Goal: Task Accomplishment & Management: Manage account settings

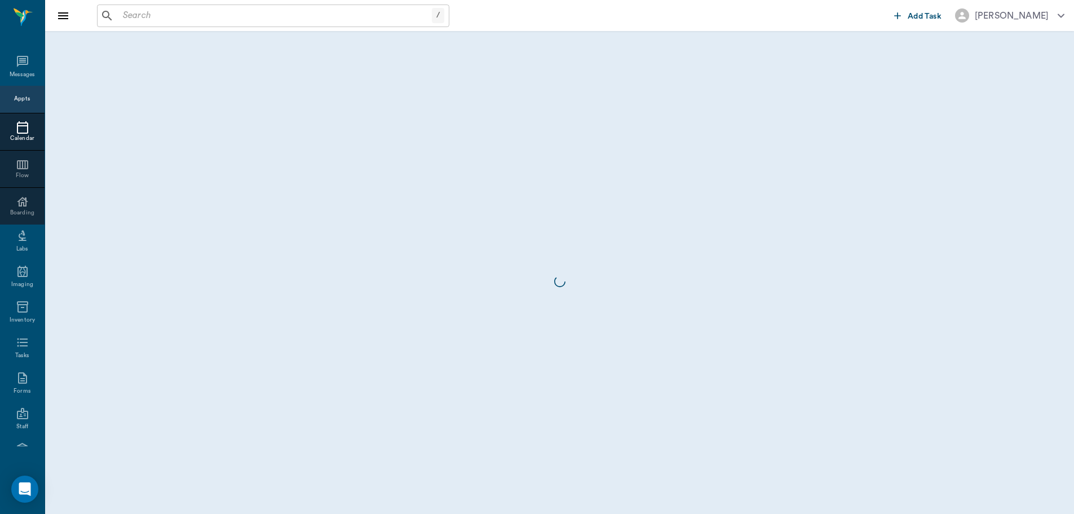
click at [16, 105] on div "Appts" at bounding box center [22, 100] width 16 height 14
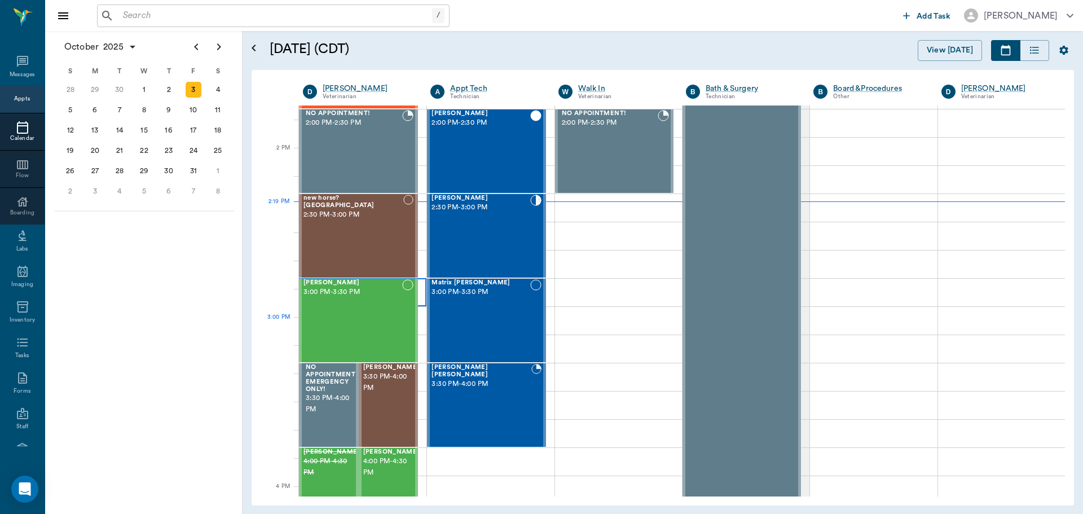
scroll to position [960, 0]
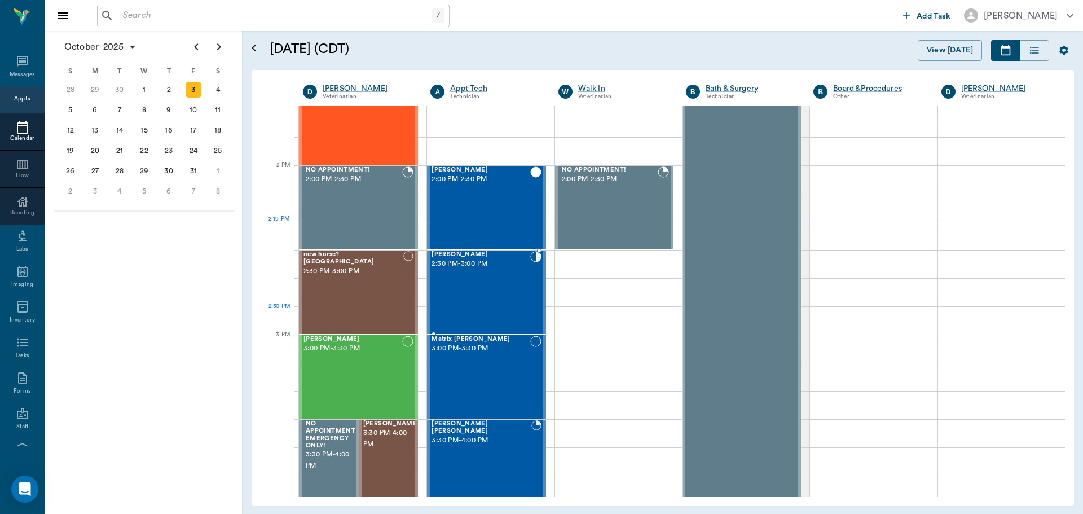
click at [462, 312] on div "[PERSON_NAME] 2:30 PM - 3:00 PM" at bounding box center [480, 292] width 98 height 82
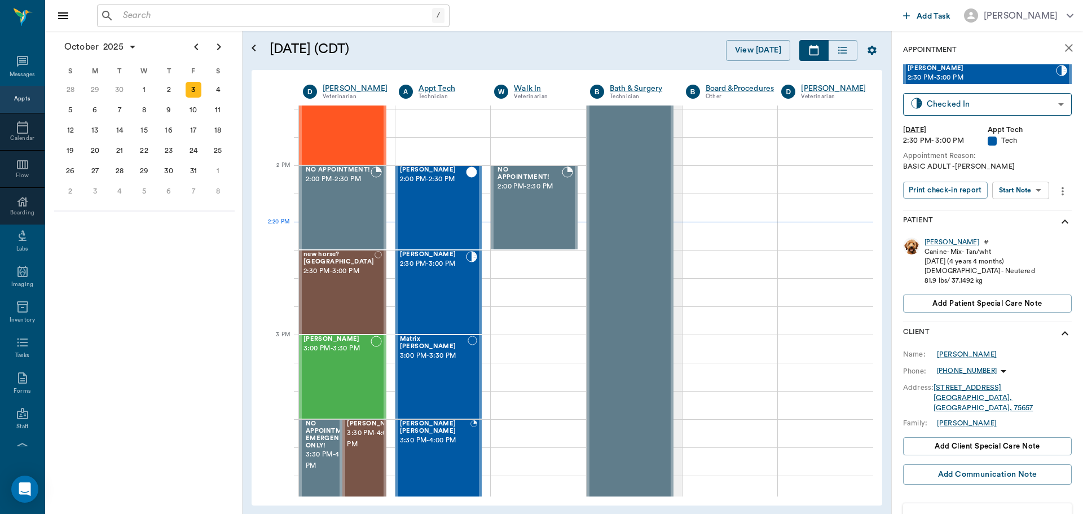
scroll to position [206, 0]
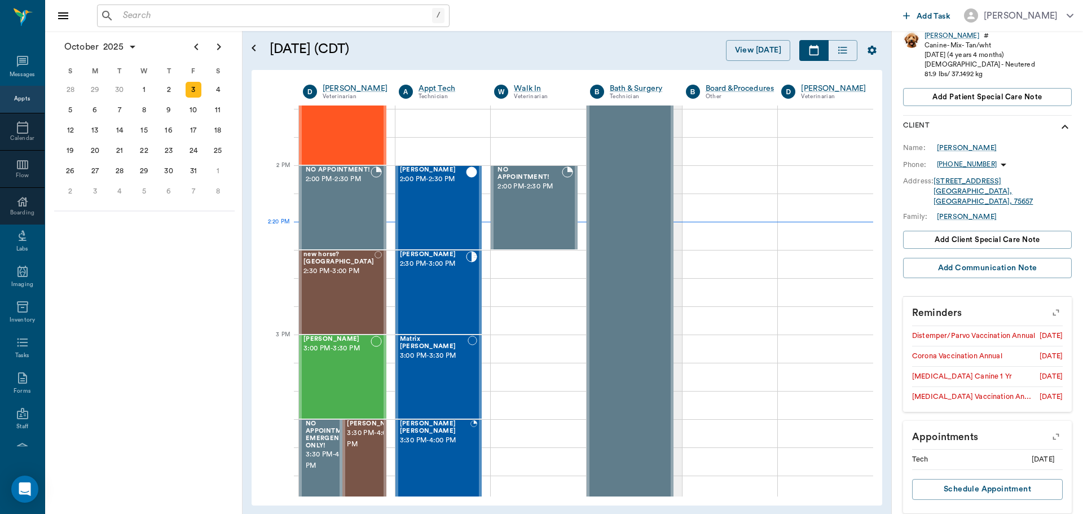
click at [1030, 297] on p "Reminders" at bounding box center [987, 311] width 169 height 28
click at [1048, 305] on icon "button" at bounding box center [1056, 313] width 16 height 16
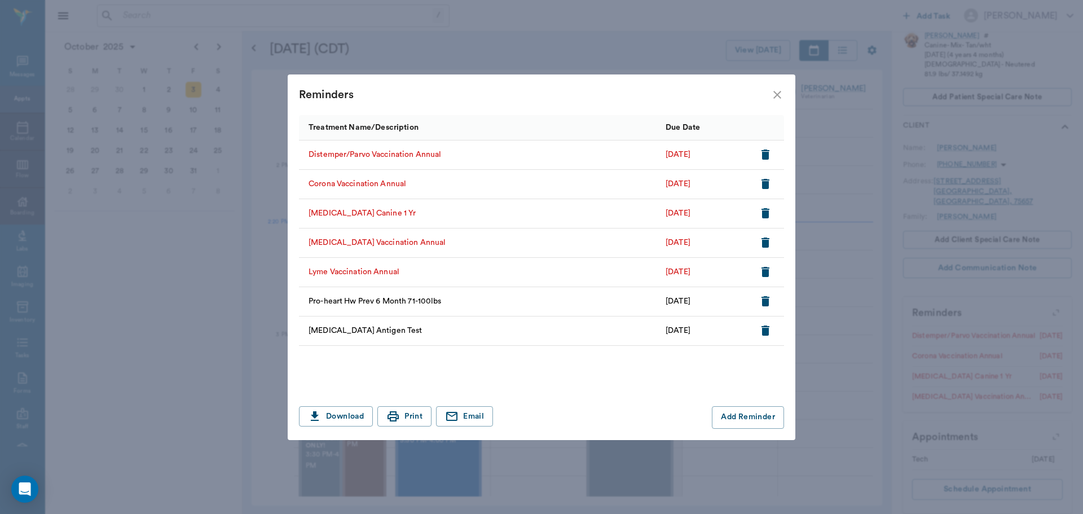
click at [776, 90] on icon "close" at bounding box center [777, 95] width 14 height 14
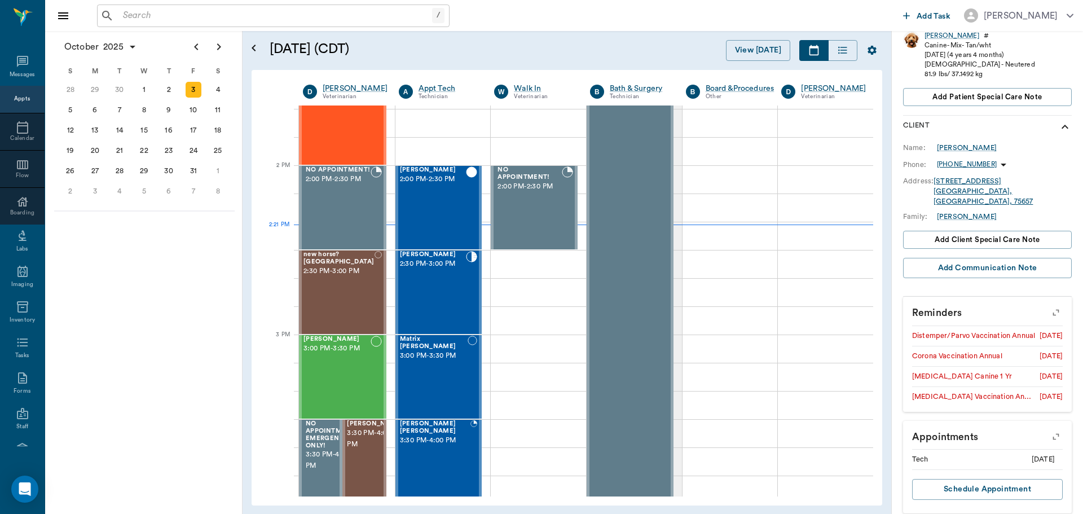
click at [1043, 298] on button "button" at bounding box center [1056, 312] width 29 height 29
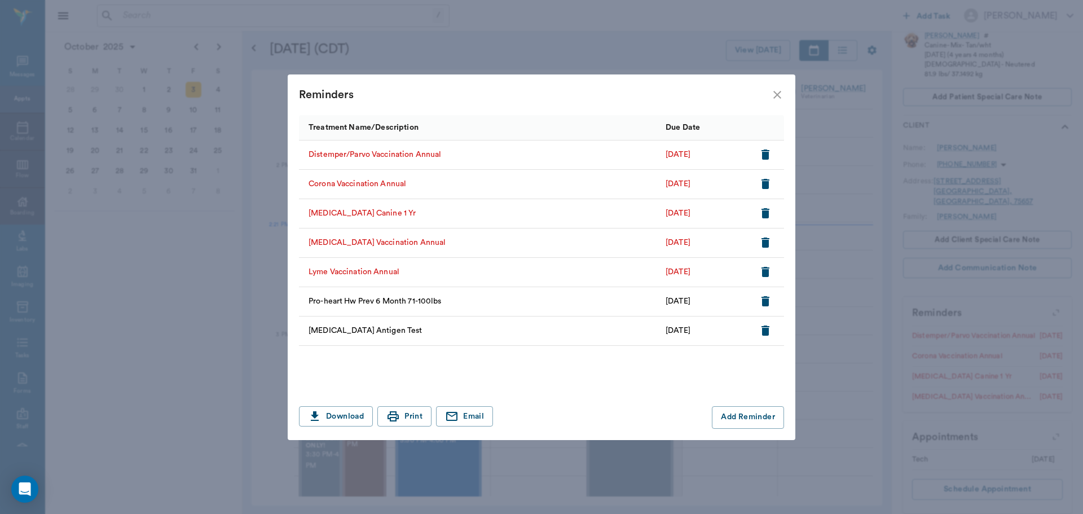
click at [761, 268] on icon "button" at bounding box center [765, 272] width 8 height 10
click at [778, 88] on icon "close" at bounding box center [777, 95] width 14 height 14
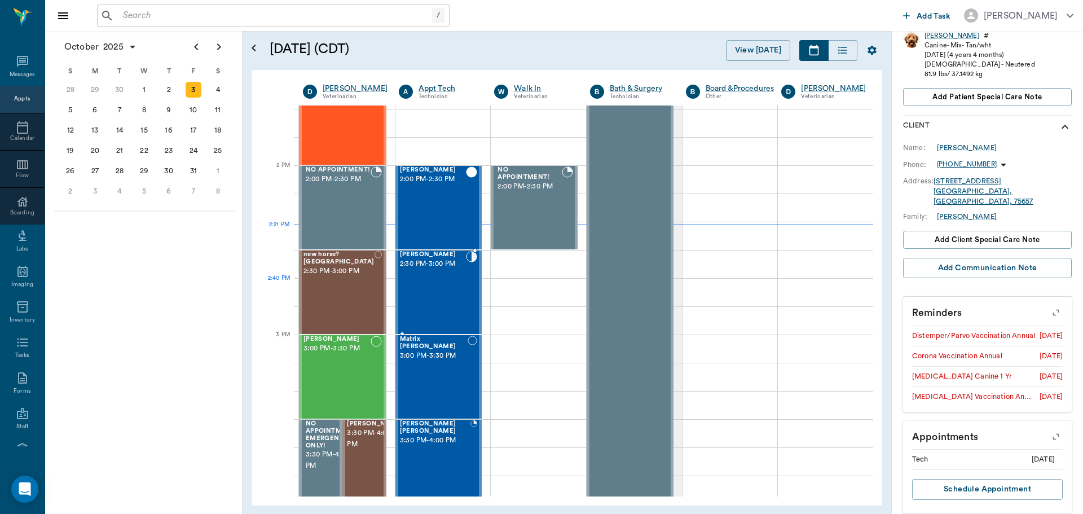
click at [435, 304] on div "[PERSON_NAME] 2:30 PM - 3:00 PM" at bounding box center [433, 292] width 67 height 82
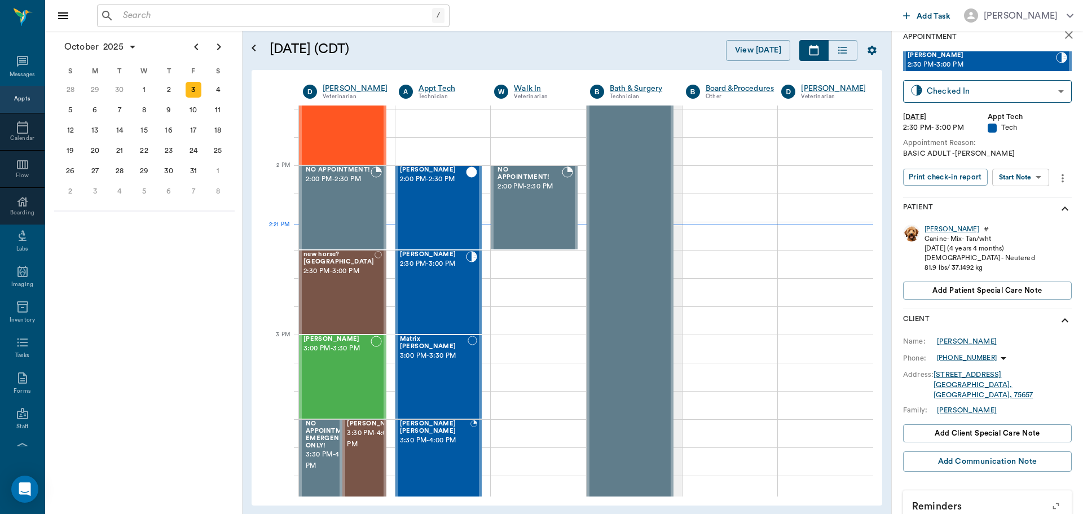
click at [1018, 190] on body "/ ​ Add Task Dr. Bert Ellsworth Nectar Messages Appts Calendar Flow Boarding La…" at bounding box center [541, 257] width 1083 height 514
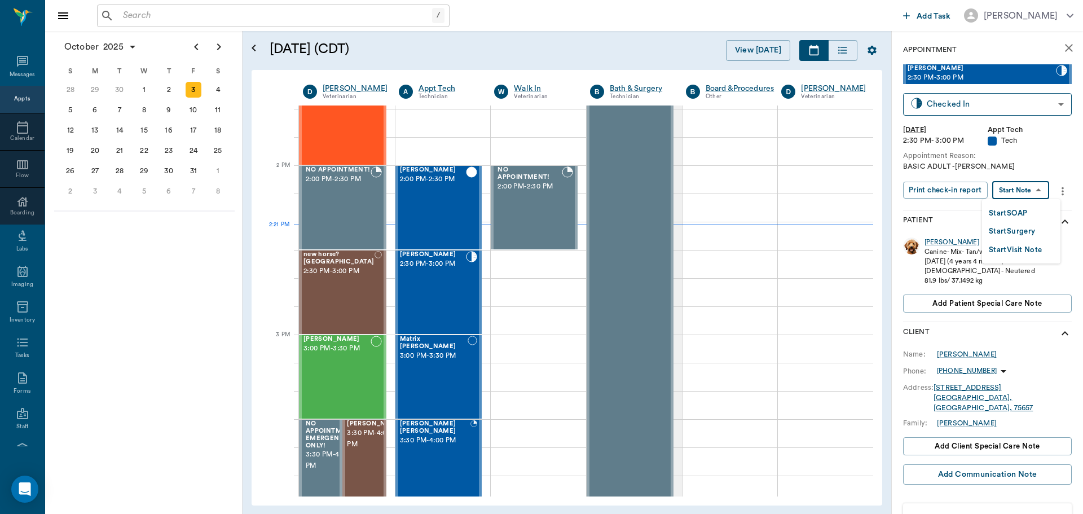
click at [1006, 212] on button "Start SOAP" at bounding box center [1008, 213] width 38 height 13
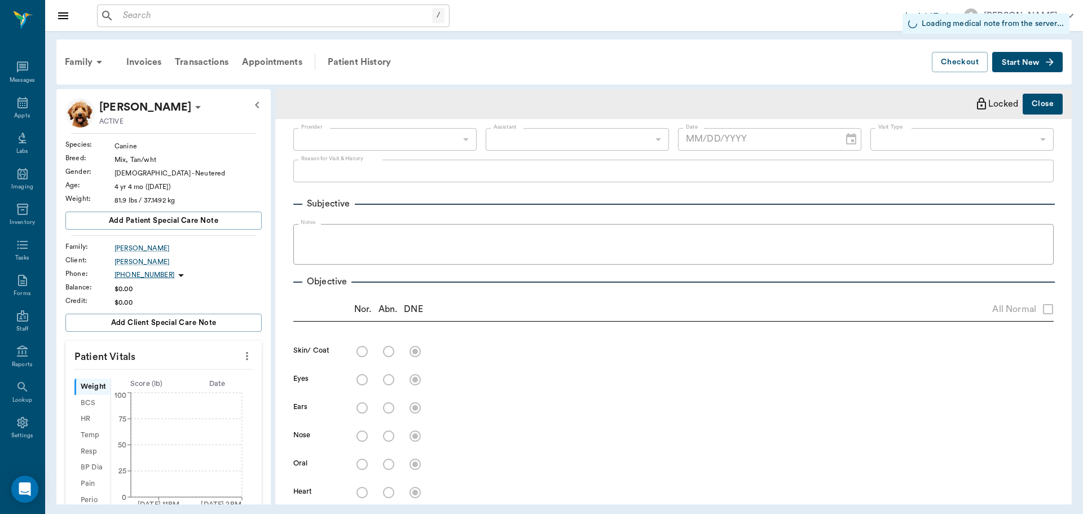
type input "63ec2f075fda476ae8351a4c"
type input "65d2be4f46e3a538d89b8c1a"
type input "[DATE]"
type textarea "BASIC ADULT -[PERSON_NAME]"
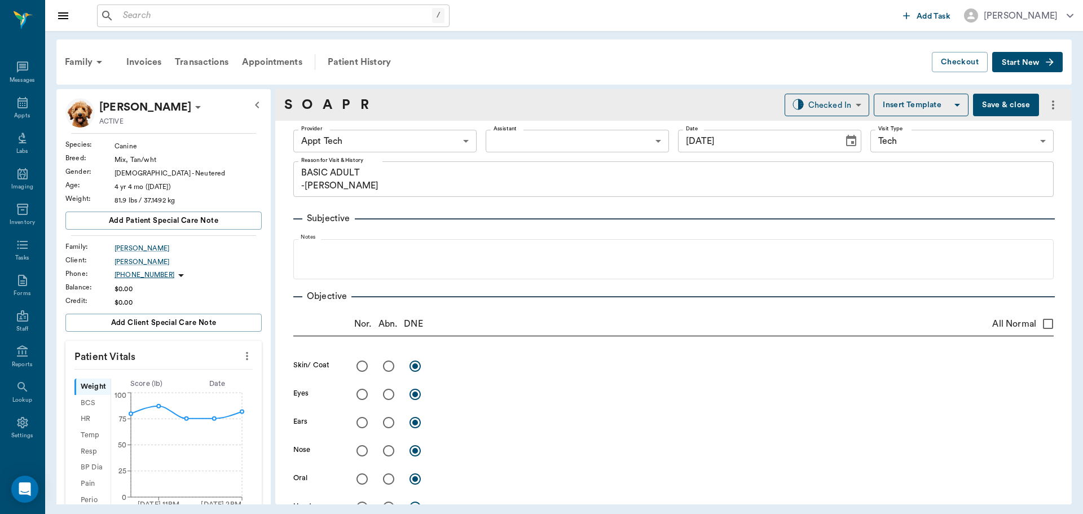
click at [241, 357] on icon "more" at bounding box center [247, 356] width 12 height 14
click at [180, 371] on span "Enter Vitals" at bounding box center [191, 375] width 95 height 12
click at [143, 385] on input "text" at bounding box center [163, 389] width 98 height 23
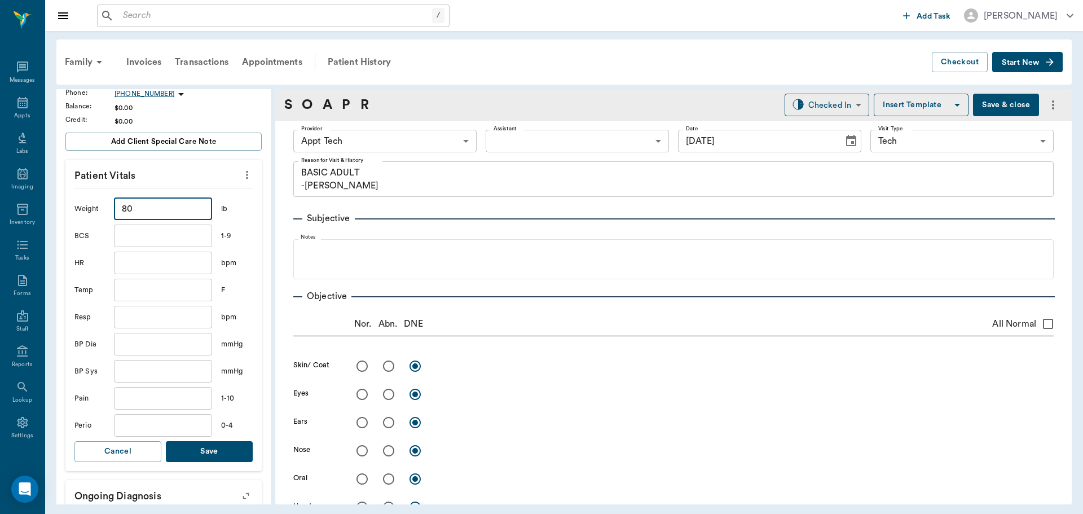
scroll to position [338, 0]
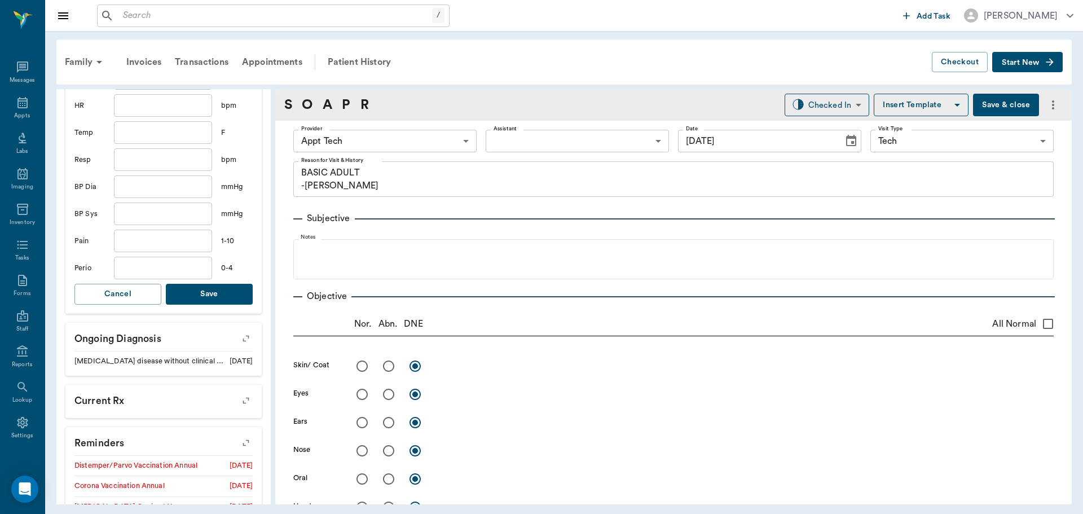
type input "80"
click at [221, 285] on button "Save" at bounding box center [209, 294] width 87 height 21
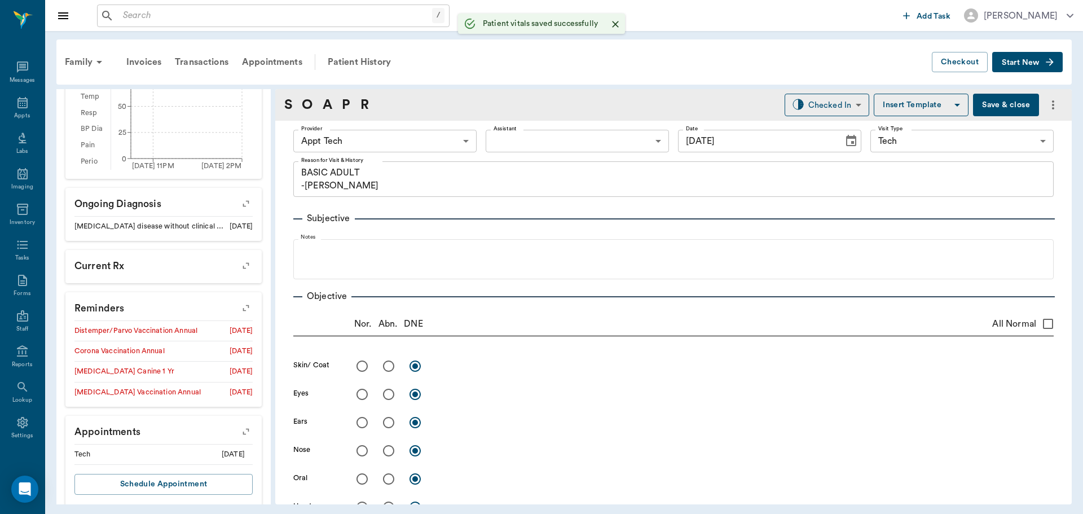
click at [412, 151] on body "/ ​ Add Task Dr. Bert Ellsworth Nectar Messages Appts Labs Imaging Inventory Ta…" at bounding box center [541, 257] width 1083 height 514
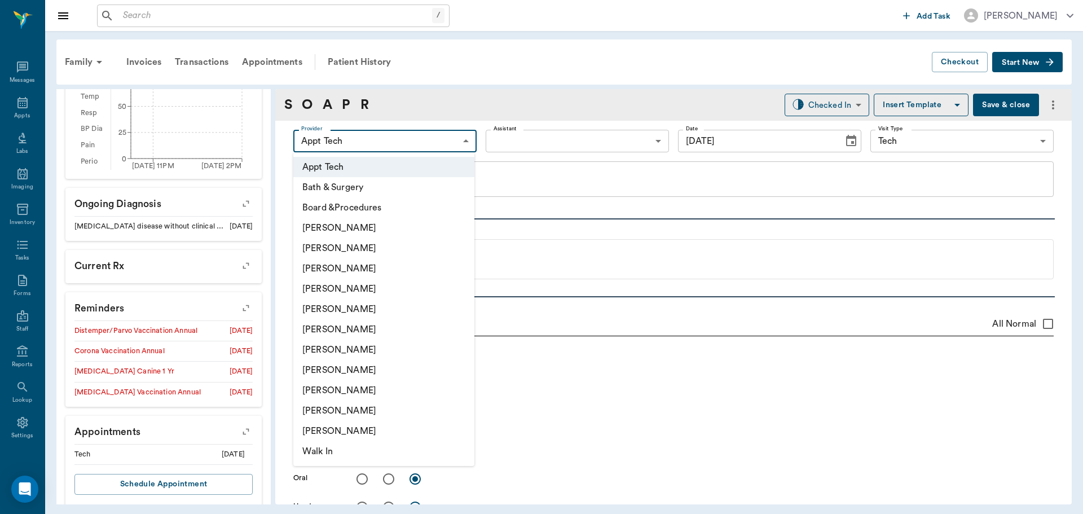
click at [352, 374] on li "[PERSON_NAME]" at bounding box center [383, 370] width 181 height 20
type input "63ec2e7e52e12b0ba117b124"
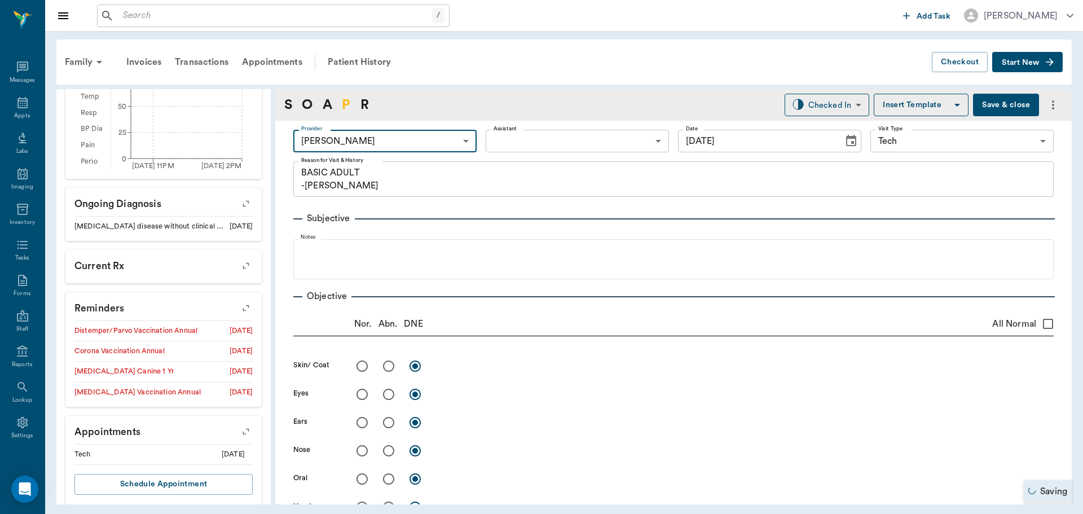
click at [342, 102] on link "P" at bounding box center [346, 105] width 8 height 20
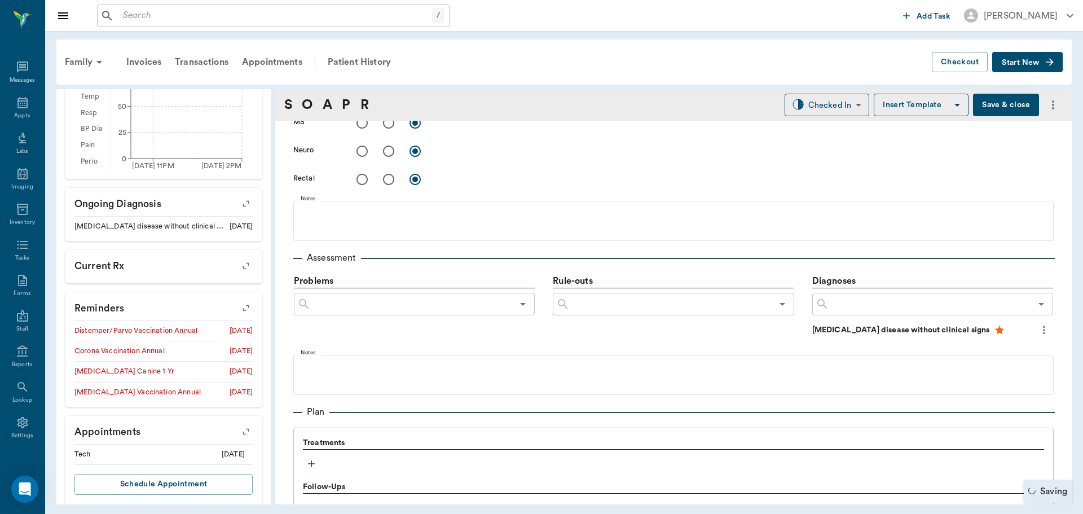
scroll to position [706, 0]
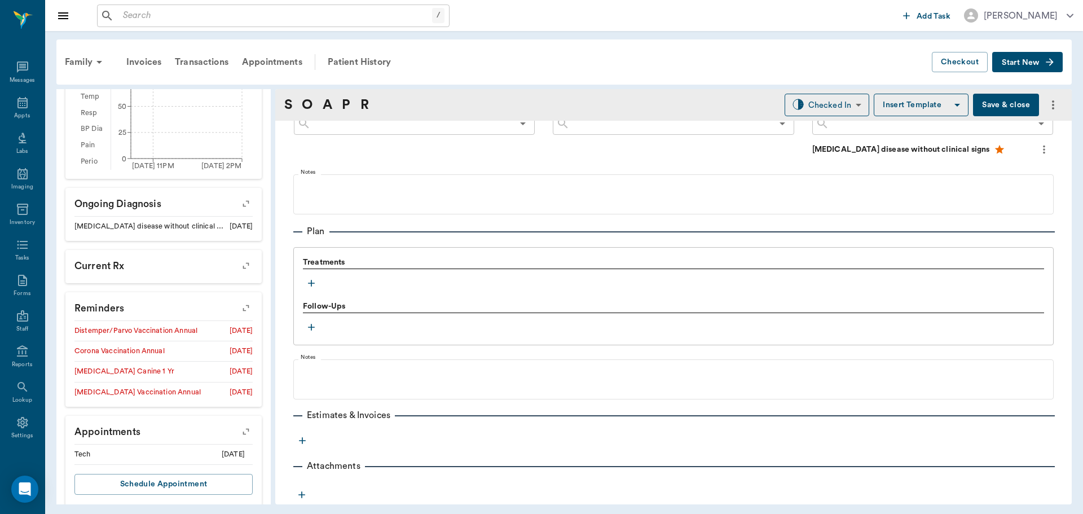
click at [311, 276] on button "button" at bounding box center [311, 283] width 17 height 17
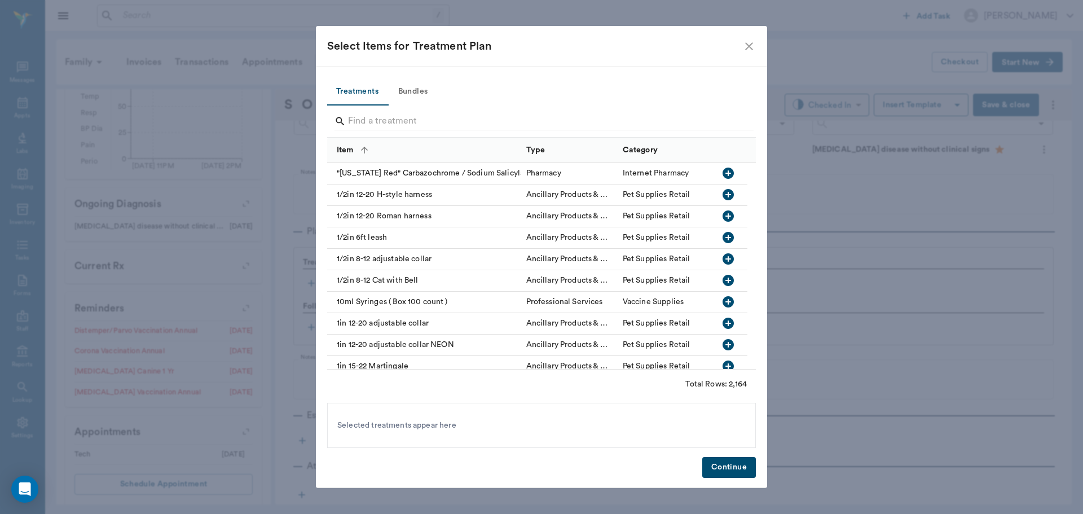
click at [406, 87] on button "Bundles" at bounding box center [412, 91] width 51 height 27
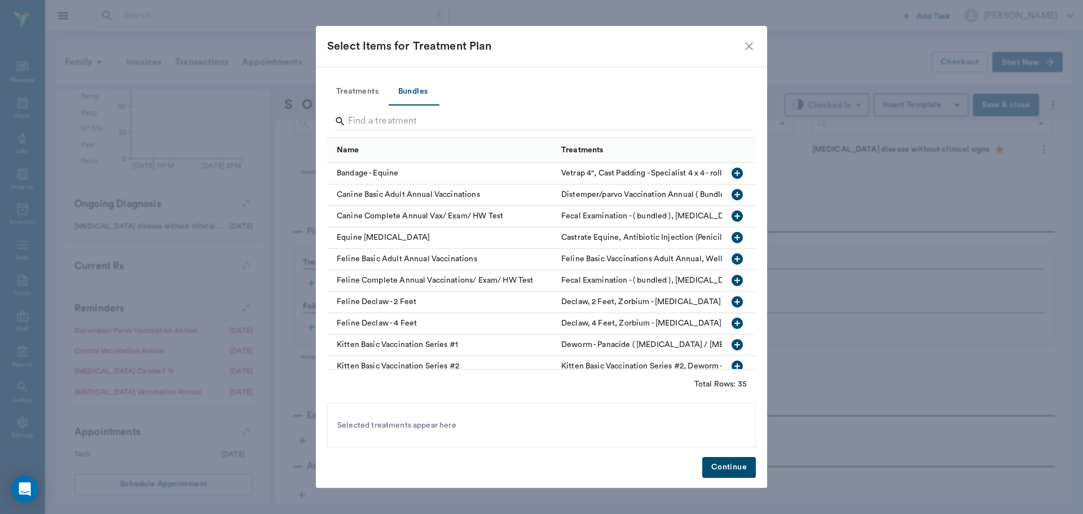
click at [732, 190] on icon "button" at bounding box center [737, 194] width 11 height 11
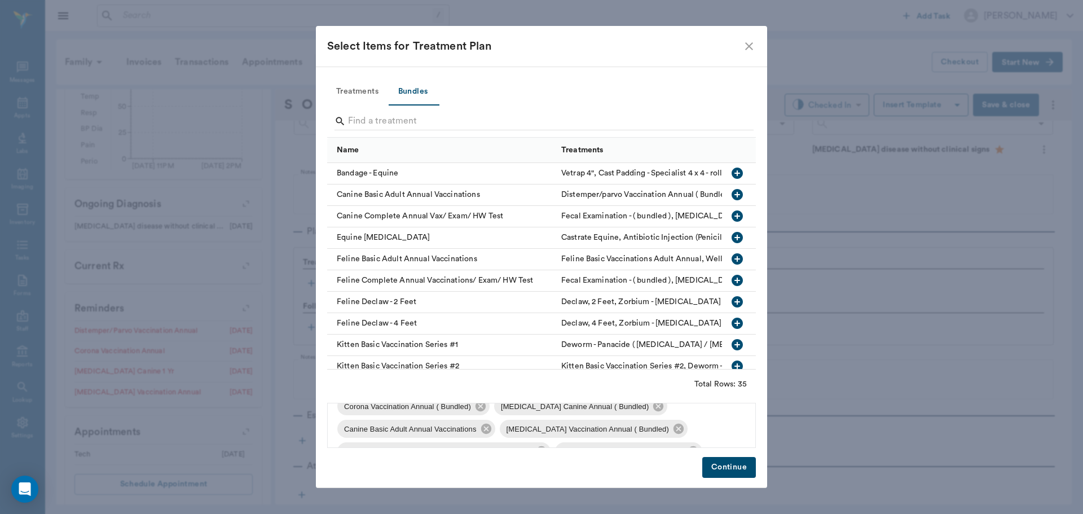
scroll to position [83, 0]
click at [477, 434] on icon at bounding box center [476, 429] width 10 height 10
click at [691, 433] on icon at bounding box center [693, 429] width 10 height 10
click at [728, 468] on button "Continue" at bounding box center [729, 467] width 54 height 21
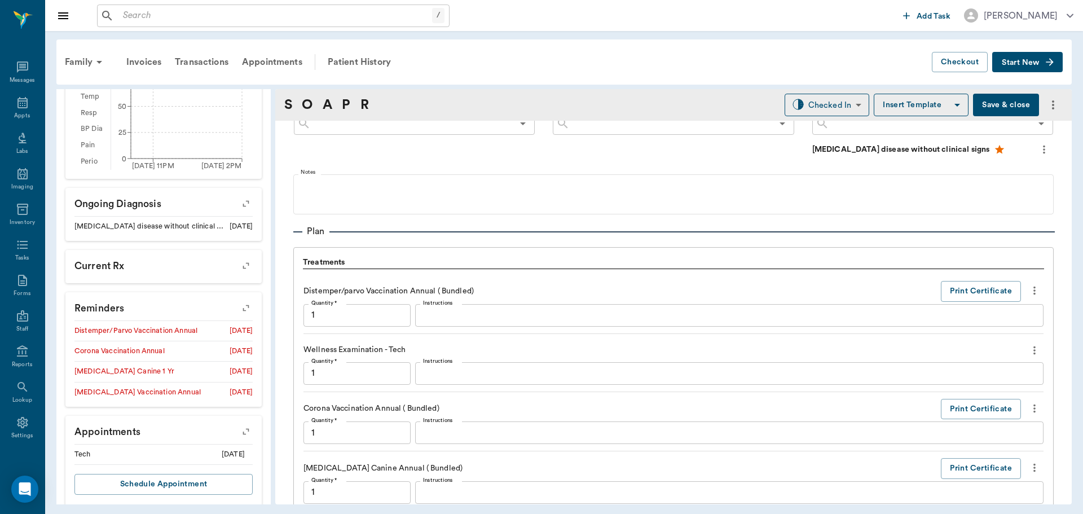
scroll to position [1111, 0]
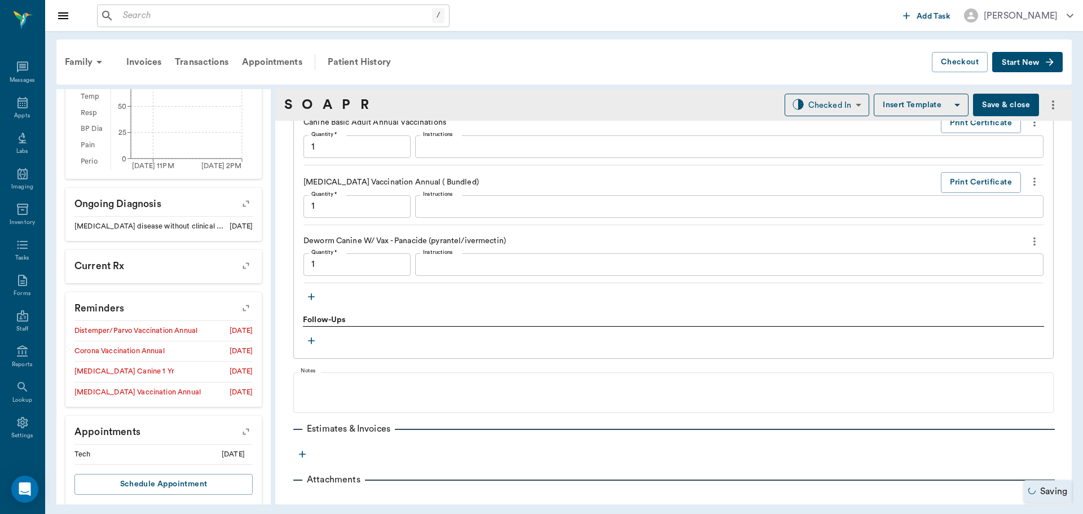
type input "1.00"
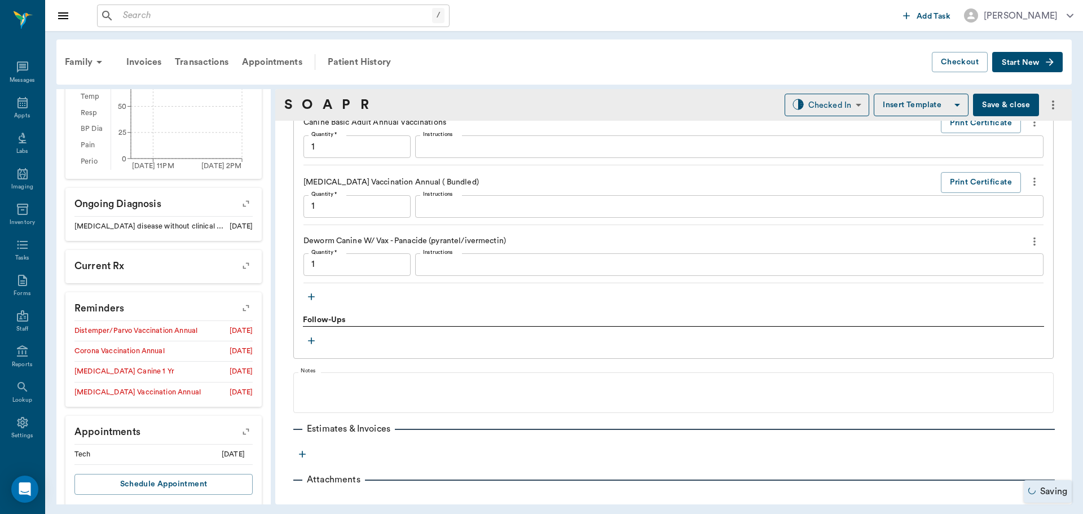
type input "1.00"
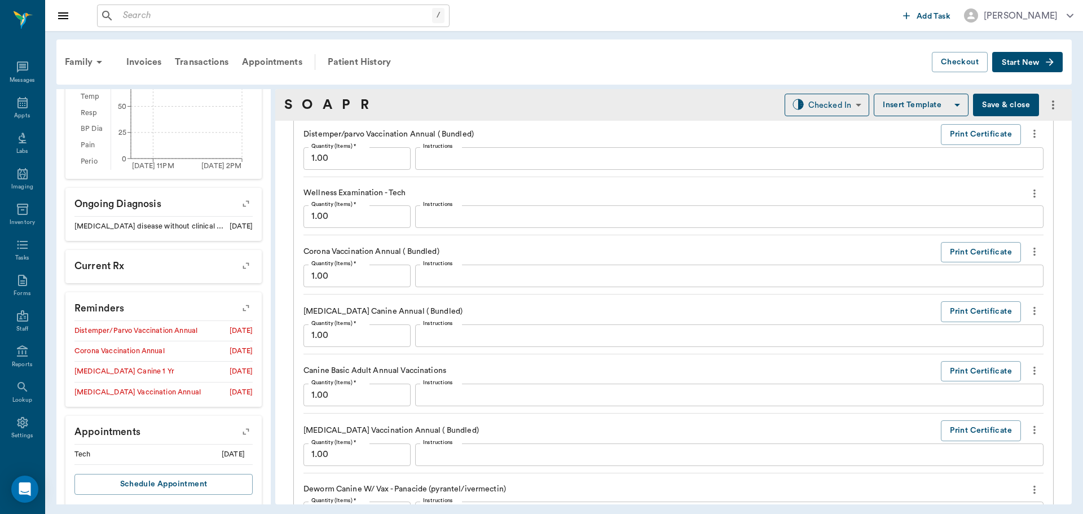
scroll to position [743, 0]
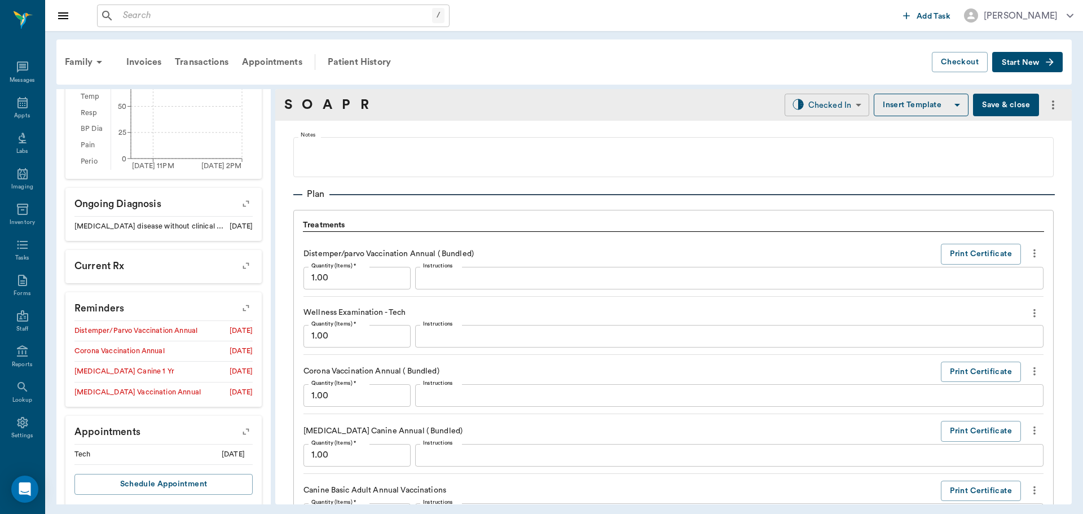
click at [824, 96] on body "/ ​ Add Task Dr. Bert Ellsworth Nectar Messages Appts Labs Imaging Inventory Ta…" at bounding box center [541, 257] width 1083 height 514
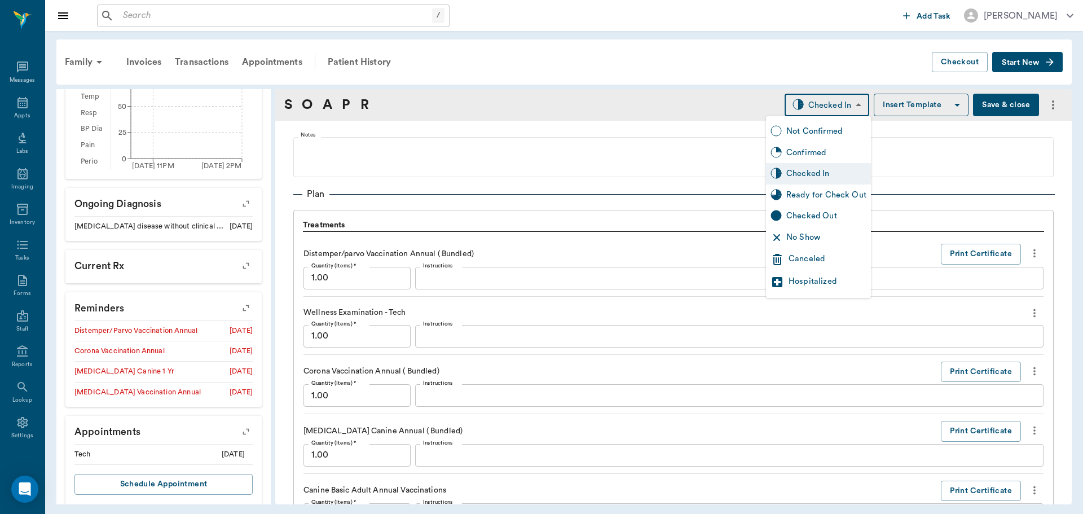
click at [804, 191] on div "Ready for Check Out" at bounding box center [826, 195] width 80 height 12
type input "READY_TO_CHECKOUT"
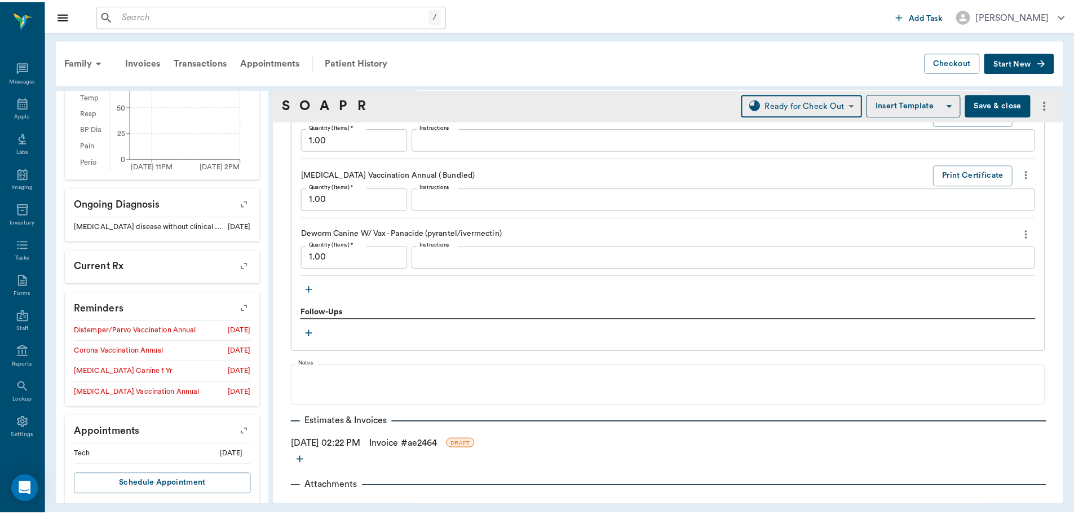
scroll to position [1138, 0]
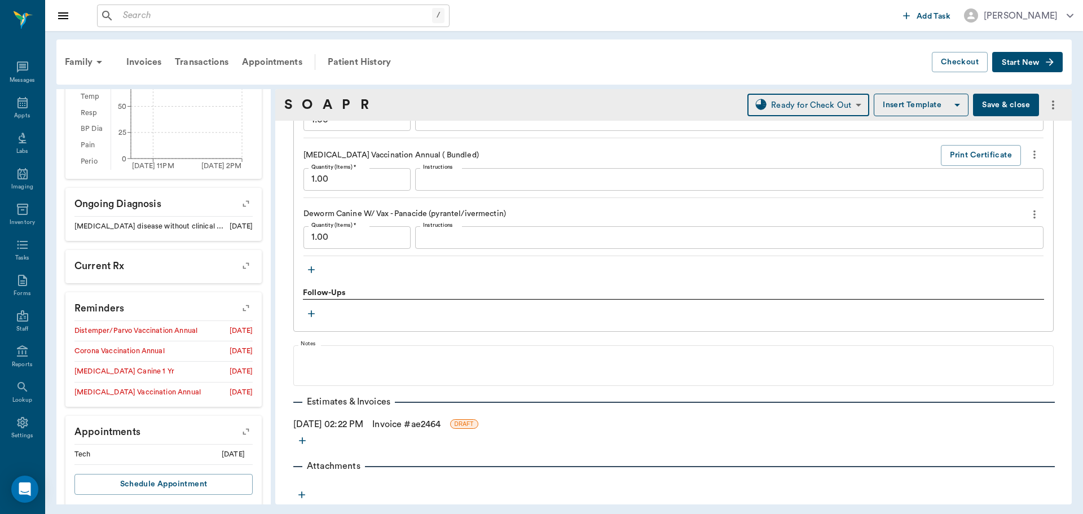
click at [432, 422] on link "Invoice # ae2464" at bounding box center [406, 424] width 68 height 14
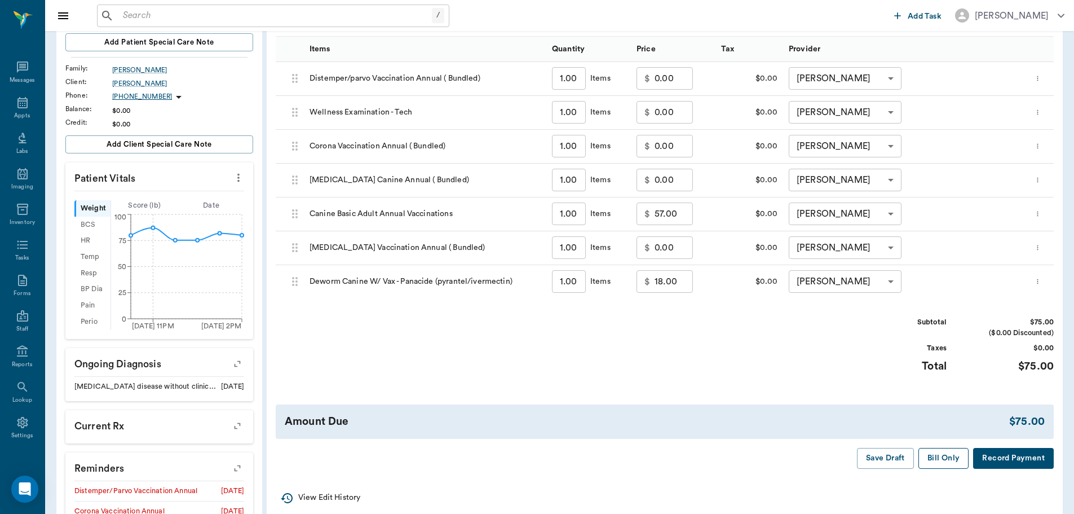
scroll to position [226, 0]
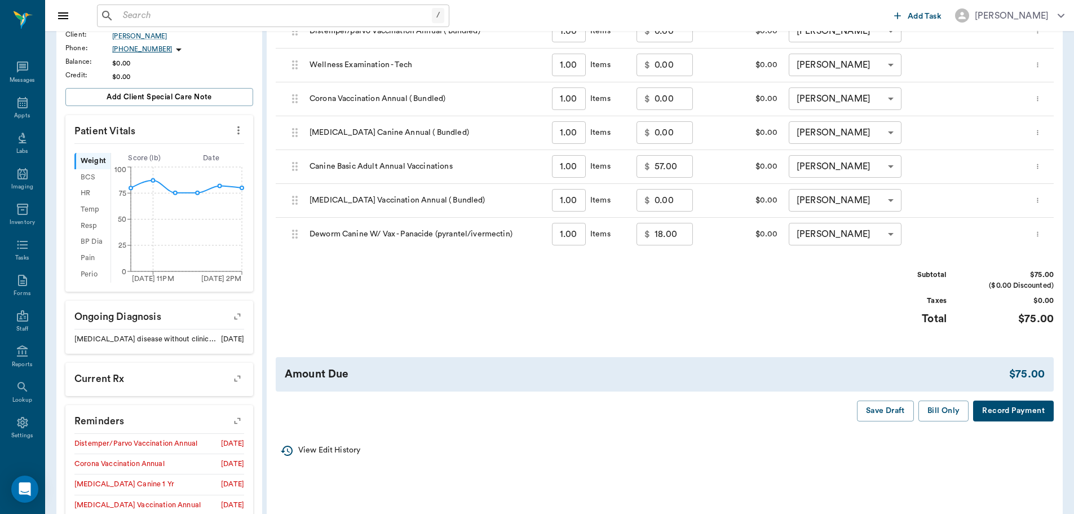
drag, startPoint x: 942, startPoint y: 407, endPoint x: 754, endPoint y: 410, distance: 189.0
click at [939, 407] on button "Bill Only" at bounding box center [944, 410] width 51 height 21
click at [5, 111] on div "Appts" at bounding box center [22, 109] width 45 height 36
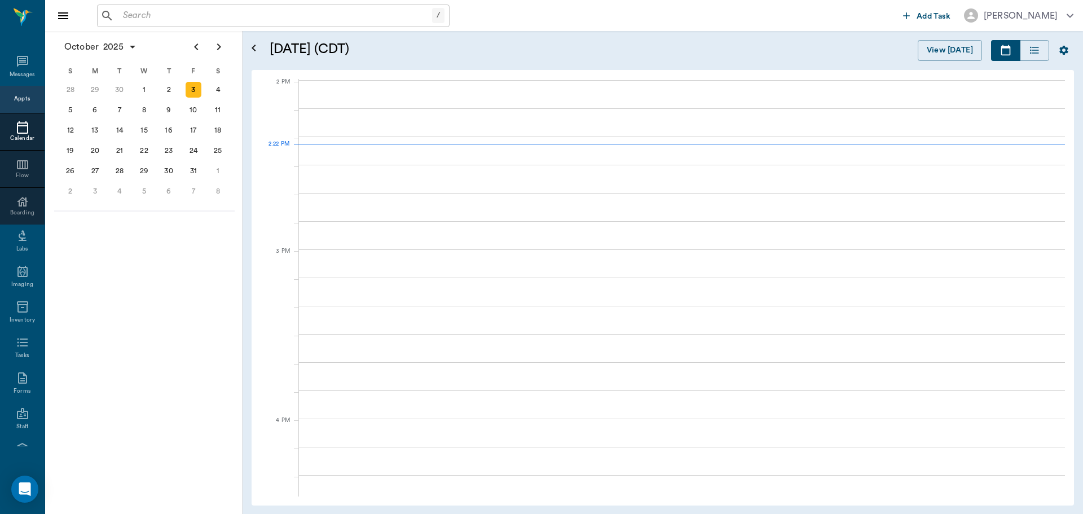
scroll to position [1017, 0]
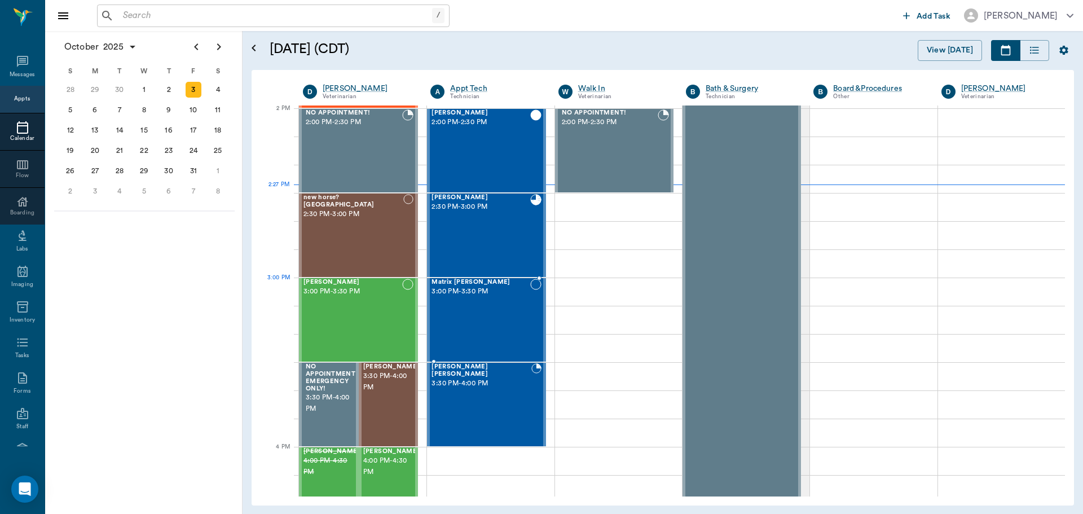
click at [514, 299] on div "Matrix Wiedemann 3:00 PM - 3:30 PM" at bounding box center [480, 320] width 98 height 82
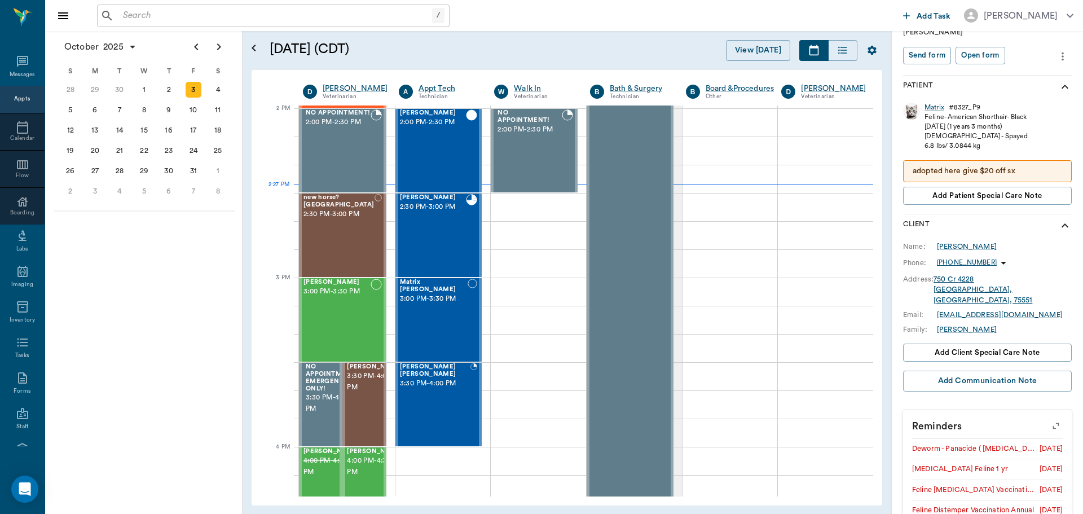
scroll to position [90, 0]
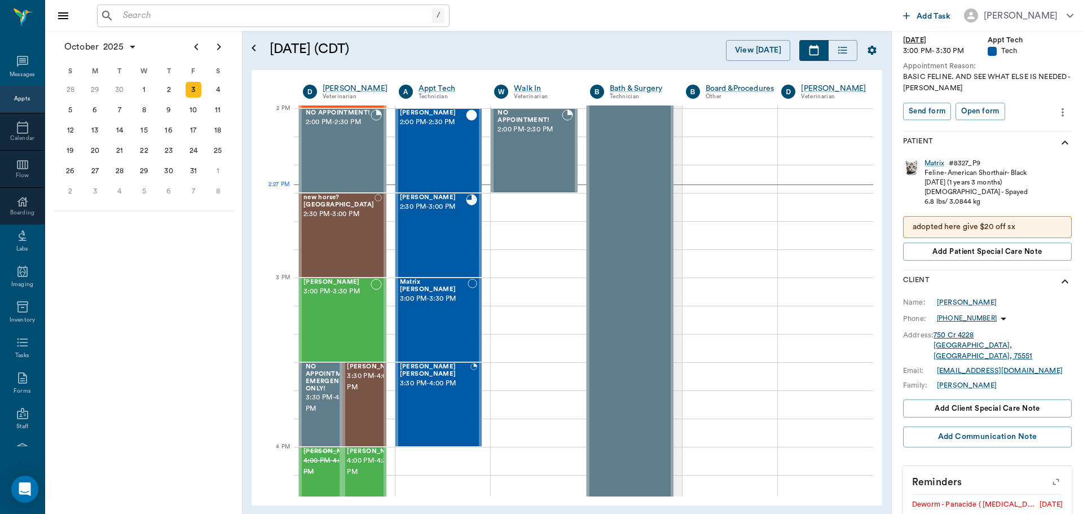
click at [999, 227] on p "adopted here give $20 off sx" at bounding box center [987, 227] width 149 height 12
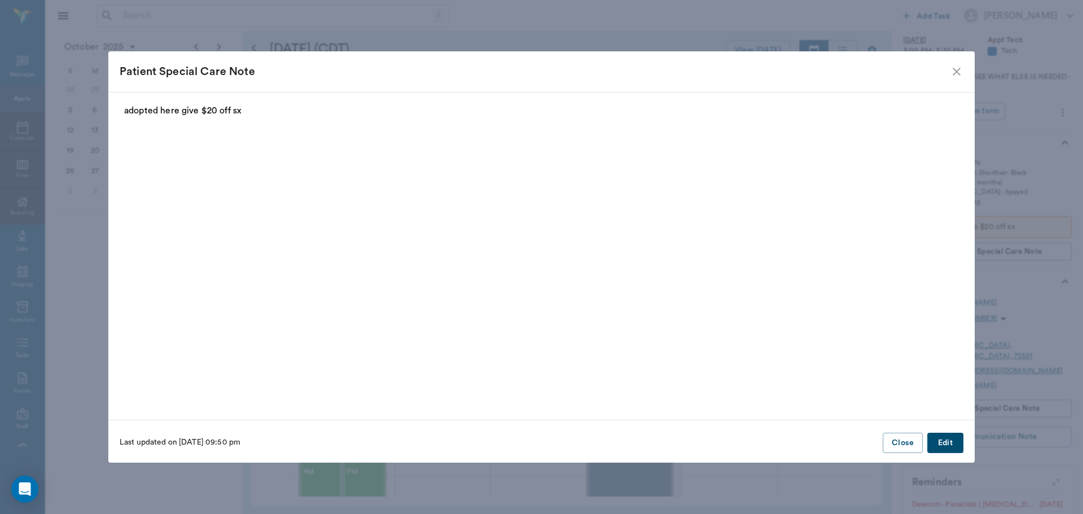
click at [959, 66] on icon "close" at bounding box center [957, 72] width 14 height 14
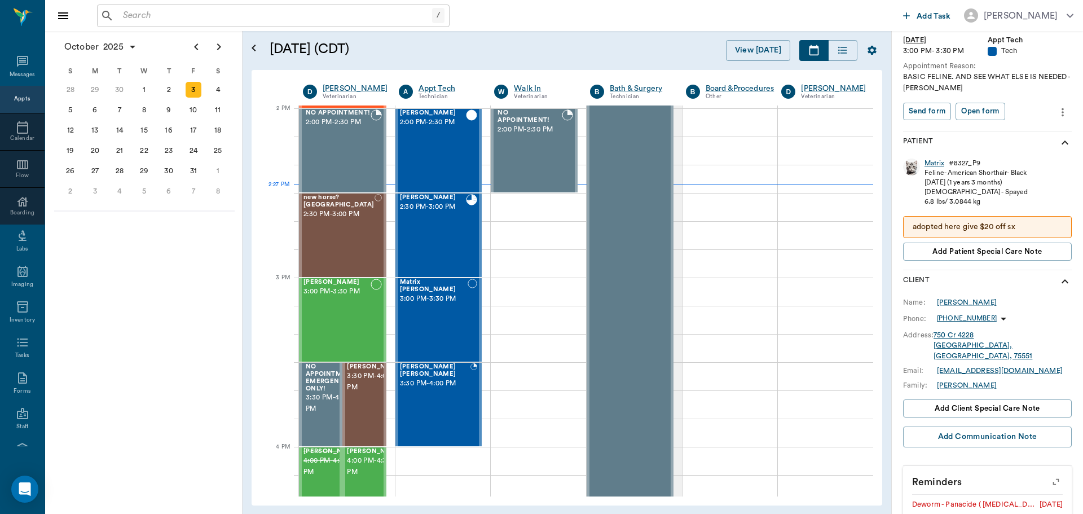
click at [935, 164] on div "Matrix" at bounding box center [934, 163] width 20 height 10
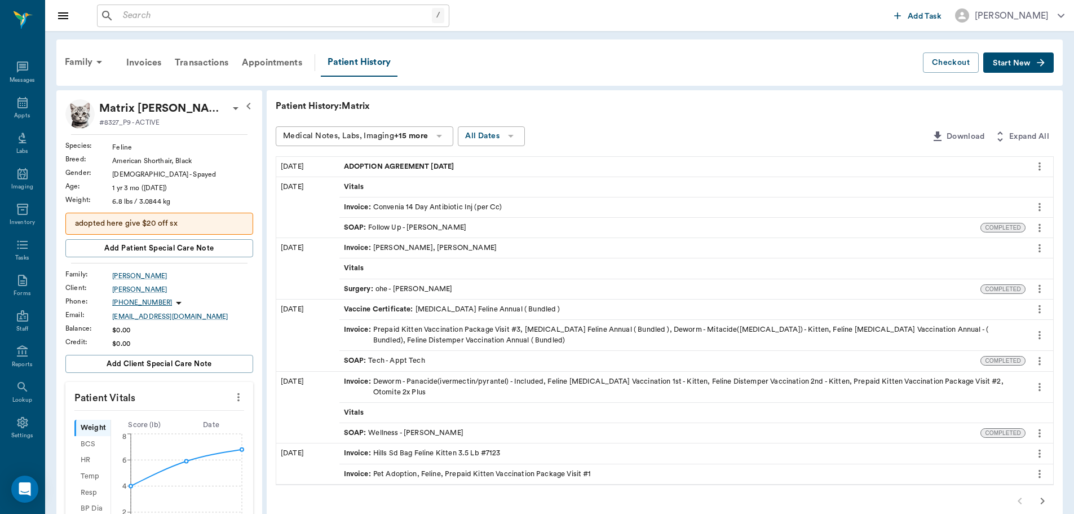
click at [516, 171] on div "ADOPTION AGREEMENT 08.07.2024" at bounding box center [683, 167] width 686 height 20
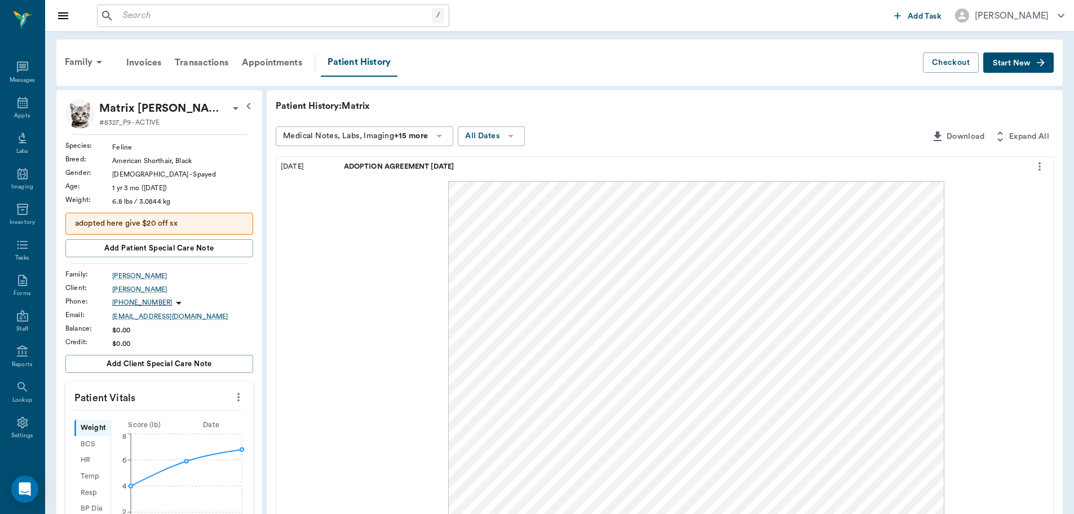
click at [346, 278] on div at bounding box center [696, 485] width 705 height 609
click at [12, 111] on div "Appts" at bounding box center [22, 109] width 45 height 36
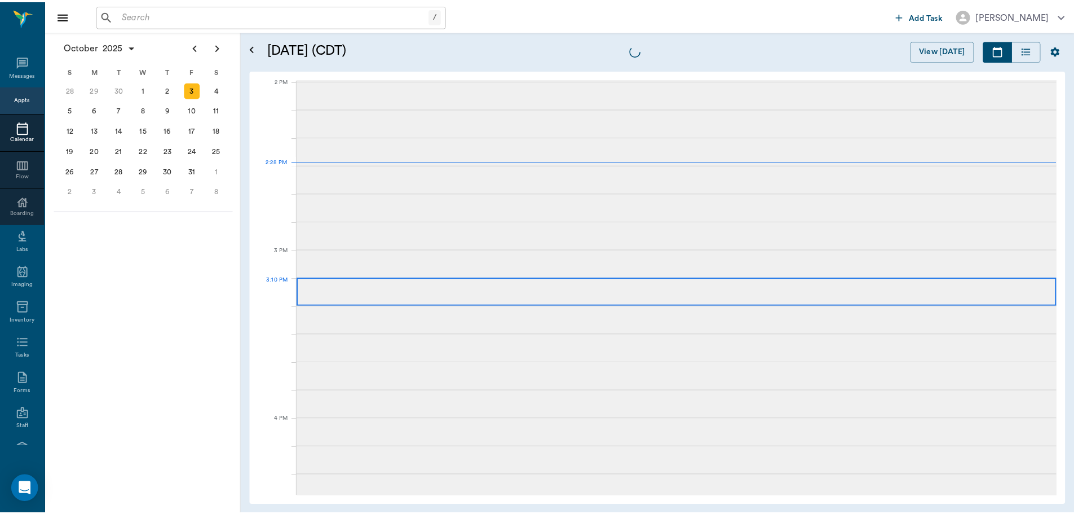
scroll to position [1016, 0]
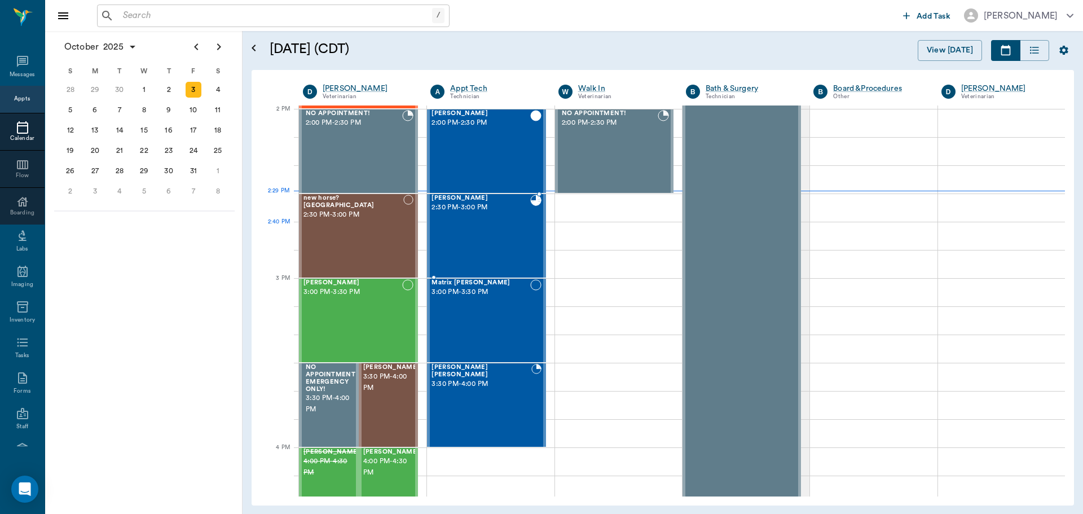
click at [485, 229] on div "Henry O' Byrne 2:30 PM - 3:00 PM" at bounding box center [480, 236] width 98 height 82
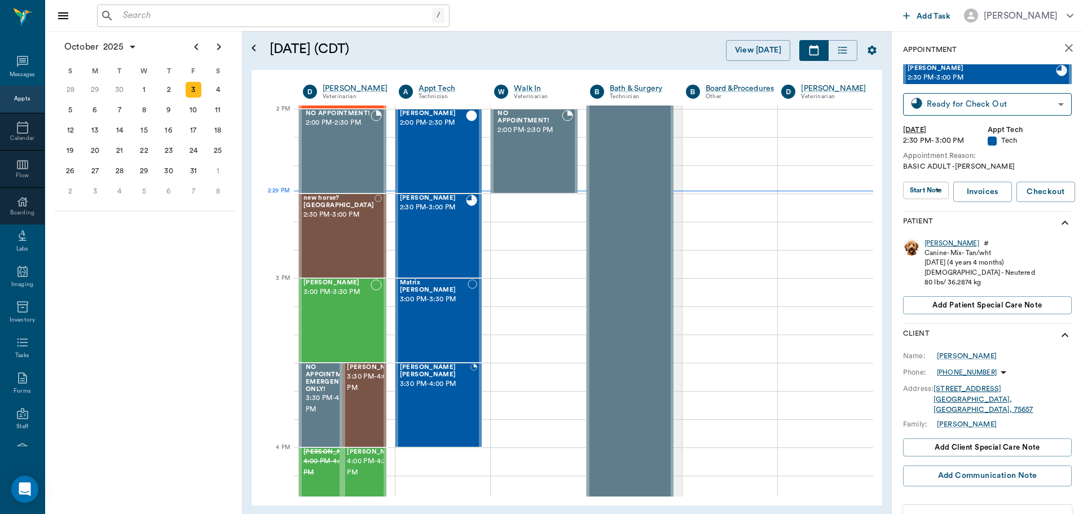
click at [930, 246] on div "Henry" at bounding box center [951, 244] width 55 height 10
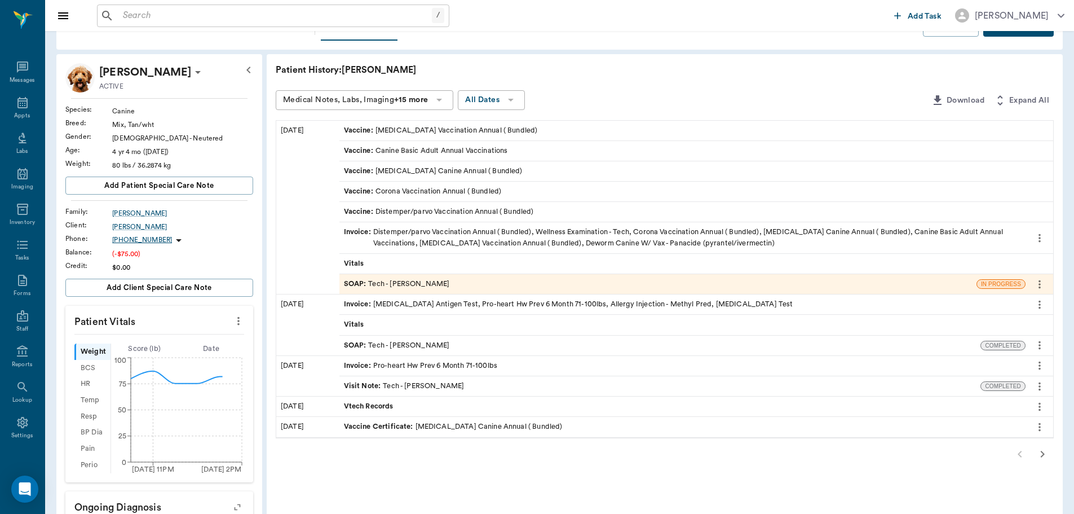
scroll to position [56, 0]
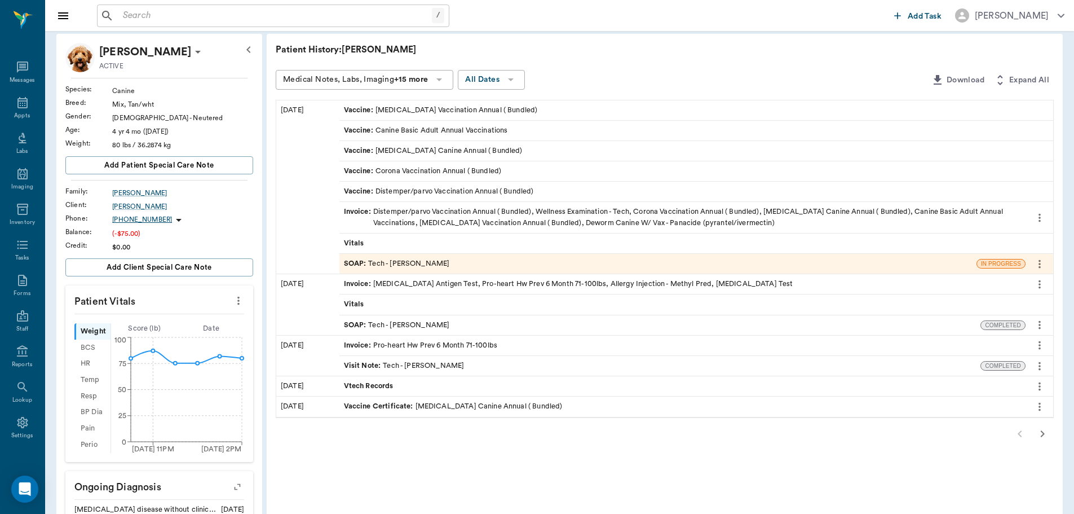
click at [347, 321] on span "SOAP :" at bounding box center [356, 325] width 25 height 11
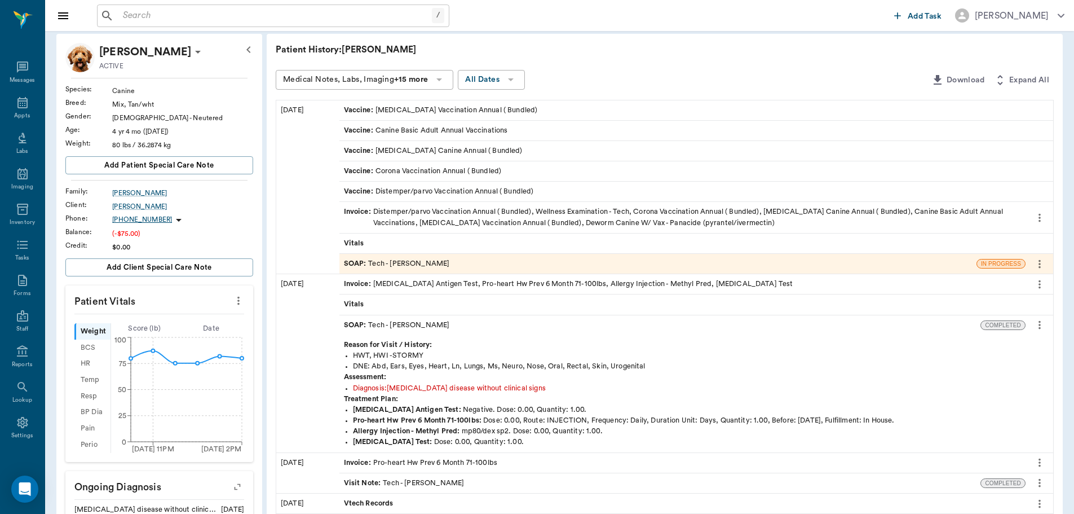
click at [1036, 322] on icon "more" at bounding box center [1040, 325] width 12 height 14
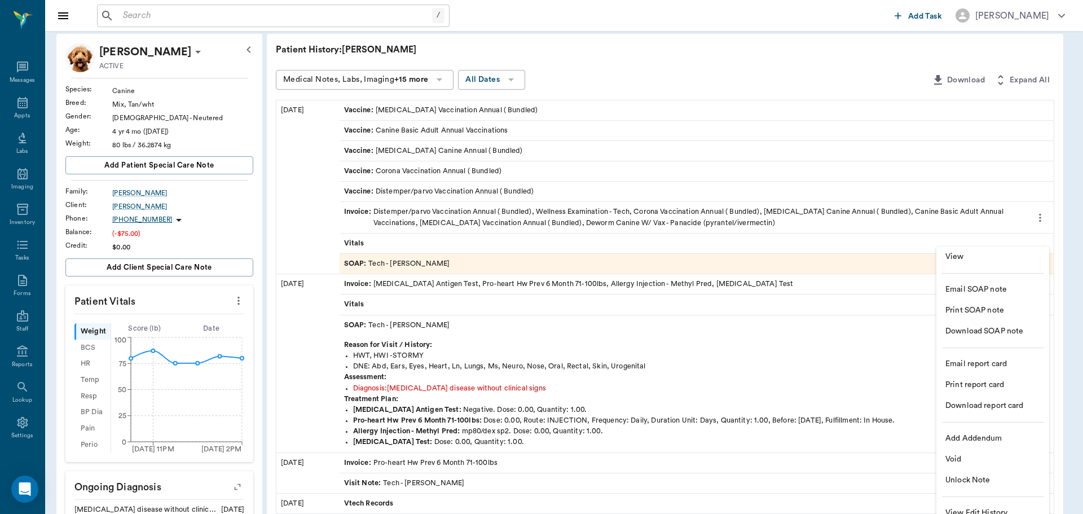
click at [948, 259] on span "View" at bounding box center [992, 257] width 95 height 12
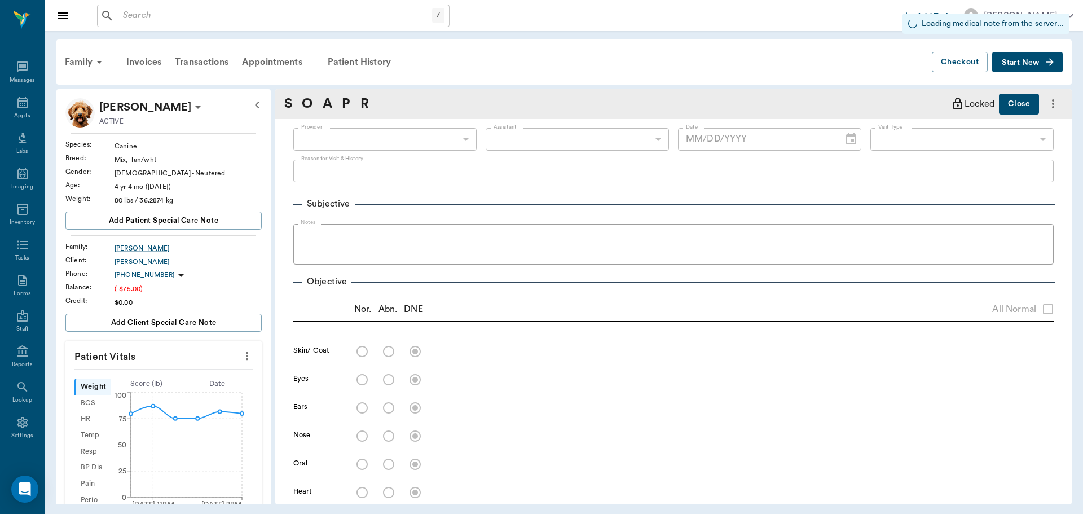
type input "682b670d8bdc6f7f8feef3db"
type input "63ec2f075fda476ae8351a4c"
type input "65d2be4f46e3a538d89b8c1a"
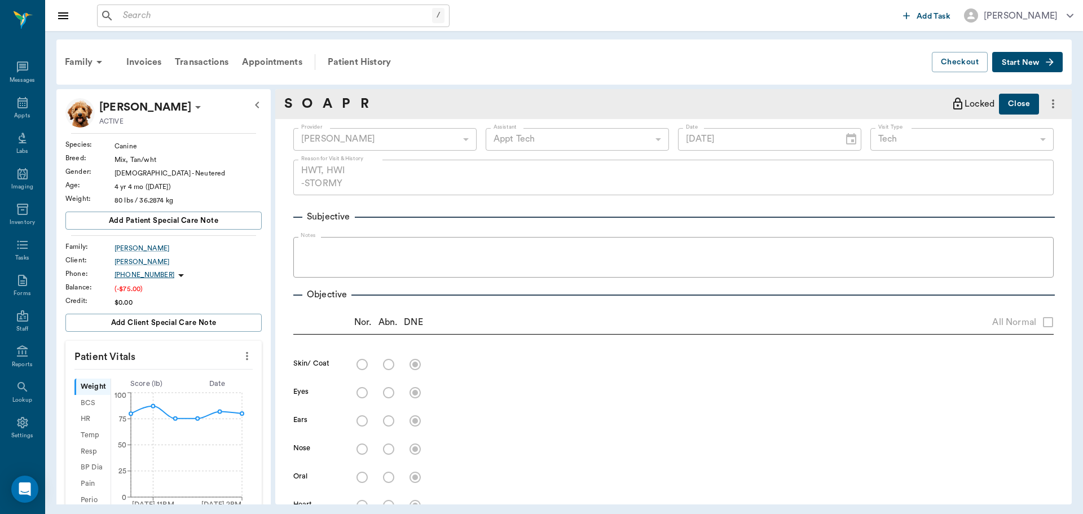
type input "07/09/2025"
type textarea "HWT, HWI -STORMY"
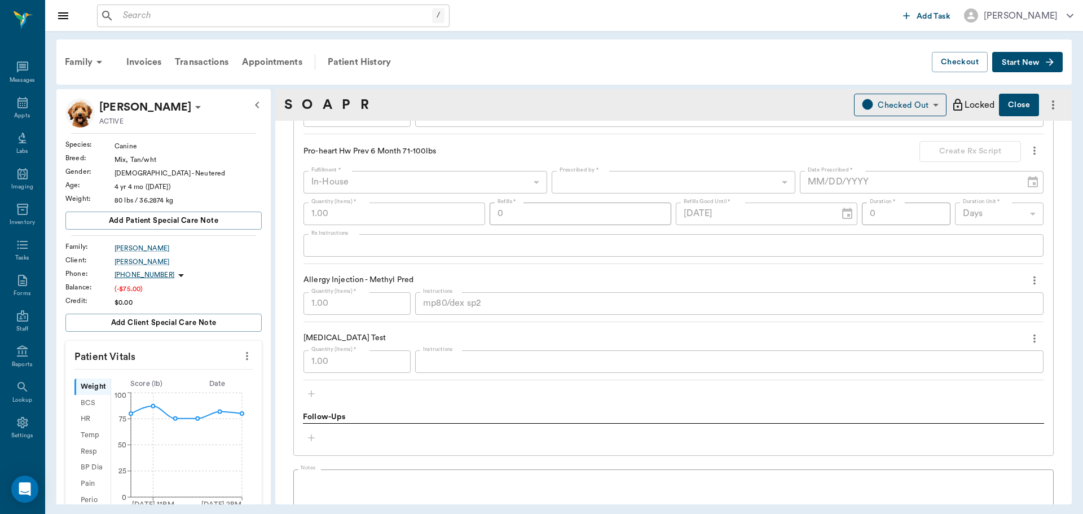
scroll to position [959, 0]
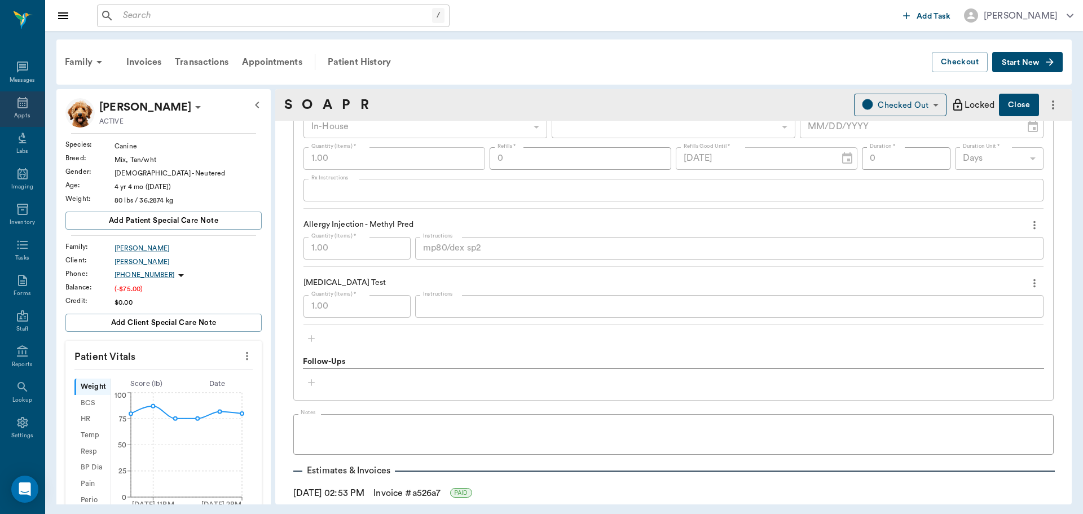
click at [19, 109] on icon at bounding box center [23, 103] width 14 height 14
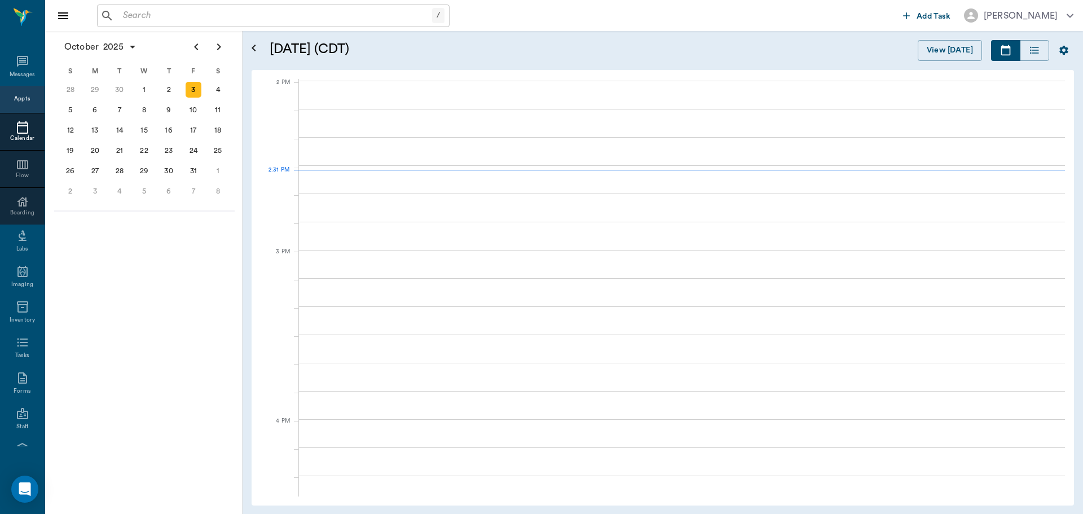
scroll to position [1016, 0]
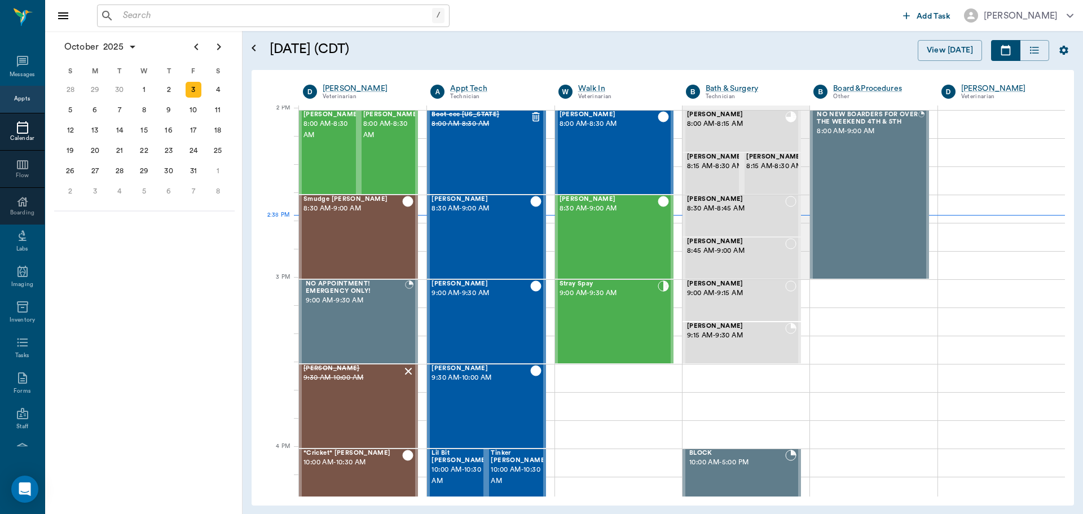
scroll to position [1016, 0]
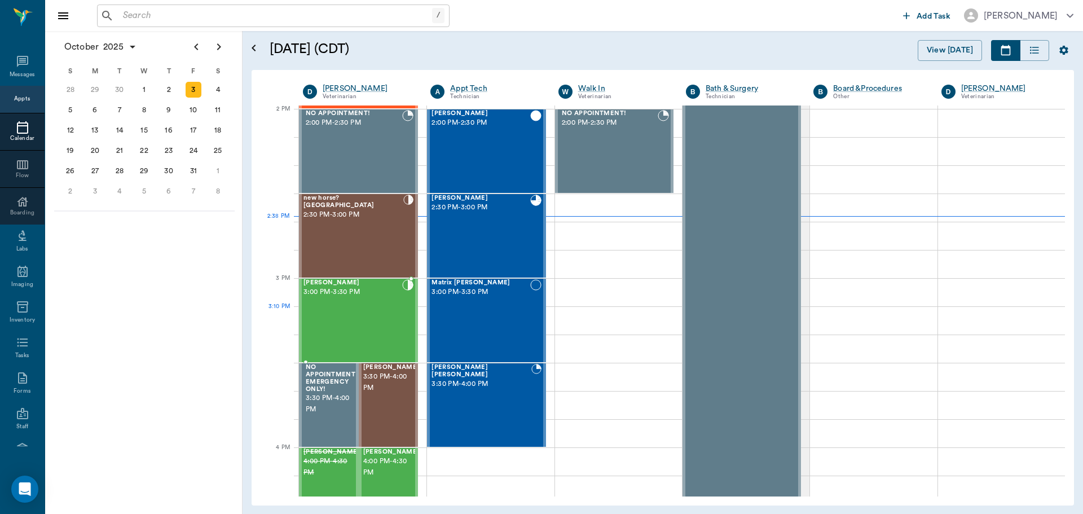
click at [355, 307] on div "Max Ferrell 3:00 PM - 3:30 PM" at bounding box center [352, 320] width 99 height 82
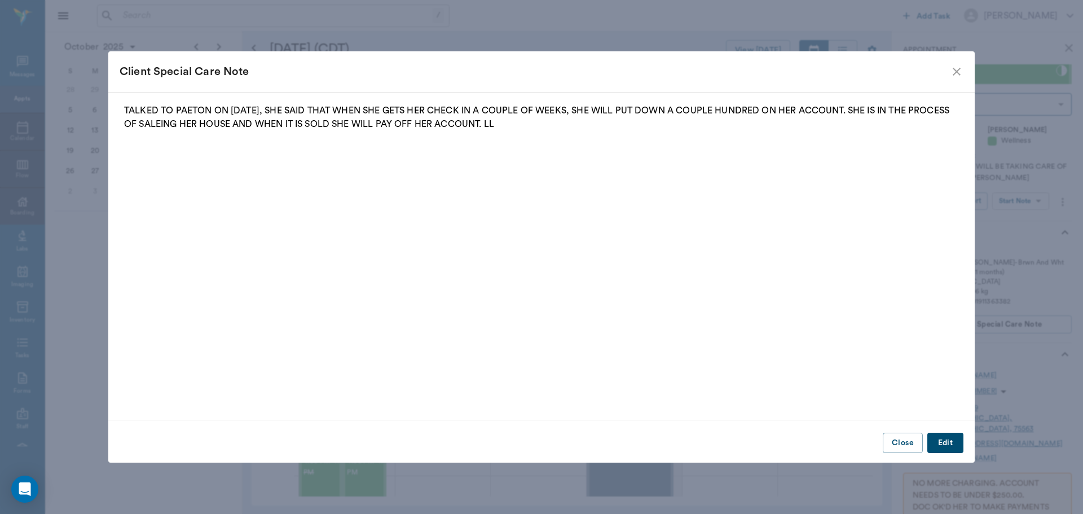
click at [958, 69] on icon "close" at bounding box center [957, 72] width 14 height 14
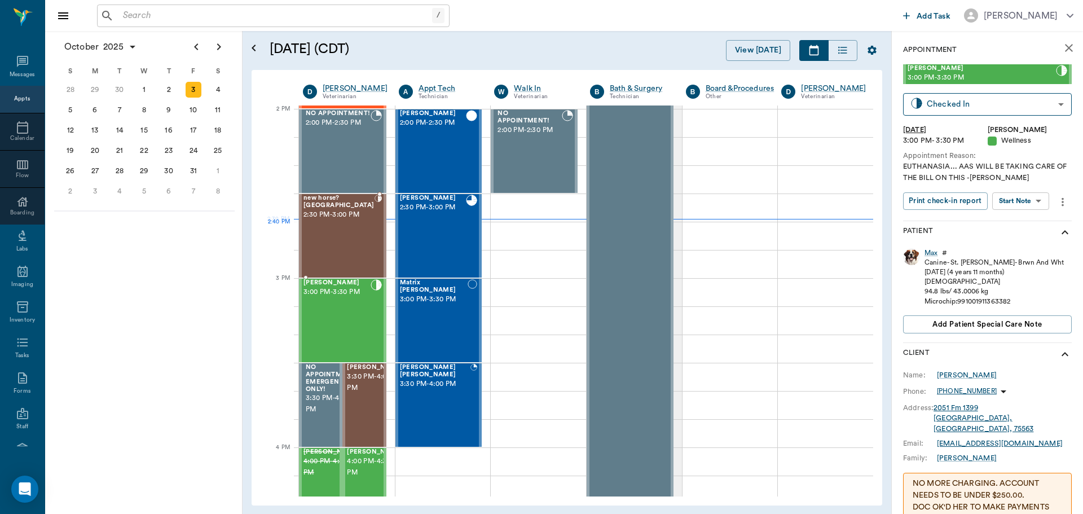
click at [355, 230] on div "new horse? Austin 2:30 PM - 3:00 PM" at bounding box center [338, 236] width 71 height 82
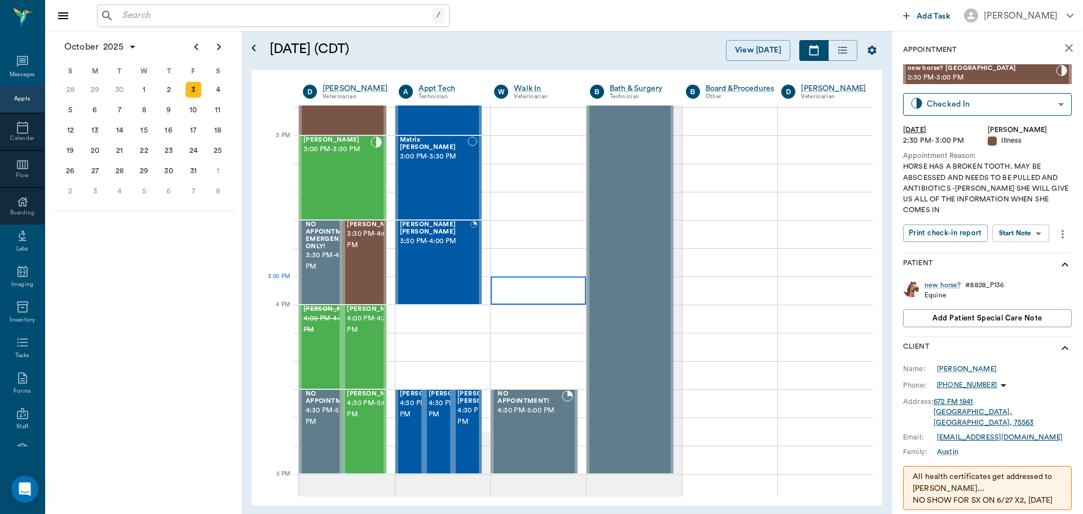
scroll to position [1186, 0]
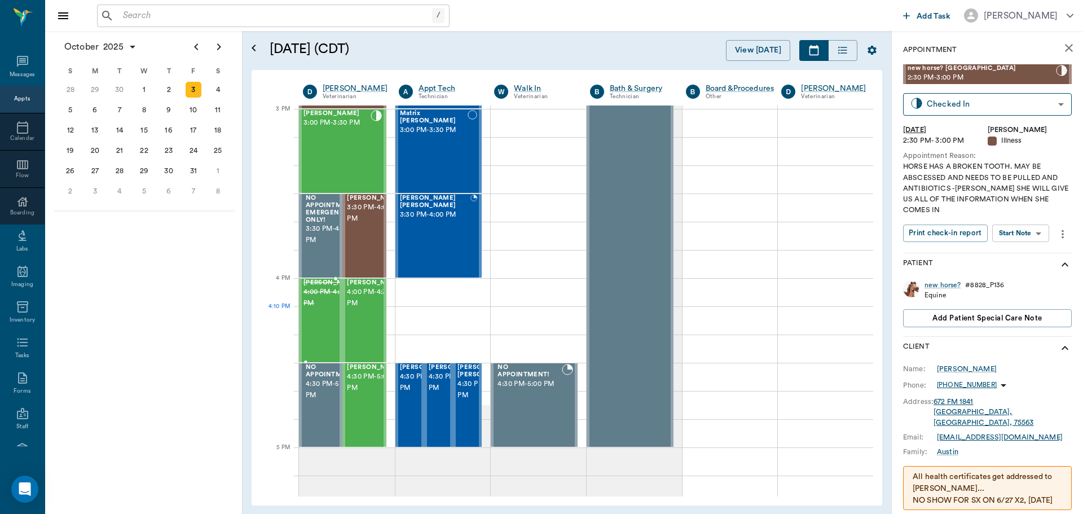
click at [322, 309] on span "4:00 PM - 4:30 PM" at bounding box center [331, 298] width 56 height 23
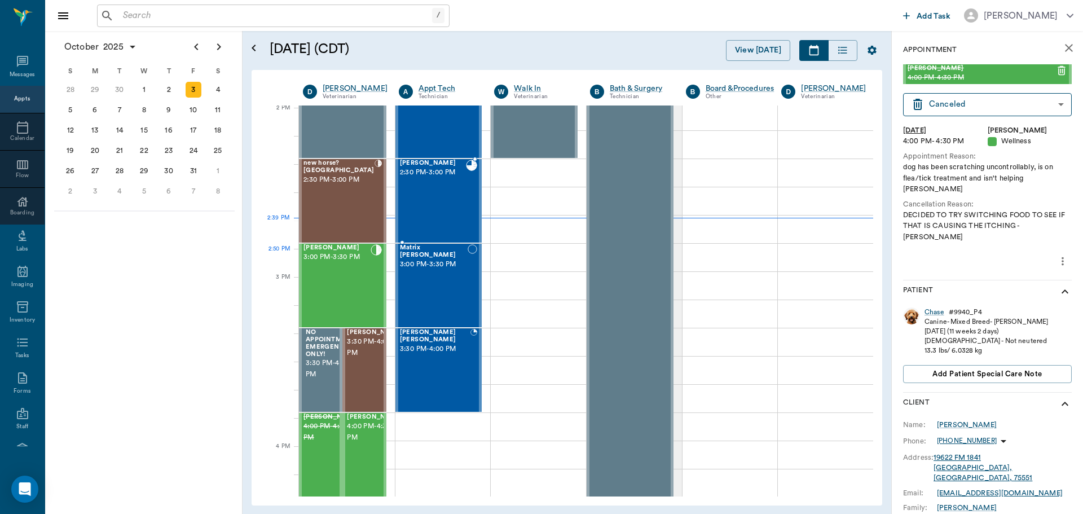
scroll to position [1016, 0]
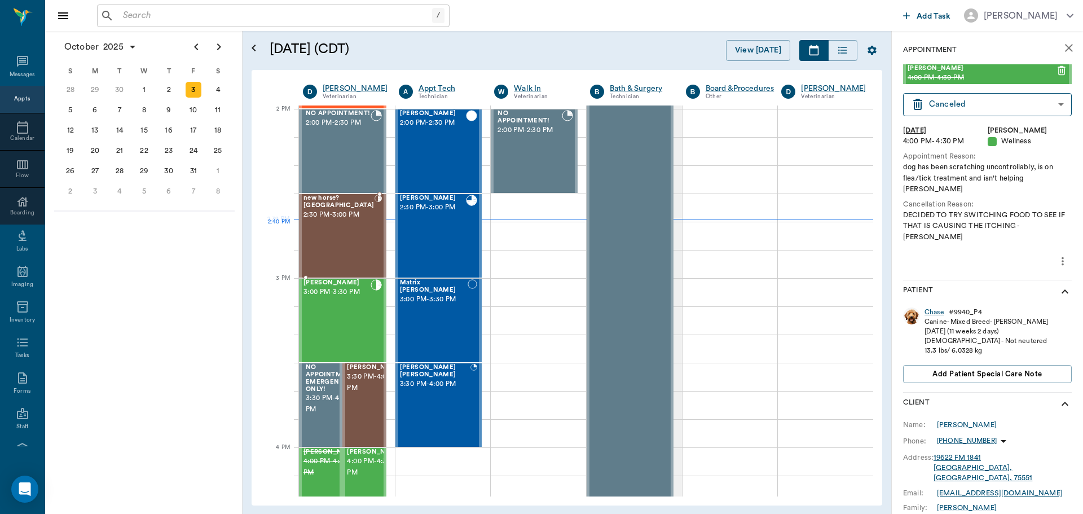
click at [341, 239] on div "new horse? Austin 2:30 PM - 3:00 PM" at bounding box center [338, 236] width 71 height 82
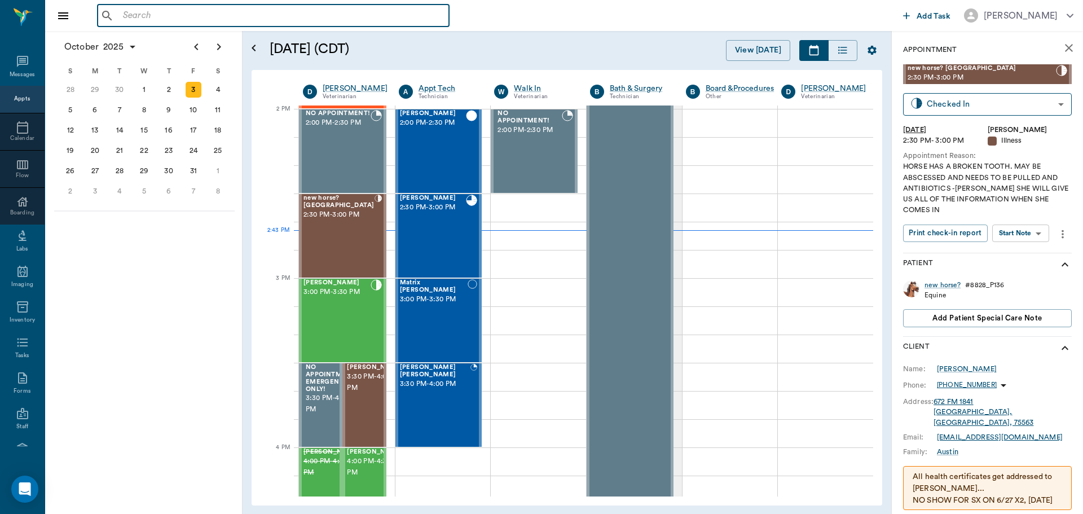
click at [323, 8] on input "text" at bounding box center [281, 16] width 326 height 16
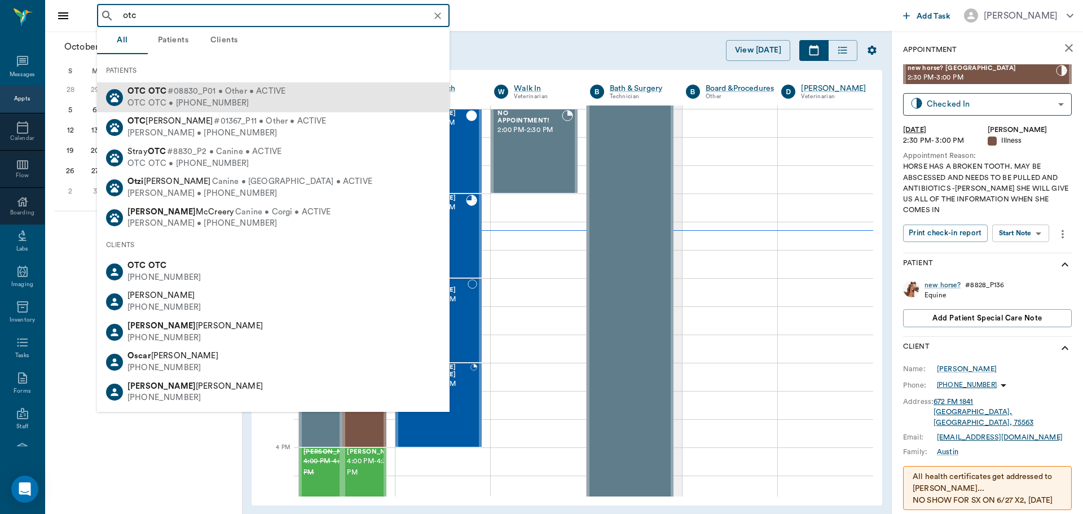
click at [285, 93] on div "OTC OTC #08830_P01 • Other • ACTIVE OTC OTC • (555) 555-5555" at bounding box center [273, 97] width 353 height 30
type input "otc"
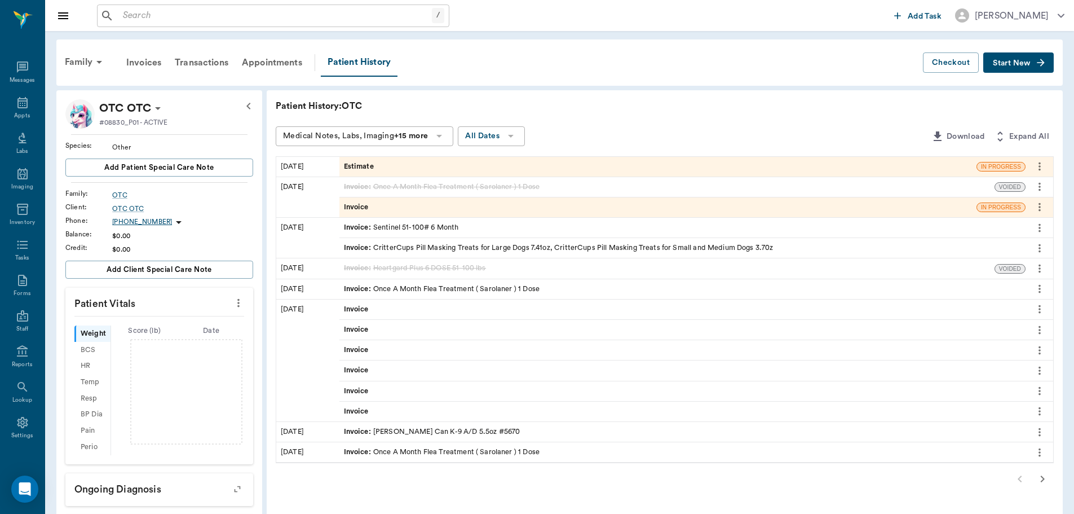
click at [1009, 63] on span "Start New" at bounding box center [1012, 63] width 38 height 0
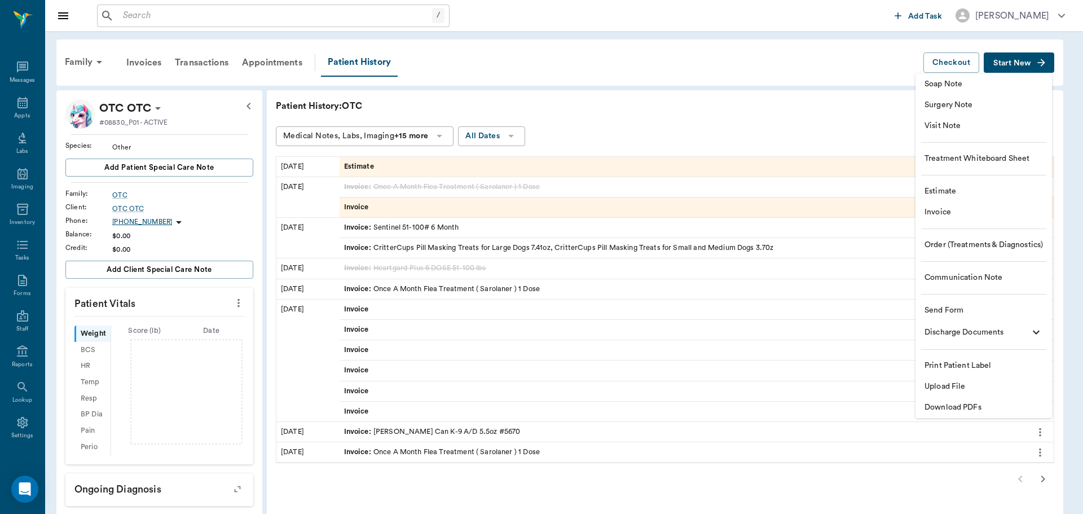
click at [563, 172] on div at bounding box center [541, 257] width 1083 height 514
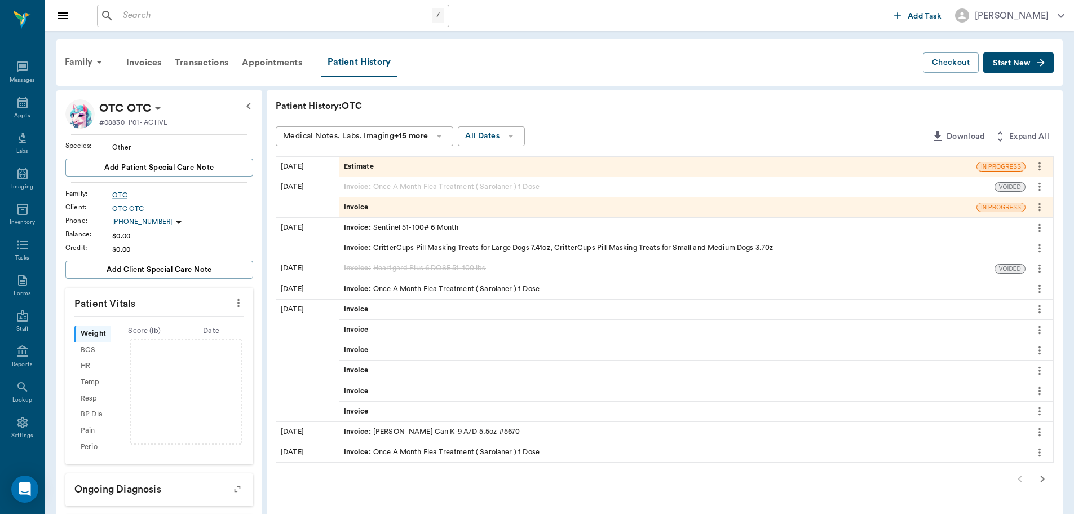
click at [579, 166] on div "Estimate" at bounding box center [658, 167] width 637 height 20
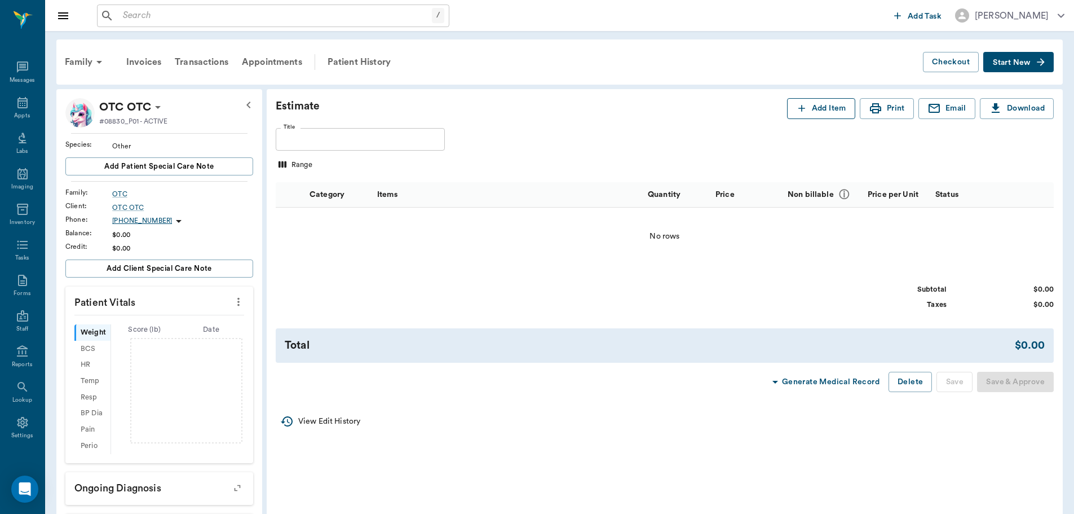
click at [819, 109] on button "Add Item" at bounding box center [821, 108] width 68 height 21
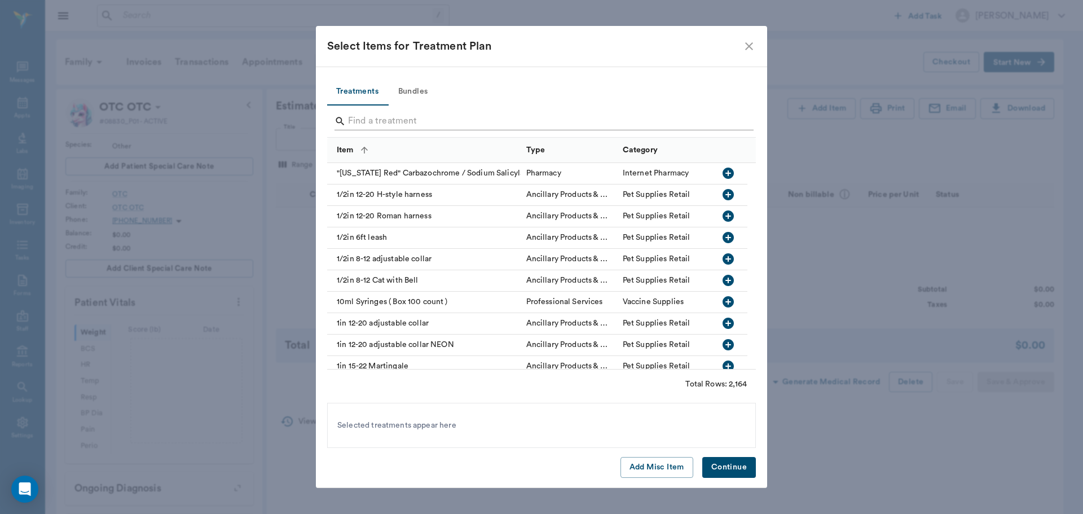
click at [452, 118] on input "Search" at bounding box center [542, 121] width 389 height 18
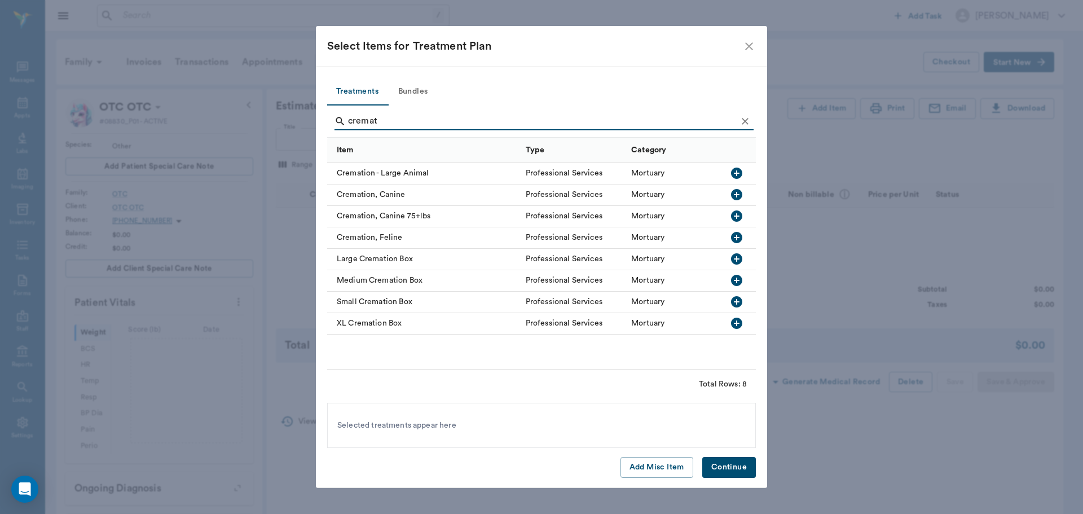
type input "cremat"
click at [732, 217] on icon "button" at bounding box center [736, 215] width 11 height 11
click at [741, 466] on button "Continue" at bounding box center [729, 467] width 54 height 21
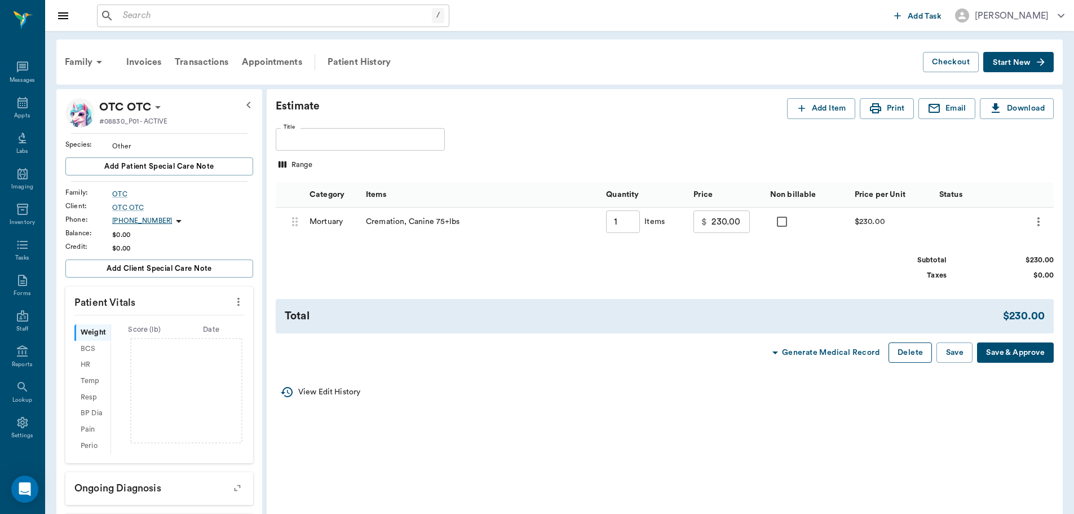
click at [892, 354] on button "Delete" at bounding box center [910, 352] width 43 height 21
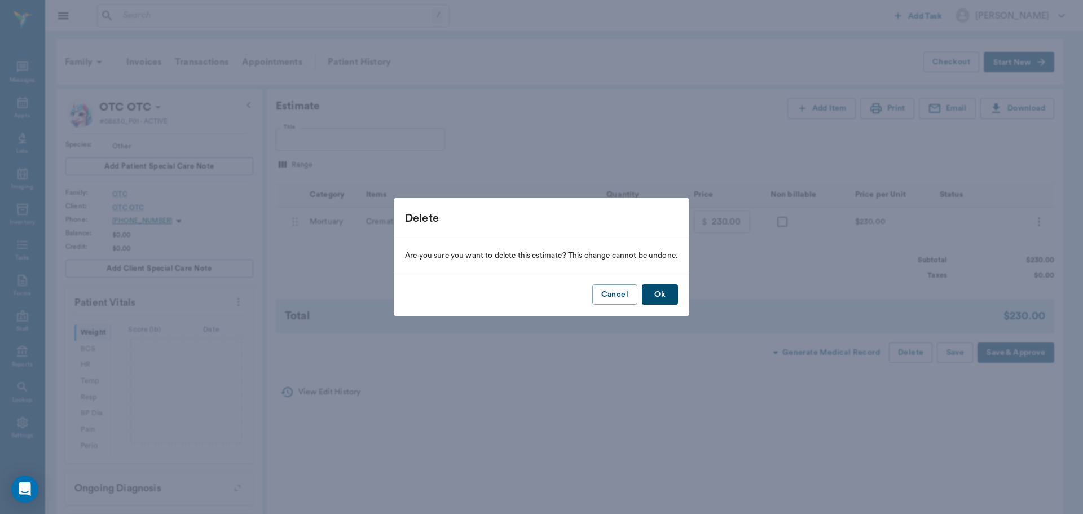
click at [659, 297] on button "Ok" at bounding box center [660, 294] width 36 height 21
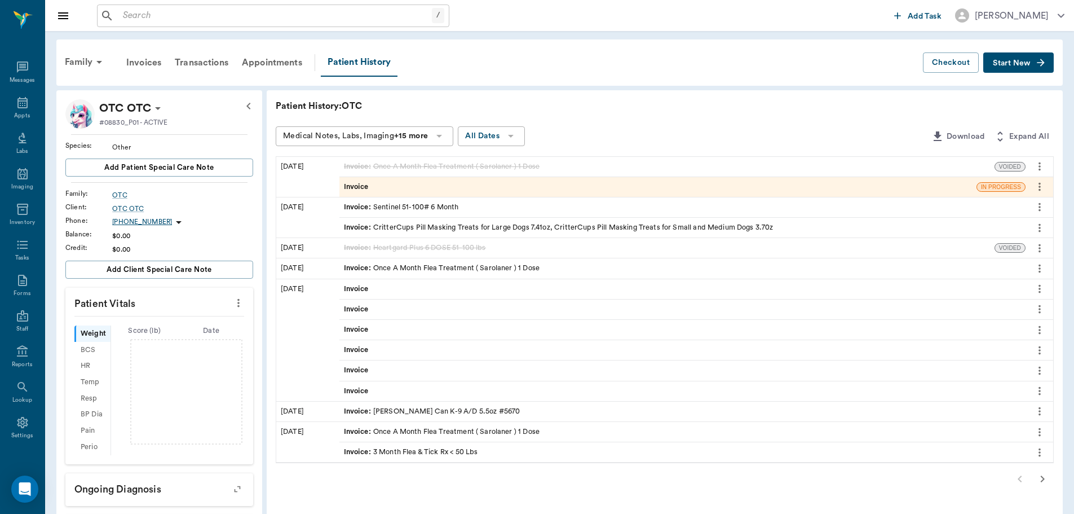
click at [433, 184] on div "Invoice" at bounding box center [658, 187] width 637 height 20
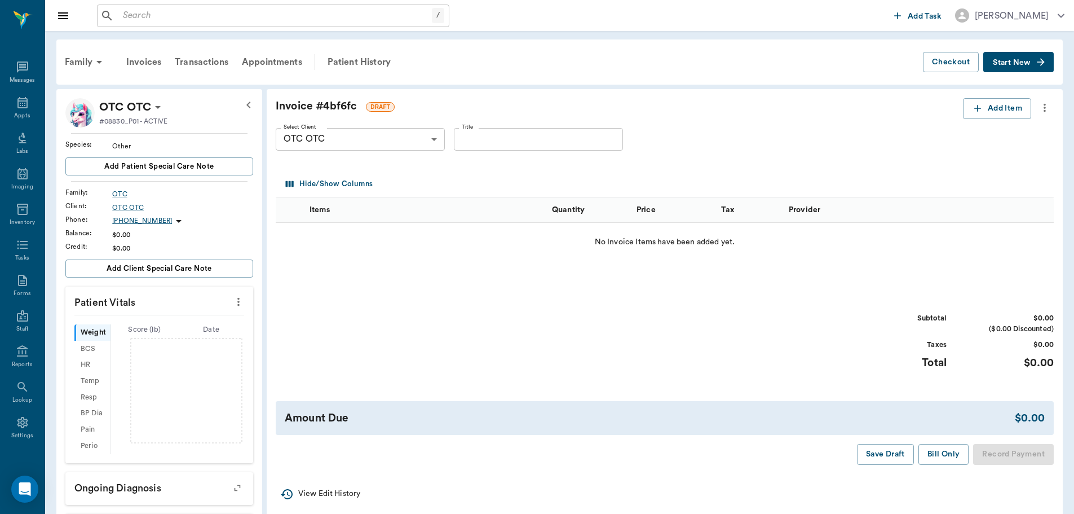
click at [1047, 104] on icon "more" at bounding box center [1045, 108] width 12 height 14
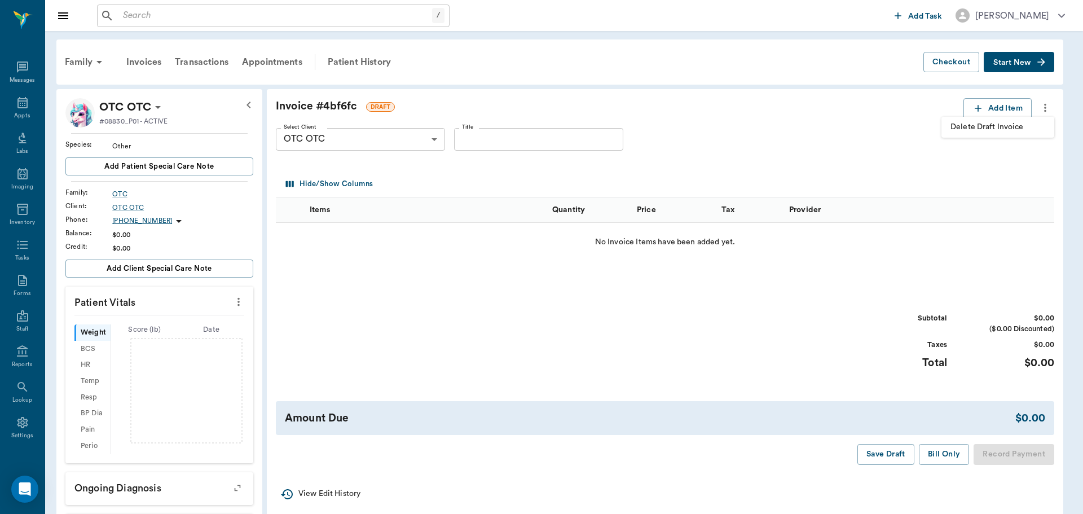
click at [1037, 128] on span "Delete Draft Invoice" at bounding box center [997, 127] width 95 height 12
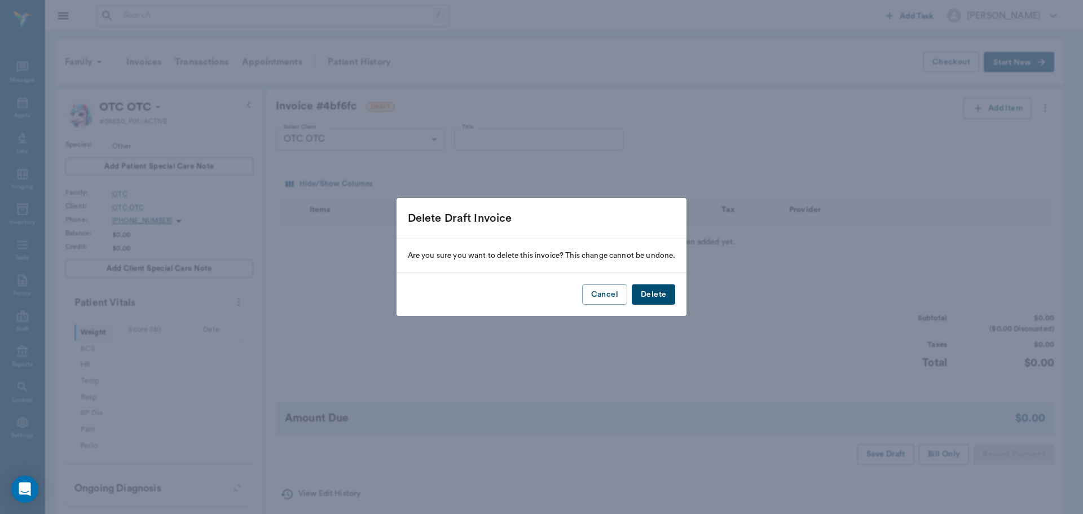
click at [666, 303] on button "Delete" at bounding box center [653, 294] width 43 height 21
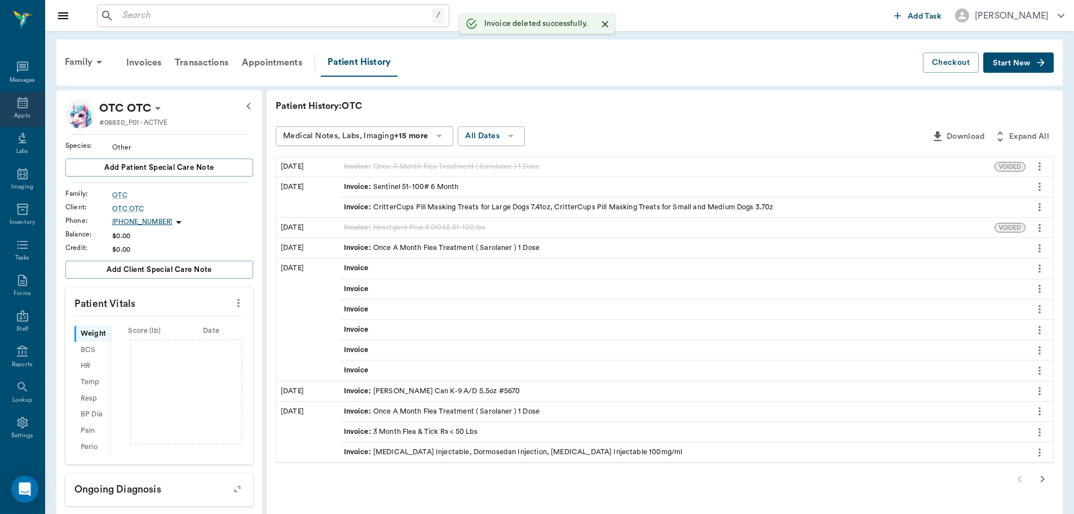
click at [17, 105] on icon at bounding box center [22, 102] width 10 height 11
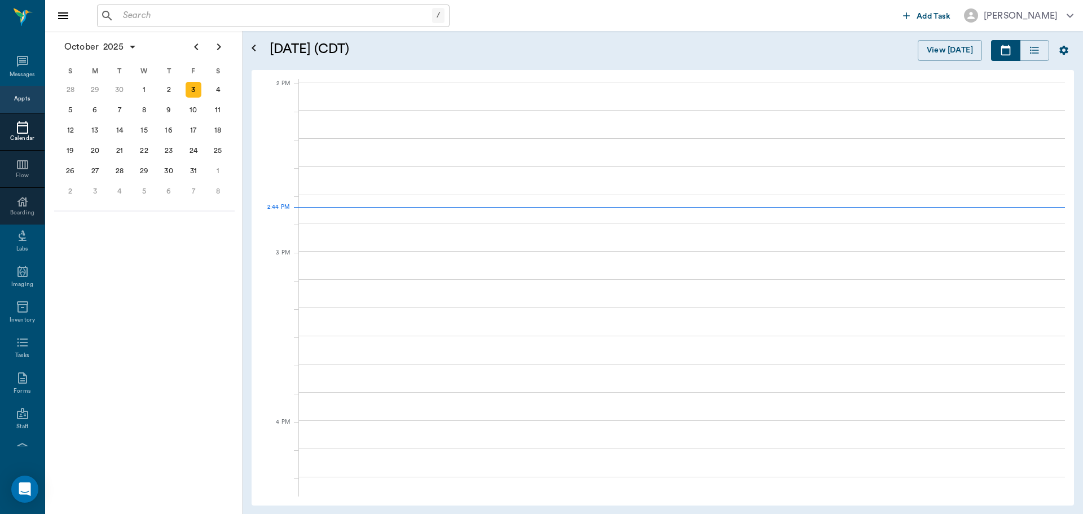
scroll to position [1015, 0]
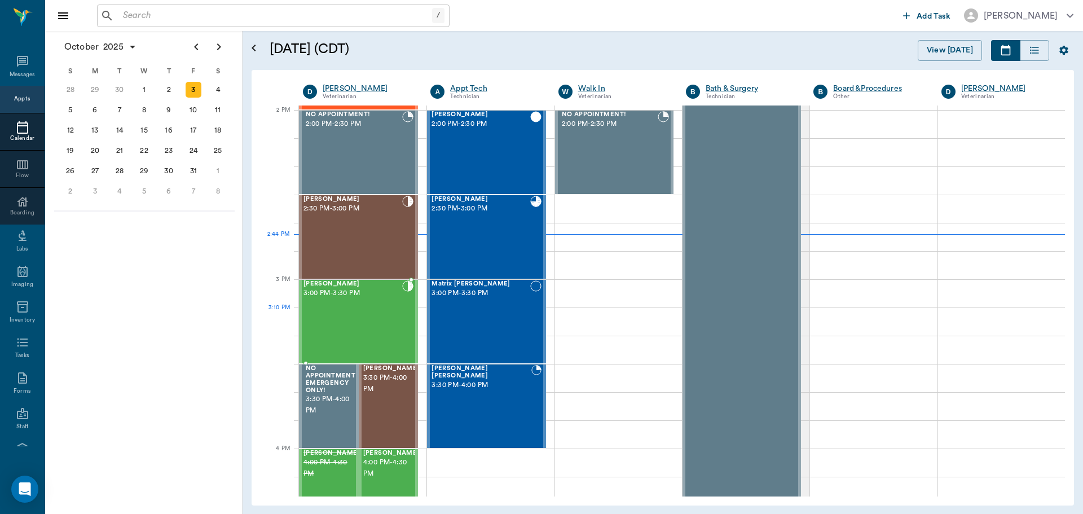
drag, startPoint x: 376, startPoint y: 328, endPoint x: 387, endPoint y: 329, distance: 11.3
click at [376, 328] on div "Max Ferrell 3:00 PM - 3:30 PM" at bounding box center [352, 321] width 99 height 82
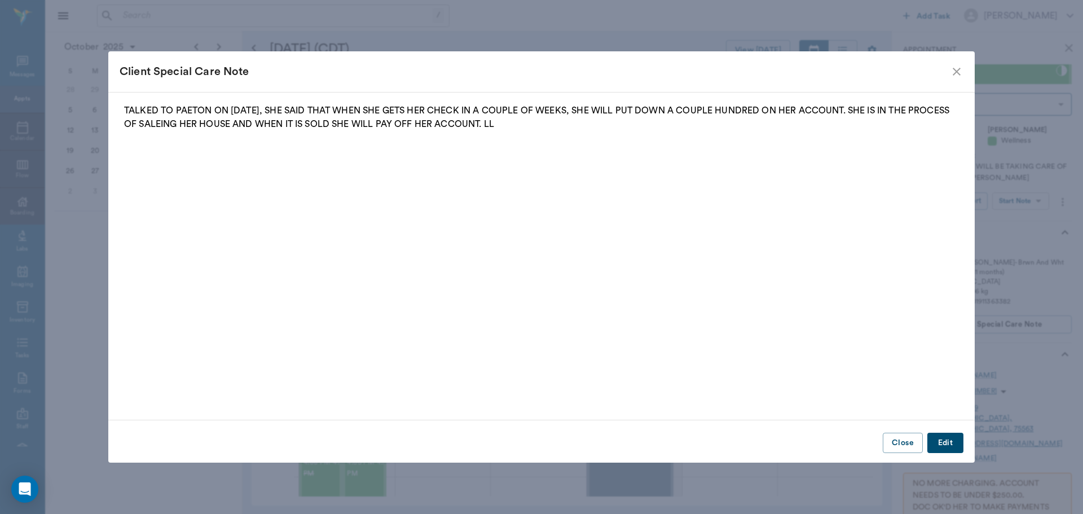
click at [959, 73] on icon "close" at bounding box center [957, 72] width 14 height 14
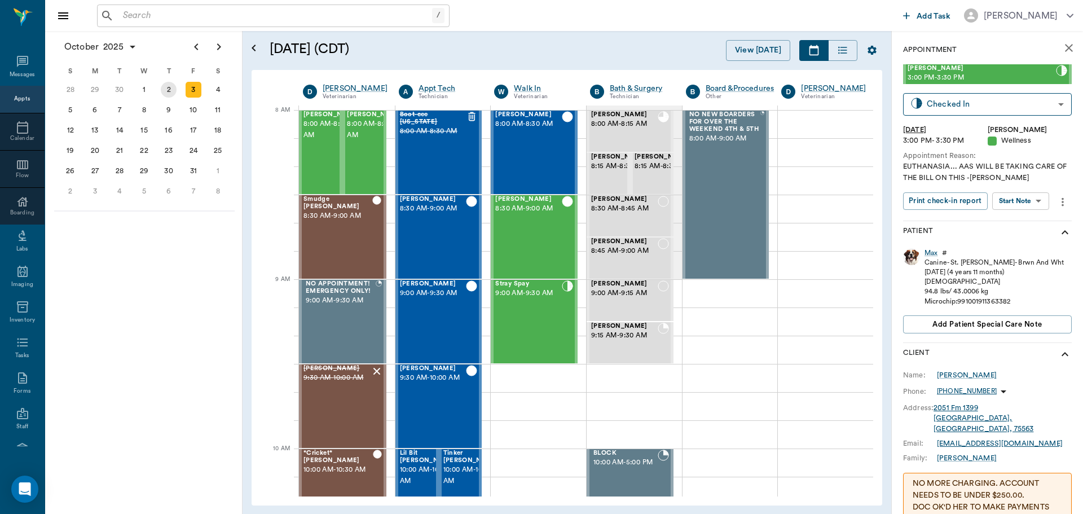
click at [169, 90] on div "2" at bounding box center [169, 90] width 16 height 16
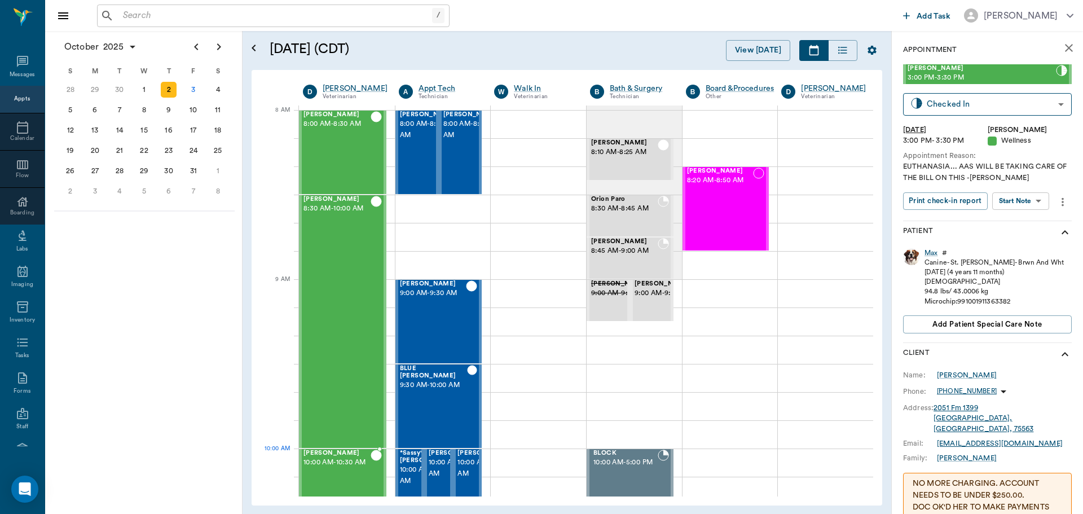
click at [356, 468] on span "10:00 AM - 10:30 AM" at bounding box center [336, 462] width 67 height 11
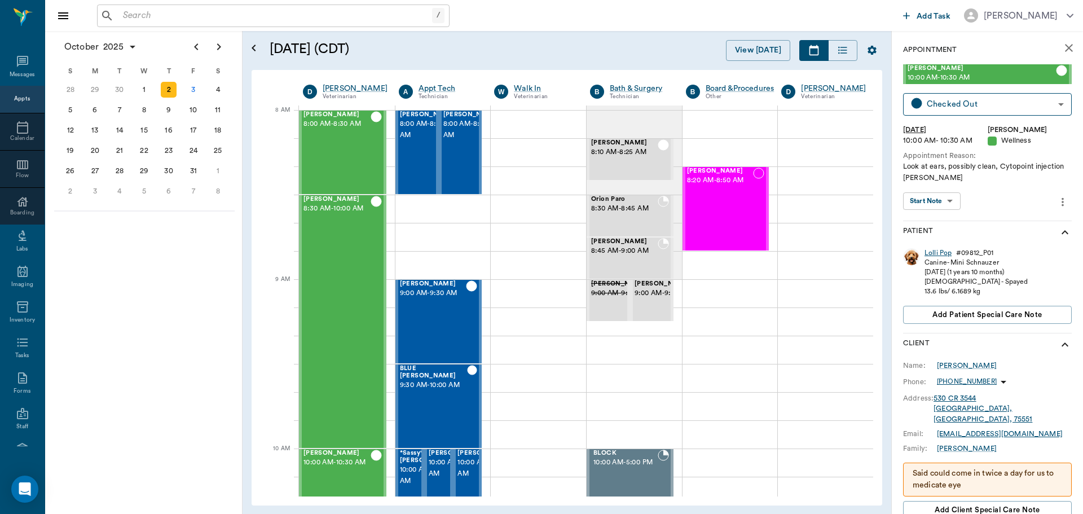
click at [936, 252] on div "Lolli Pop" at bounding box center [937, 253] width 27 height 10
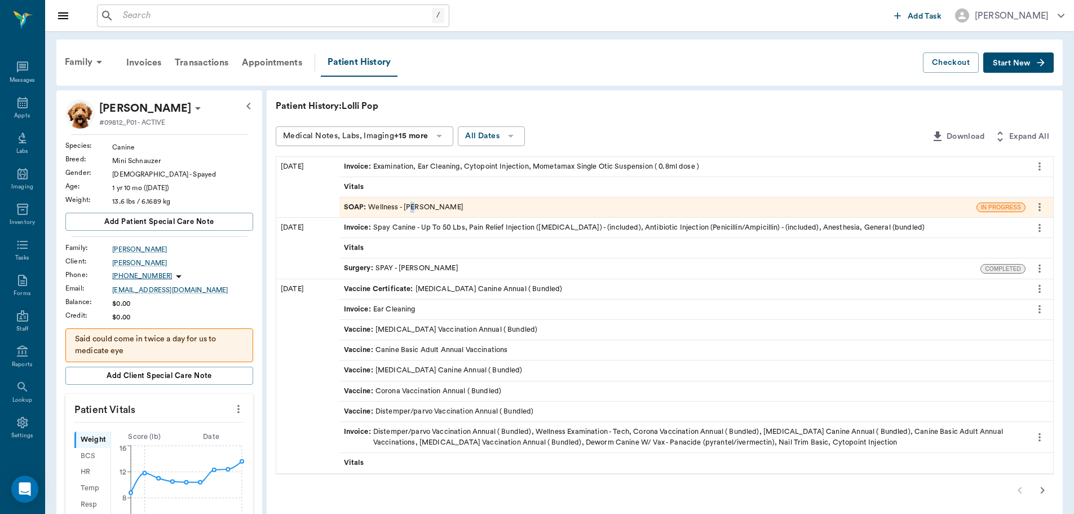
click at [412, 207] on div "SOAP : Wellness - Dr. Bert Ellsworth" at bounding box center [404, 207] width 120 height 11
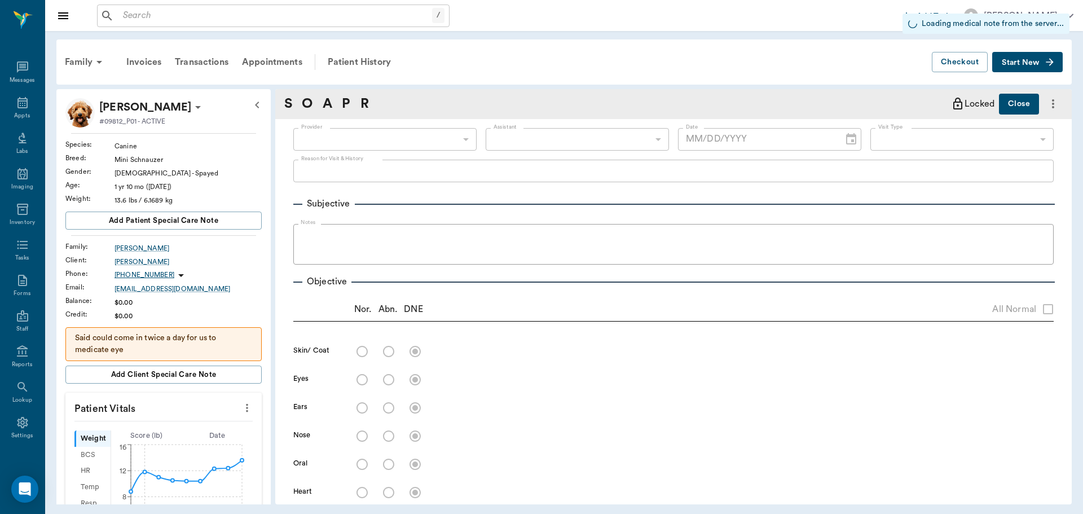
type input "63ec2f075fda476ae8351a4d"
type input "682b670d8bdc6f7f8feef3db"
type input "65d2be4f46e3a538d89b8c14"
radio input "true"
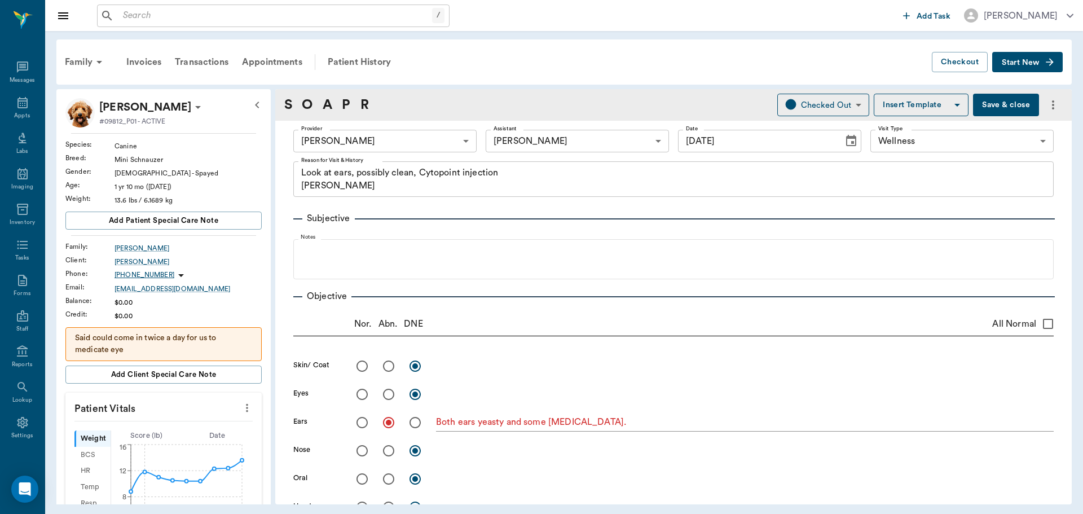
type input "10/02/2025"
type textarea "Look at ears, possibly clean, Cytopoint injection Christy"
type textarea "Both ears yeasty and some cocci."
click at [10, 103] on div "Appts" at bounding box center [22, 109] width 45 height 36
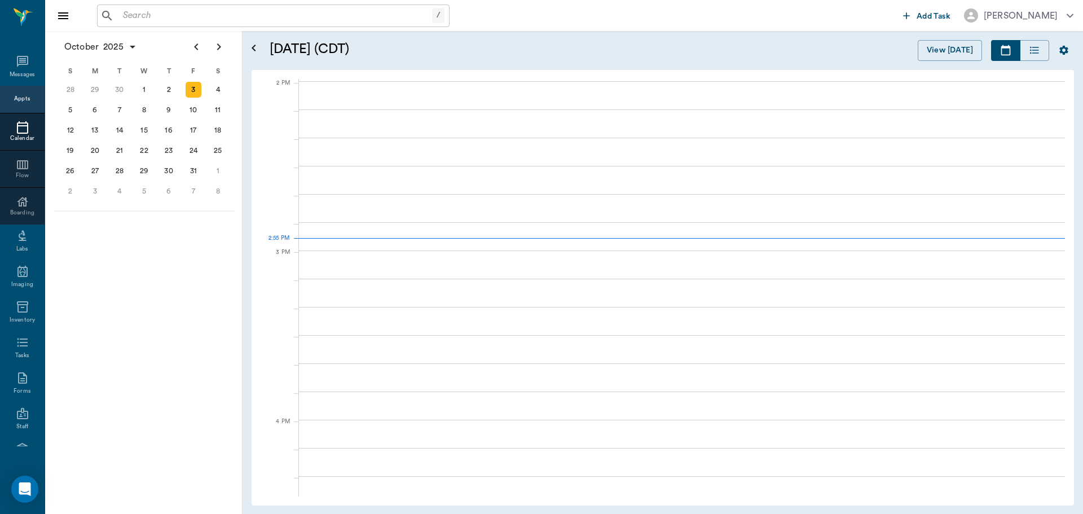
scroll to position [1016, 0]
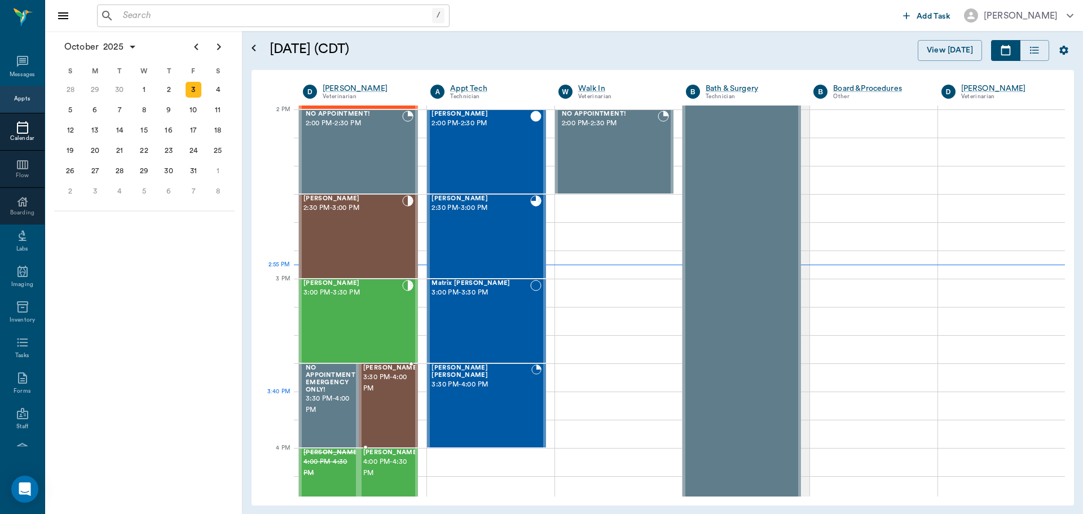
click at [387, 407] on div "[PERSON_NAME] 3:30 PM - 4:00 PM" at bounding box center [391, 405] width 56 height 82
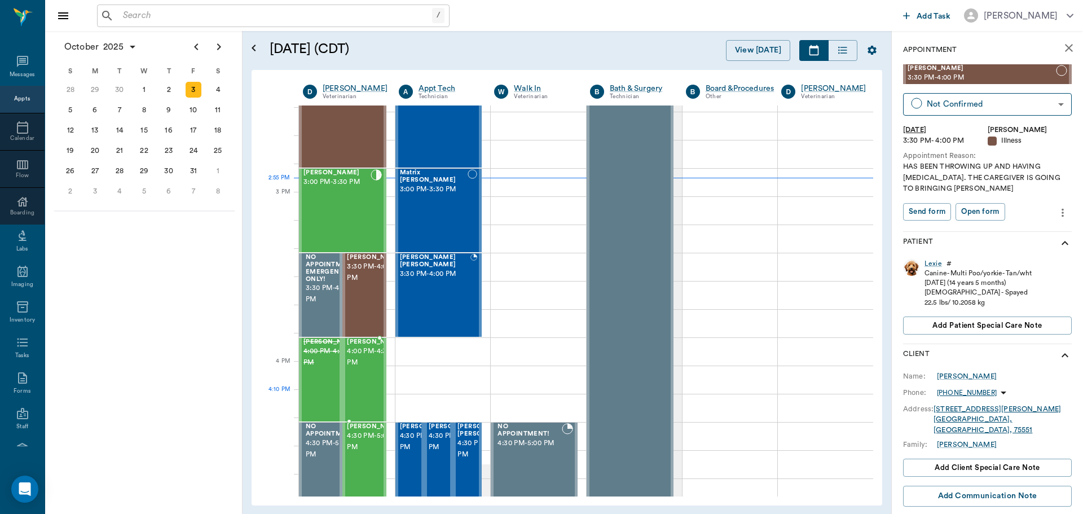
scroll to position [1129, 0]
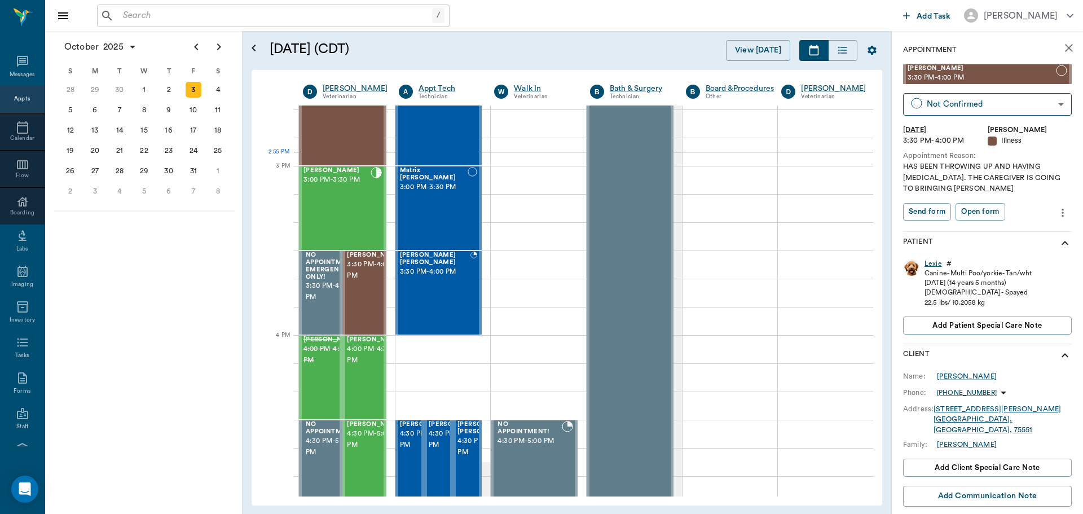
click at [932, 261] on div "Lexie" at bounding box center [932, 264] width 17 height 10
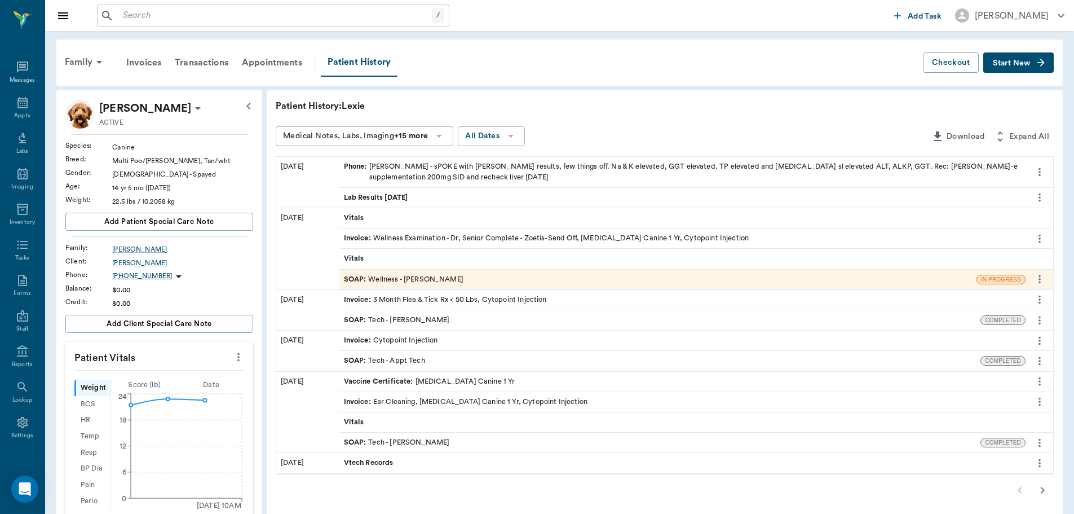
click at [428, 279] on div "SOAP : Wellness - Dr. Bert Ellsworth" at bounding box center [404, 279] width 120 height 11
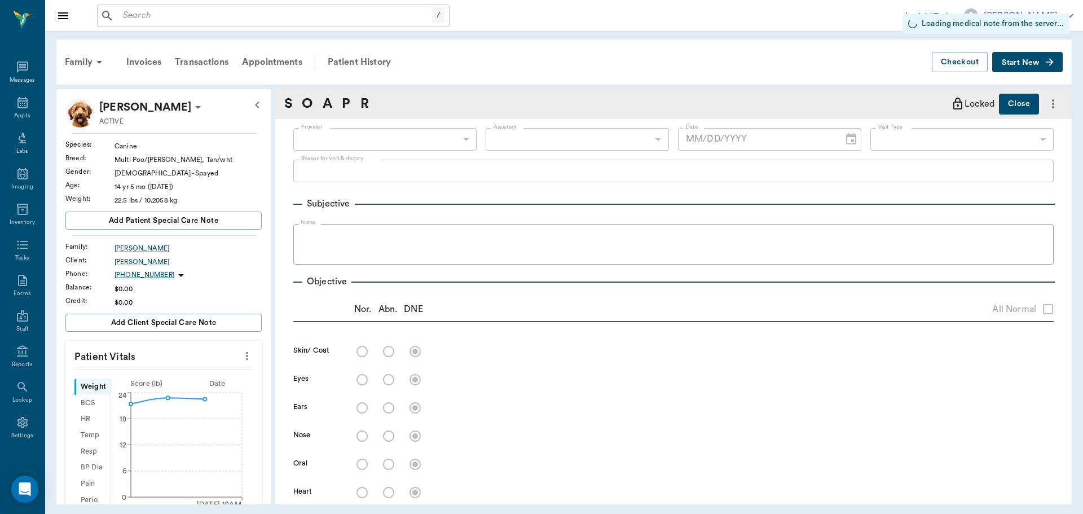
type input "63ec2f075fda476ae8351a4d"
type input "65d2be4f46e3a538d89b8c14"
radio input "true"
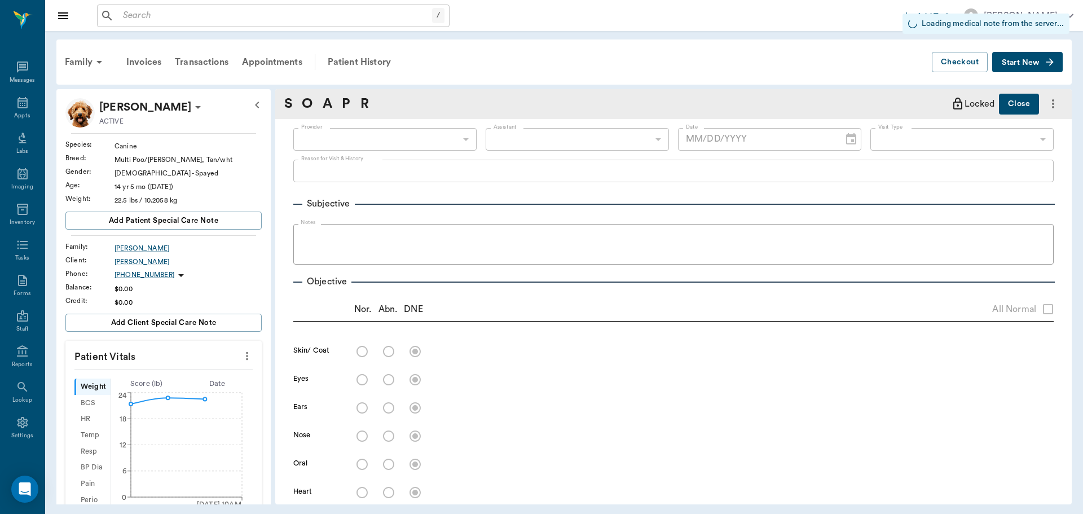
radio input "true"
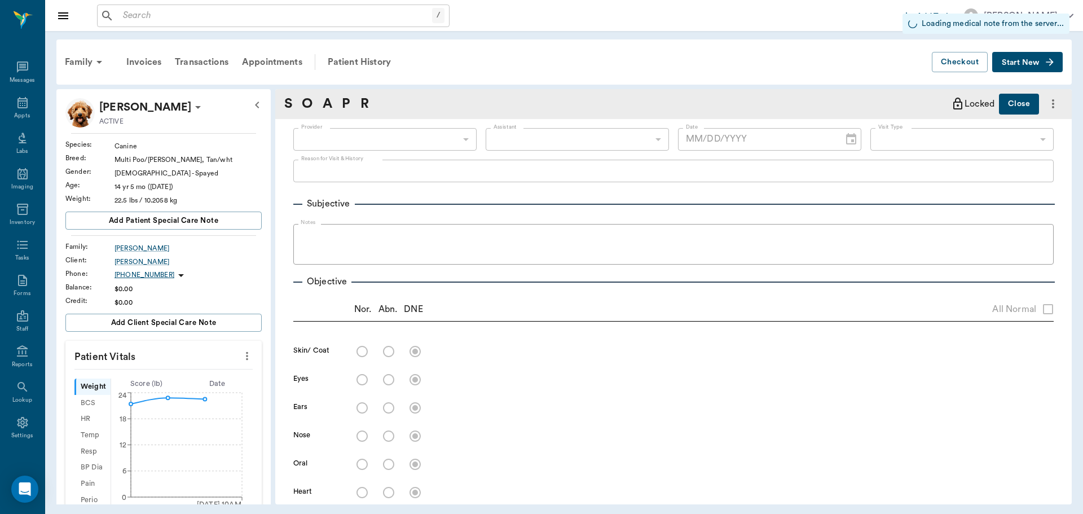
radio input "true"
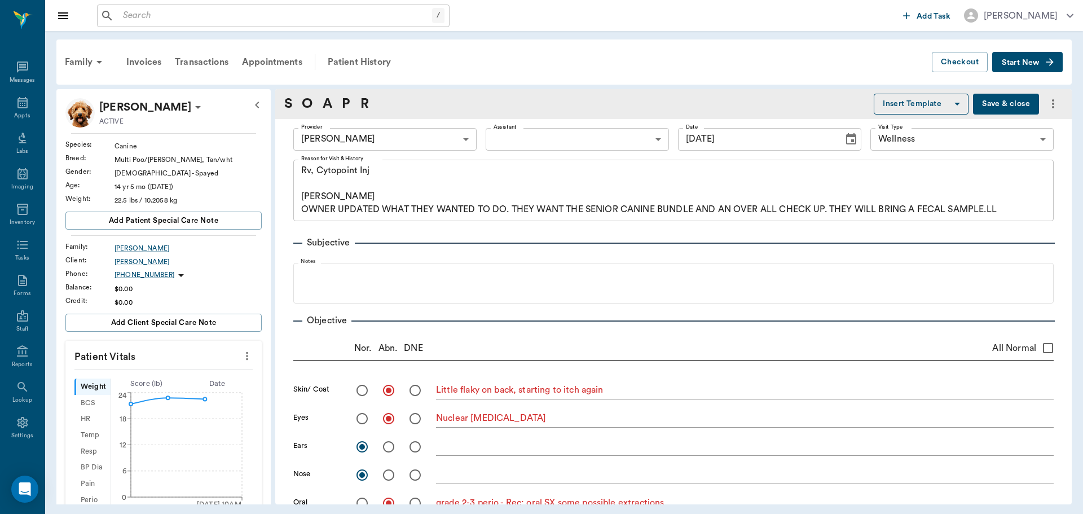
type input "09/25/2025"
type textarea "Rv, Cytopoint Inj Caryn OWNER UPDATED WHAT THEY WANTED TO DO. THEY WANT THE SEN…"
type textarea "Little flaky on back, starting to itch again"
type textarea "Nuclear sclerosis"
type textarea "grade 2-3 perio - Rec: oral SX some possible extractions"
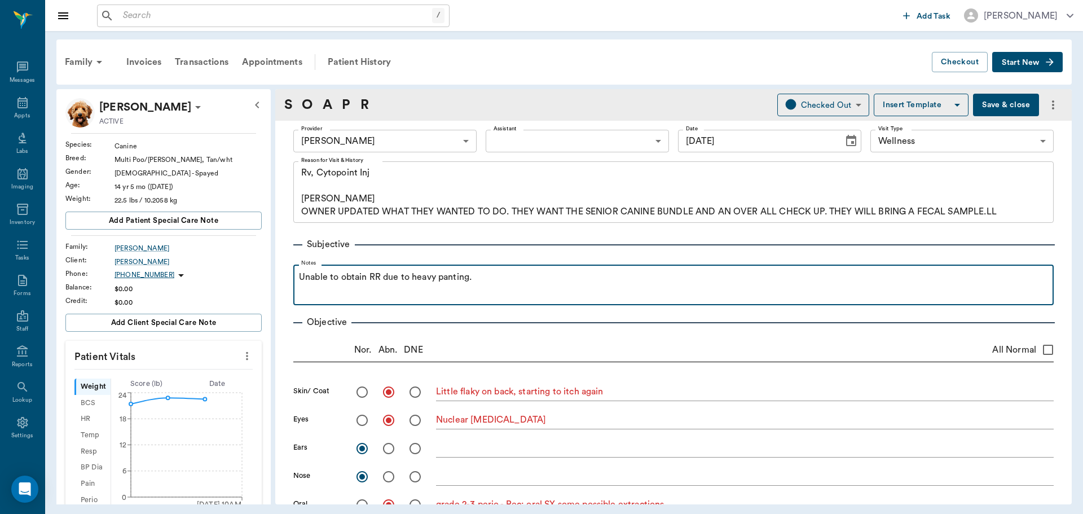
click at [428, 279] on p "Unable to obtain RR due to heavy panting." at bounding box center [673, 277] width 749 height 14
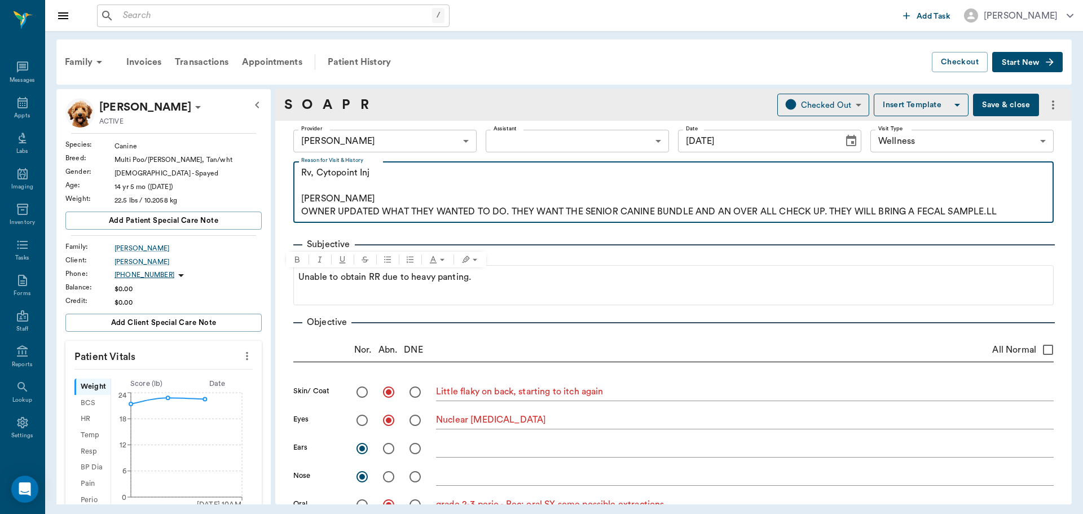
drag, startPoint x: 604, startPoint y: 359, endPoint x: 521, endPoint y: 173, distance: 203.8
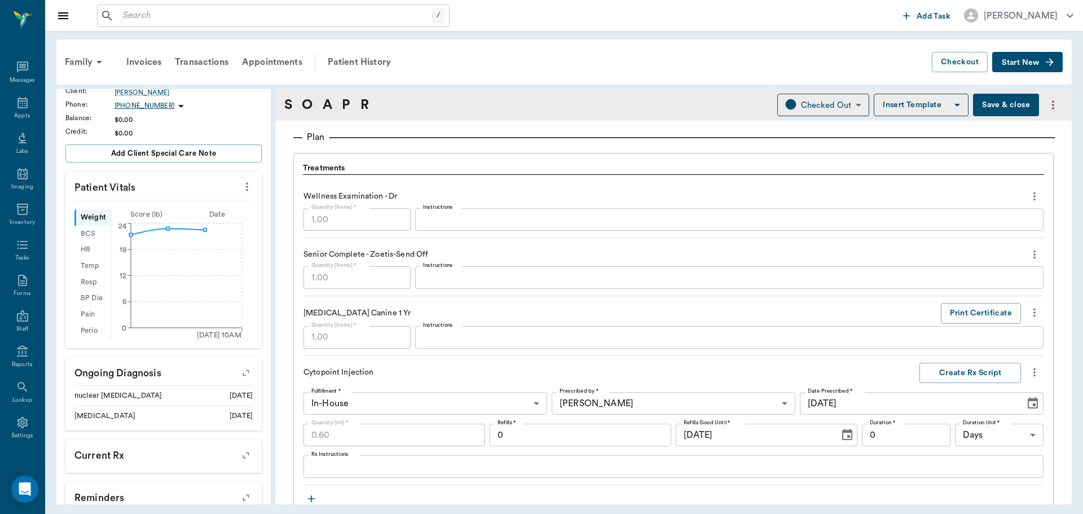
scroll to position [620, 0]
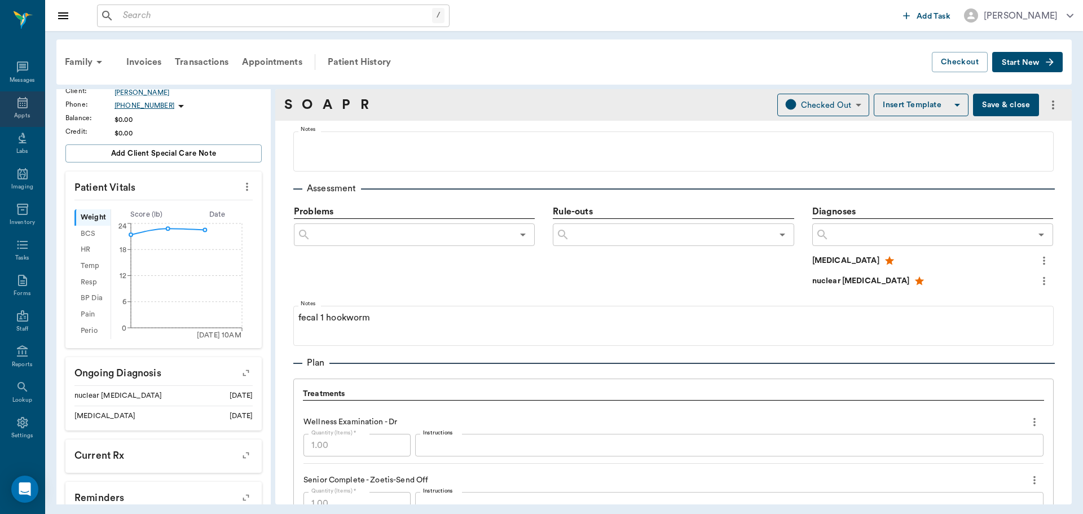
click at [23, 104] on icon at bounding box center [22, 102] width 10 height 11
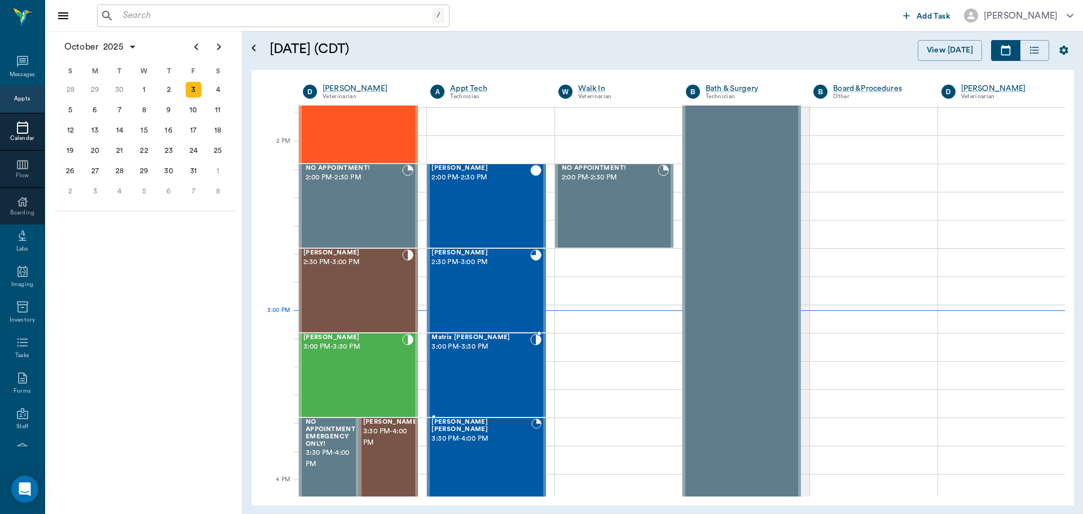
scroll to position [1018, 0]
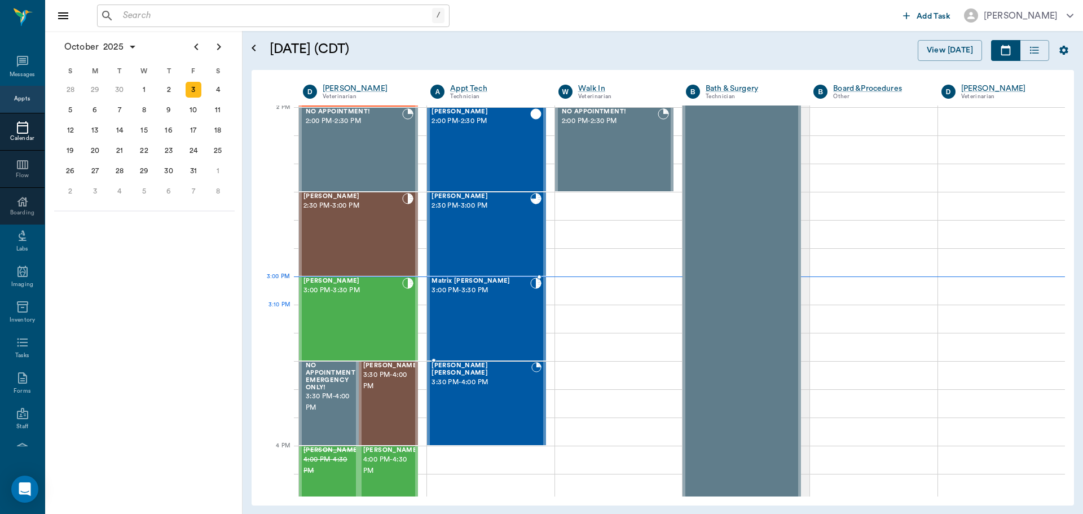
click at [505, 329] on div "Matrix Wiedemann 3:00 PM - 3:30 PM" at bounding box center [480, 319] width 98 height 82
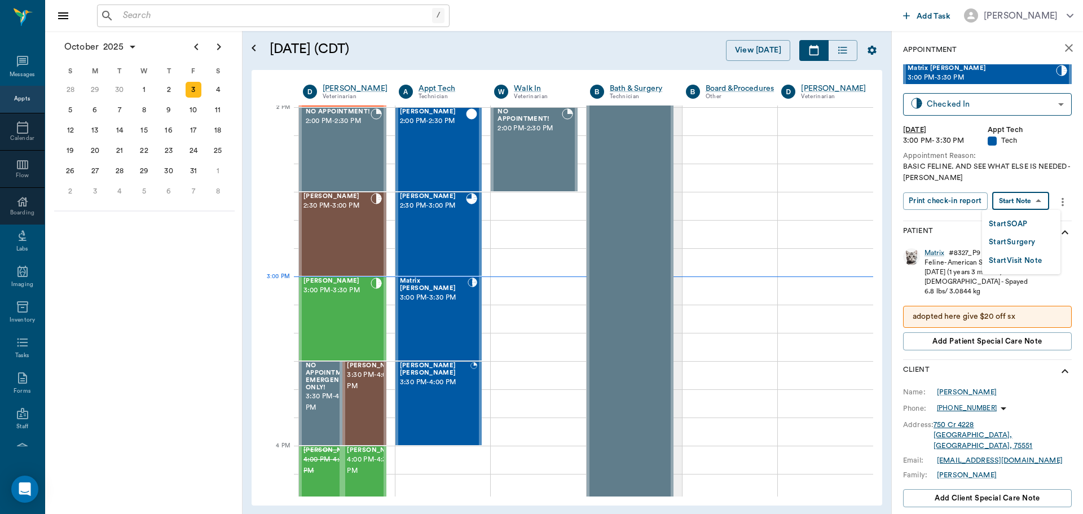
click at [1026, 200] on body "/ ​ Add Task Dr. Bert Ellsworth Nectar Messages Appts Calendar Flow Boarding La…" at bounding box center [541, 257] width 1083 height 514
click at [1021, 222] on button "Start SOAP" at bounding box center [1008, 224] width 38 height 13
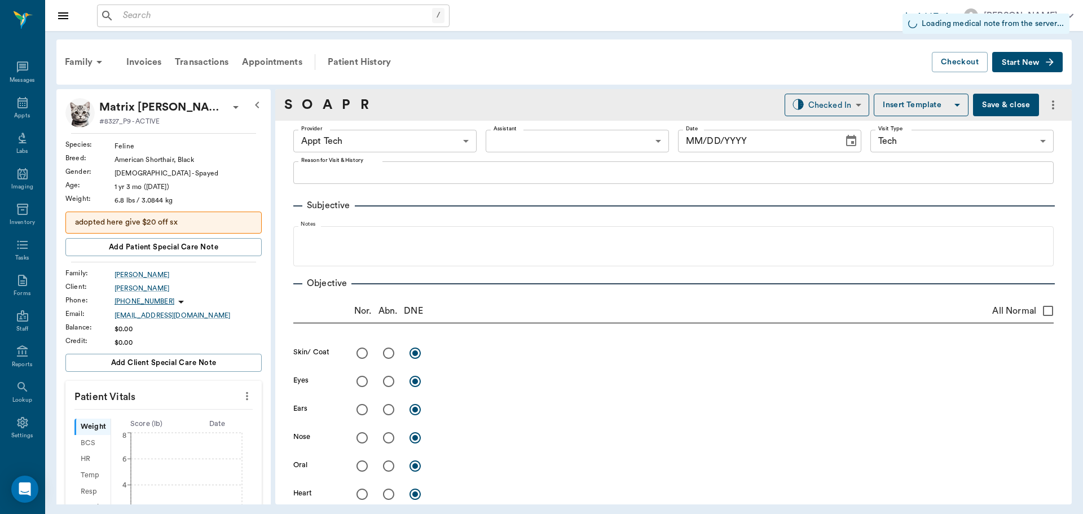
type input "63ec2f075fda476ae8351a4c"
type input "65d2be4f46e3a538d89b8c1a"
type input "[DATE]"
type textarea "BASIC FELINE. AND SEE WHAT ELSE IS NEEDED -LORY"
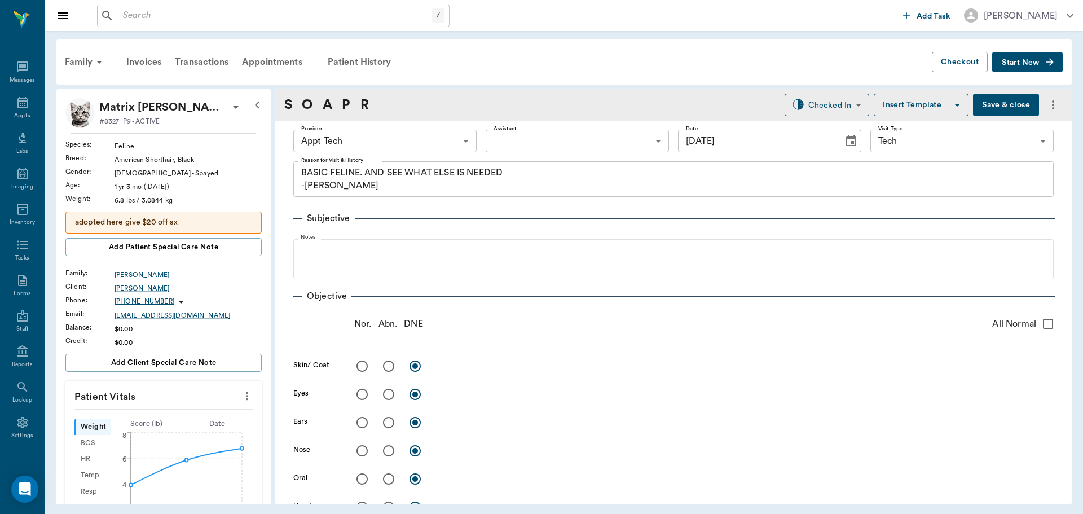
click at [372, 139] on body "/ ​ Add Task Dr. Bert Ellsworth Nectar Messages Appts Labs Imaging Inventory Ta…" at bounding box center [541, 257] width 1083 height 514
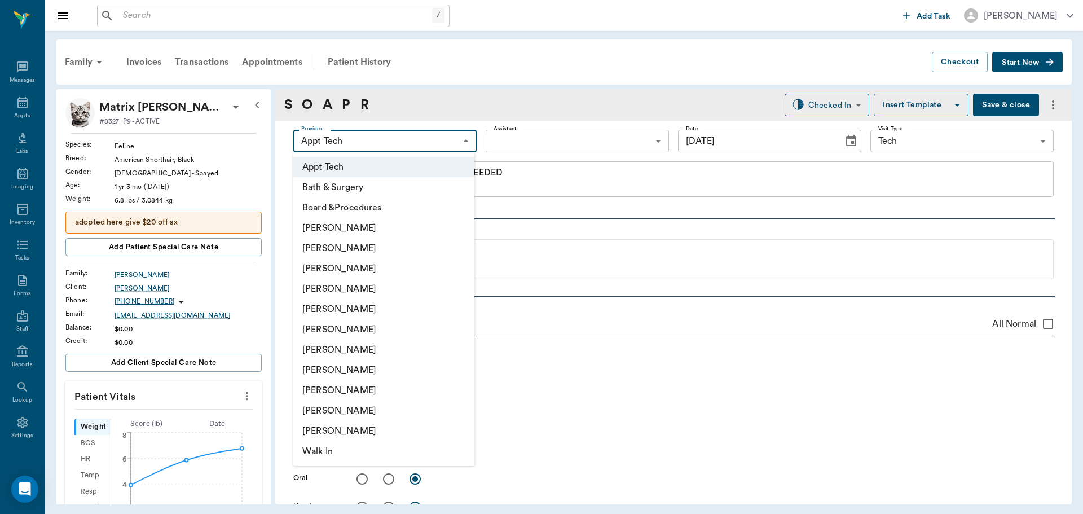
click at [347, 364] on li "[PERSON_NAME]" at bounding box center [383, 370] width 181 height 20
type input "63ec2e7e52e12b0ba117b124"
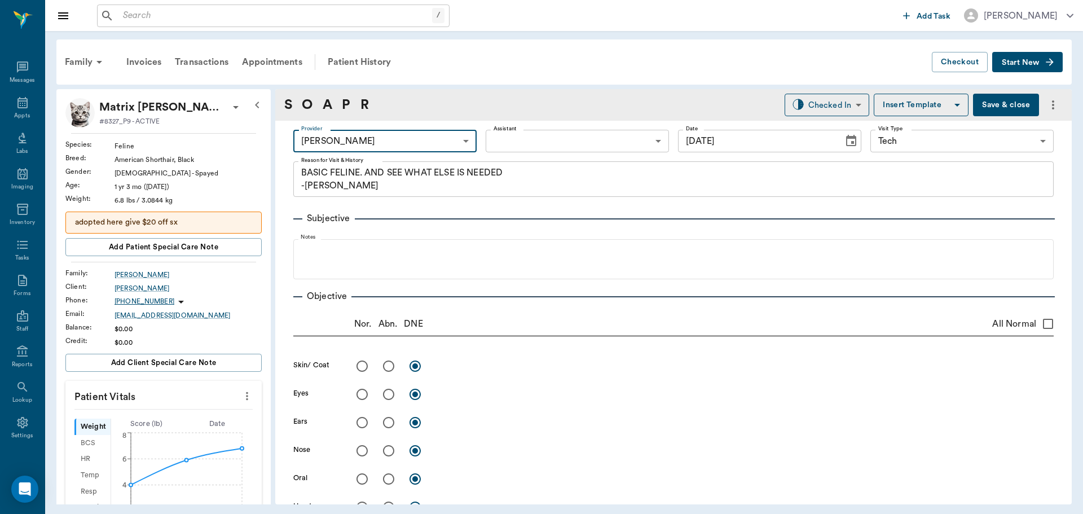
click at [545, 143] on body "/ ​ Add Task Dr. Bert Ellsworth Nectar Messages Appts Labs Imaging Inventory Ta…" at bounding box center [541, 257] width 1083 height 514
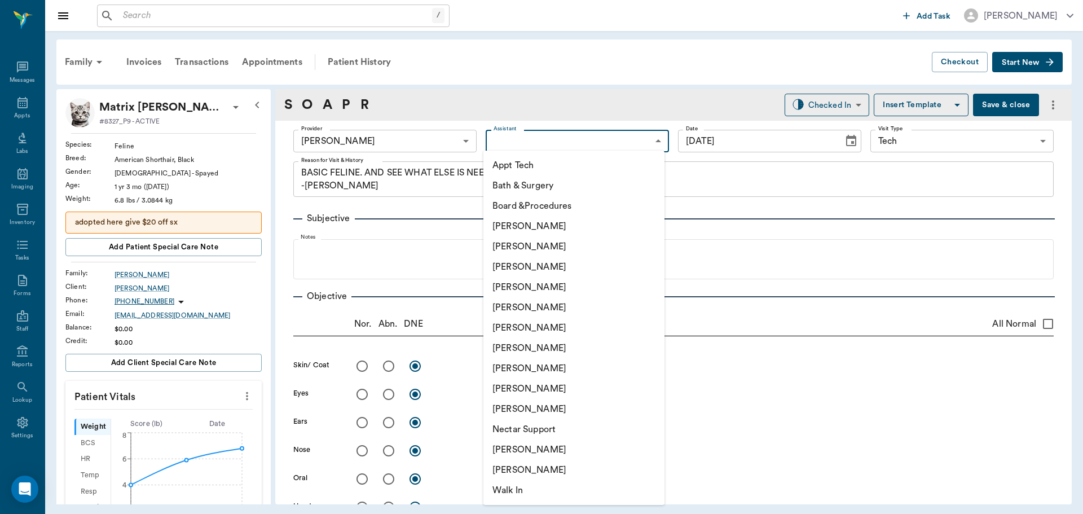
click at [567, 442] on li "[PERSON_NAME]" at bounding box center [573, 449] width 181 height 20
type input "6740bf97de10e07744acf1eb"
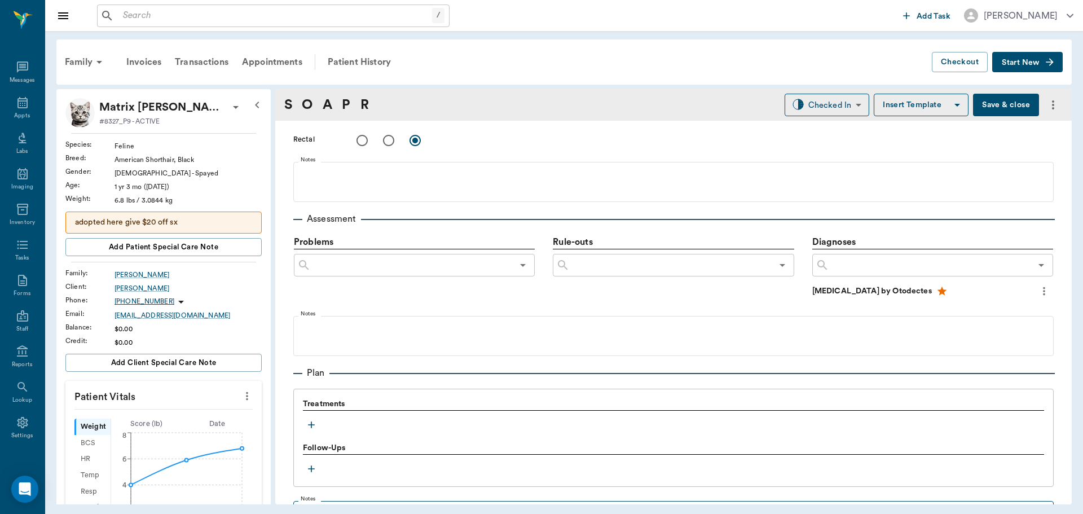
scroll to position [677, 0]
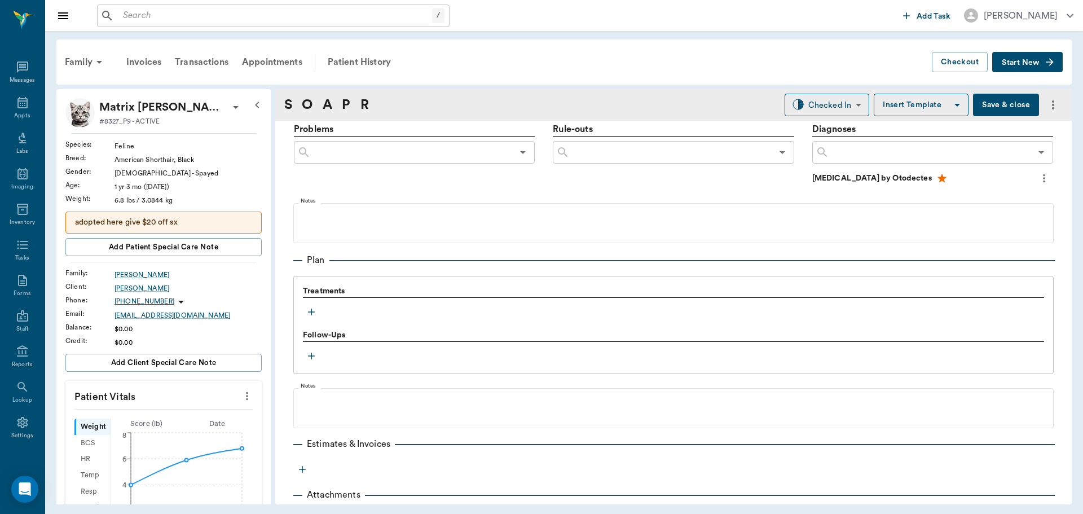
click at [309, 312] on icon "button" at bounding box center [311, 311] width 11 height 11
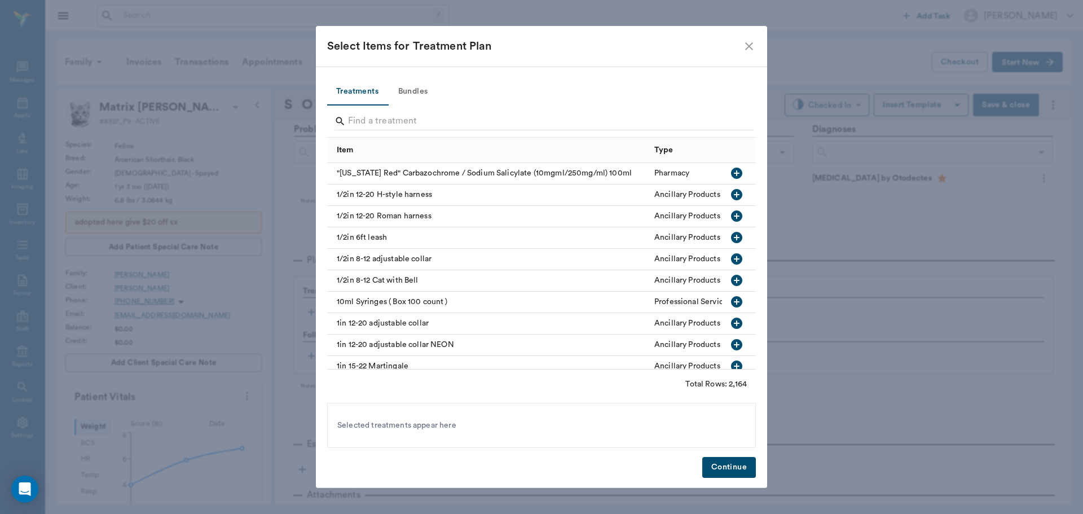
click at [421, 85] on button "Bundles" at bounding box center [412, 91] width 51 height 27
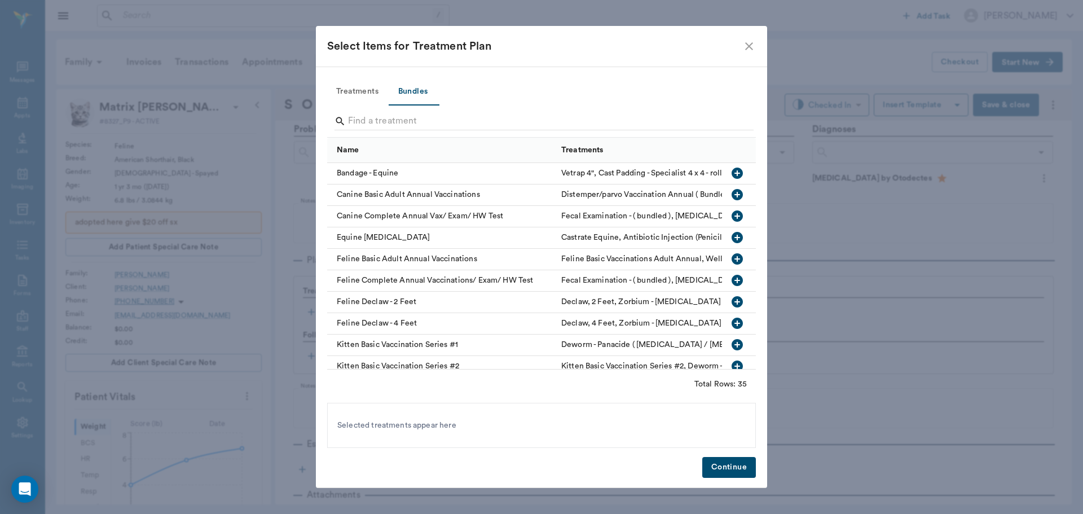
click at [732, 261] on icon "button" at bounding box center [737, 258] width 11 height 11
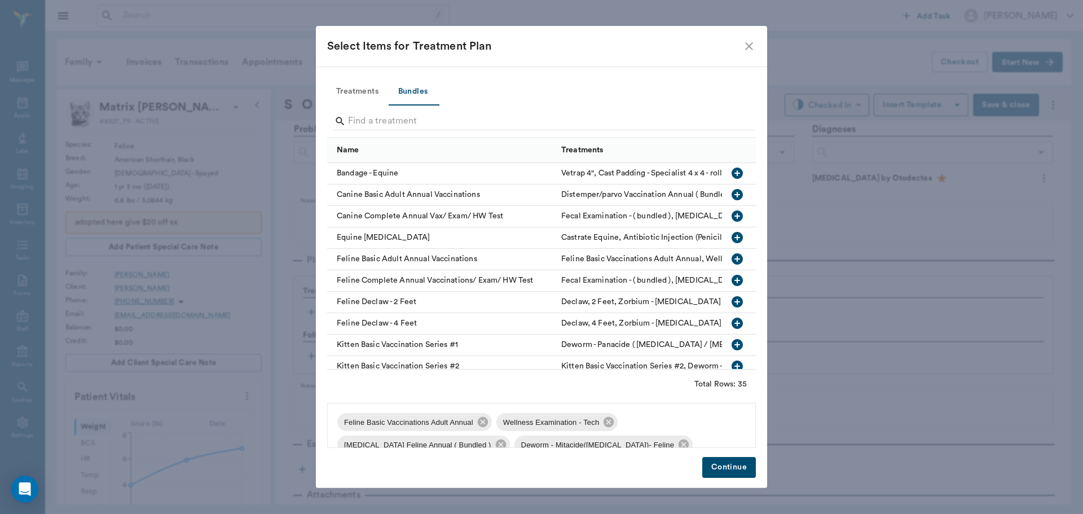
click at [745, 471] on button "Continue" at bounding box center [729, 467] width 54 height 21
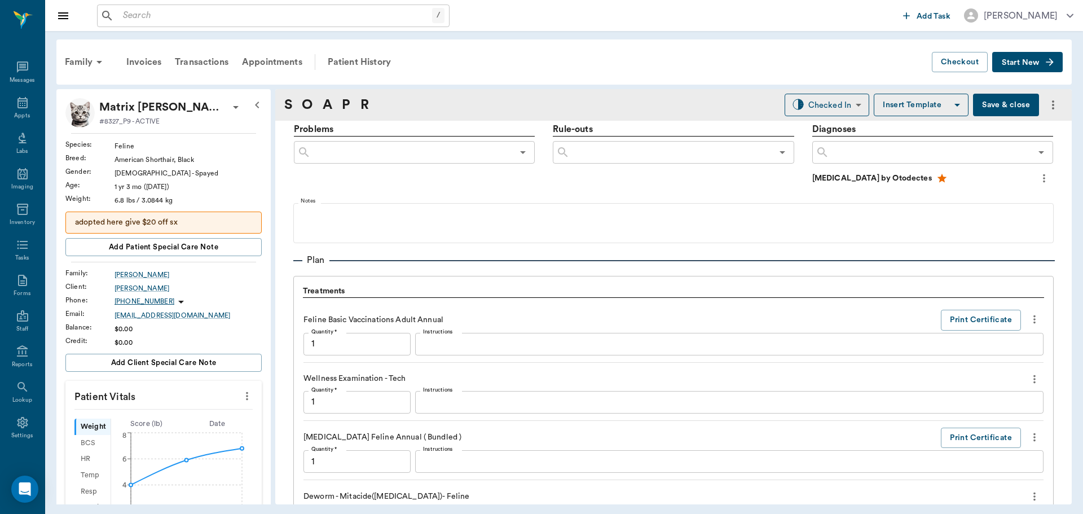
scroll to position [1051, 0]
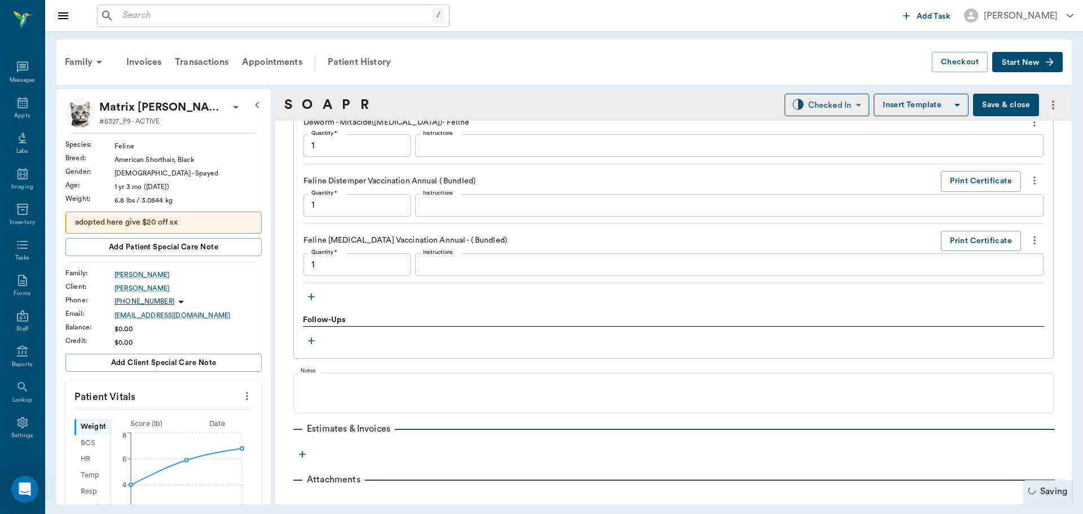
type input "1.00"
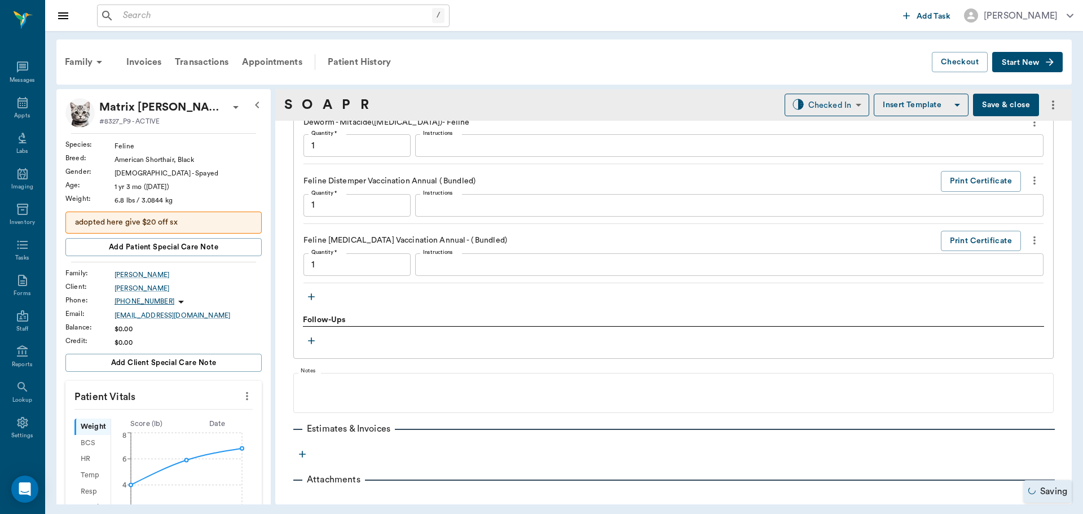
type input "1.00"
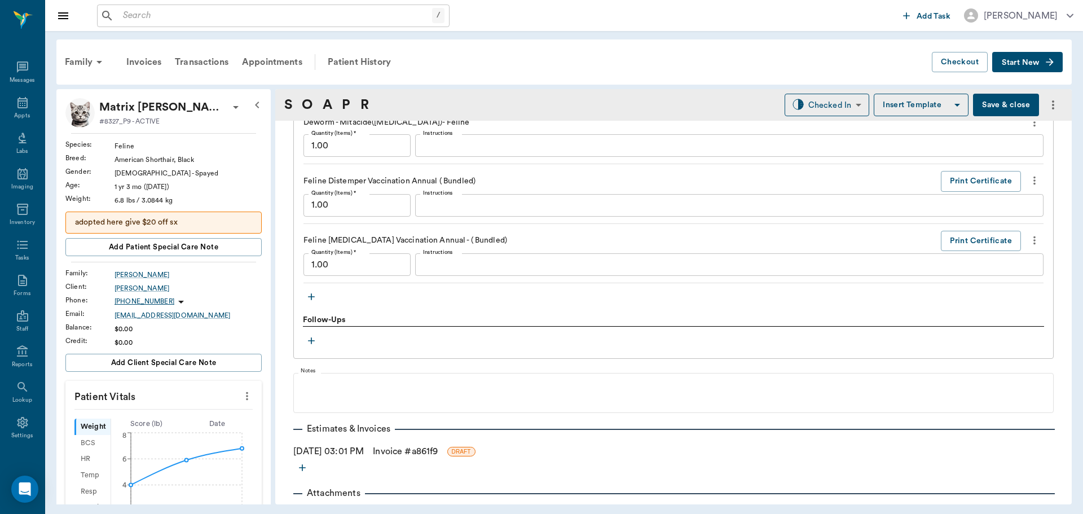
click at [242, 395] on icon "more" at bounding box center [247, 396] width 12 height 14
click at [194, 416] on span "Enter Vitals" at bounding box center [191, 415] width 95 height 12
click at [177, 429] on input "text" at bounding box center [163, 430] width 98 height 23
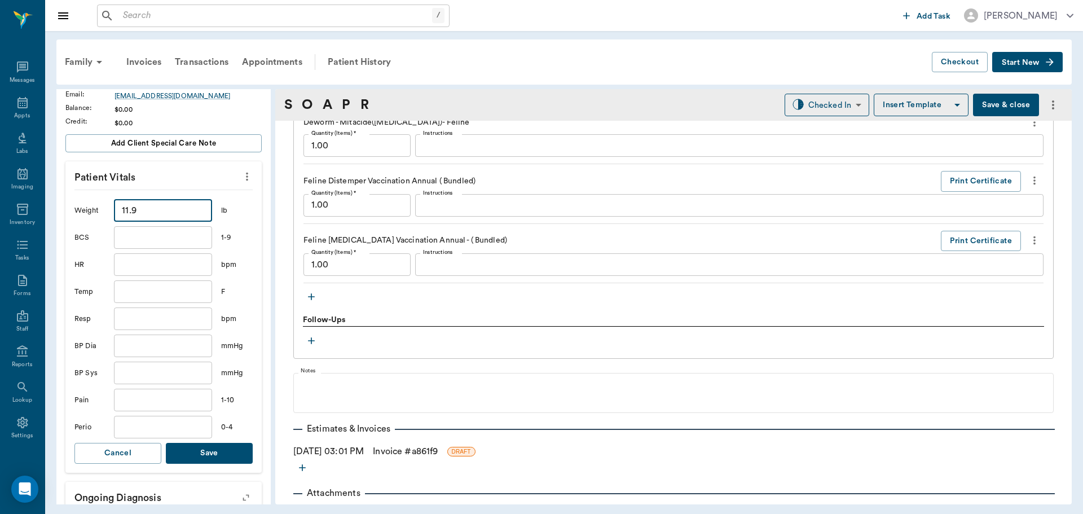
scroll to position [282, 0]
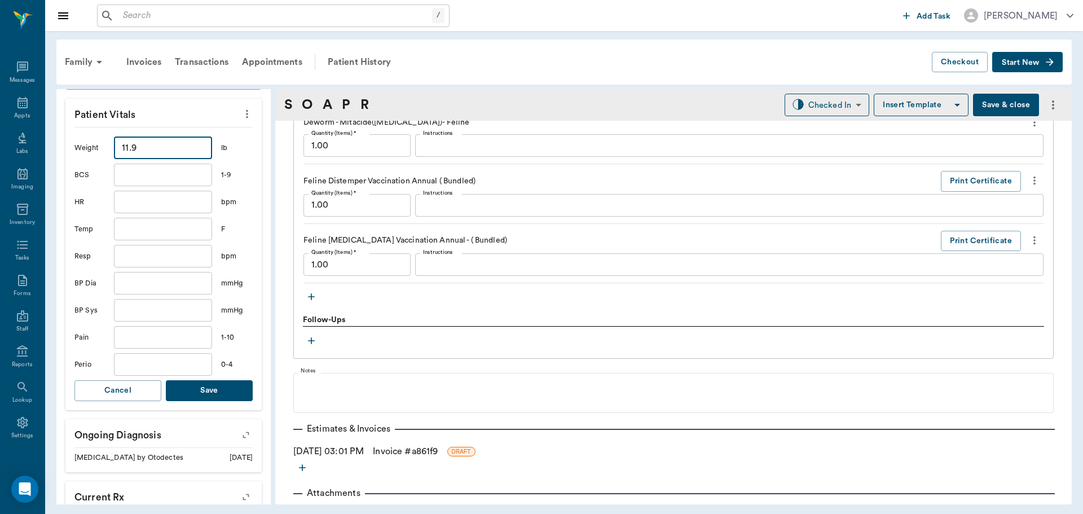
type input "11.9"
click at [215, 392] on button "Save" at bounding box center [209, 390] width 87 height 21
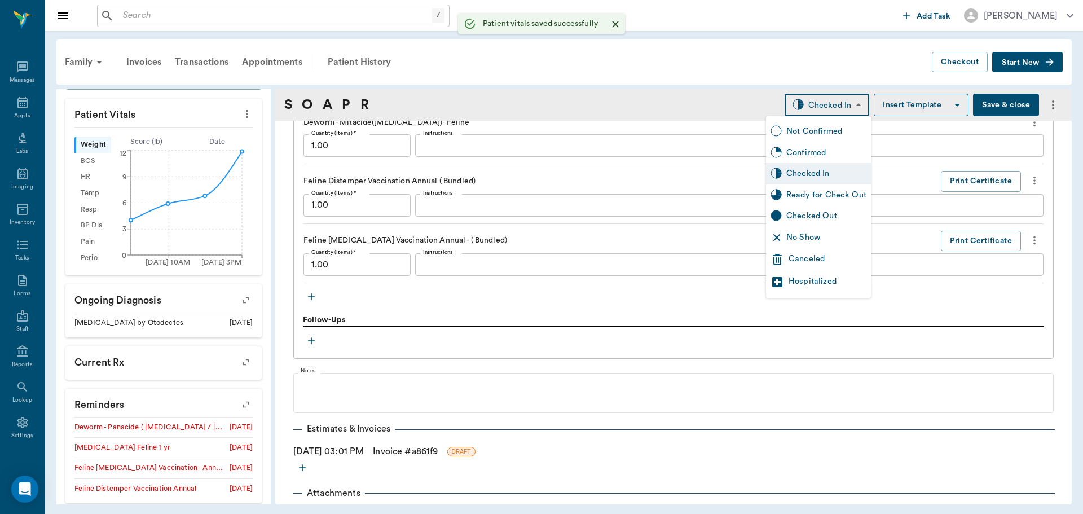
click at [799, 113] on body "/ ​ Add Task Dr. Bert Ellsworth Nectar Messages Appts Labs Imaging Inventory Ta…" at bounding box center [541, 257] width 1083 height 514
click at [795, 193] on div "Ready for Check Out" at bounding box center [826, 195] width 80 height 12
type input "READY_TO_CHECKOUT"
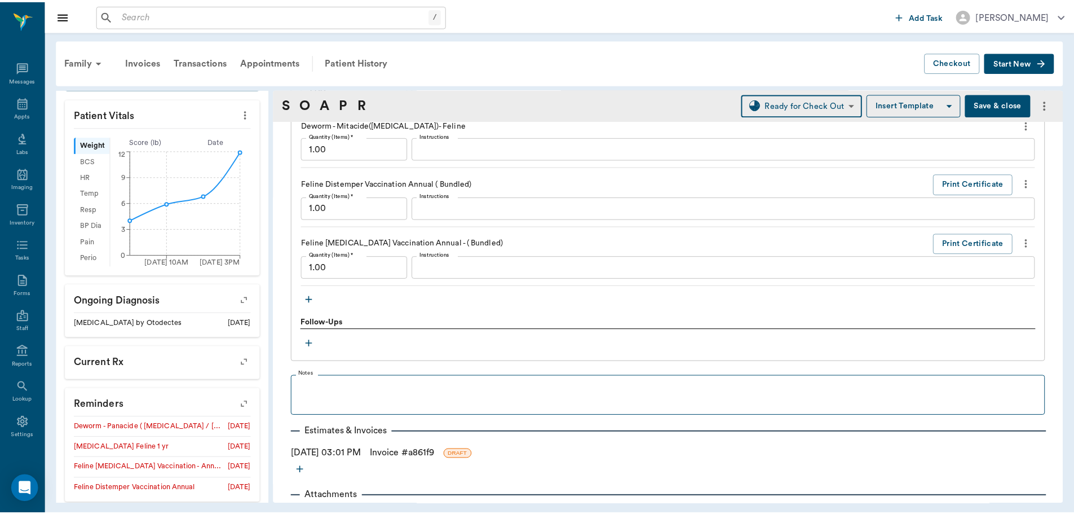
scroll to position [1021, 0]
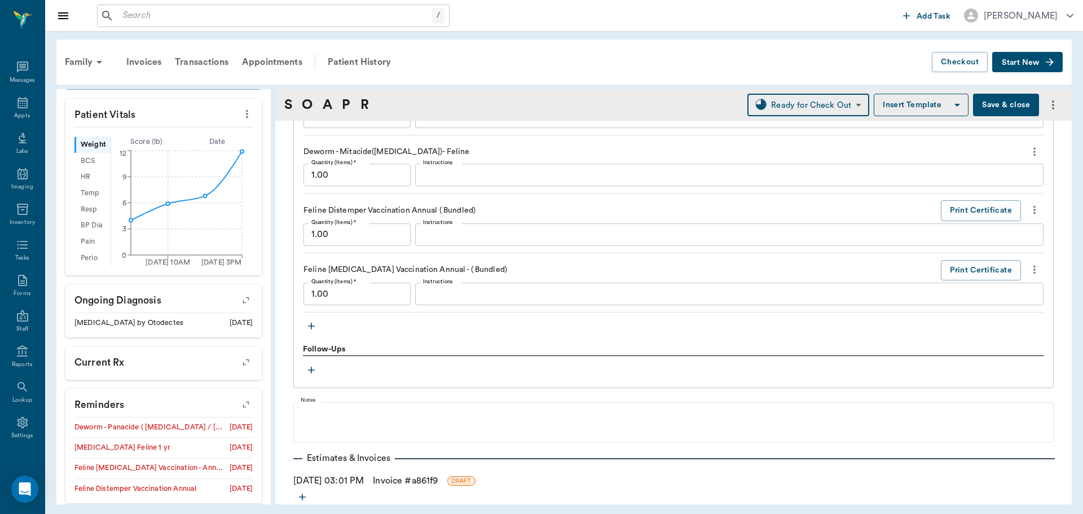
click at [406, 479] on link "Invoice # a861f9" at bounding box center [405, 481] width 65 height 14
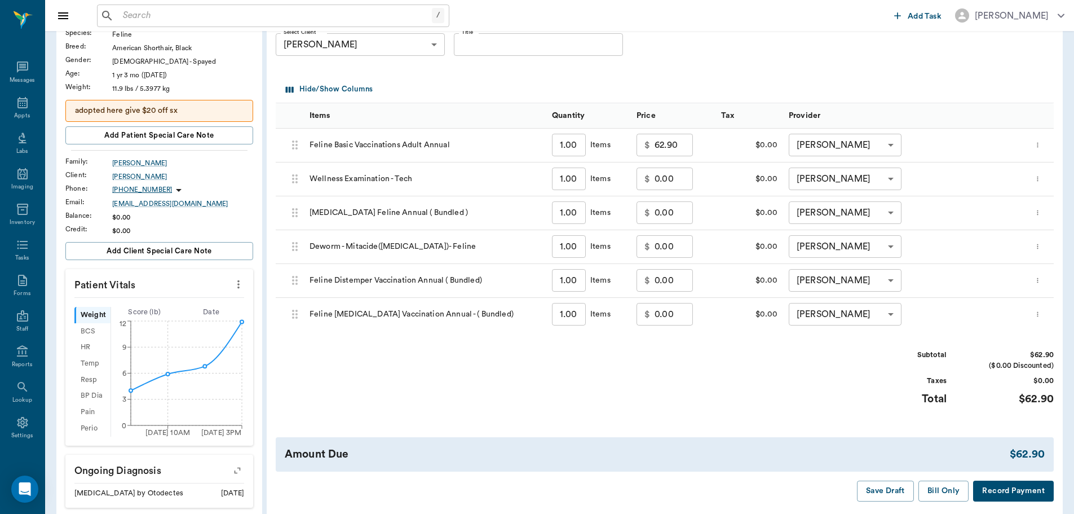
scroll to position [113, 0]
click at [945, 498] on button "Bill Only" at bounding box center [944, 489] width 51 height 21
click at [944, 486] on button "Bill Only" at bounding box center [944, 489] width 51 height 21
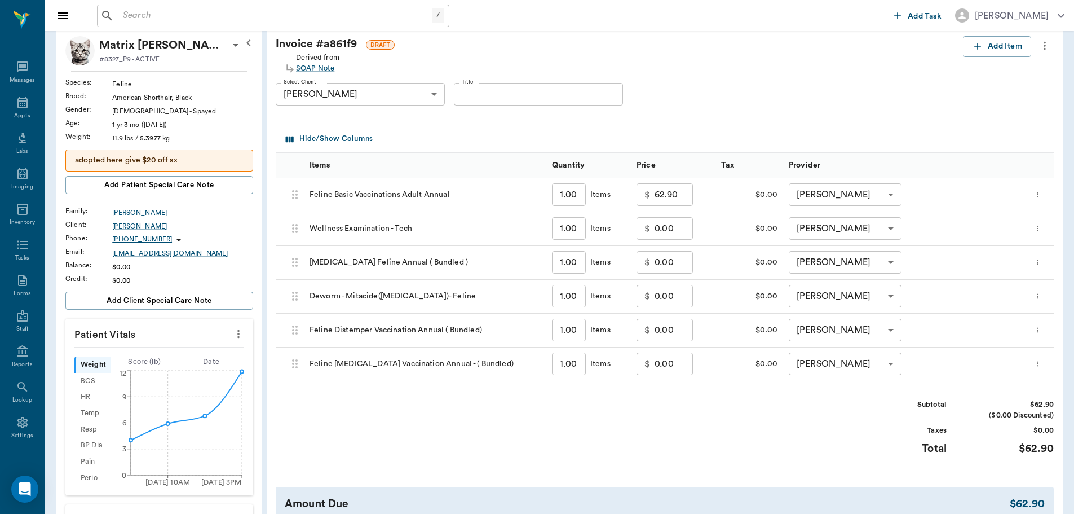
scroll to position [0, 0]
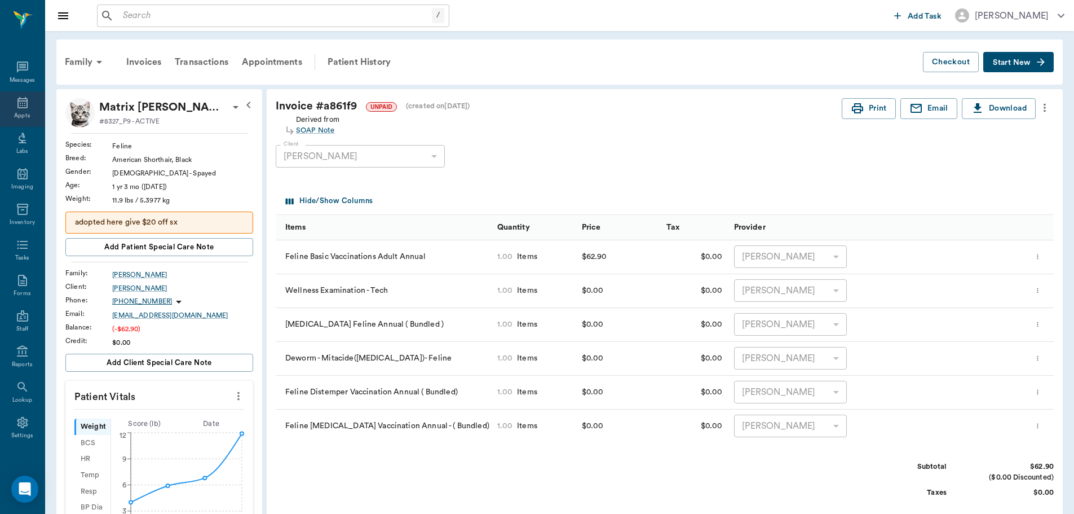
click at [16, 116] on div "Appts" at bounding box center [22, 116] width 16 height 8
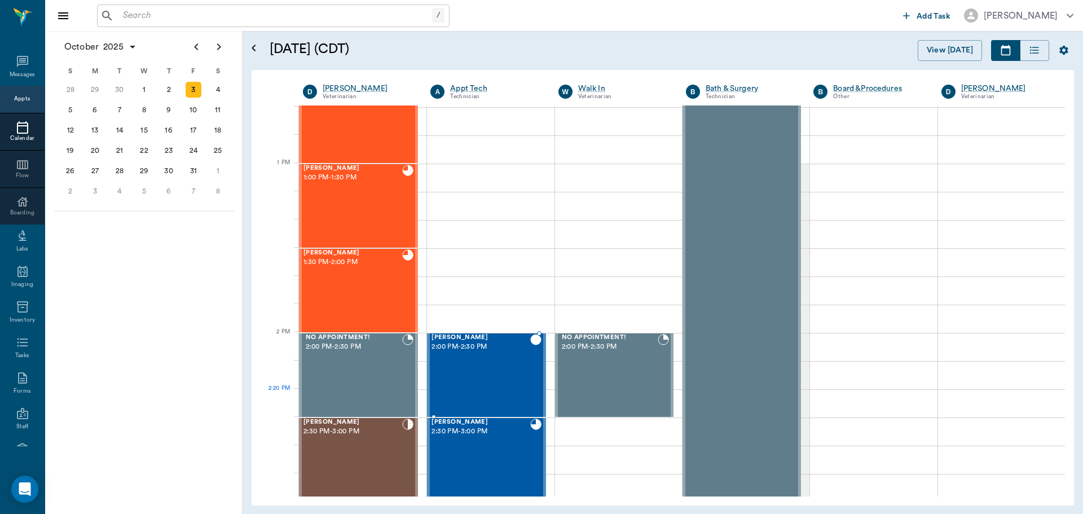
scroll to position [962, 0]
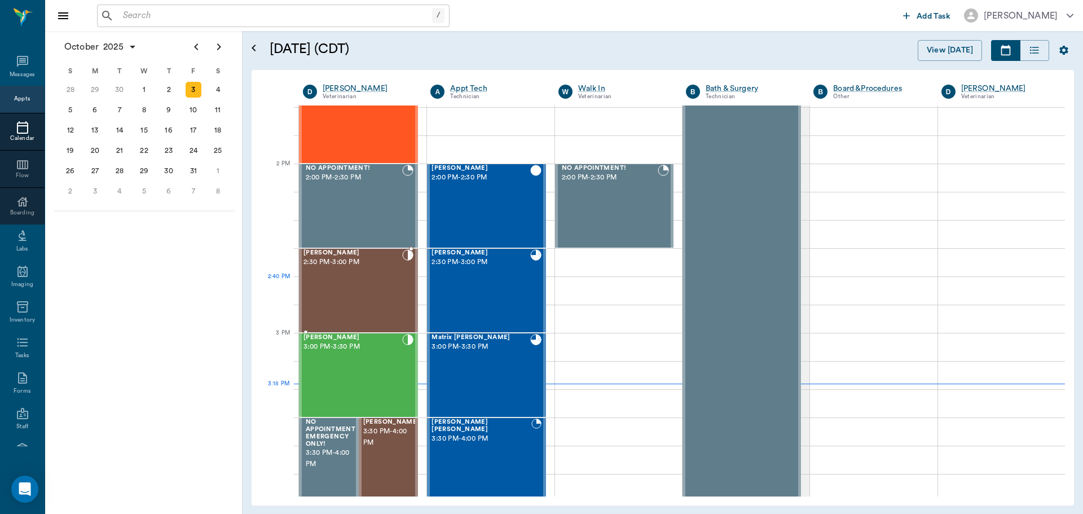
click at [376, 295] on div "Dulce Austin 2:30 PM - 3:00 PM" at bounding box center [352, 290] width 99 height 82
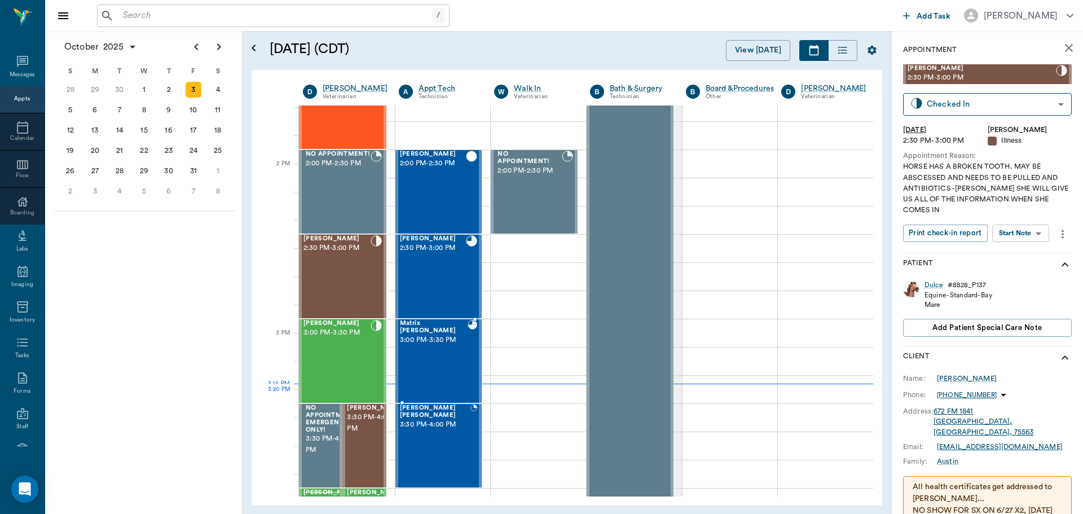
scroll to position [962, 0]
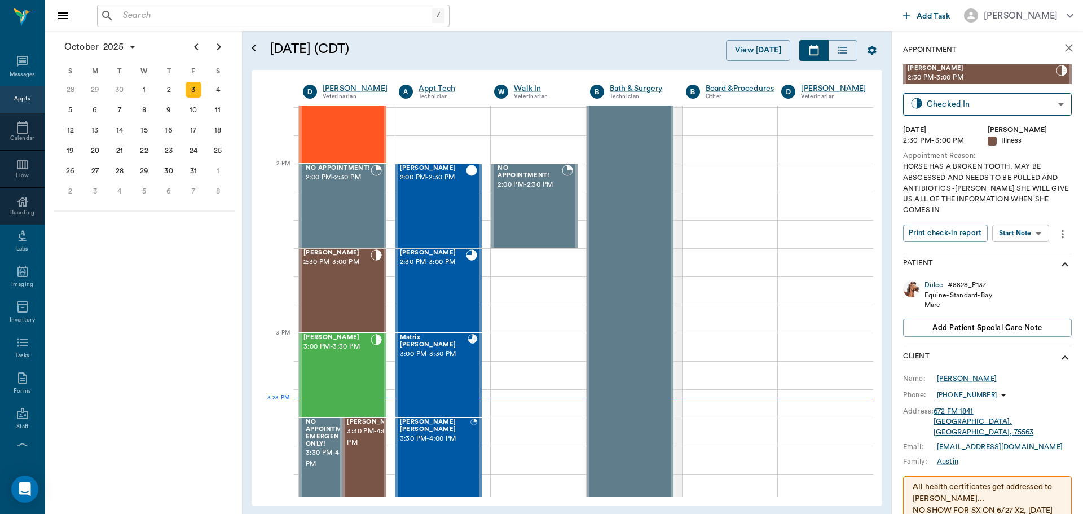
click at [16, 97] on div "Appts" at bounding box center [22, 99] width 16 height 8
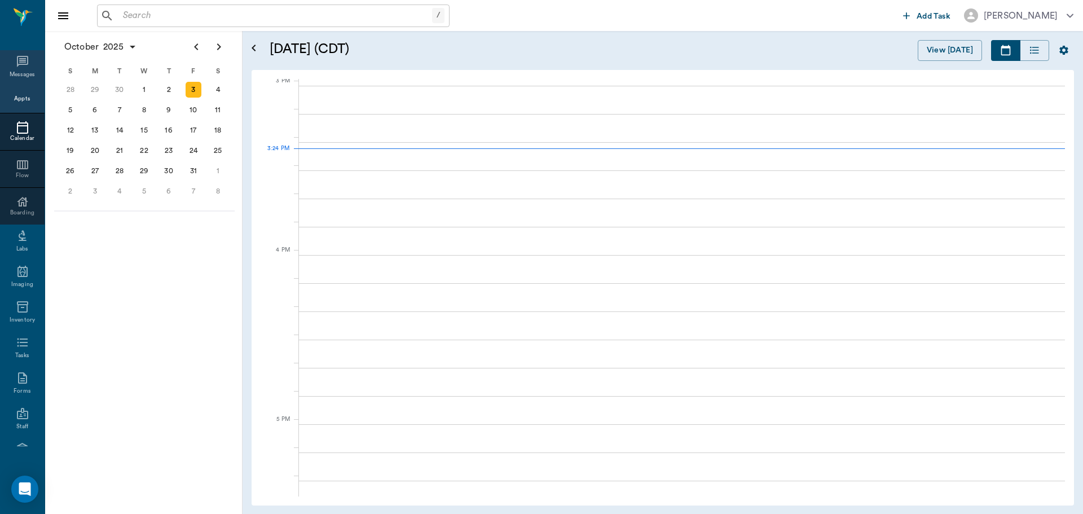
scroll to position [1187, 0]
click at [18, 72] on div "Messages" at bounding box center [23, 75] width 26 height 8
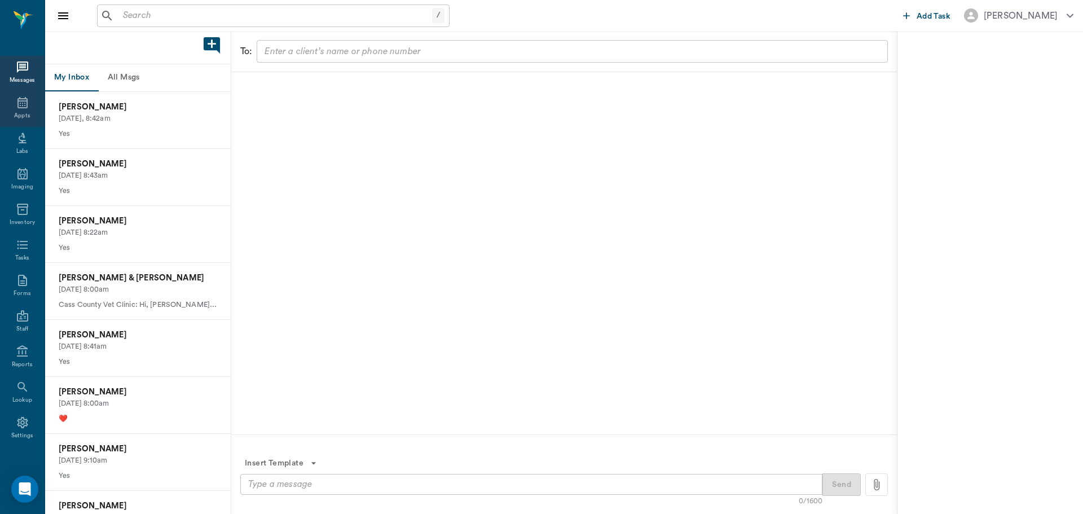
click at [14, 114] on div "Appts" at bounding box center [22, 116] width 16 height 8
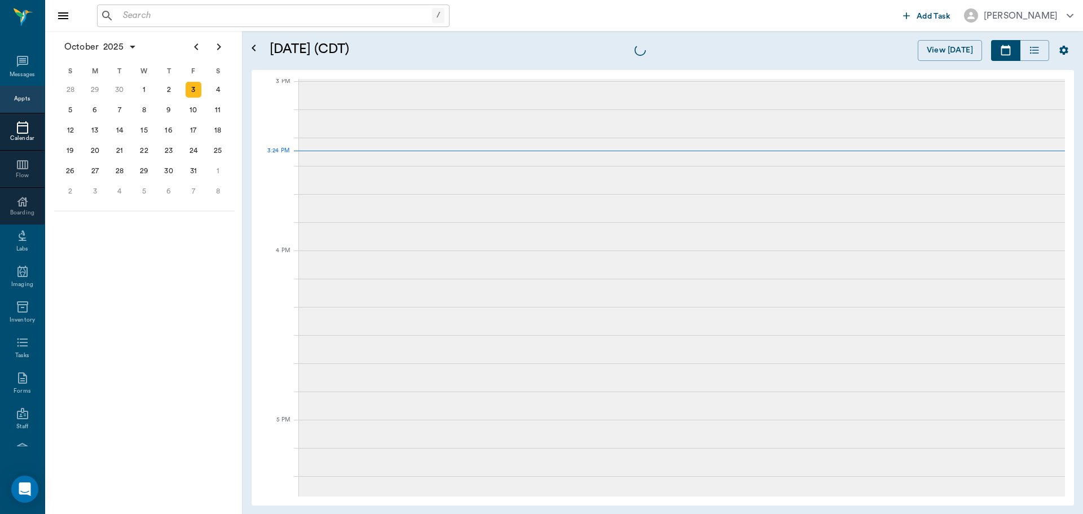
scroll to position [1184, 0]
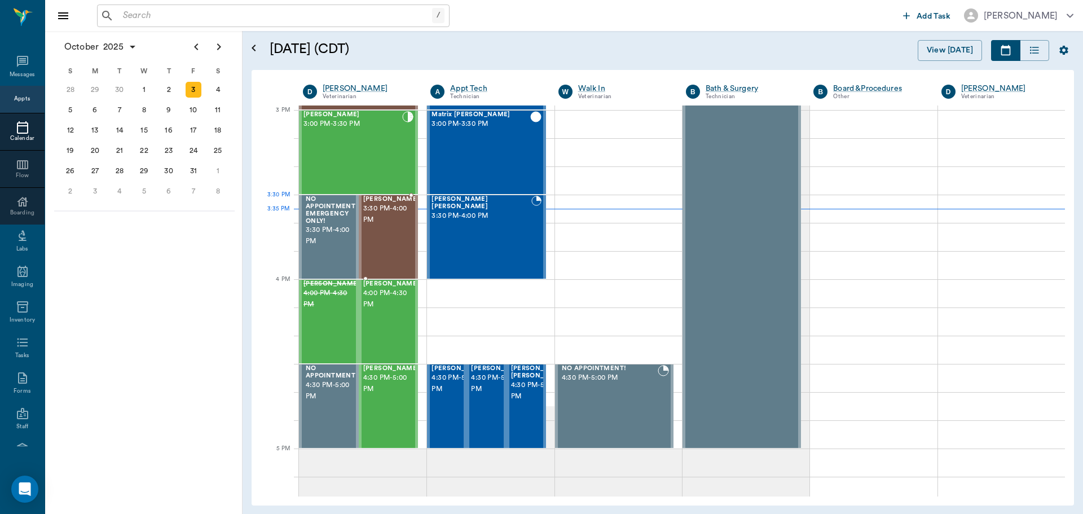
click at [391, 217] on span "3:30 PM - 4:00 PM" at bounding box center [391, 214] width 56 height 23
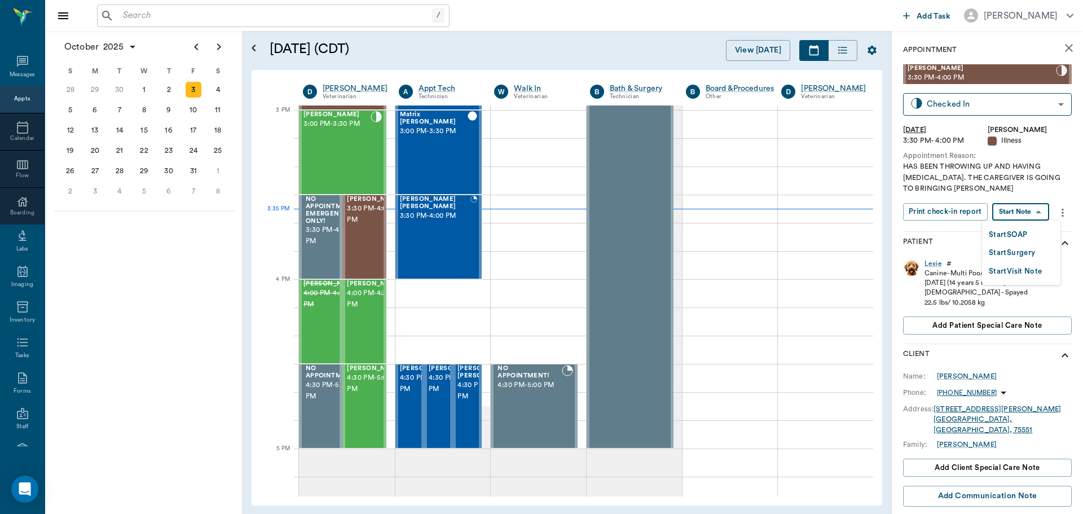
click at [1014, 205] on body "/ ​ Add Task Dr. Bert Ellsworth Nectar Messages Appts Calendar Flow Boarding La…" at bounding box center [541, 257] width 1083 height 514
click at [1005, 233] on button "Start SOAP" at bounding box center [1008, 234] width 38 height 13
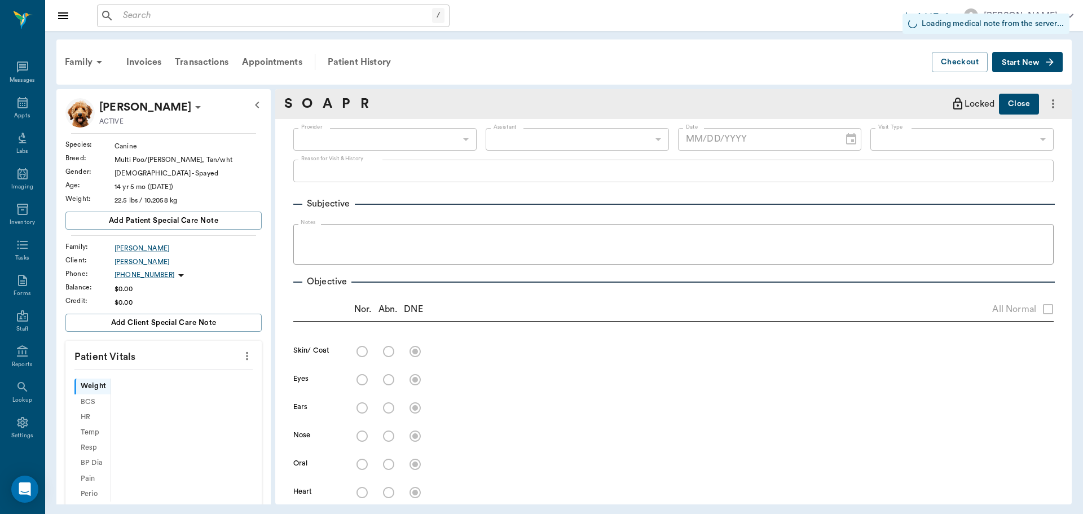
type input "63ec2f075fda476ae8351a4d"
type input "65d2be4f46e3a538d89b8c15"
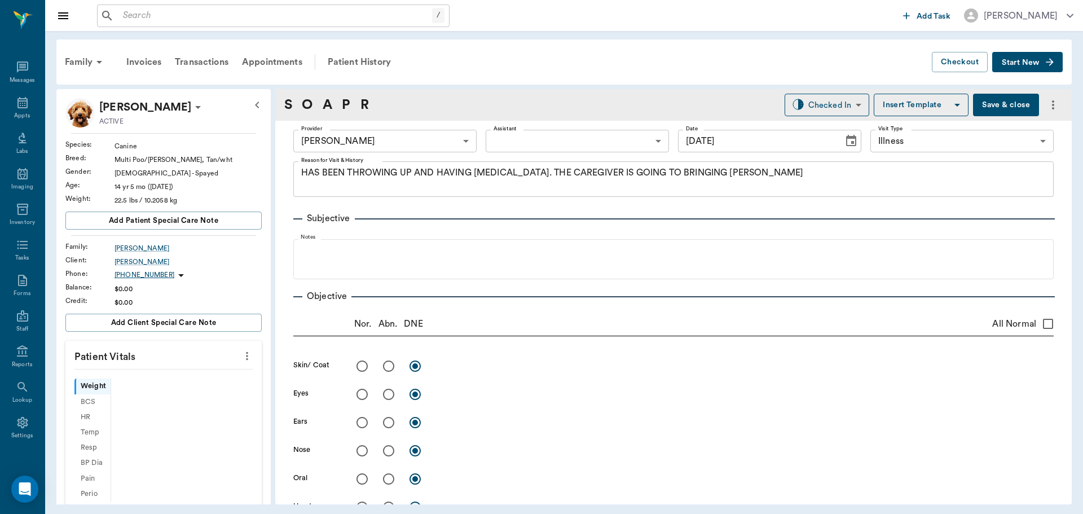
type input "[DATE]"
type textarea "HAS BEEN THROWING UP AND HAVING DIARRHEA. THE CAREGIVER IS GOING TO BRINGING LE…"
click at [241, 350] on icon "more" at bounding box center [247, 356] width 12 height 14
click at [206, 377] on span "Enter Vitals" at bounding box center [191, 375] width 95 height 12
click at [144, 396] on input "text" at bounding box center [163, 389] width 98 height 23
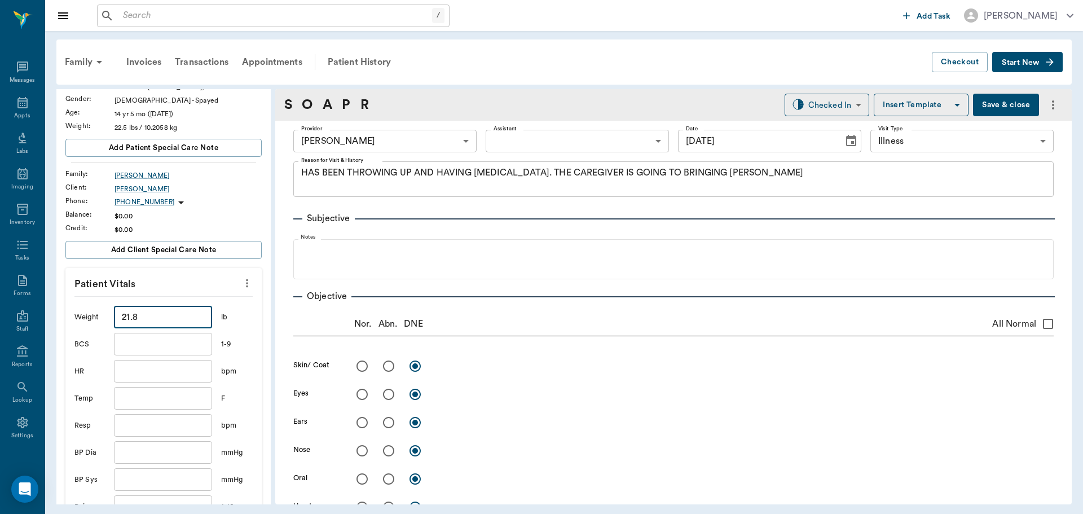
scroll to position [169, 0]
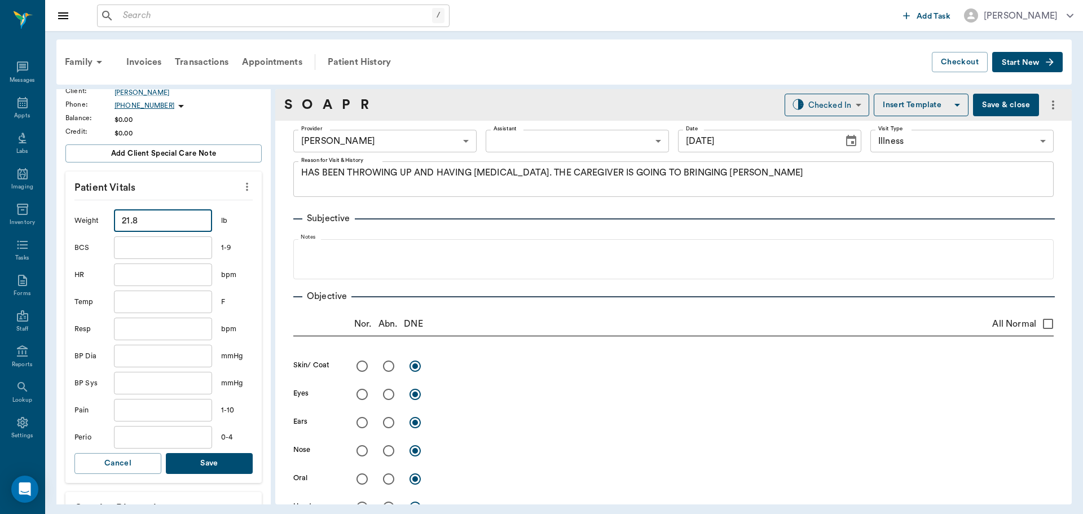
type input "21.8"
click at [145, 306] on input "text" at bounding box center [163, 301] width 98 height 23
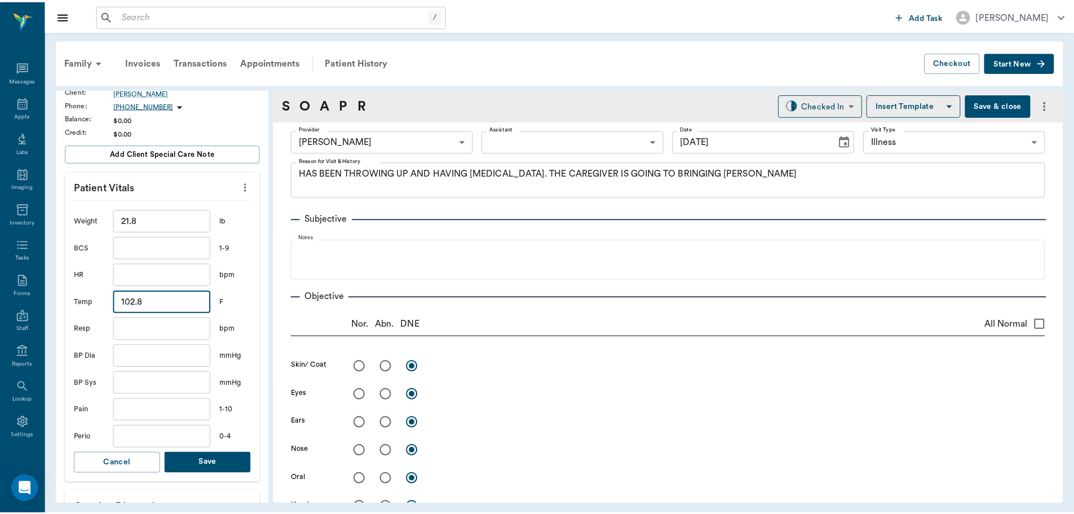
scroll to position [282, 0]
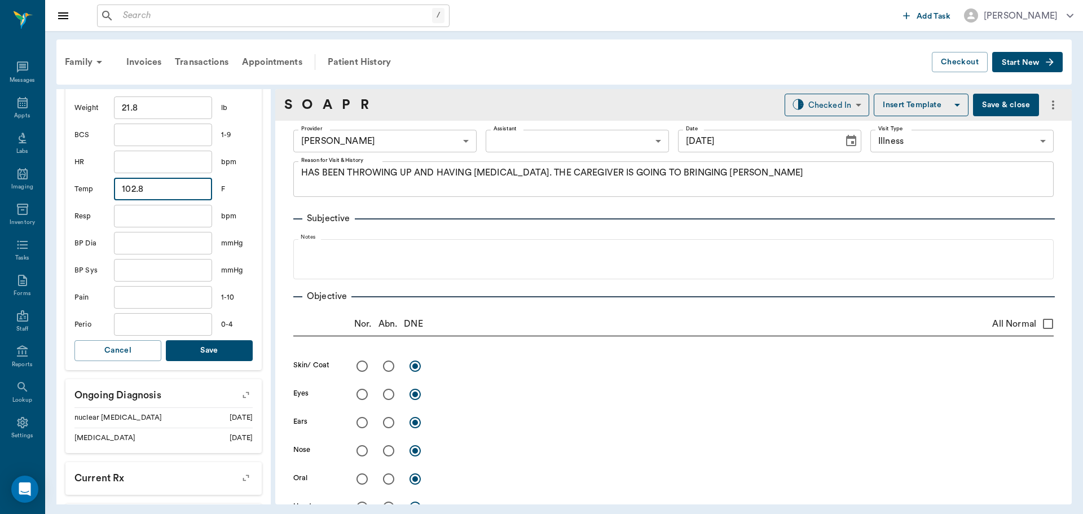
type input "102.8"
click at [222, 351] on button "Save" at bounding box center [209, 350] width 87 height 21
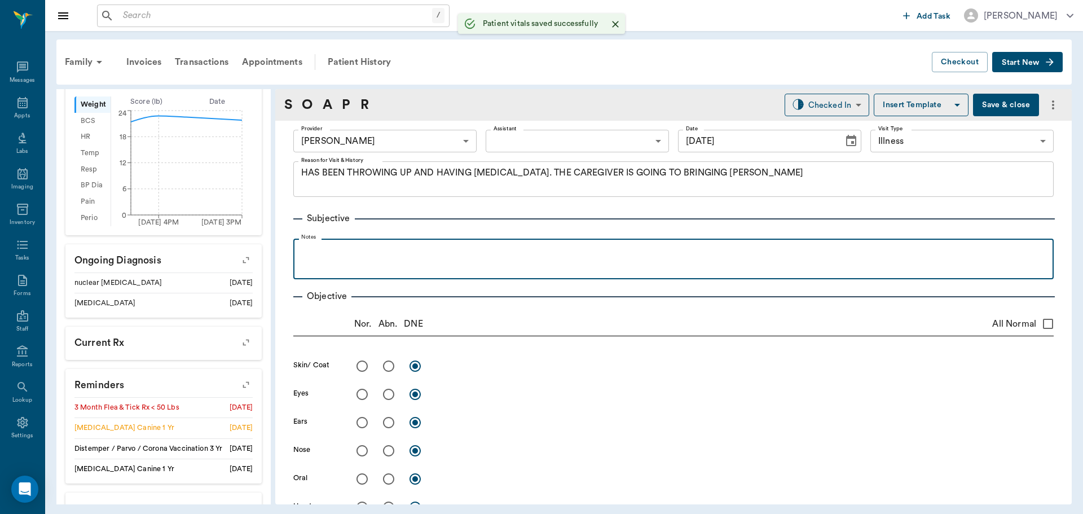
click at [301, 264] on div at bounding box center [673, 258] width 749 height 28
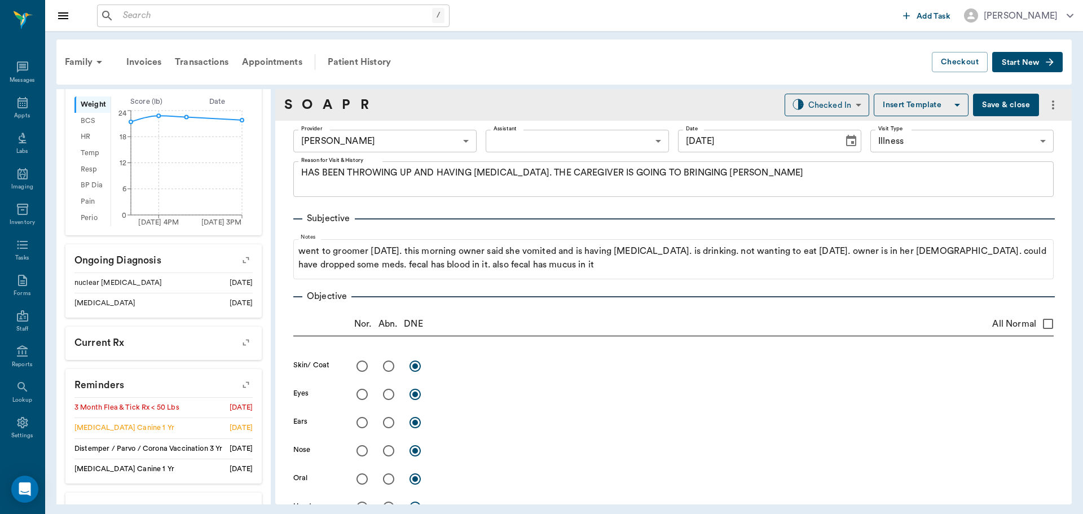
click at [986, 109] on button "Save & close" at bounding box center [1006, 105] width 66 height 23
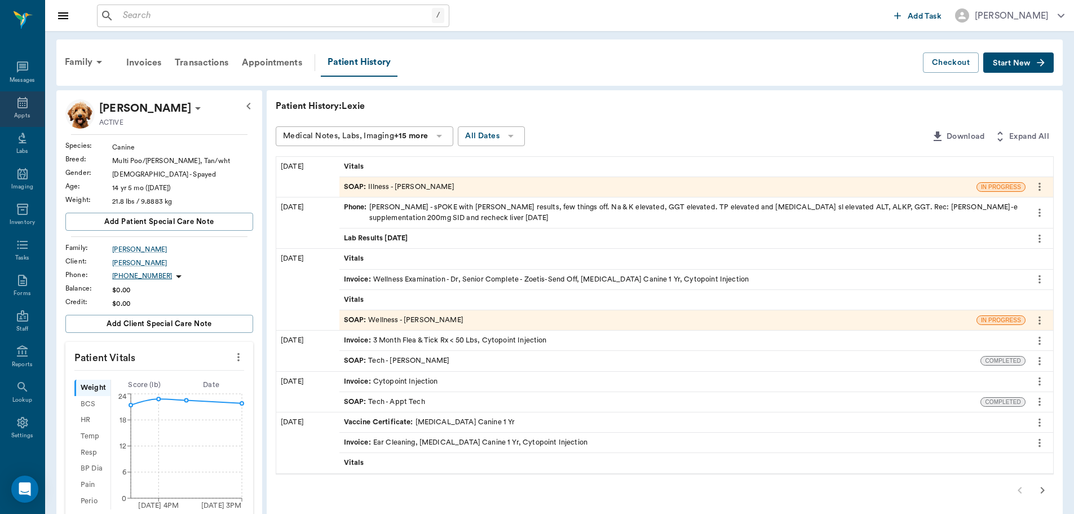
click at [0, 120] on div "Appts" at bounding box center [22, 109] width 45 height 36
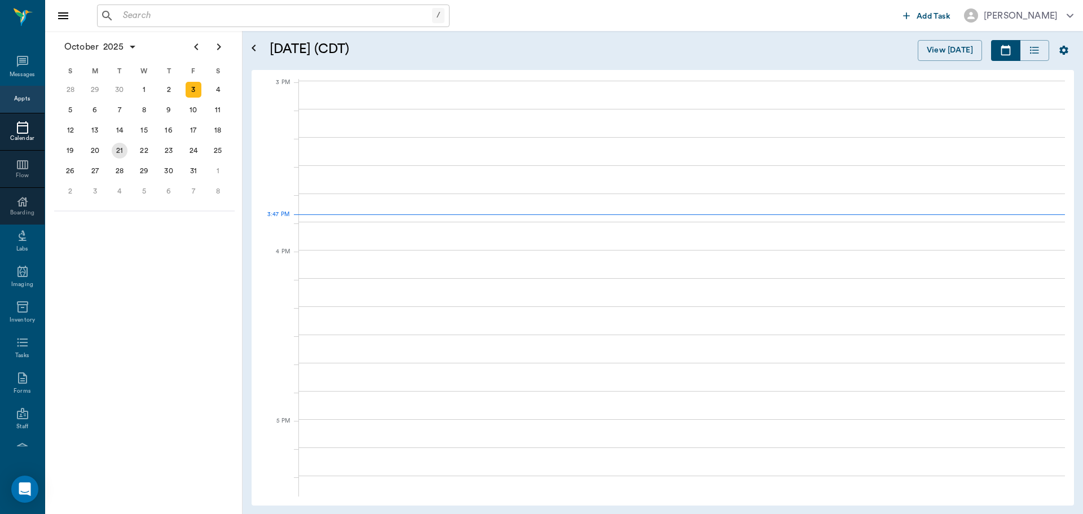
scroll to position [1186, 0]
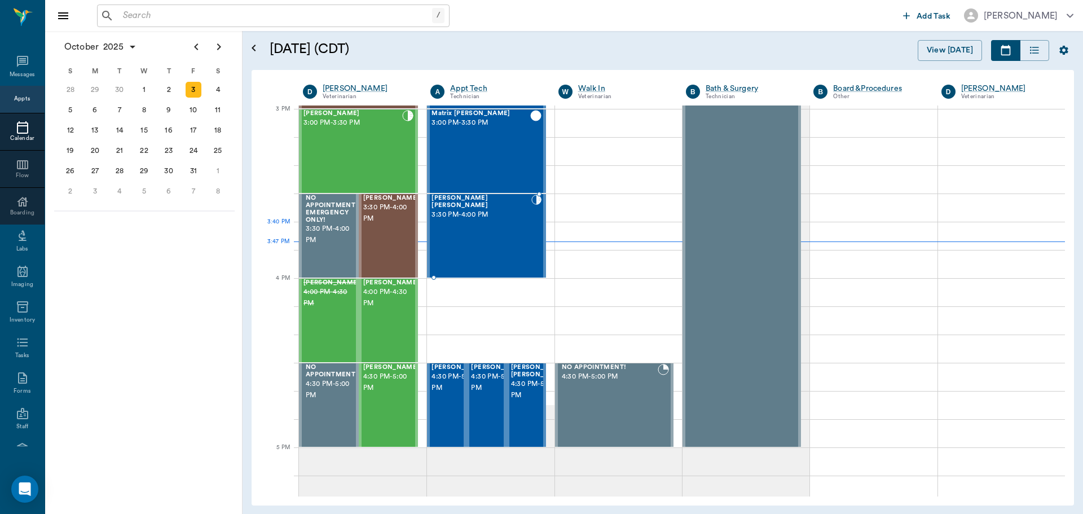
click at [490, 244] on div "[PERSON_NAME] [PERSON_NAME] 3:30 PM - 4:00 PM" at bounding box center [481, 236] width 100 height 82
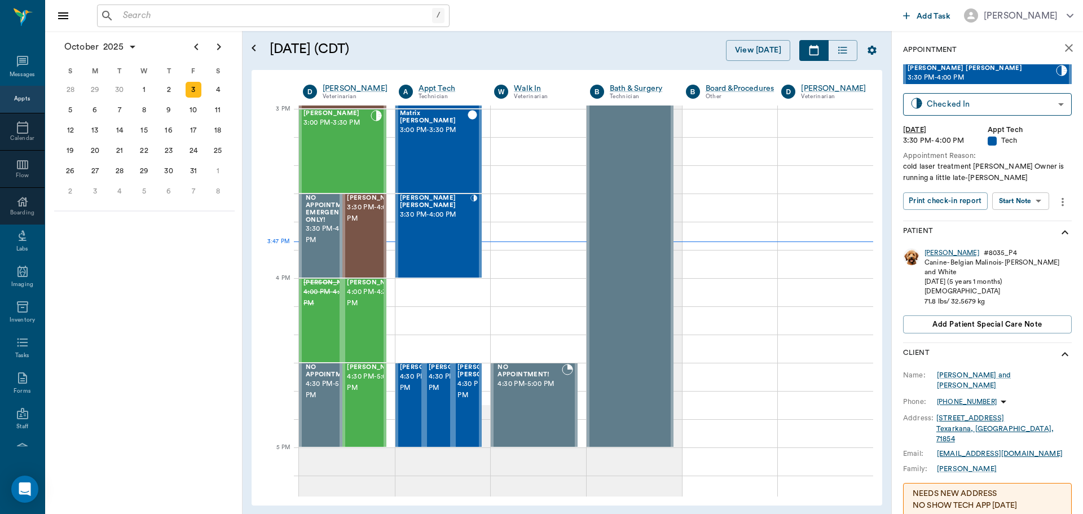
click at [932, 253] on div "[PERSON_NAME]" at bounding box center [951, 253] width 55 height 10
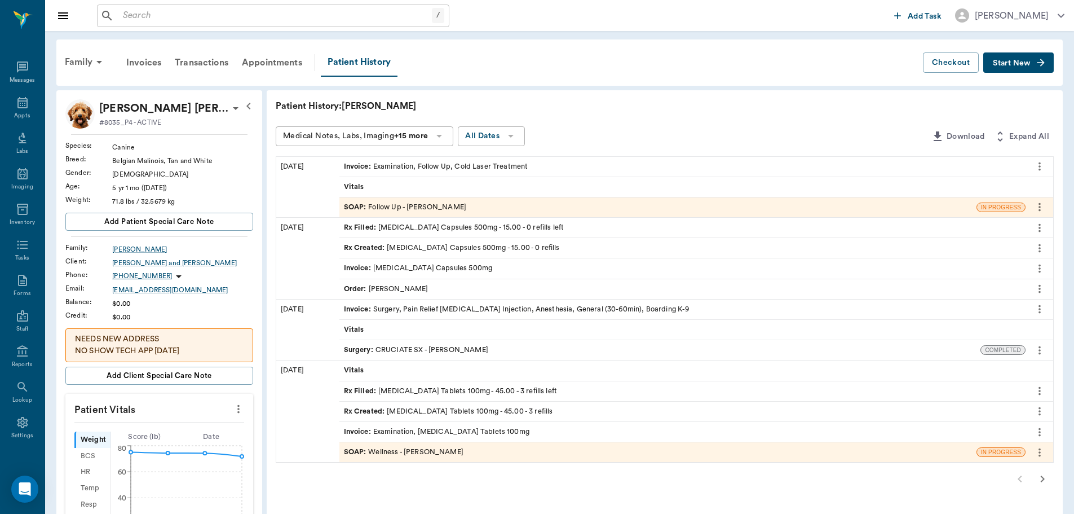
click at [357, 208] on span "SOAP :" at bounding box center [356, 207] width 25 height 11
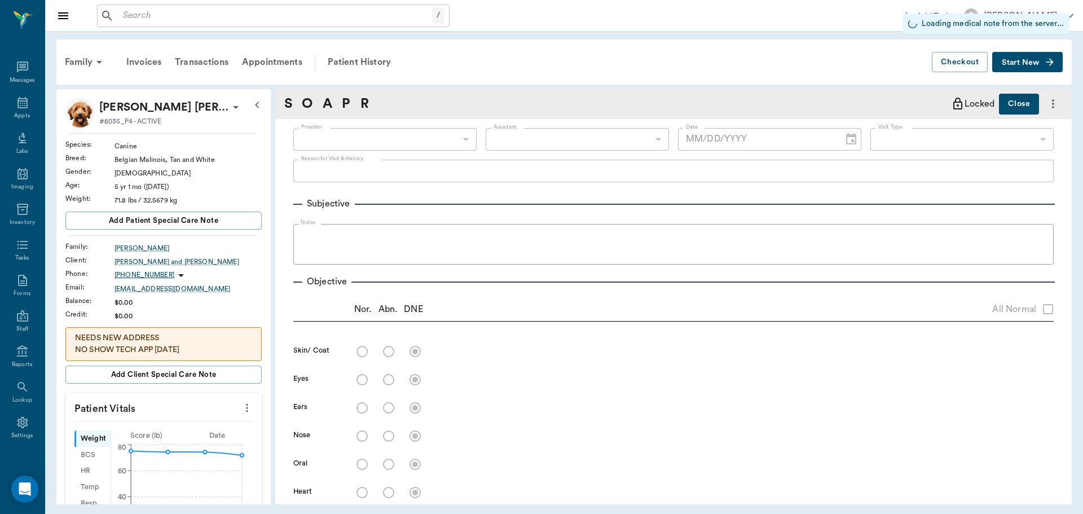
type input "63ec2f075fda476ae8351a4d"
type input "642ef10e332a41444de2bad1"
type input "65d2be4f46e3a538d89b8c16"
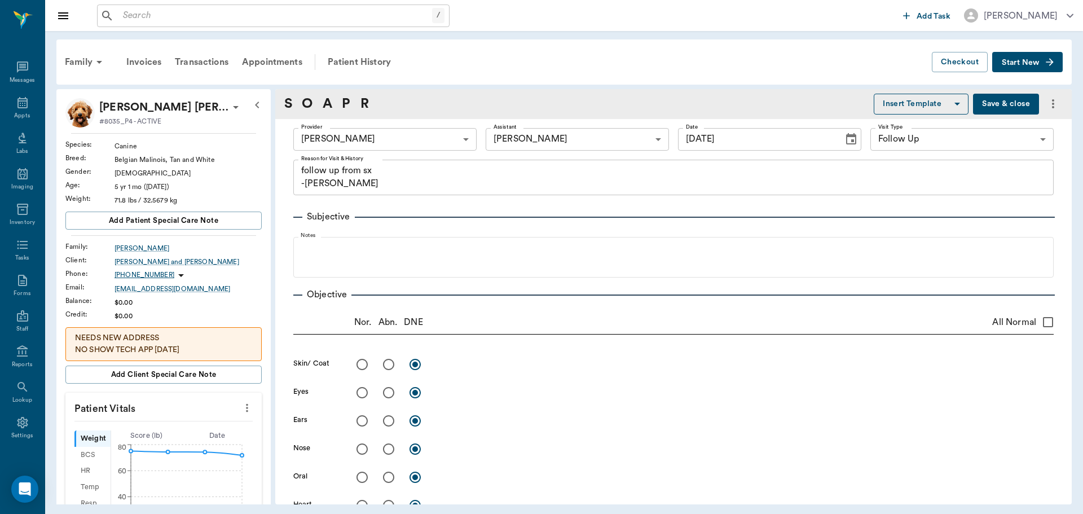
type input "09/19/2025"
type textarea "follow up from sx -lory"
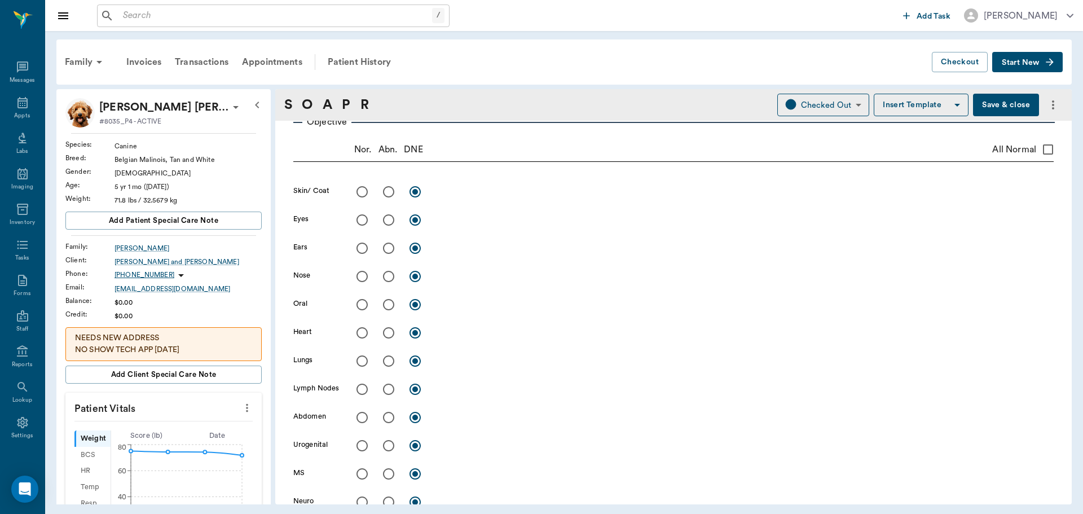
scroll to position [56, 0]
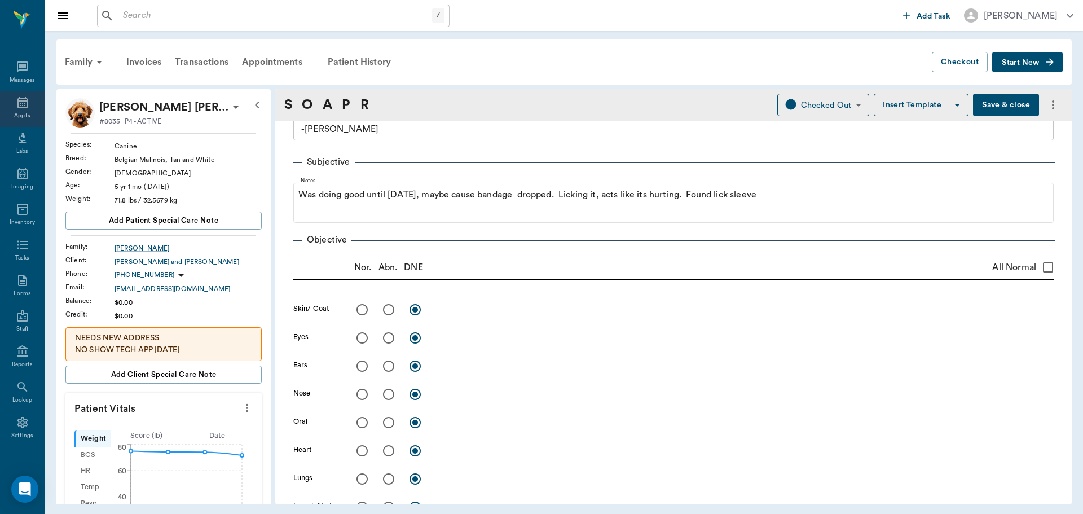
click at [10, 109] on div "Appts" at bounding box center [22, 109] width 45 height 36
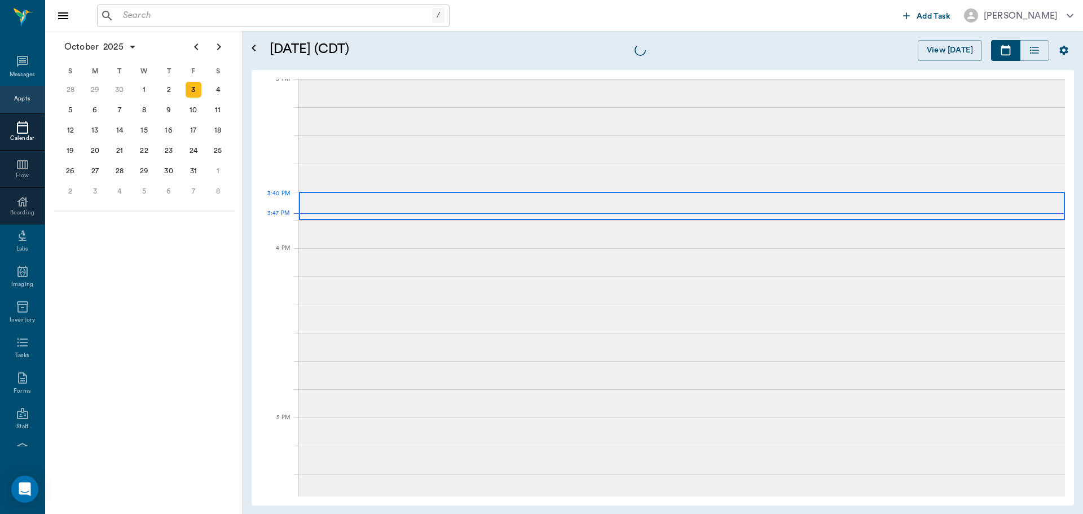
scroll to position [1187, 0]
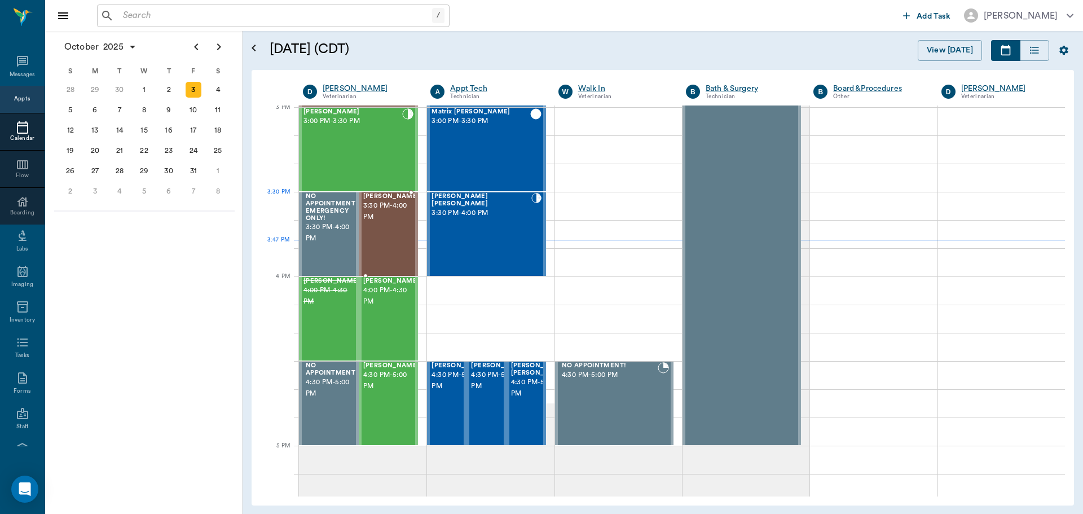
click at [392, 213] on span "3:30 PM - 4:00 PM" at bounding box center [391, 211] width 56 height 23
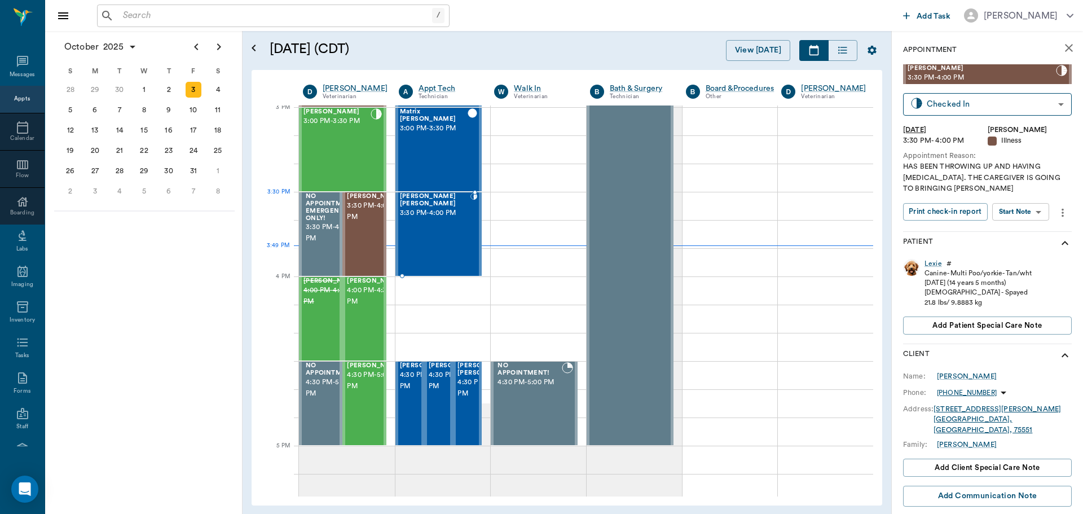
click at [450, 214] on div "[PERSON_NAME] [PERSON_NAME] 3:30 PM - 4:00 PM" at bounding box center [435, 234] width 71 height 82
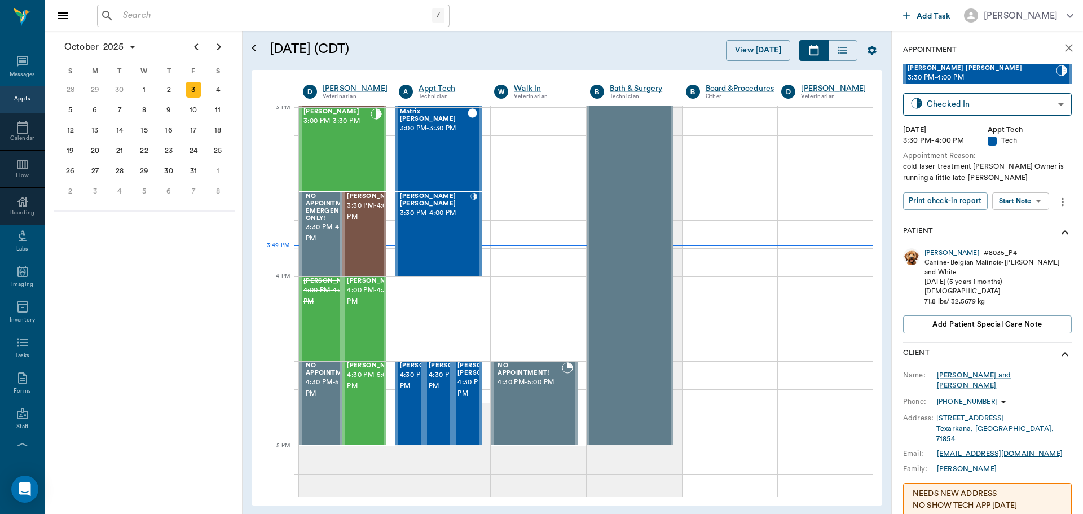
click at [928, 250] on div "[PERSON_NAME]" at bounding box center [951, 253] width 55 height 10
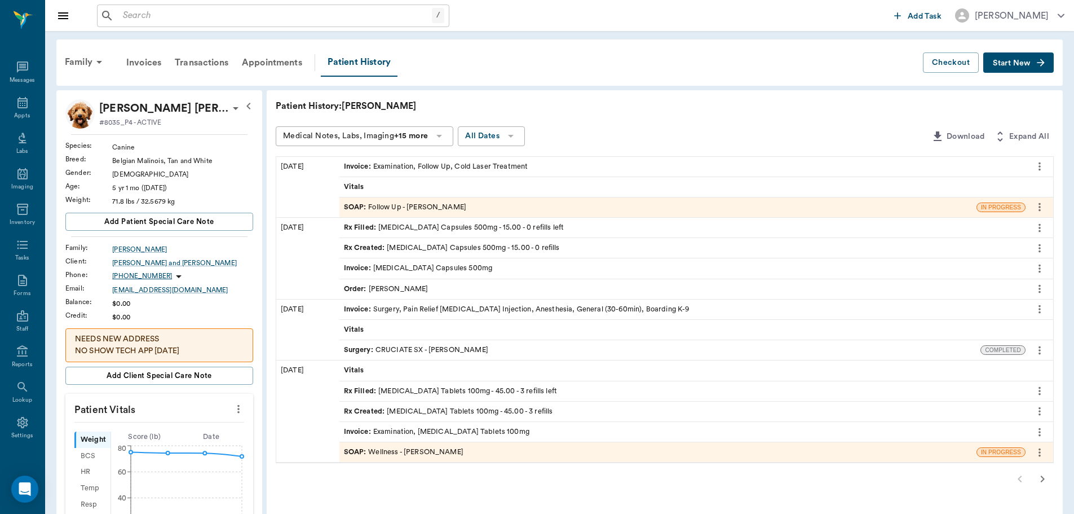
click at [435, 211] on div "SOAP : Follow Up - Dr. Bert Ellsworth" at bounding box center [405, 207] width 123 height 11
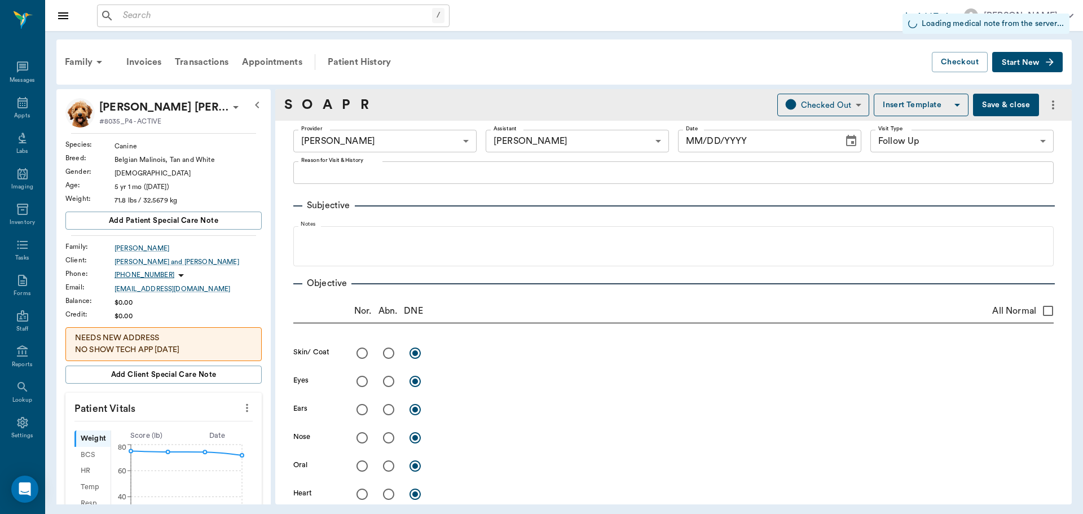
type input "63ec2f075fda476ae8351a4d"
type input "642ef10e332a41444de2bad1"
type input "65d2be4f46e3a538d89b8c16"
type input "09/19/2025"
type textarea "follow up from sx -lory"
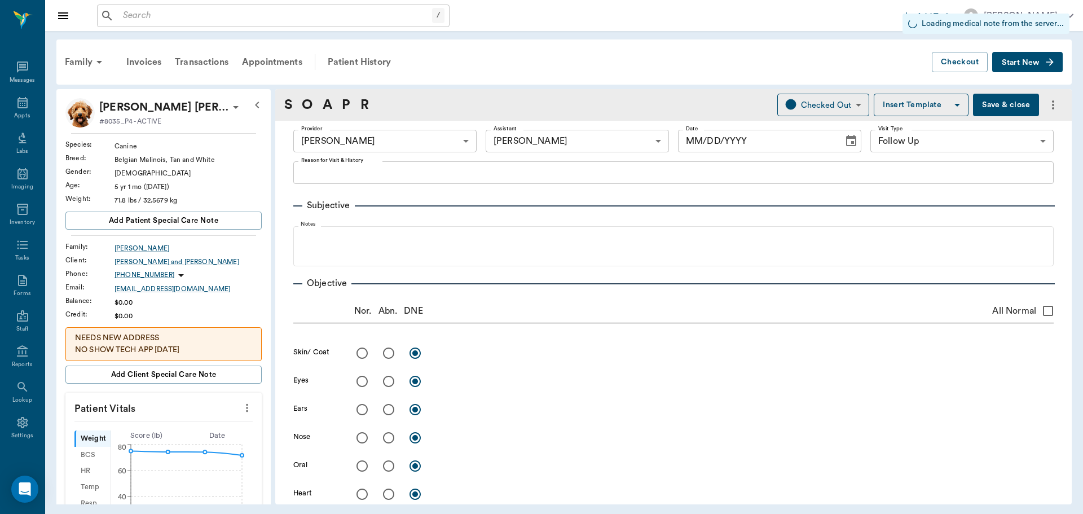
type input "1.00"
type textarea "5 minutes on stifle"
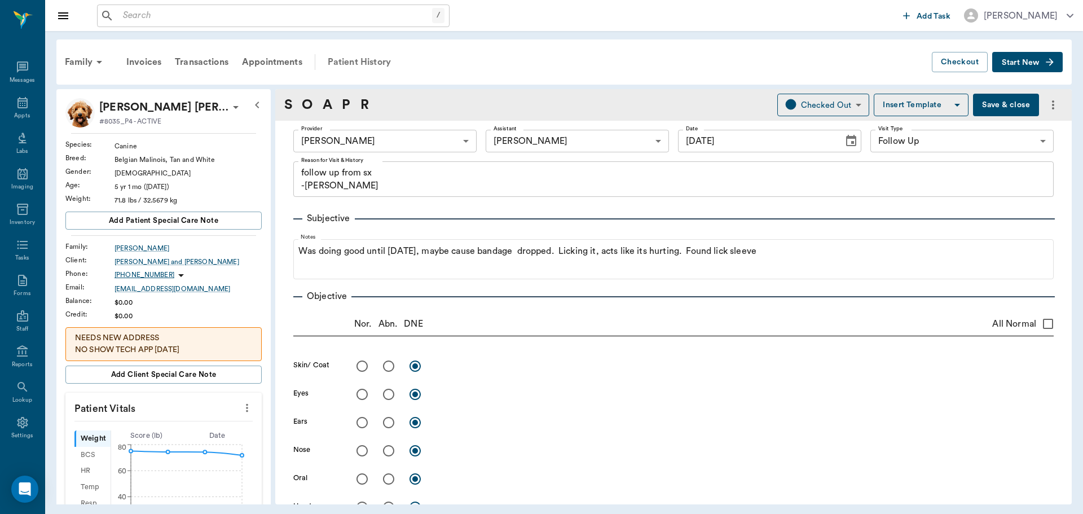
click at [365, 64] on div "Patient History" at bounding box center [359, 62] width 77 height 27
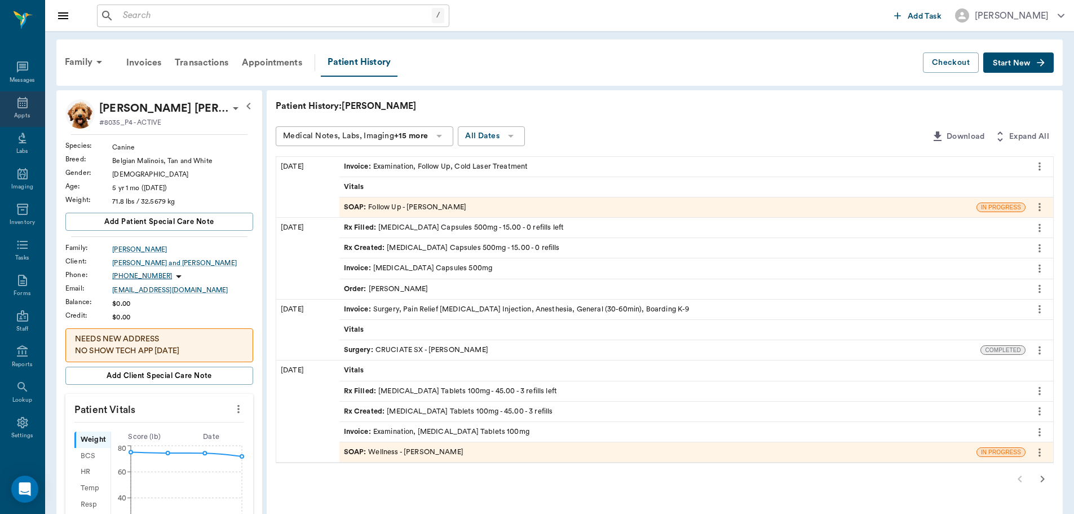
click at [21, 96] on icon at bounding box center [23, 103] width 14 height 14
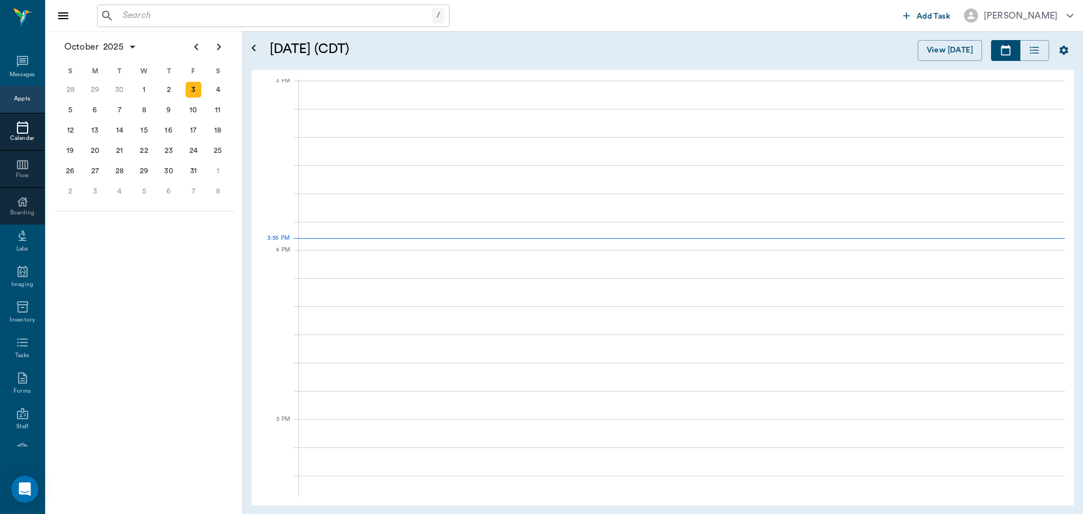
scroll to position [1186, 0]
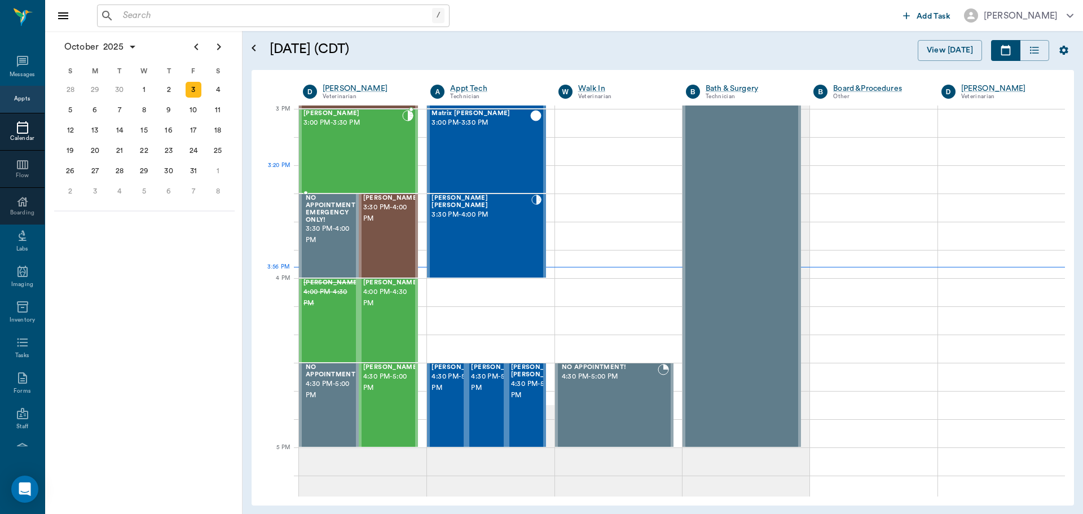
click at [350, 166] on div "Max Ferrell 3:00 PM - 3:30 PM" at bounding box center [352, 151] width 99 height 82
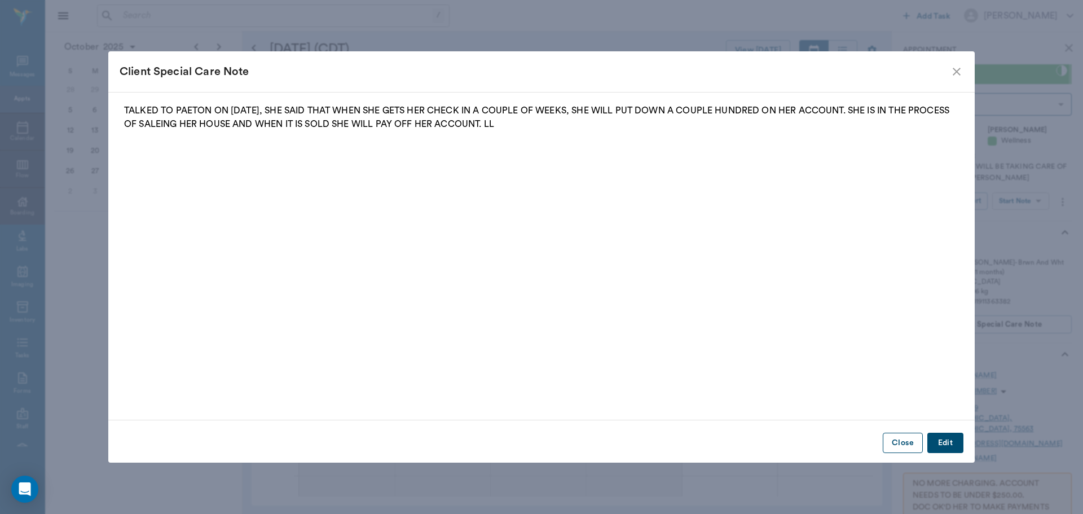
click at [894, 443] on button "Close" at bounding box center [903, 443] width 40 height 21
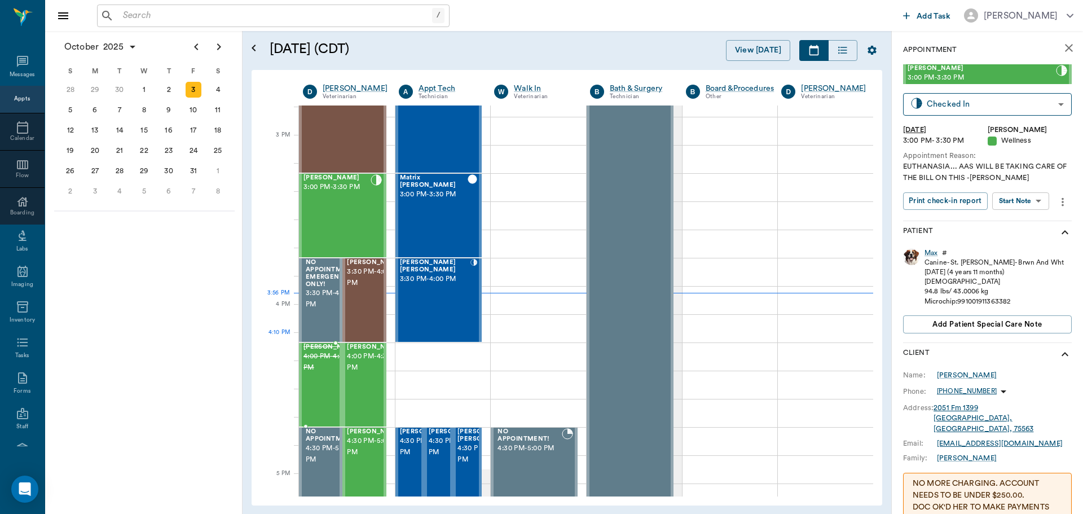
scroll to position [960, 0]
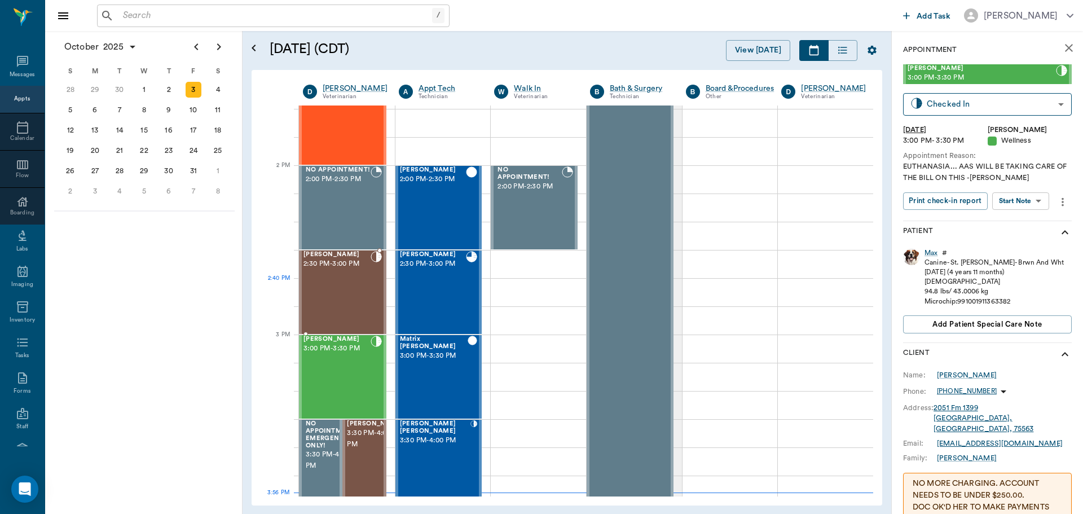
click at [342, 290] on div "Dulce Austin 2:30 PM - 3:00 PM" at bounding box center [336, 292] width 67 height 82
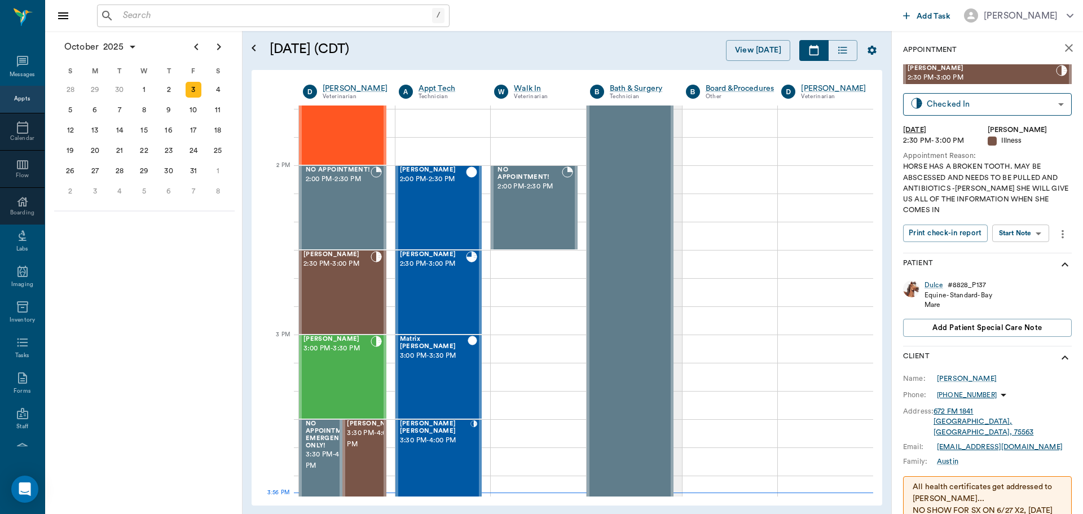
click at [1025, 223] on body "/ ​ Add Task Dr. Bert Ellsworth Nectar Messages Appts Calendar Flow Boarding La…" at bounding box center [541, 257] width 1083 height 514
click at [1020, 239] on button "Start SOAP" at bounding box center [1008, 245] width 38 height 13
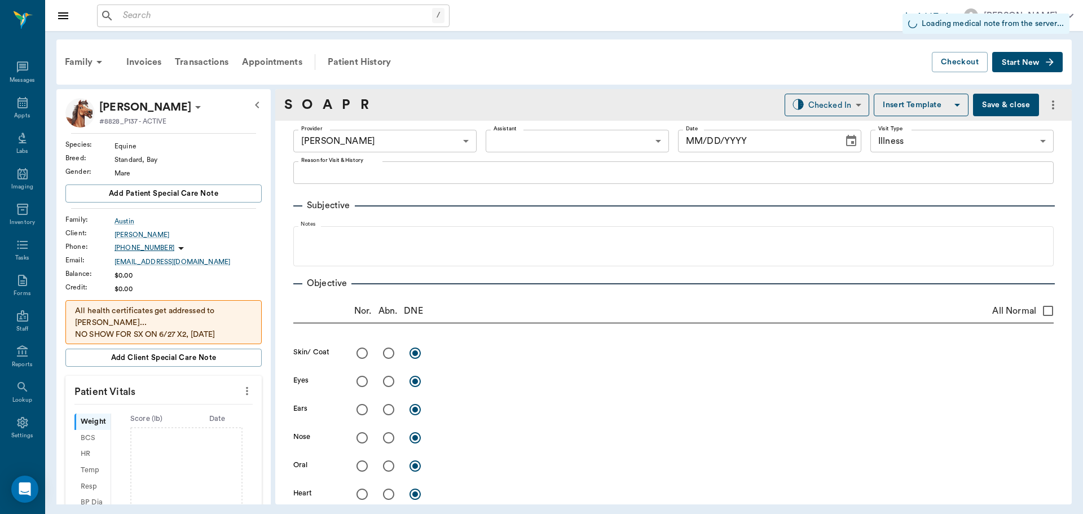
type input "63ec2f075fda476ae8351a4d"
type input "65d2be4f46e3a538d89b8c15"
type input "[DATE]"
type textarea "HORSE HAS A BROKEN TOOTH. MAY BE ABSCESSED AND NEEDS TO BE PULLED AND ANTIBIOTI…"
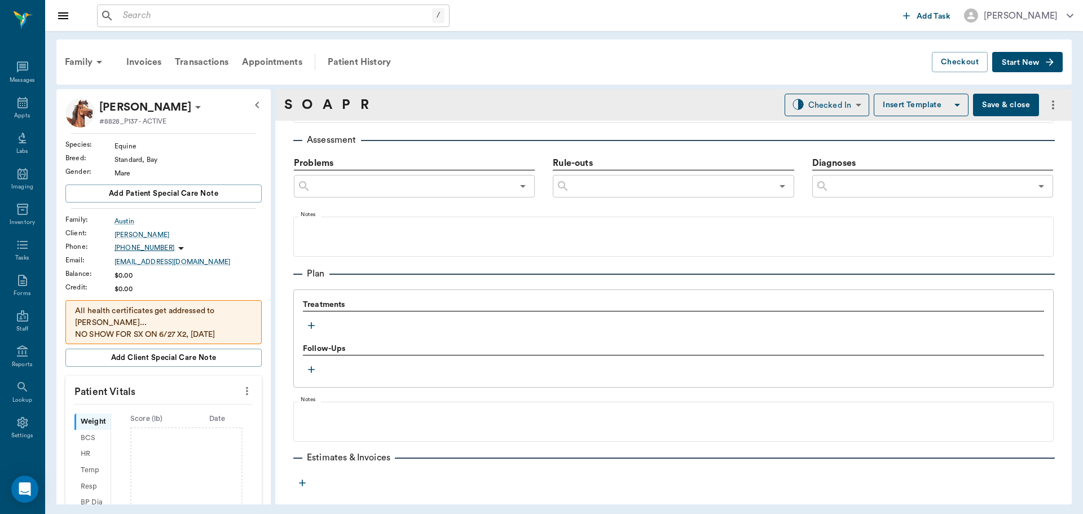
scroll to position [698, 0]
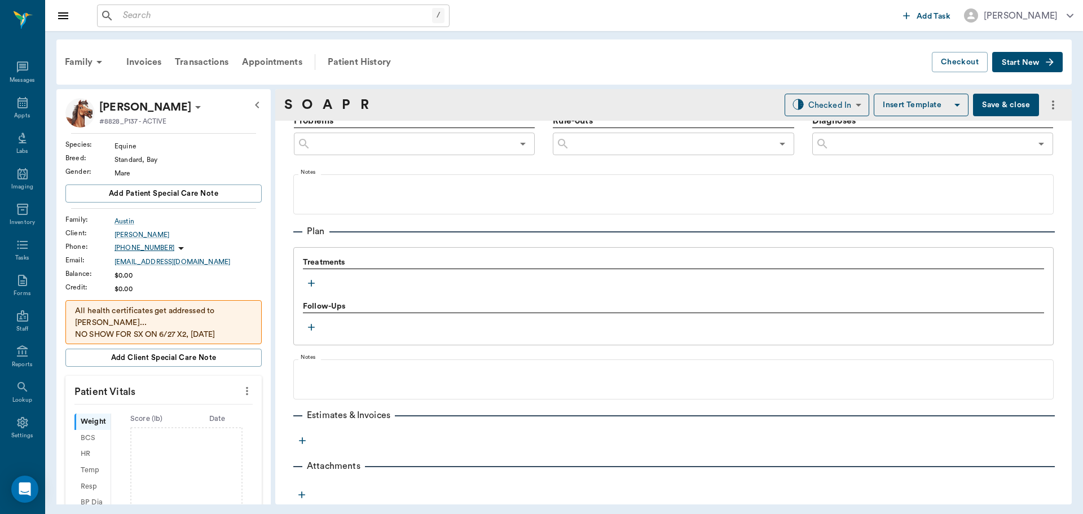
click at [309, 278] on icon "button" at bounding box center [311, 283] width 11 height 11
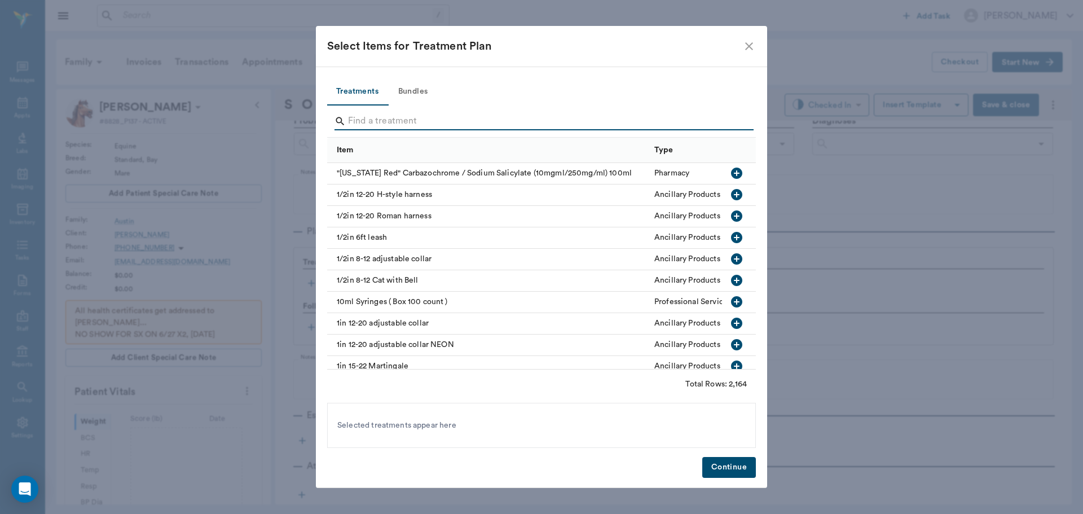
click at [387, 117] on input "Search" at bounding box center [542, 121] width 389 height 18
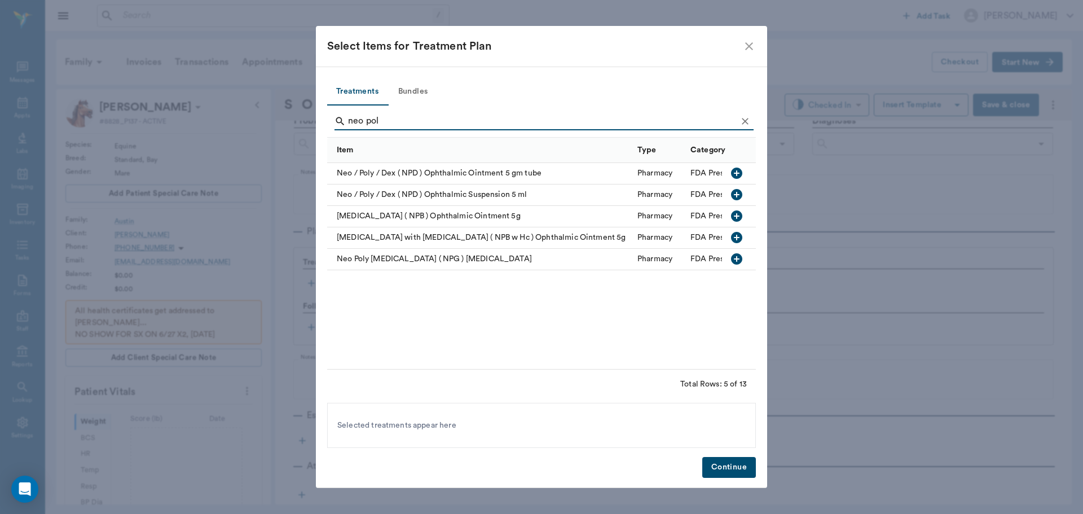
type input "neo pol"
click at [734, 211] on icon "button" at bounding box center [737, 216] width 14 height 14
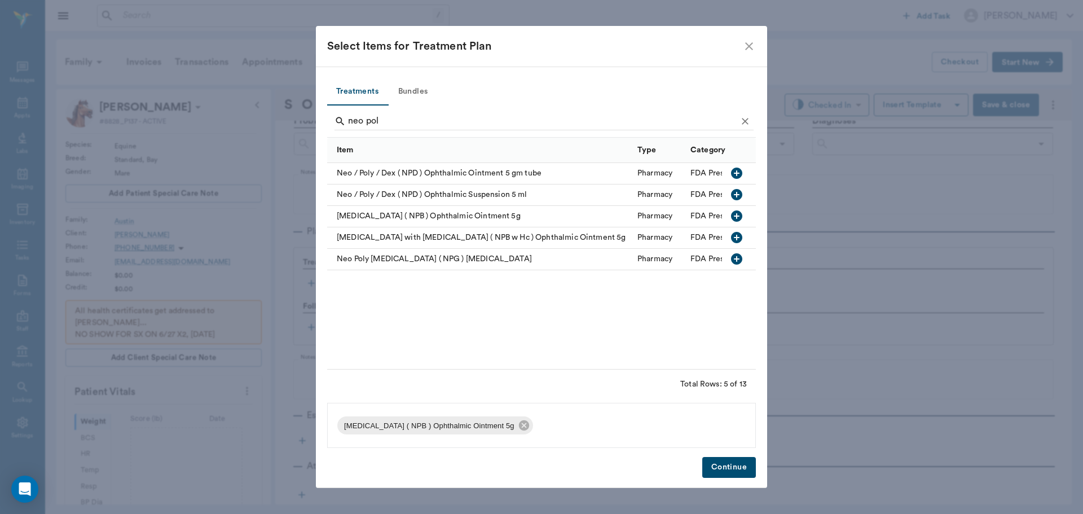
click at [730, 463] on button "Continue" at bounding box center [729, 467] width 54 height 21
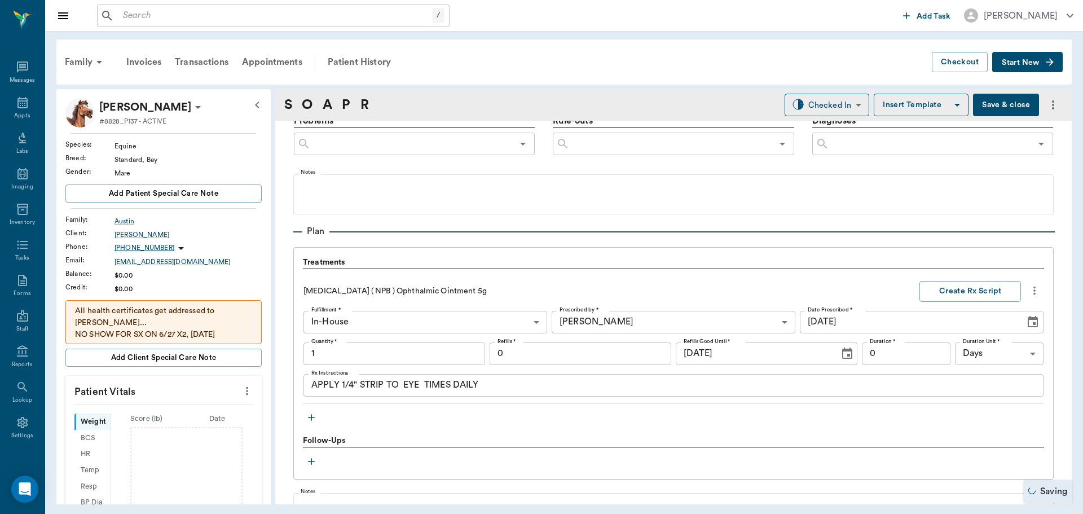
type input "1.00"
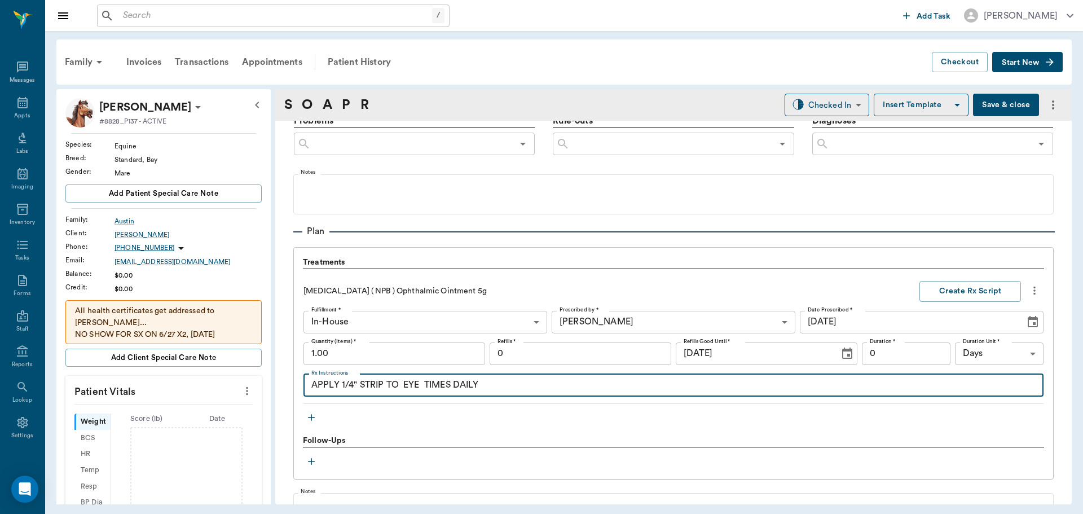
click at [402, 387] on textarea "APPLY 1/4" STRIP TO EYE TIMES DAILY" at bounding box center [673, 384] width 724 height 13
click at [401, 385] on textarea "APPLY 1/4" STRIP TO EYE TIMES DAILY" at bounding box center [673, 384] width 724 height 13
click at [524, 386] on textarea "APPLY 1/4" STRIP TO MEDIAL CANTHUS ON R EYE TIMES DAILY" at bounding box center [673, 384] width 724 height 13
click at [535, 385] on textarea "APPLY 1/4" STRIP TO MEDIAL CANTHUS ON R EYE 3 TIMES DAILY" at bounding box center [673, 384] width 724 height 13
click at [649, 389] on textarea "APPLY 1/4" STRIP TO MEDIAL CANTHUS ON R EYE 3 TIMES DAILY" at bounding box center [673, 384] width 724 height 13
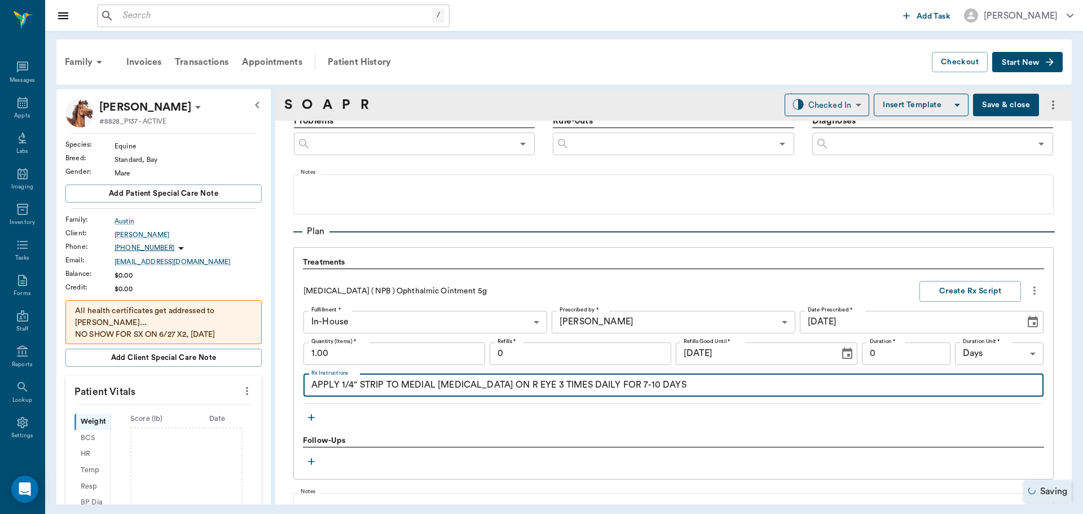
type textarea "APPLY 1/4" STRIP TO MEDIAL CANTHUS ON R EYE 3 TIMES DAILY FOR 7-10 DAYS"
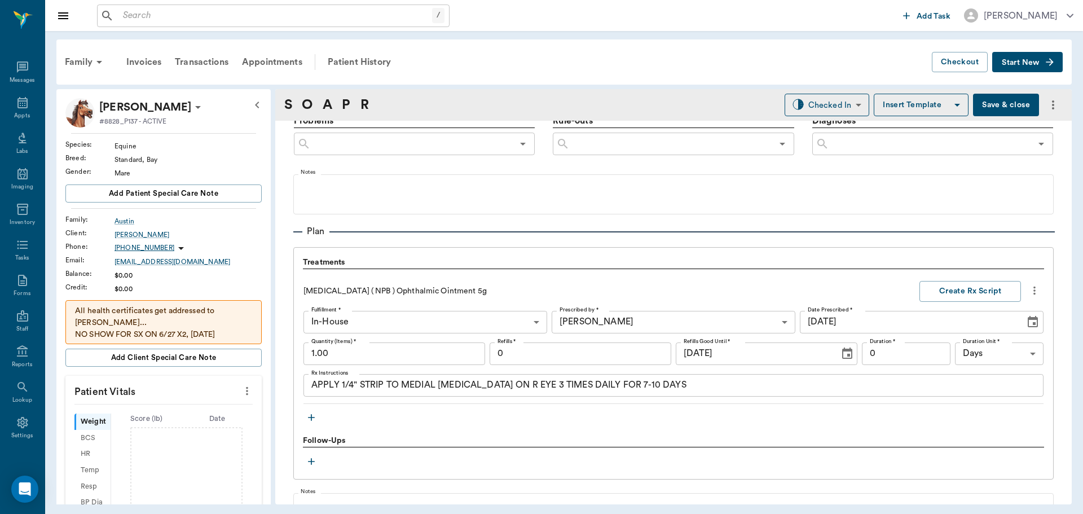
click at [312, 415] on icon "button" at bounding box center [311, 417] width 11 height 11
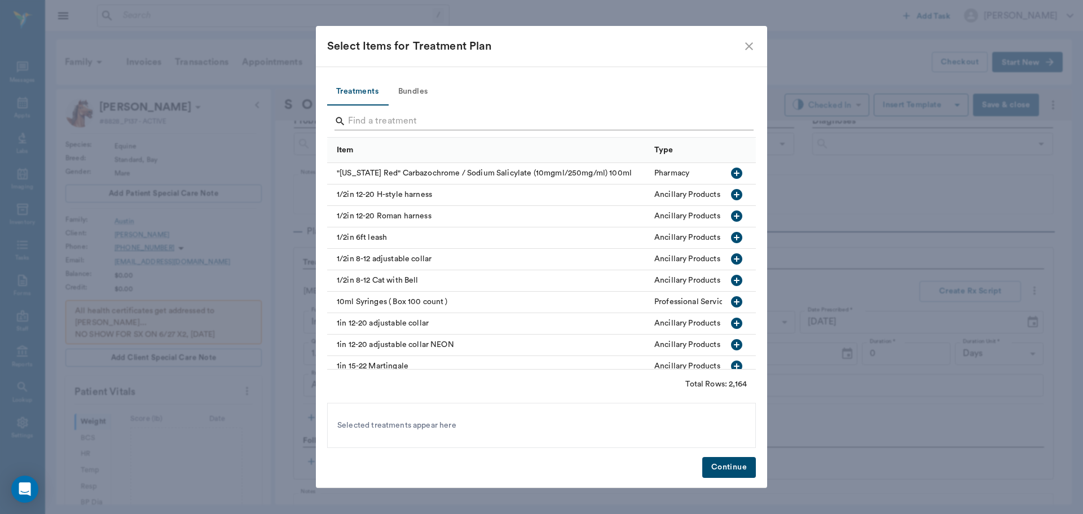
click at [418, 125] on input "Search" at bounding box center [542, 121] width 389 height 18
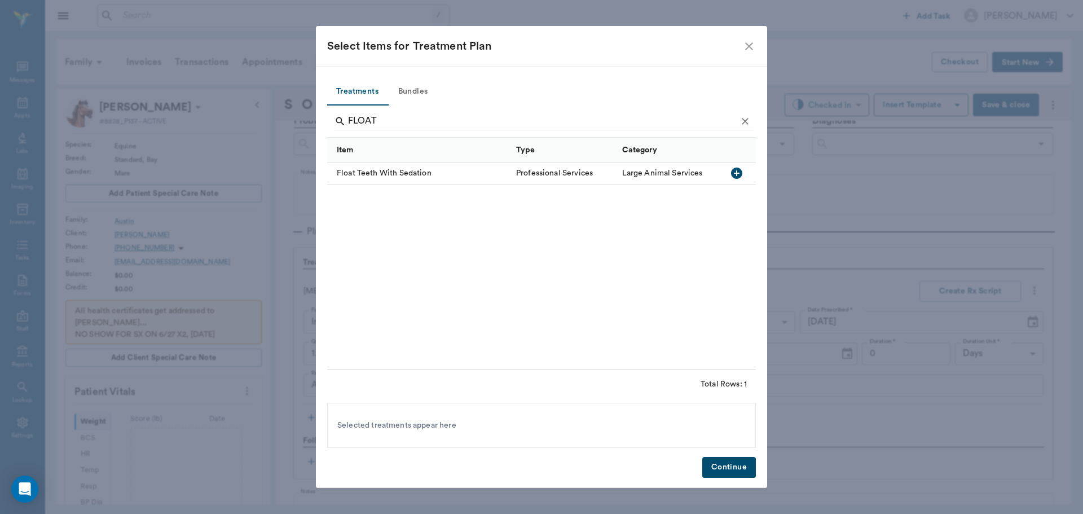
click at [735, 170] on icon "button" at bounding box center [736, 173] width 11 height 11
type input "F"
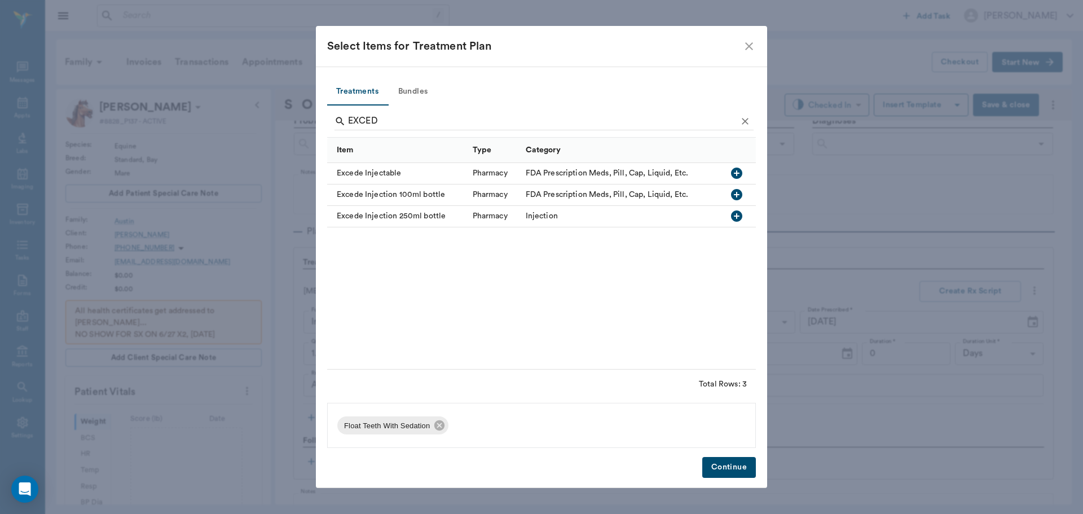
click at [737, 176] on icon "button" at bounding box center [737, 173] width 14 height 14
type input "E"
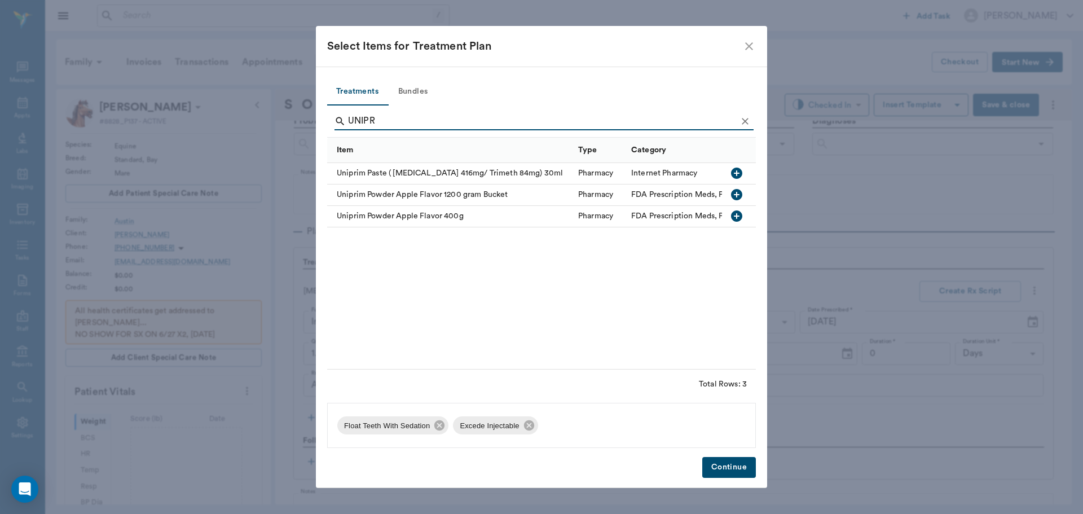
click at [735, 216] on icon "button" at bounding box center [737, 216] width 14 height 14
type input "UN"
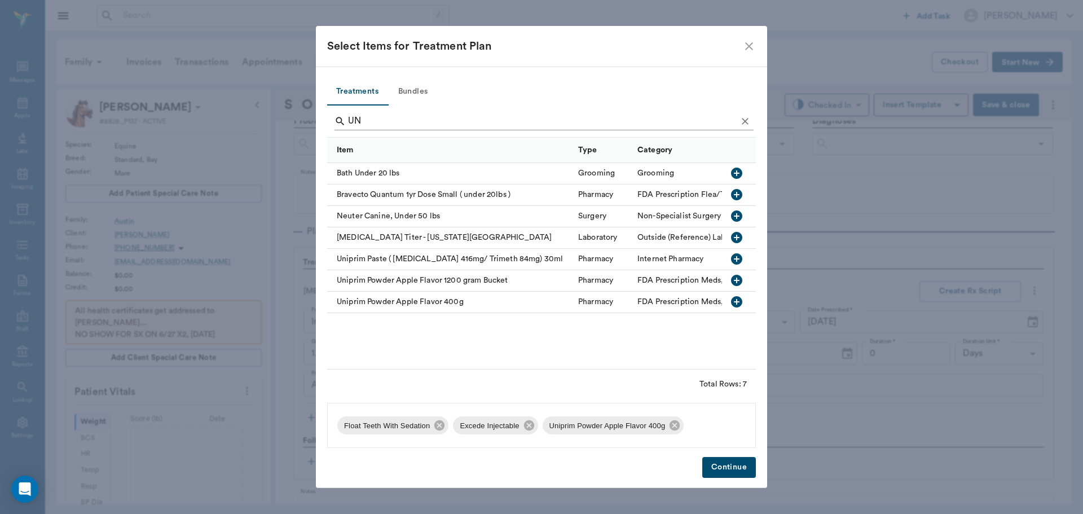
click at [436, 124] on input "UN" at bounding box center [542, 121] width 389 height 18
type input "U"
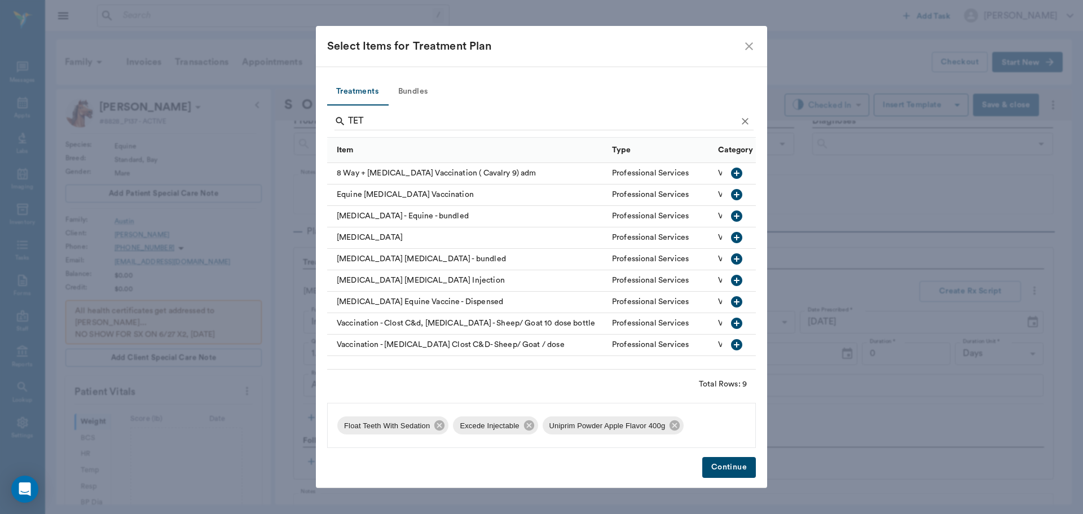
click at [735, 238] on icon "button" at bounding box center [737, 238] width 14 height 14
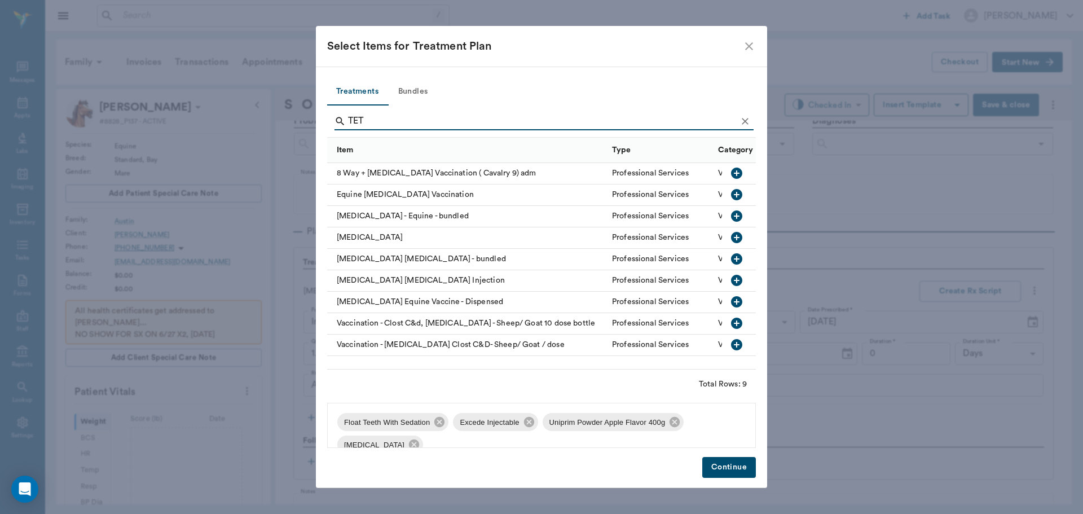
click at [409, 125] on input "TET" at bounding box center [542, 121] width 389 height 18
type input "T"
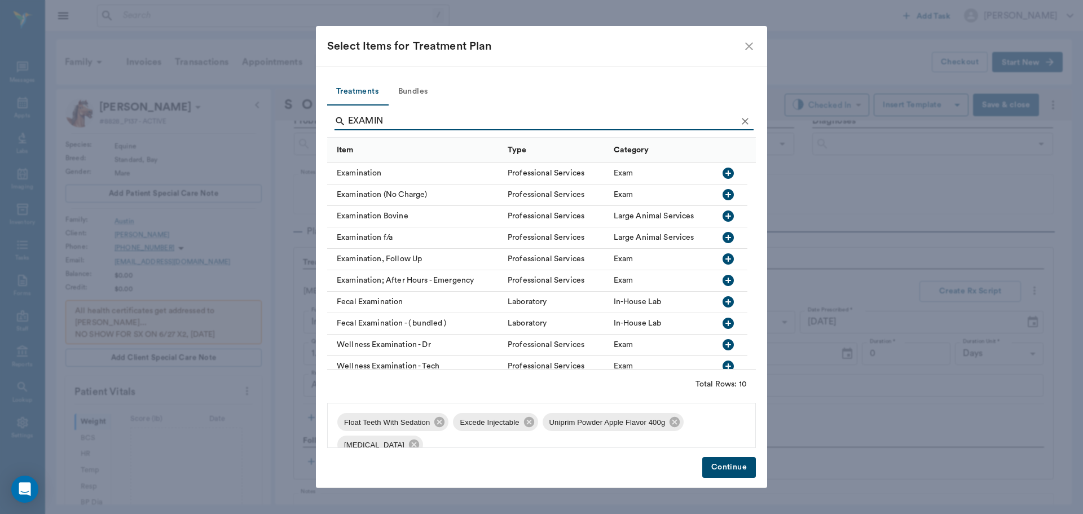
type input "EXAMIN"
click at [729, 172] on icon "button" at bounding box center [728, 173] width 11 height 11
click at [725, 468] on button "Continue" at bounding box center [729, 467] width 54 height 21
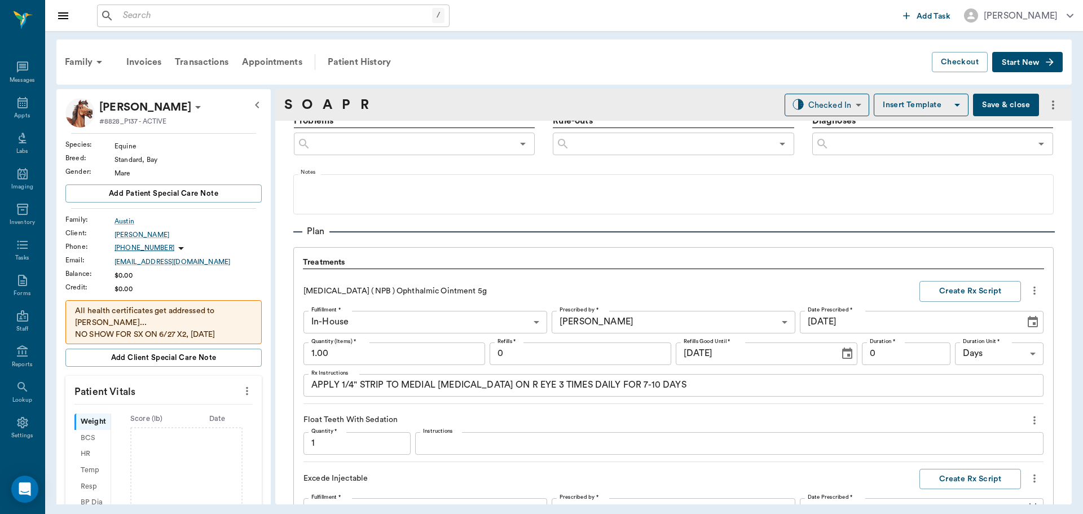
scroll to position [1253, 0]
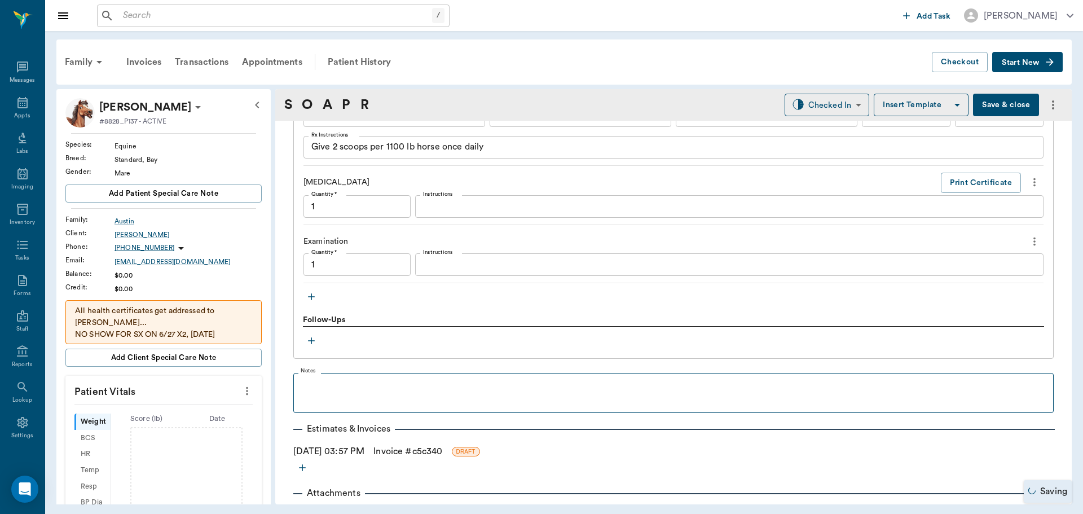
type input "1.00"
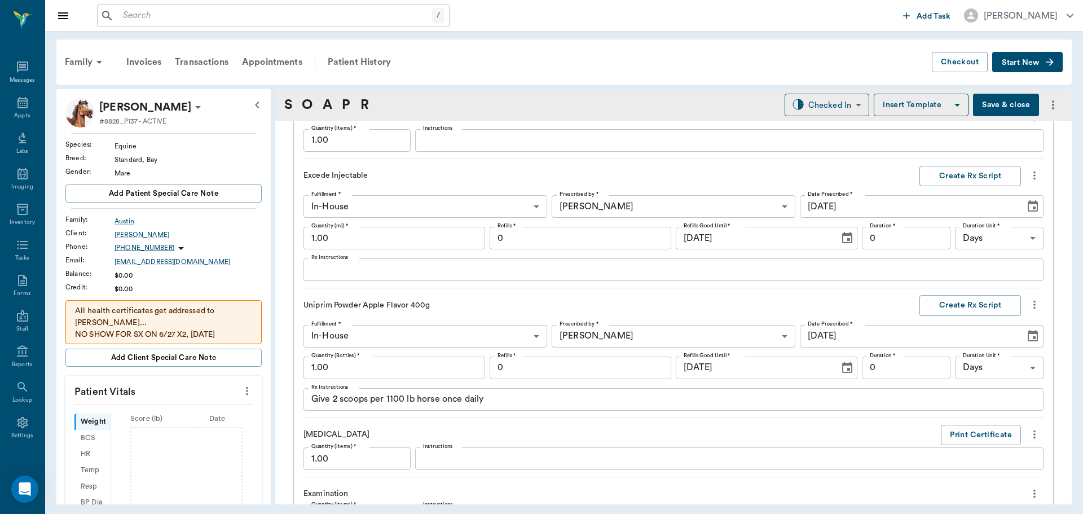
scroll to position [971, 0]
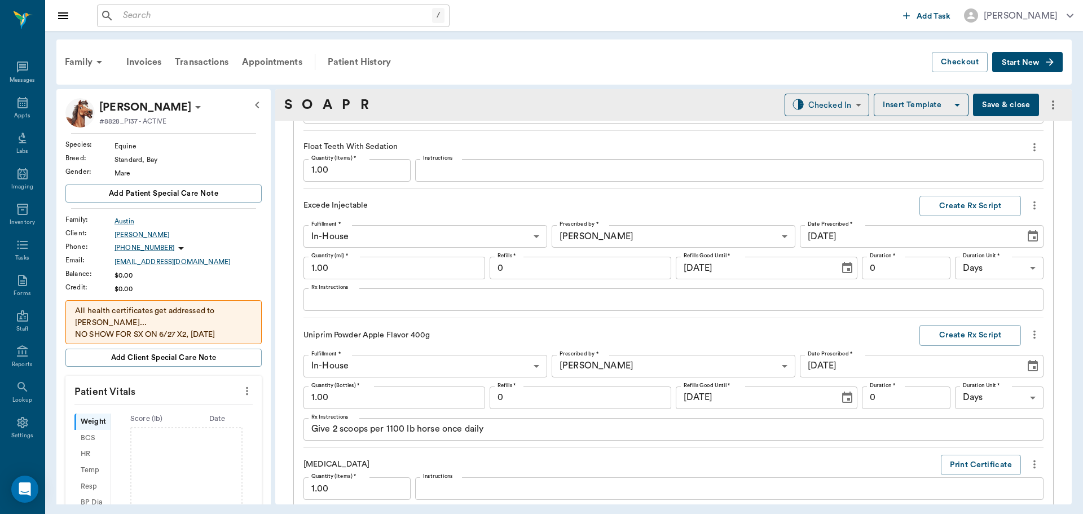
click at [404, 268] on input "1.00" at bounding box center [394, 268] width 182 height 23
type input "16.50"
click at [412, 433] on textarea "Give 2 scoops per 1100 lb horse once daily" at bounding box center [673, 428] width 724 height 13
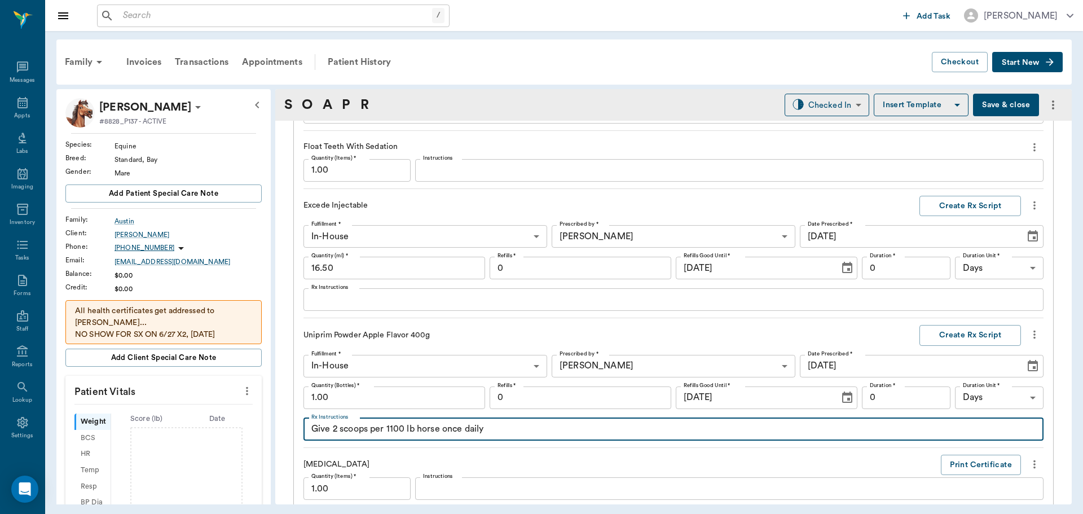
click at [415, 434] on textarea "Give 2 scoops per 1100 lb horse once daily" at bounding box center [673, 428] width 724 height 13
click at [394, 430] on textarea "Give 2 scoops horse once daily" at bounding box center [673, 428] width 724 height 13
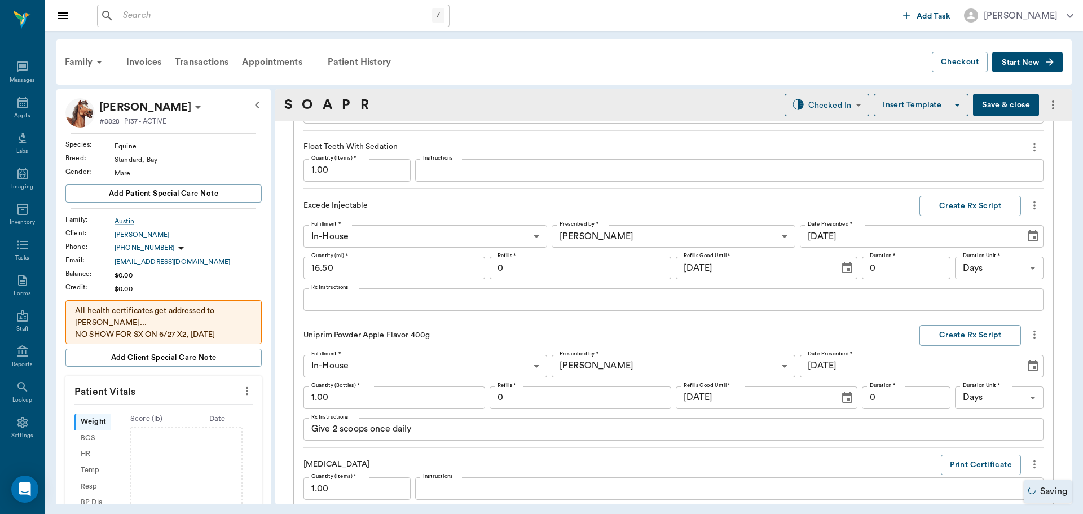
click at [499, 421] on div "Give 2 scoops once daily x Rx Instructions" at bounding box center [673, 429] width 740 height 23
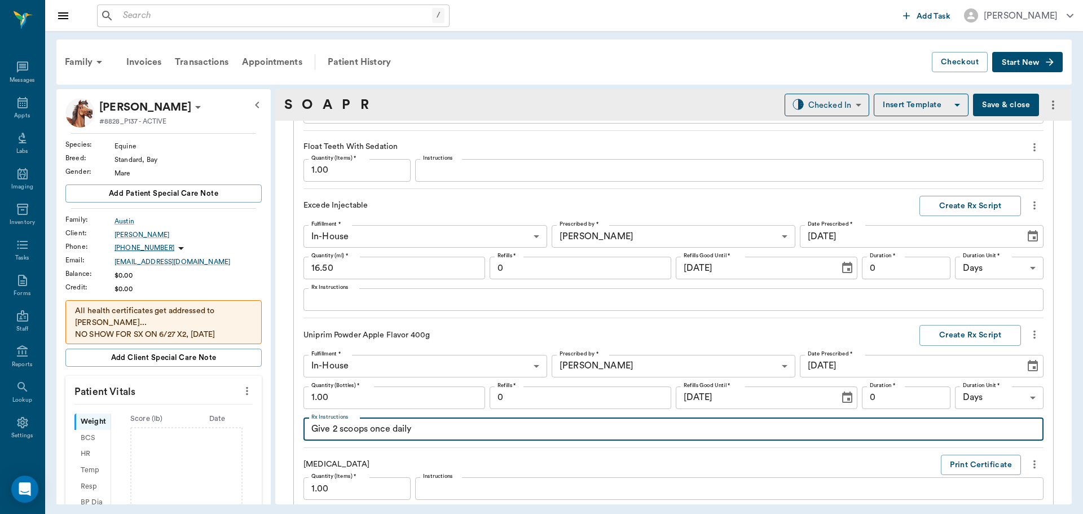
click at [495, 434] on textarea "Give 2 scoops once daily" at bounding box center [673, 428] width 724 height 13
type textarea "Give 2 scoops once daily starting Tuesday"
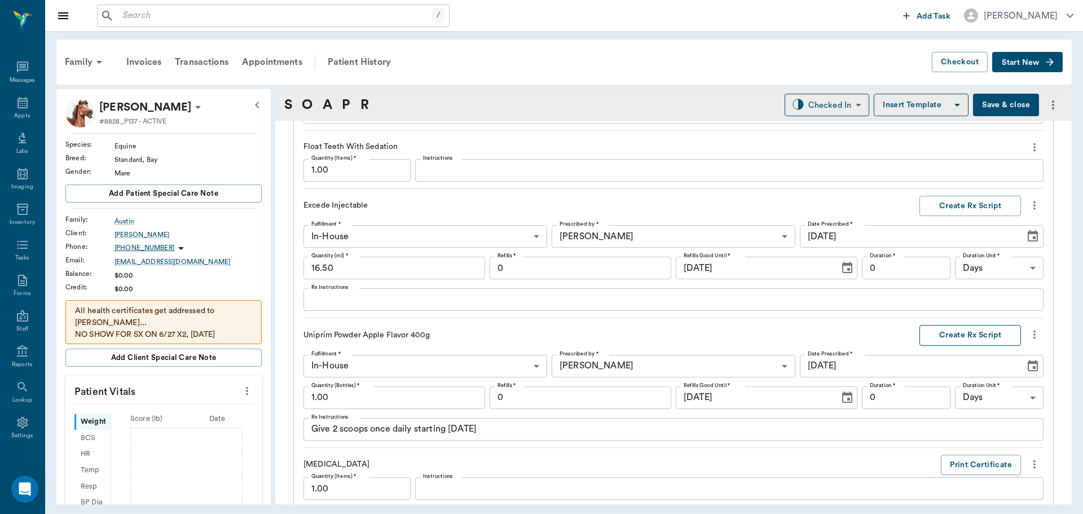
click at [943, 335] on button "Create Rx Script" at bounding box center [970, 335] width 102 height 21
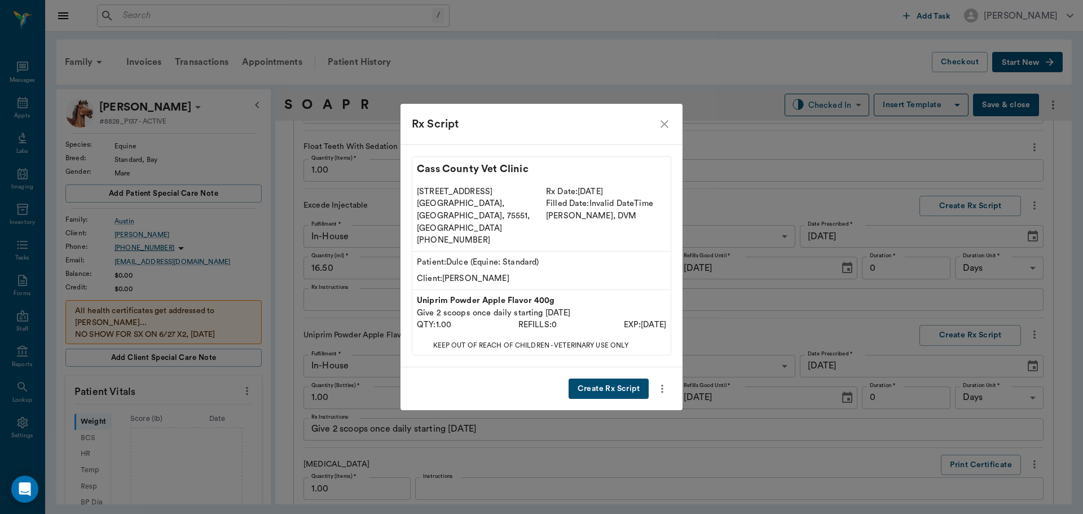
click at [635, 378] on button "Create Rx Script" at bounding box center [609, 388] width 80 height 21
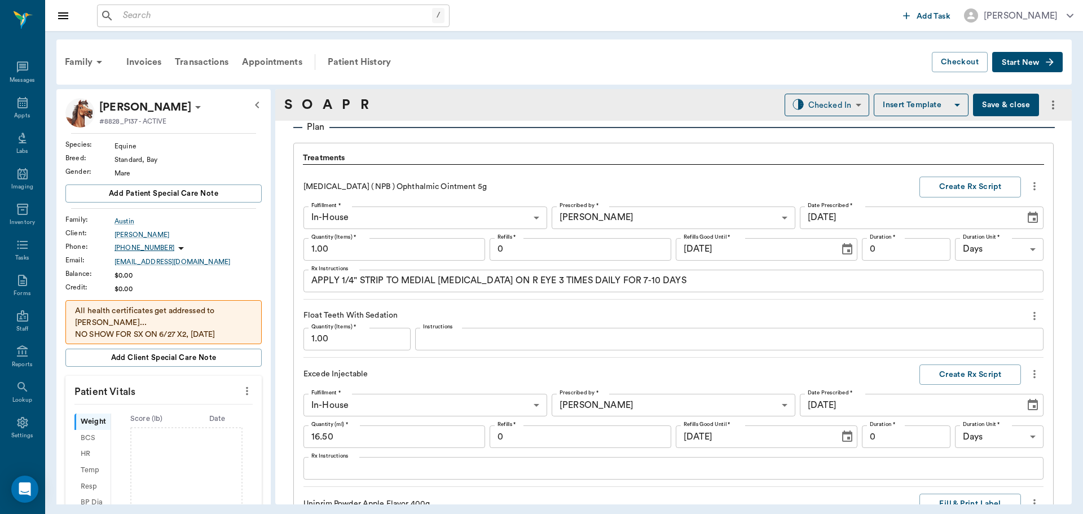
scroll to position [802, 0]
click at [970, 187] on button "Create Rx Script" at bounding box center [970, 187] width 102 height 21
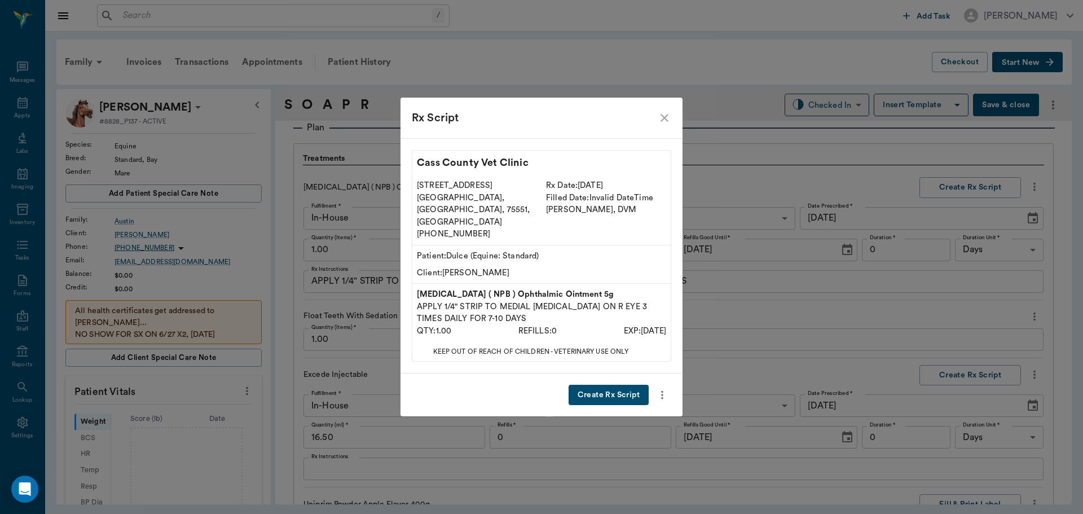
click at [619, 385] on button "Create Rx Script" at bounding box center [609, 395] width 80 height 21
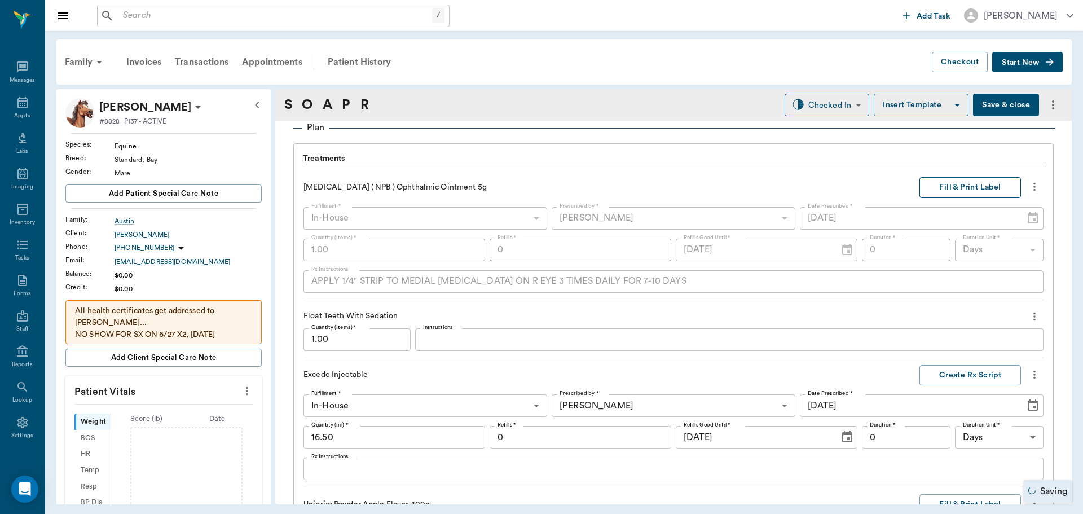
click at [962, 194] on button "Fill & Print Label" at bounding box center [970, 187] width 102 height 21
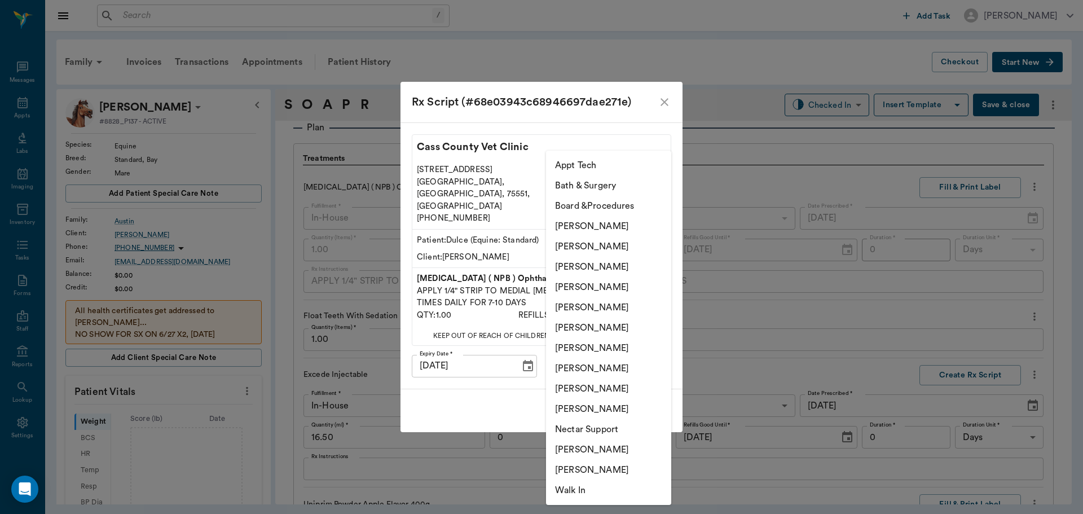
click at [611, 353] on body "/ ​ Add Task Dr. Bert Ellsworth Nectar Messages Appts Labs Imaging Inventory Ta…" at bounding box center [541, 257] width 1083 height 514
click at [622, 288] on li "[PERSON_NAME]" at bounding box center [608, 287] width 125 height 20
type input "63ec2f075fda476ae8351a4d"
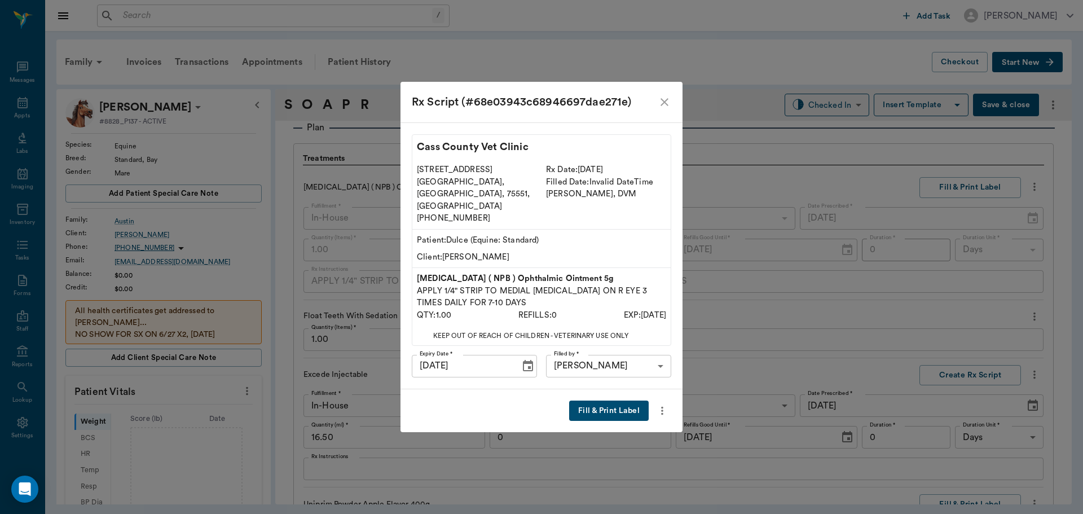
click at [599, 400] on button "Fill & Print Label" at bounding box center [609, 410] width 80 height 21
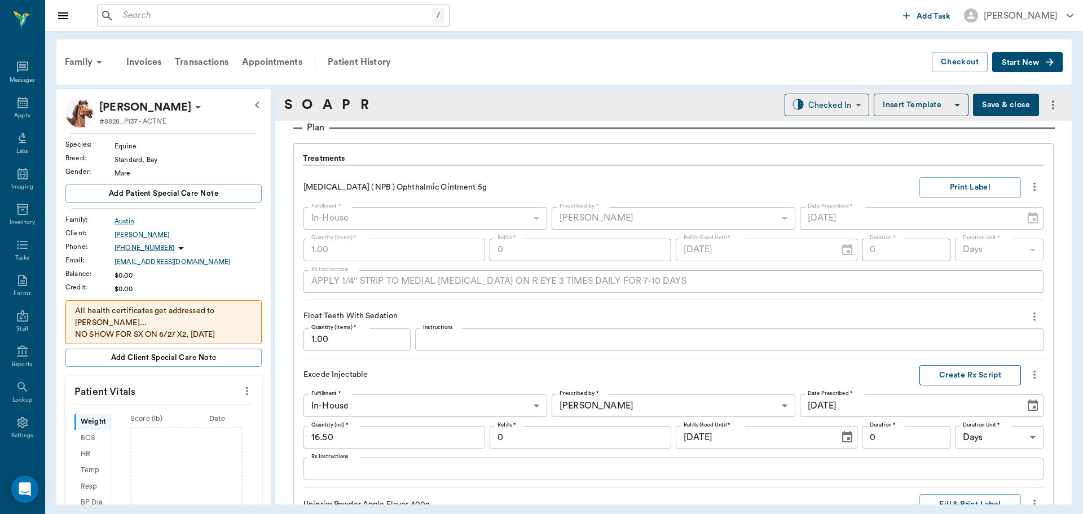
scroll to position [915, 0]
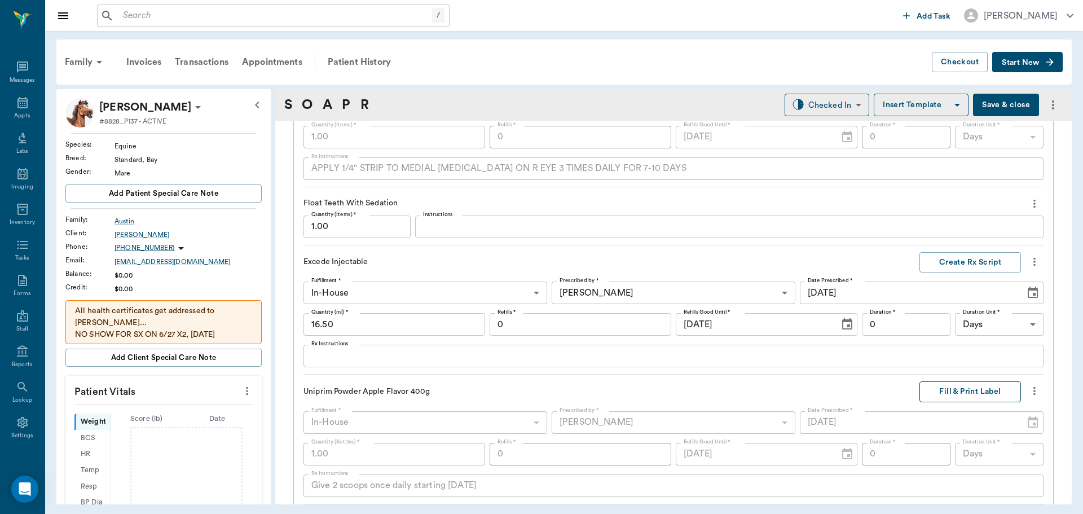
click at [957, 394] on button "Fill & Print Label" at bounding box center [970, 391] width 102 height 21
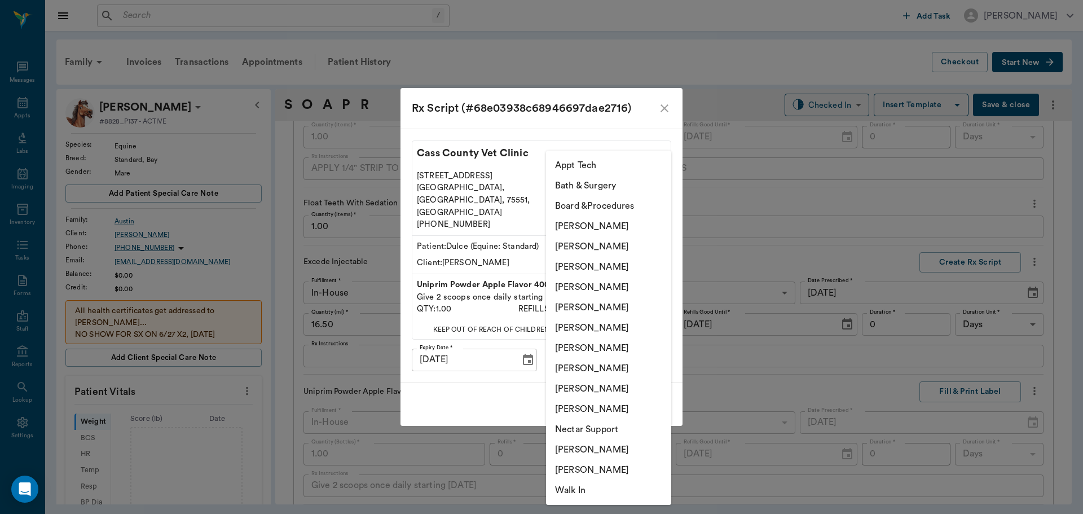
click at [602, 349] on body "/ ​ Add Task Dr. Bert Ellsworth Nectar Messages Appts Labs Imaging Inventory Ta…" at bounding box center [541, 257] width 1083 height 514
click at [613, 283] on li "[PERSON_NAME]" at bounding box center [608, 287] width 125 height 20
type input "63ec2f075fda476ae8351a4d"
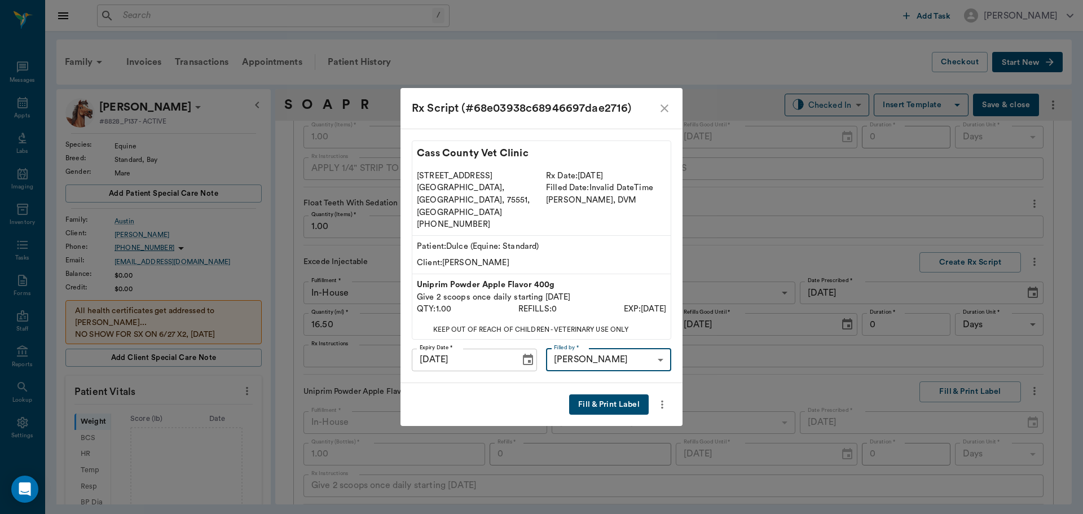
click at [618, 394] on button "Fill & Print Label" at bounding box center [609, 404] width 80 height 21
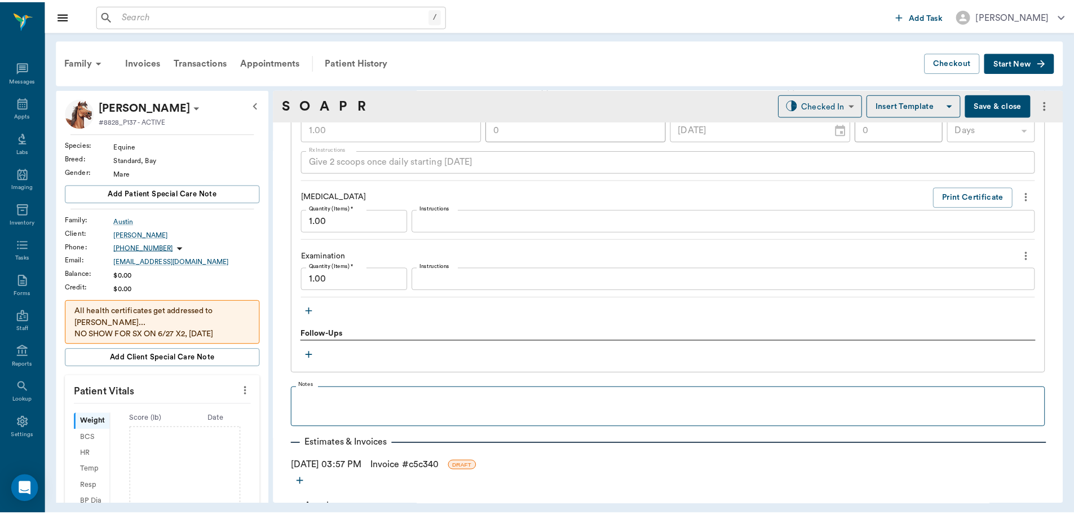
scroll to position [1280, 0]
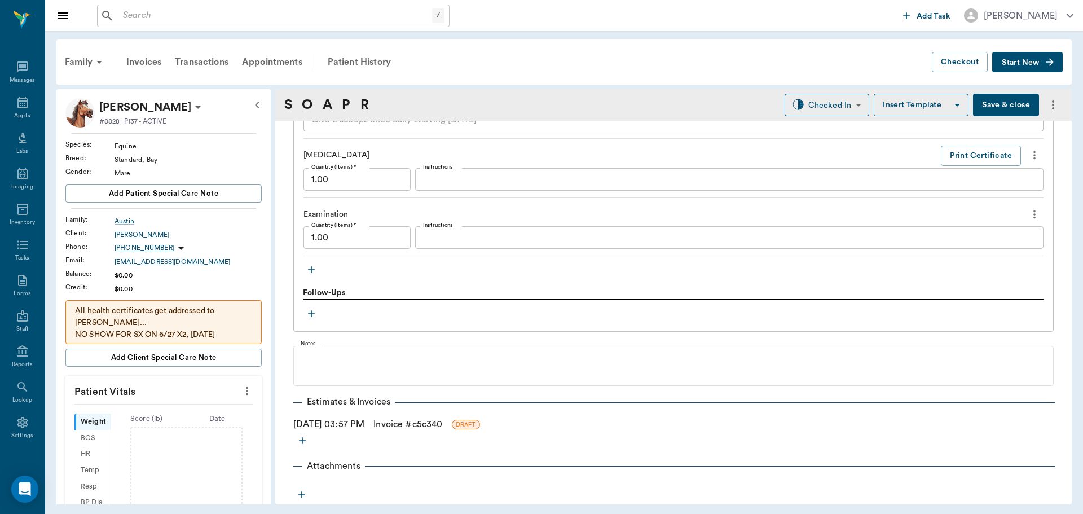
click at [399, 424] on link "Invoice # c5c340" at bounding box center [407, 424] width 69 height 14
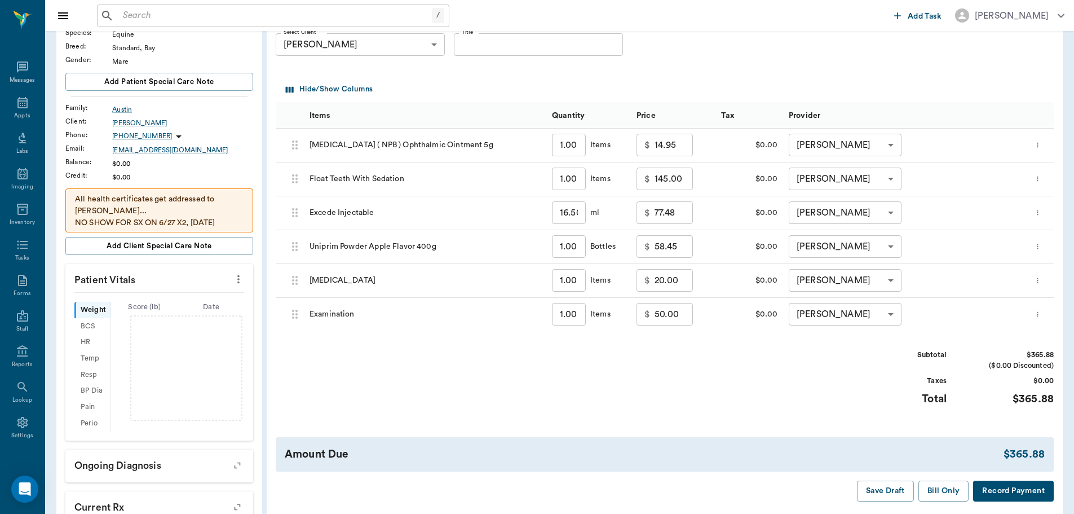
scroll to position [113, 0]
click at [950, 486] on button "Bill Only" at bounding box center [944, 489] width 51 height 21
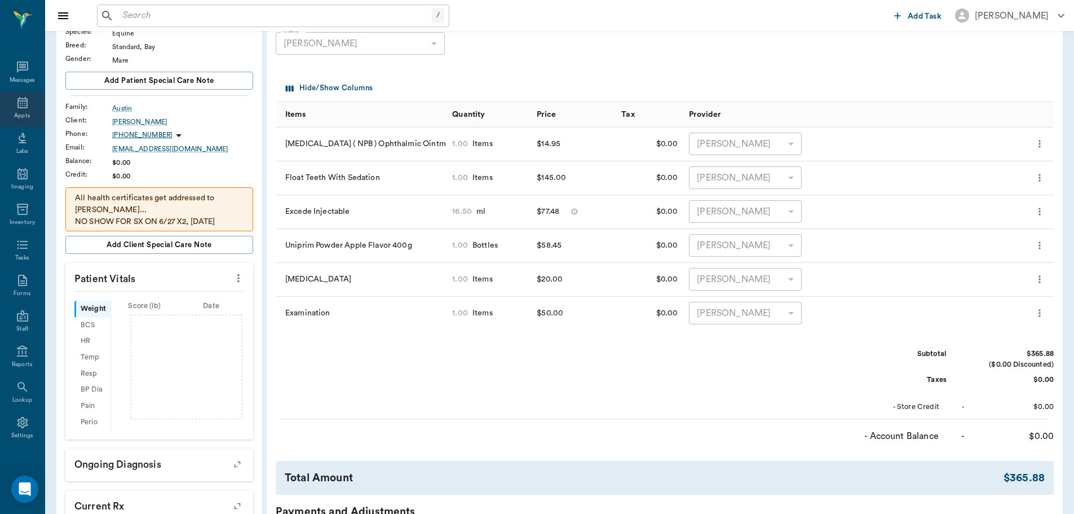
click at [16, 107] on icon at bounding box center [23, 103] width 14 height 14
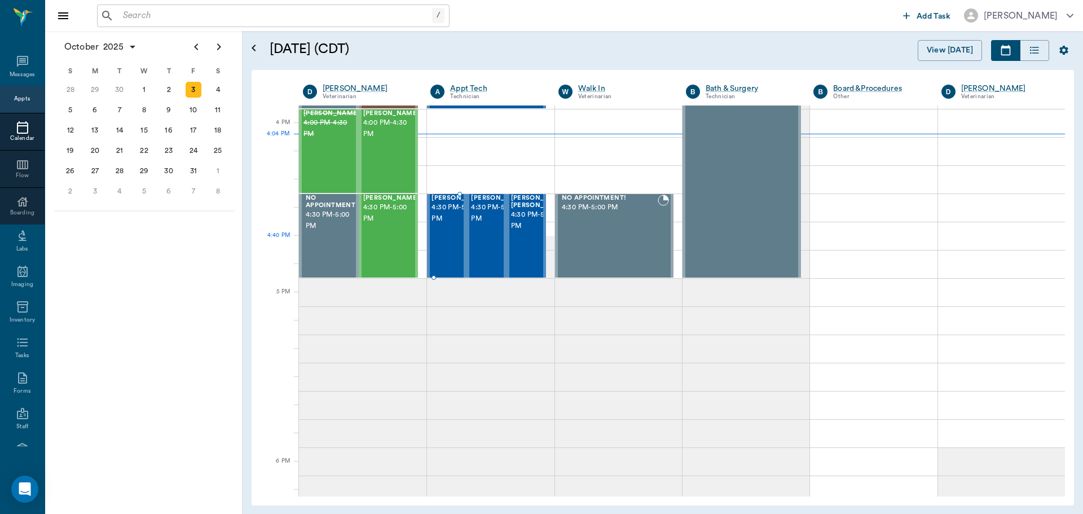
scroll to position [1242, 0]
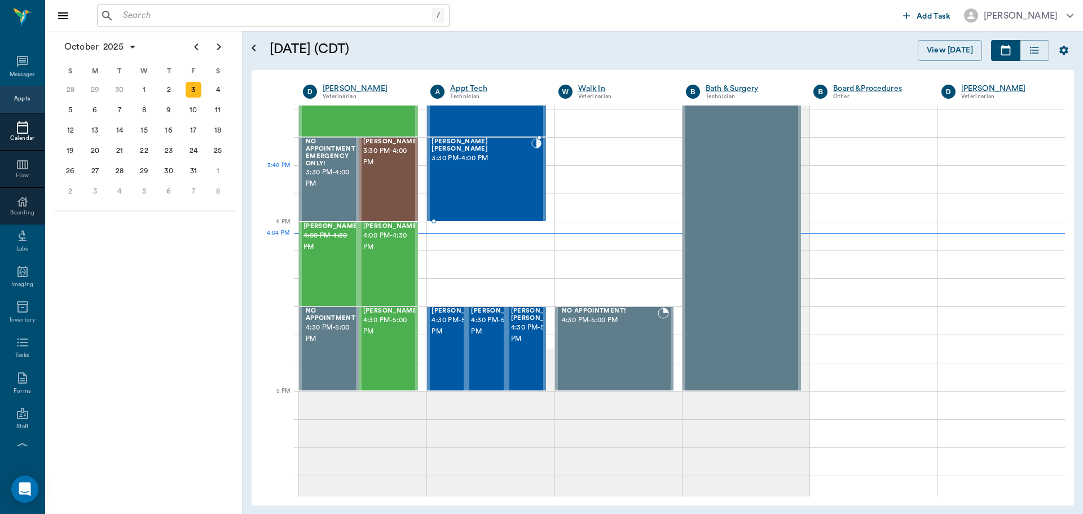
click at [461, 170] on div "Marley Barentine 3:30 PM - 4:00 PM" at bounding box center [481, 179] width 100 height 82
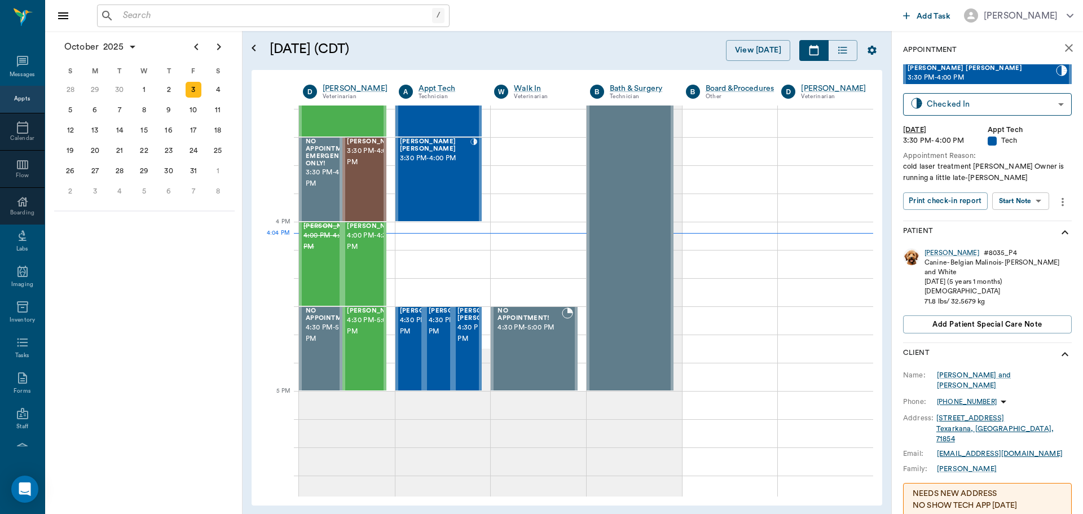
click at [1023, 203] on body "/ ​ Add Task Dr. Bert Ellsworth Nectar Messages Appts Calendar Flow Boarding La…" at bounding box center [541, 257] width 1083 height 514
click at [1022, 227] on button "Start SOAP" at bounding box center [1008, 224] width 38 height 13
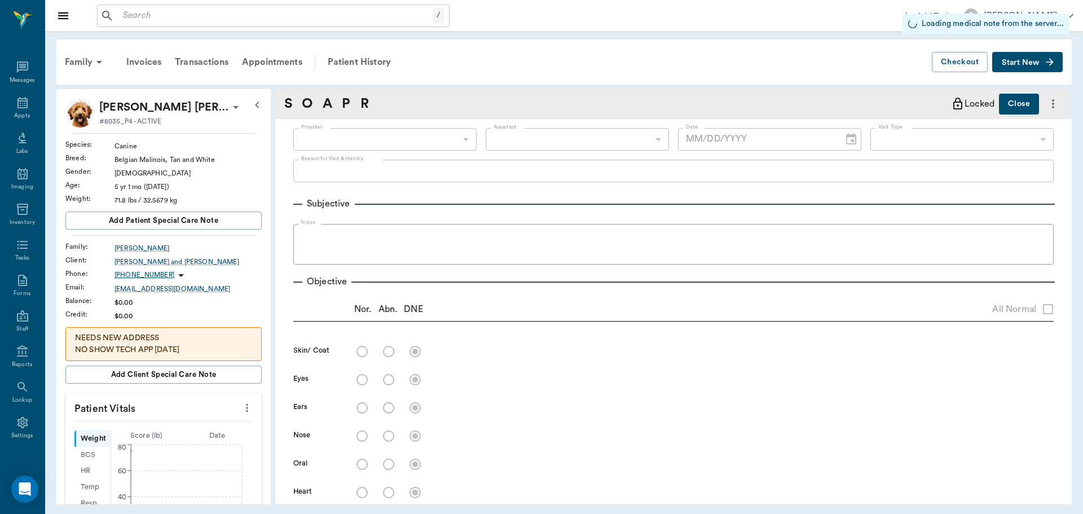
type input "63ec2f075fda476ae8351a4c"
type input "65d2be4f46e3a538d89b8c1a"
type input "[DATE]"
type textarea "cold laser treatment Christy Owner is running a little late-Caryn"
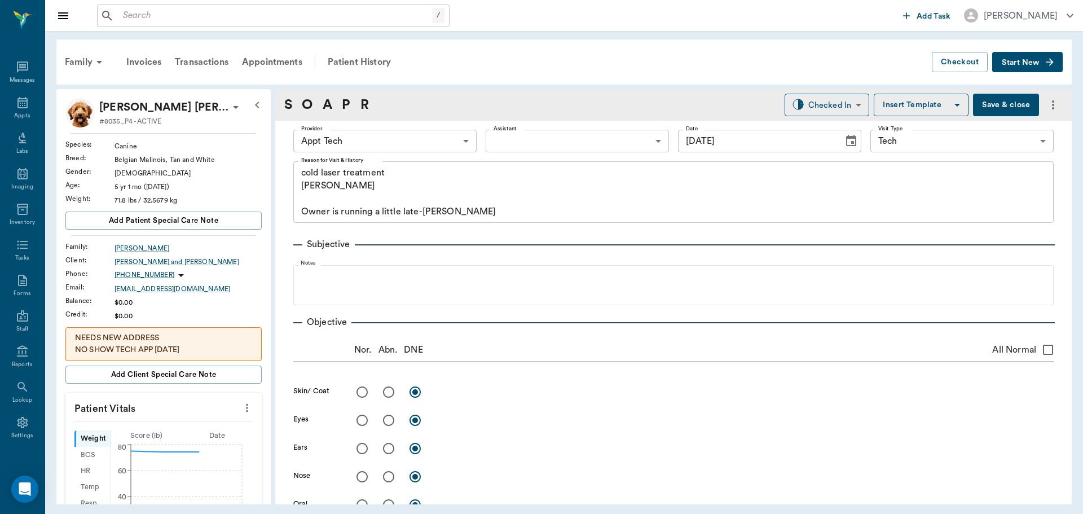
click at [454, 147] on body "/ ​ Add Task Dr. Bert Ellsworth Nectar Messages Appts Labs Imaging Inventory Ta…" at bounding box center [541, 257] width 1083 height 514
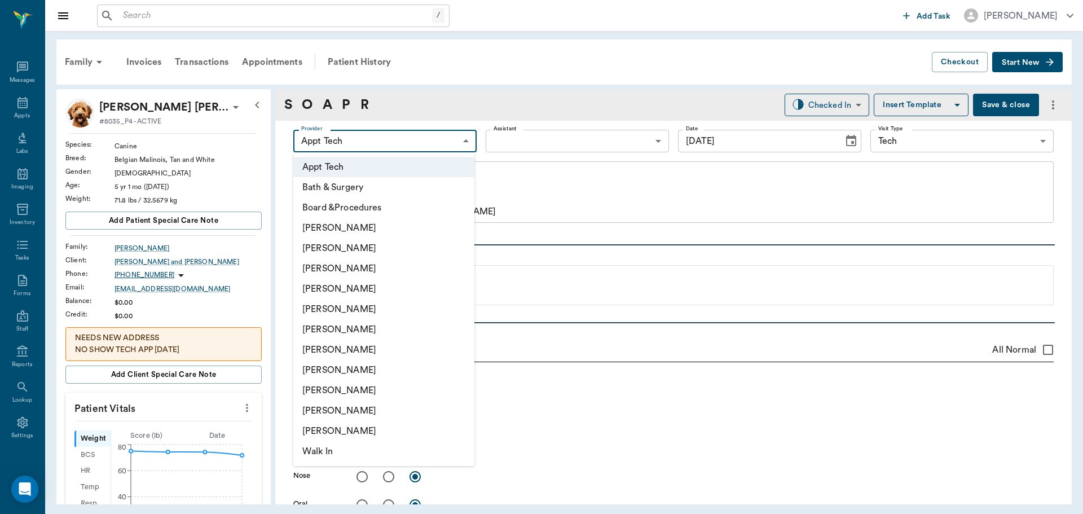
click at [400, 271] on li "Daniel Virnala" at bounding box center [383, 268] width 181 height 20
type input "642ef10e332a41444de2bad1"
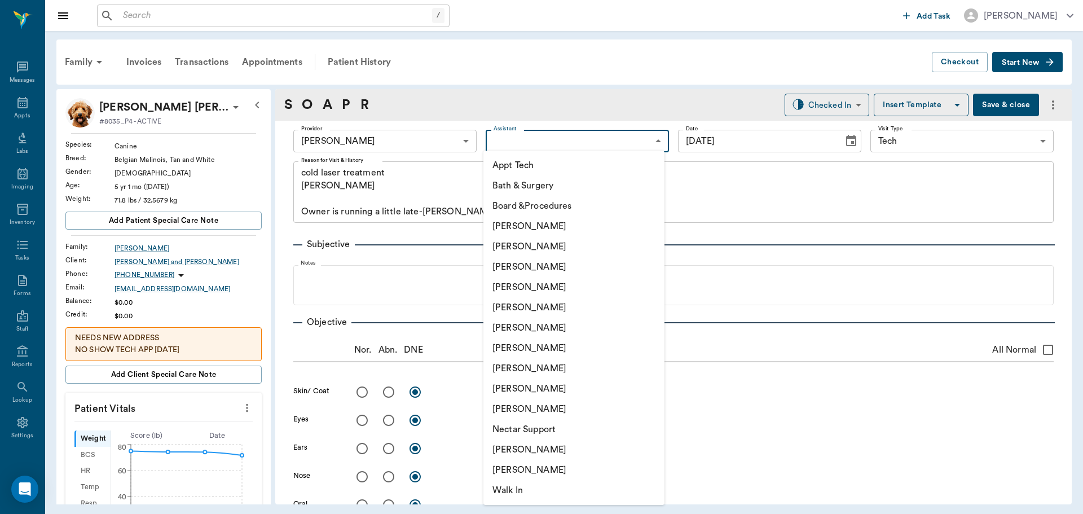
click at [611, 148] on body "/ ​ Add Task Dr. Bert Ellsworth Nectar Messages Appts Labs Imaging Inventory Ta…" at bounding box center [541, 257] width 1083 height 514
click at [566, 447] on li "Nicole Ailles" at bounding box center [573, 449] width 181 height 20
type input "6740bf97de10e07744acf1eb"
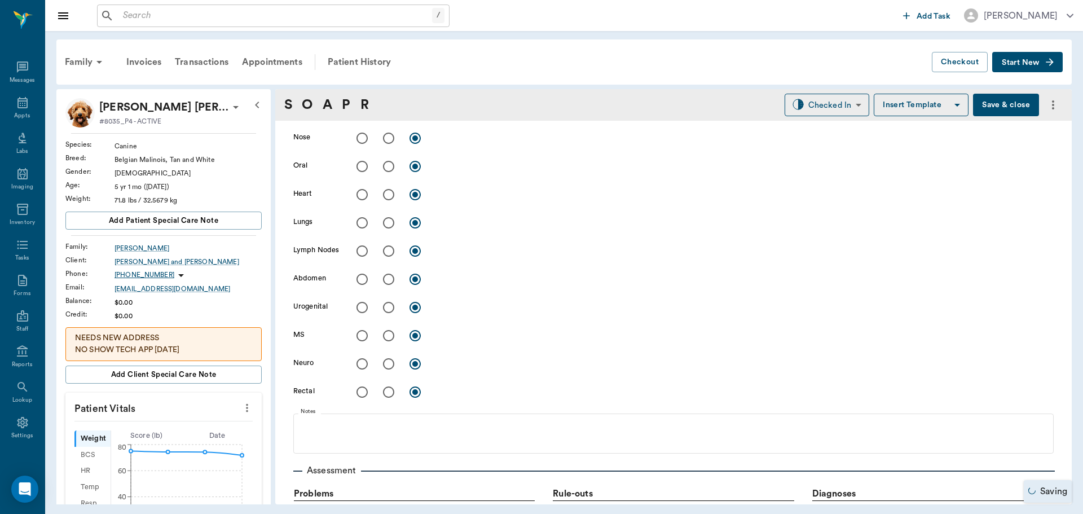
scroll to position [677, 0]
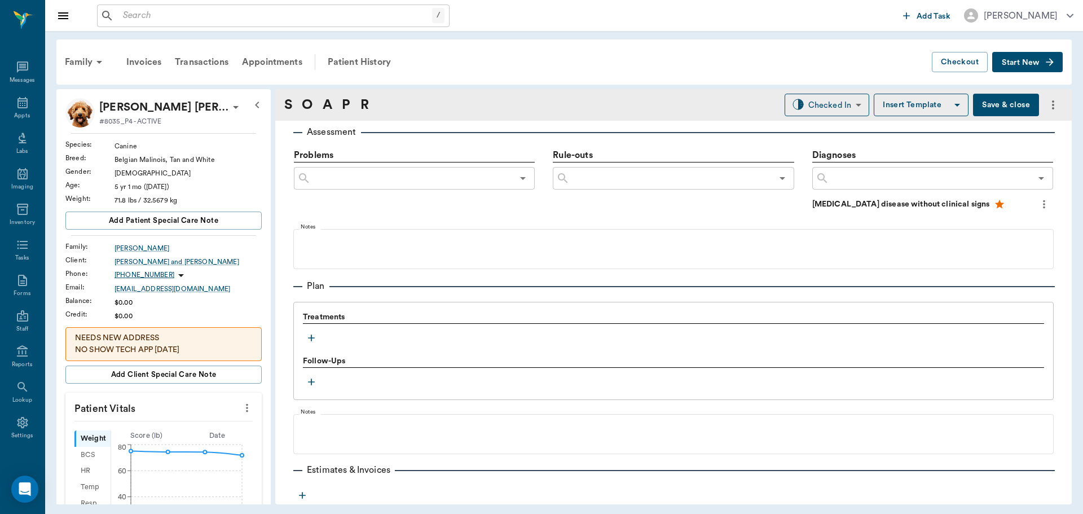
click at [311, 334] on icon "button" at bounding box center [311, 337] width 11 height 11
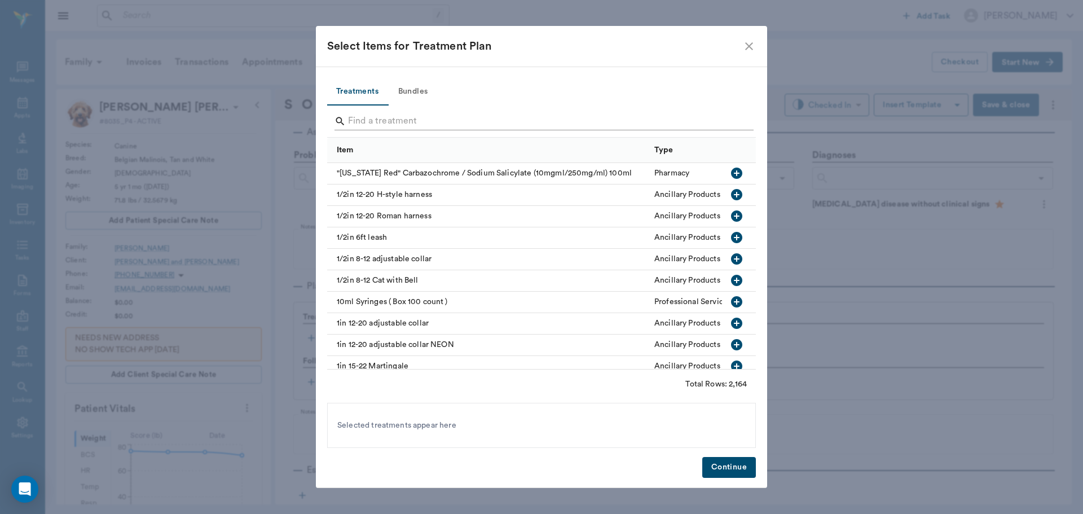
click at [596, 125] on input "Search" at bounding box center [542, 121] width 389 height 18
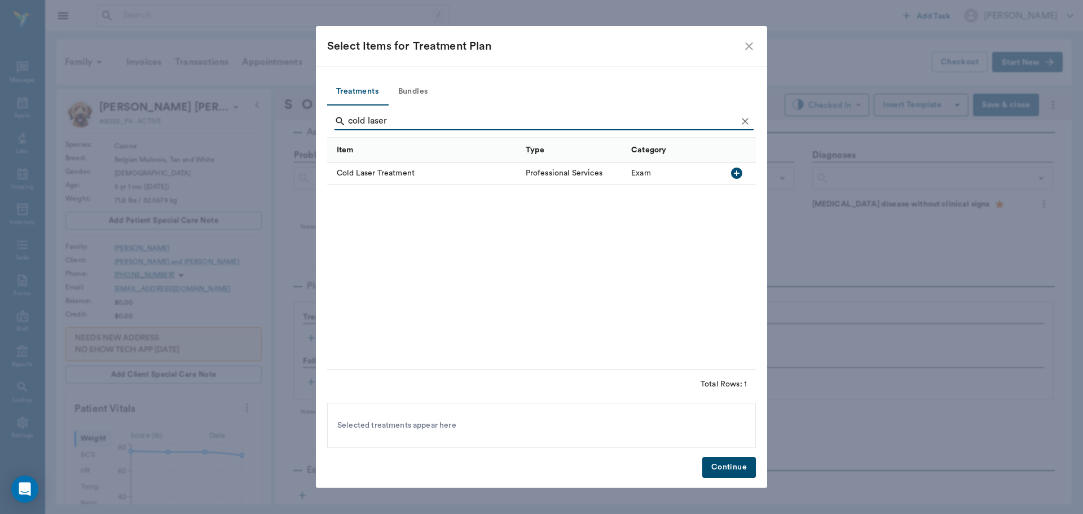
type input "cold laser"
click at [738, 174] on icon "button" at bounding box center [737, 173] width 14 height 14
click at [729, 463] on button "Continue" at bounding box center [729, 467] width 54 height 21
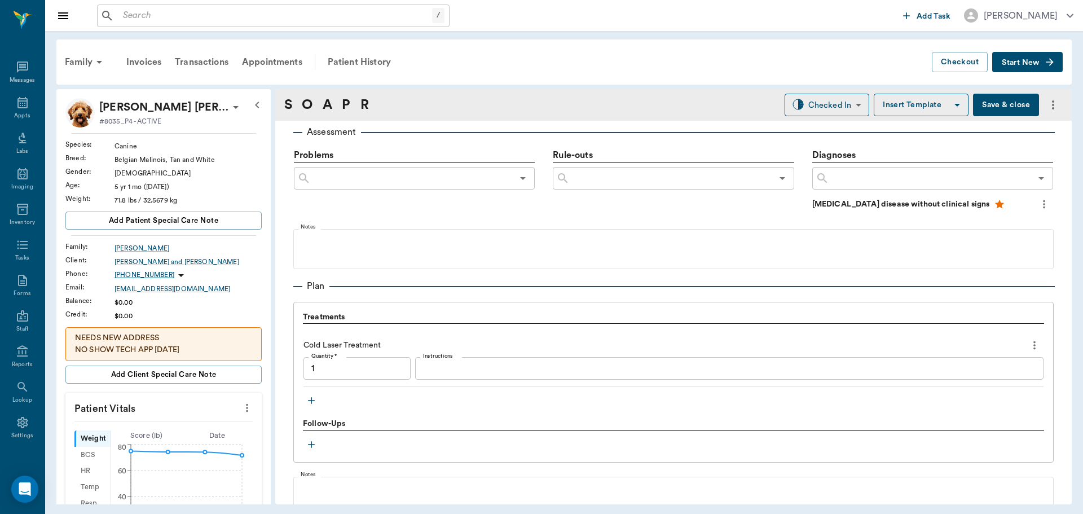
click at [246, 408] on icon "more" at bounding box center [247, 408] width 2 height 8
type input "1.00"
click at [188, 420] on li "Enter Vitals" at bounding box center [191, 427] width 113 height 21
click at [177, 448] on input "text" at bounding box center [163, 441] width 98 height 23
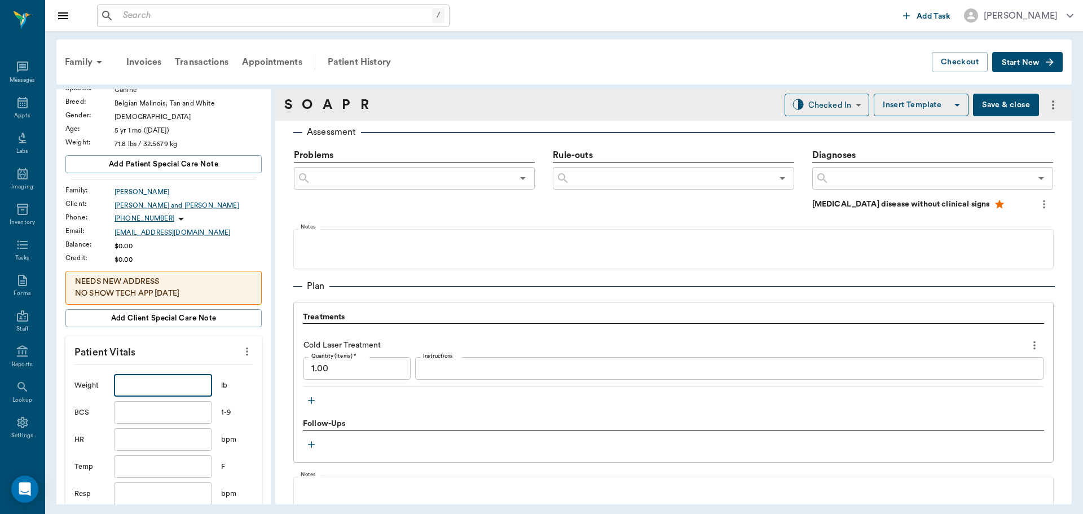
click at [170, 469] on input "text" at bounding box center [163, 466] width 98 height 23
type input "102.6"
click at [158, 390] on input "text" at bounding box center [163, 385] width 98 height 23
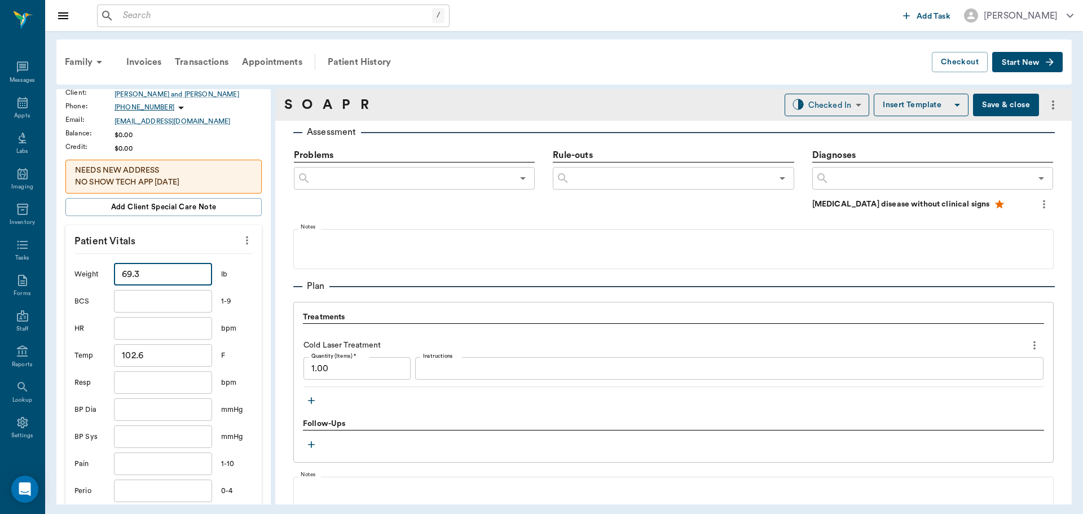
scroll to position [226, 0]
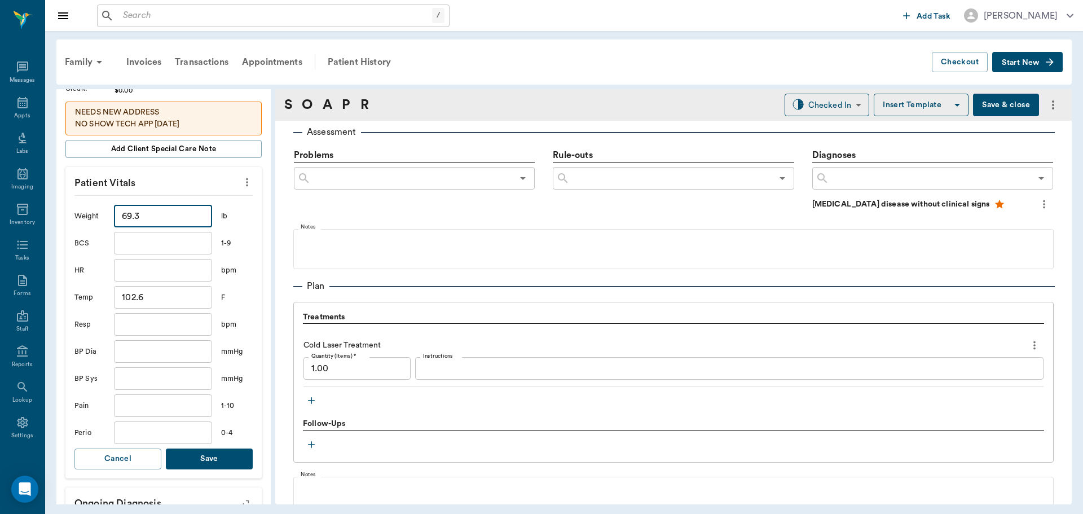
type input "69.3"
click at [205, 460] on button "Save" at bounding box center [209, 458] width 87 height 21
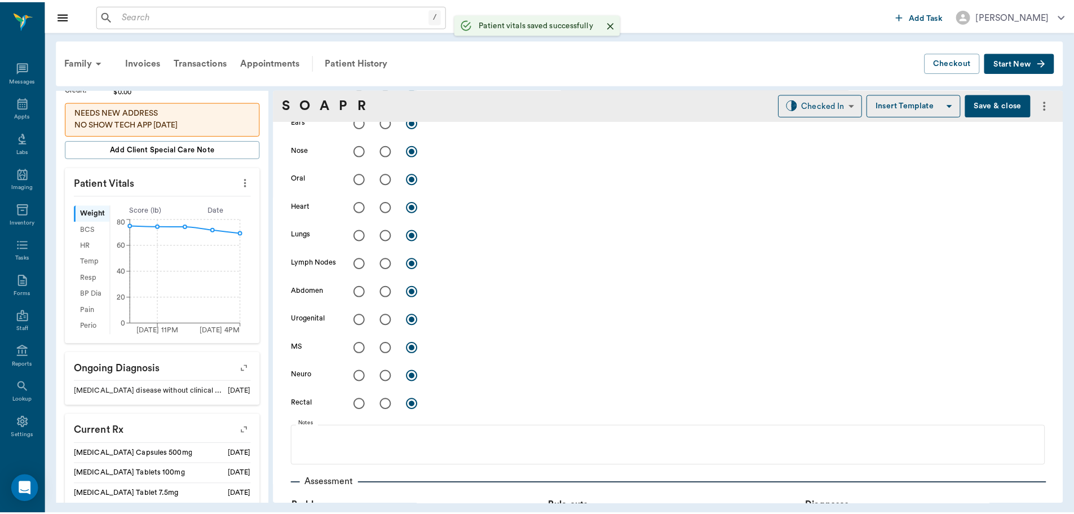
scroll to position [74, 0]
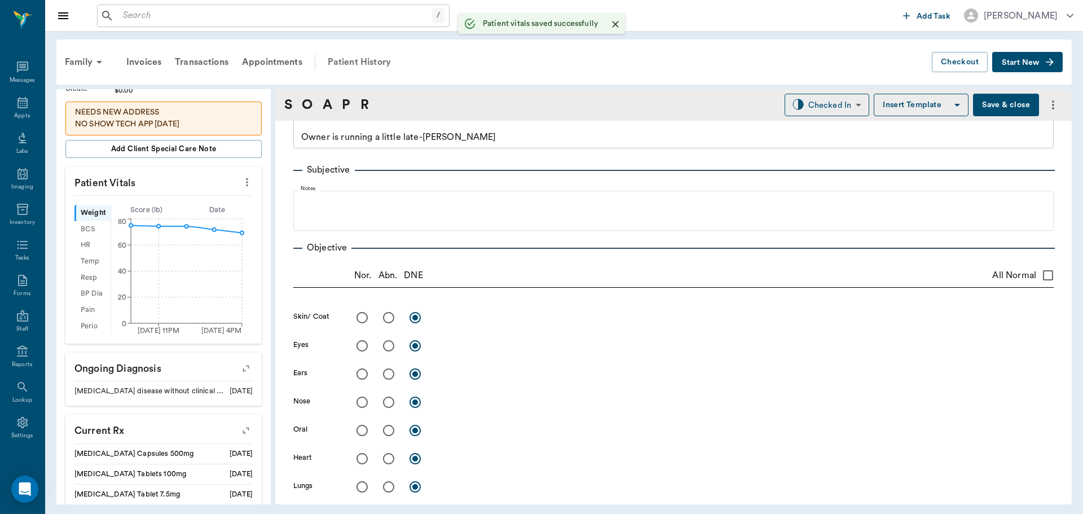
click at [349, 59] on div "Patient History" at bounding box center [359, 62] width 77 height 27
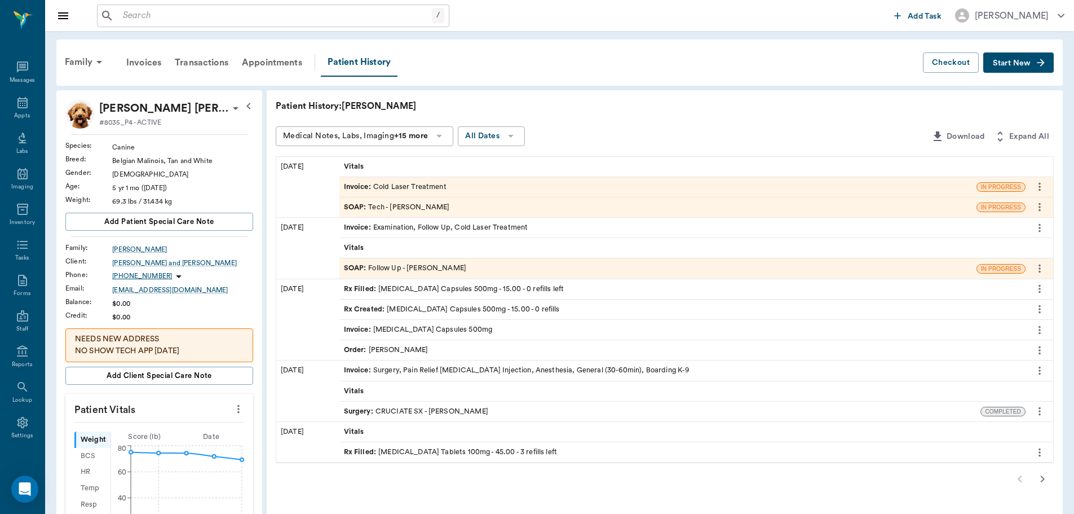
click at [554, 451] on div "Rx Filled : [MEDICAL_DATA] Tablets 100mg - 45.00 - 3 refills left" at bounding box center [683, 452] width 686 height 20
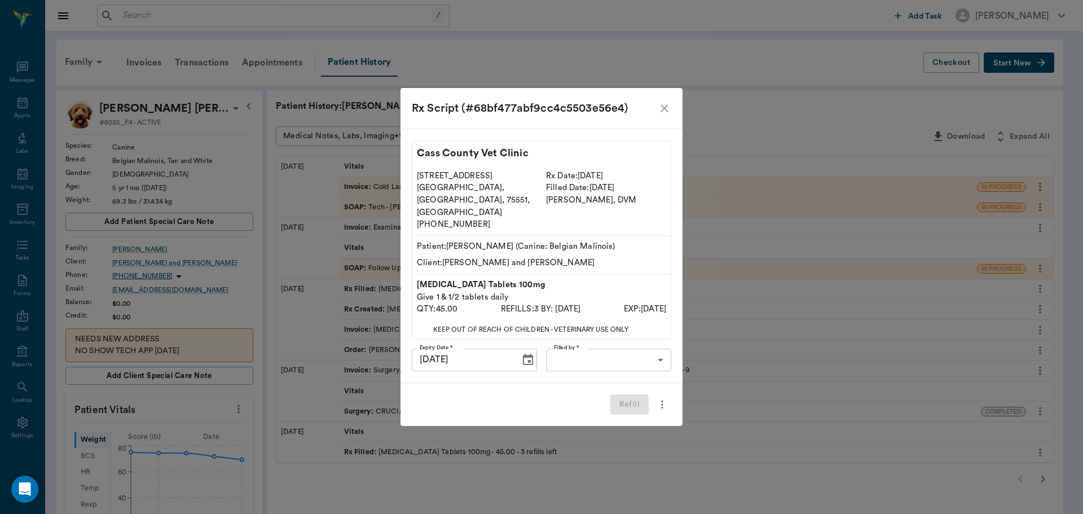
click at [614, 355] on body "/ ​ Add Task [PERSON_NAME] Nectar Messages Appts Labs Imaging Inventory Tasks F…" at bounding box center [541, 491] width 1083 height 983
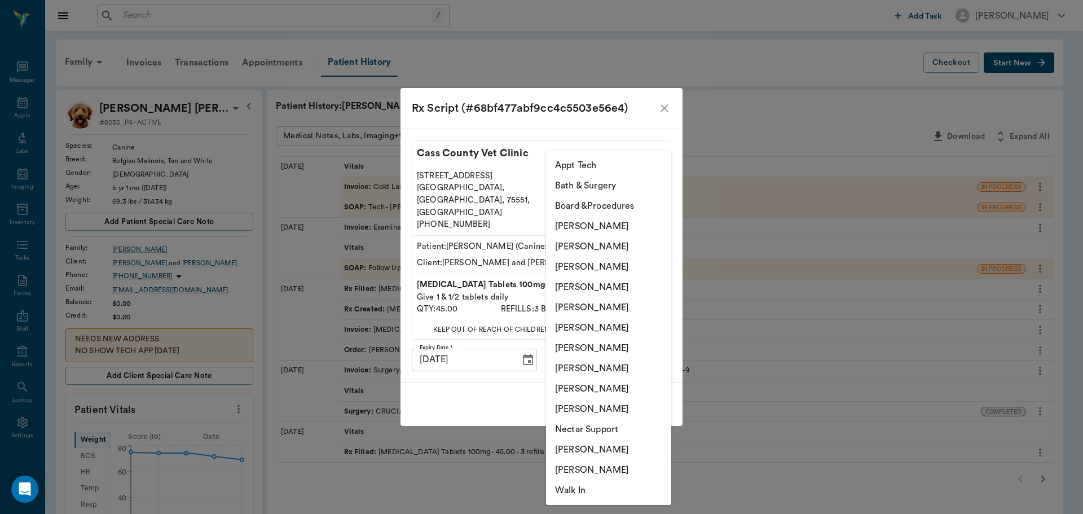
click at [613, 263] on li "[PERSON_NAME]" at bounding box center [608, 267] width 125 height 20
type input "642ef10e332a41444de2bad1"
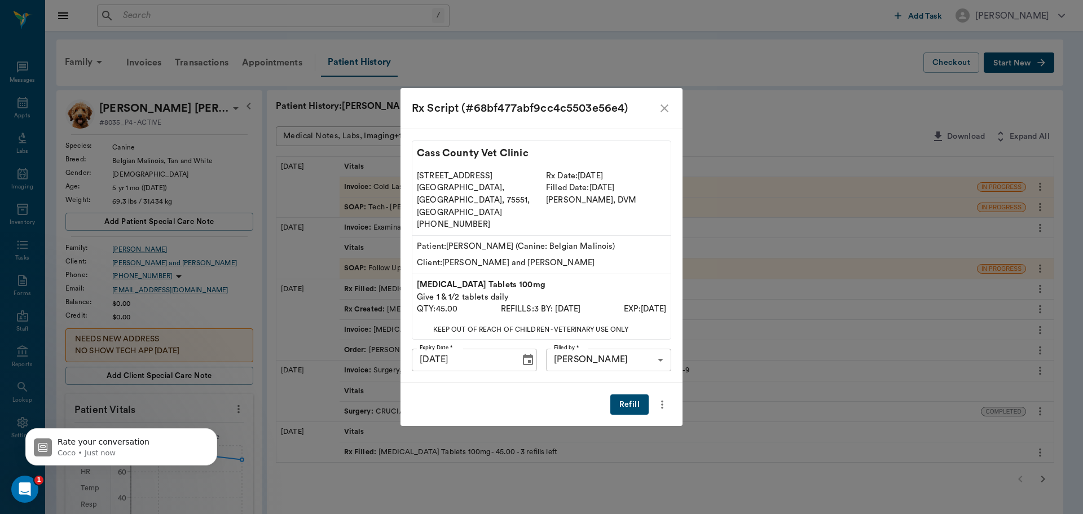
click at [629, 394] on button "Refill" at bounding box center [629, 404] width 38 height 21
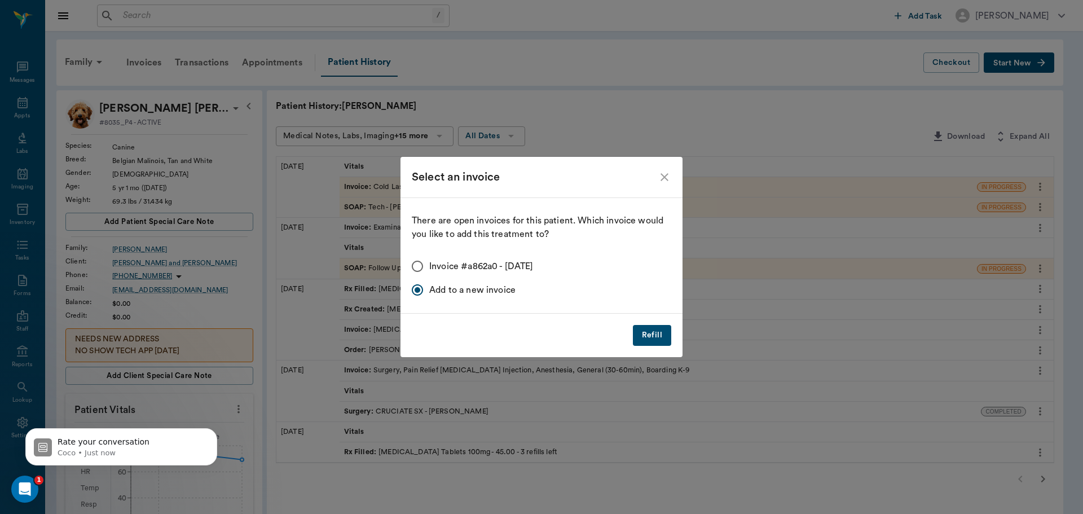
click at [493, 261] on span "Invoice #a862a0 - [DATE]" at bounding box center [481, 266] width 104 height 14
click at [429, 261] on input "Invoice #a862a0 - [DATE]" at bounding box center [418, 266] width 24 height 24
radio input "true"
click at [650, 338] on button "Refill" at bounding box center [652, 335] width 38 height 21
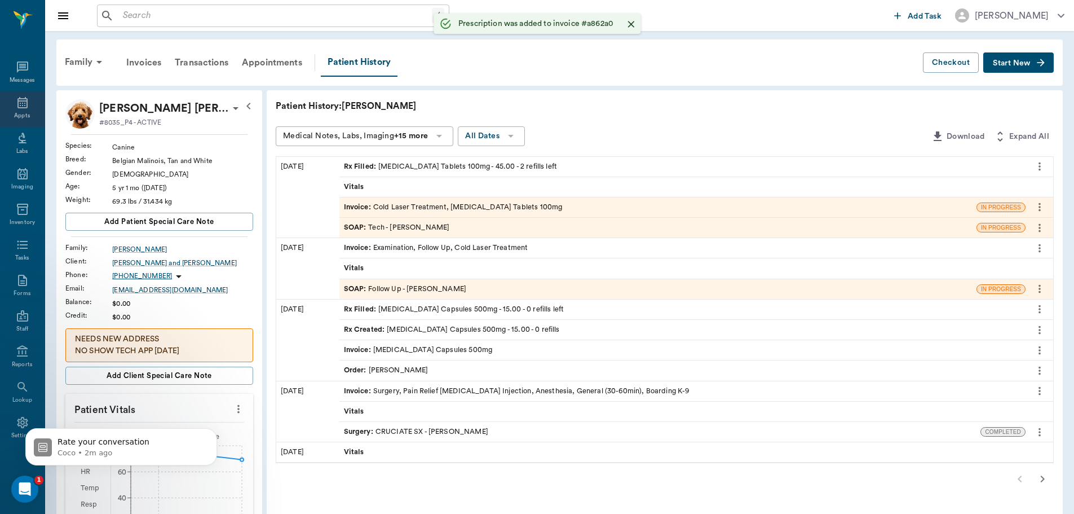
drag, startPoint x: 12, startPoint y: 110, endPoint x: 20, endPoint y: 109, distance: 7.9
click at [12, 109] on div "Appts" at bounding box center [22, 109] width 45 height 36
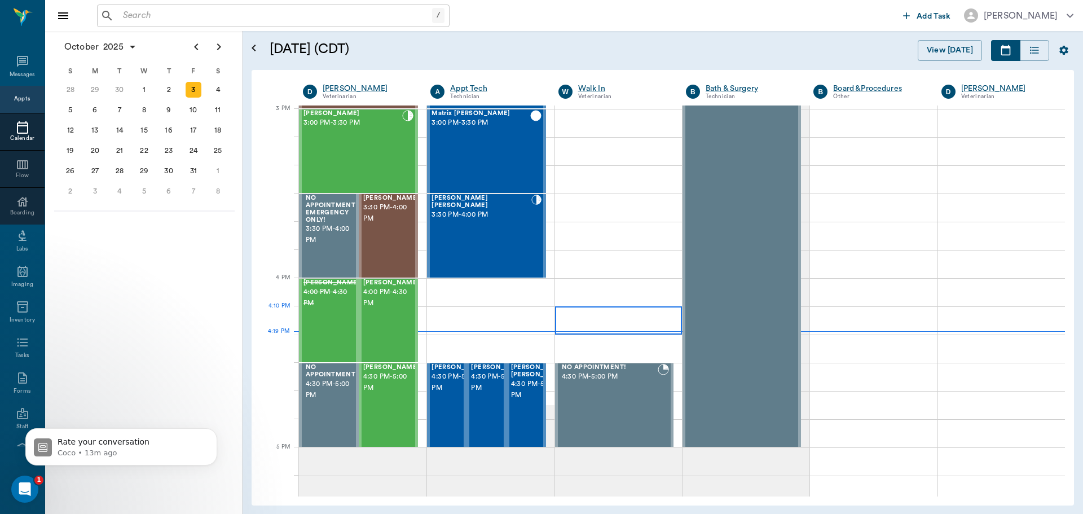
scroll to position [1186, 0]
click at [533, 394] on span "4:30 PM - 5:00 PM" at bounding box center [539, 389] width 56 height 23
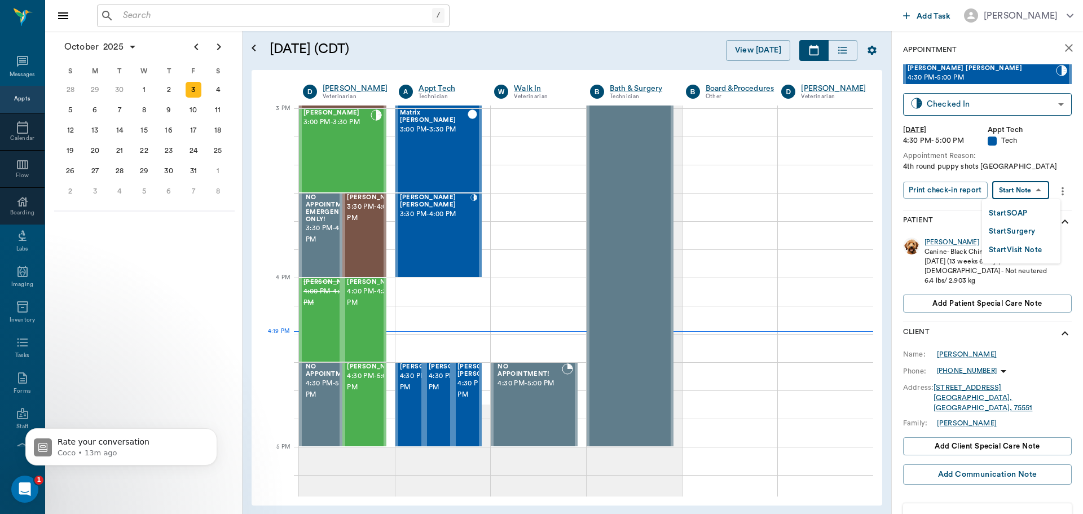
click at [1007, 195] on body "/ ​ Add Task [PERSON_NAME] Nectar Messages Appts Calendar Flow Boarding Labs Im…" at bounding box center [541, 257] width 1083 height 514
click at [1007, 213] on button "Start SOAP" at bounding box center [1008, 213] width 38 height 13
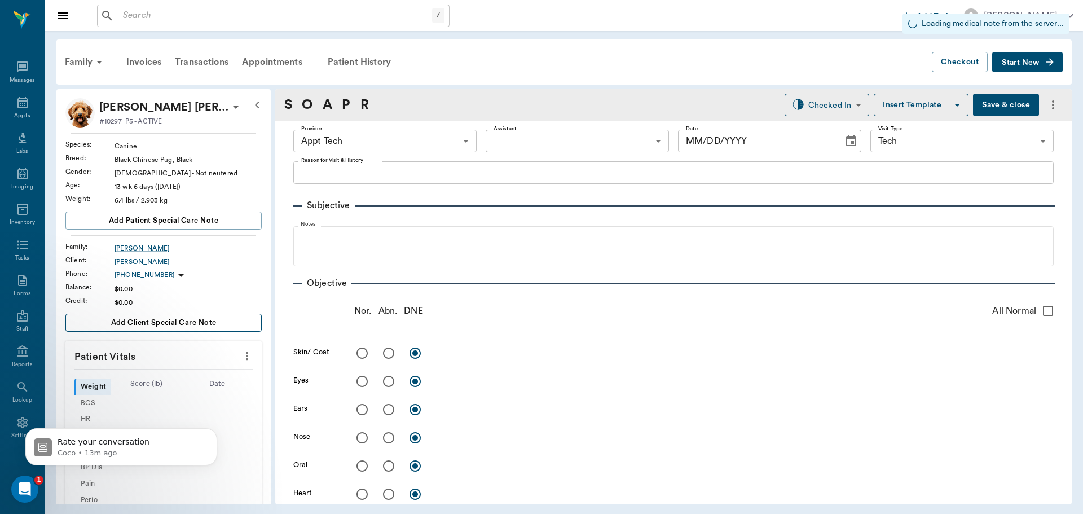
type input "63ec2f075fda476ae8351a4c"
type input "65d2be4f46e3a538d89b8c1a"
type input "[DATE]"
type textarea "4th round puppy shots [GEOGRAPHIC_DATA]"
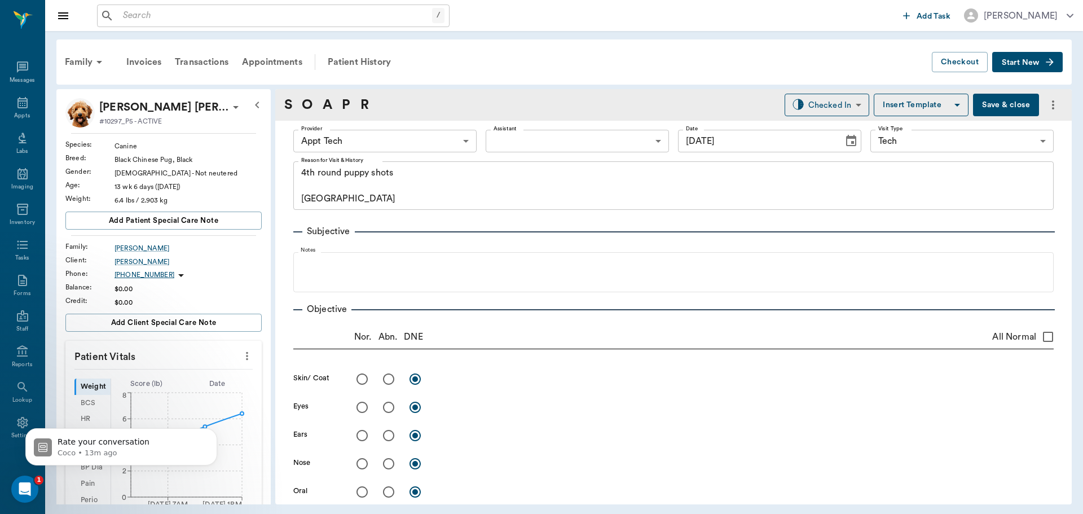
click at [416, 140] on body "/ ​ Add Task [PERSON_NAME] Nectar Messages Appts Labs Imaging Inventory Tasks F…" at bounding box center [541, 257] width 1083 height 514
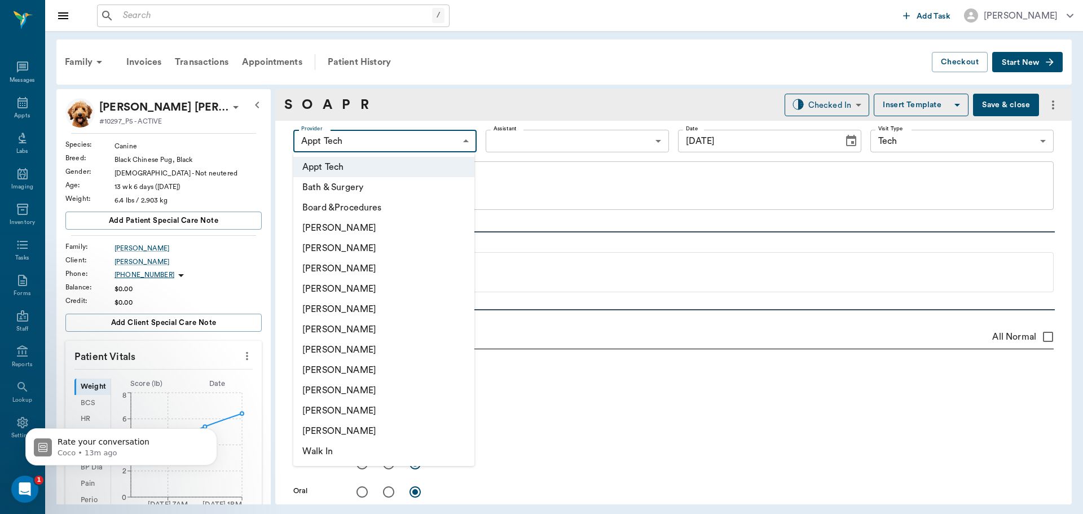
click at [372, 344] on li "[PERSON_NAME]" at bounding box center [383, 350] width 181 height 20
type input "682b670d8bdc6f7f8feef3db"
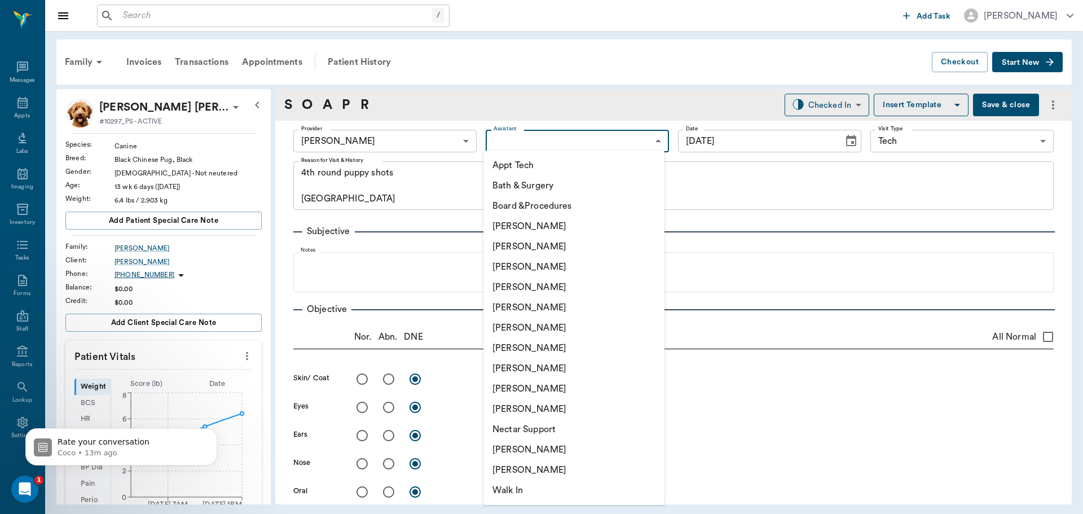
click at [523, 142] on body "/ ​ Add Task [PERSON_NAME] Nectar Messages Appts Labs Imaging Inventory Tasks F…" at bounding box center [541, 257] width 1083 height 514
click at [523, 162] on li "Appt Tech" at bounding box center [573, 165] width 181 height 20
type input "63ec2f075fda476ae8351a4c"
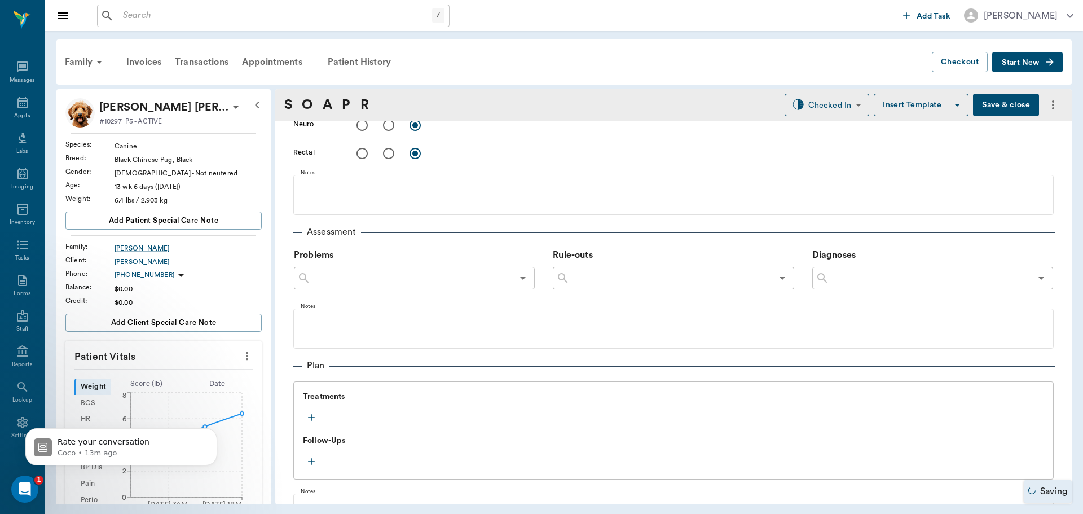
scroll to position [677, 0]
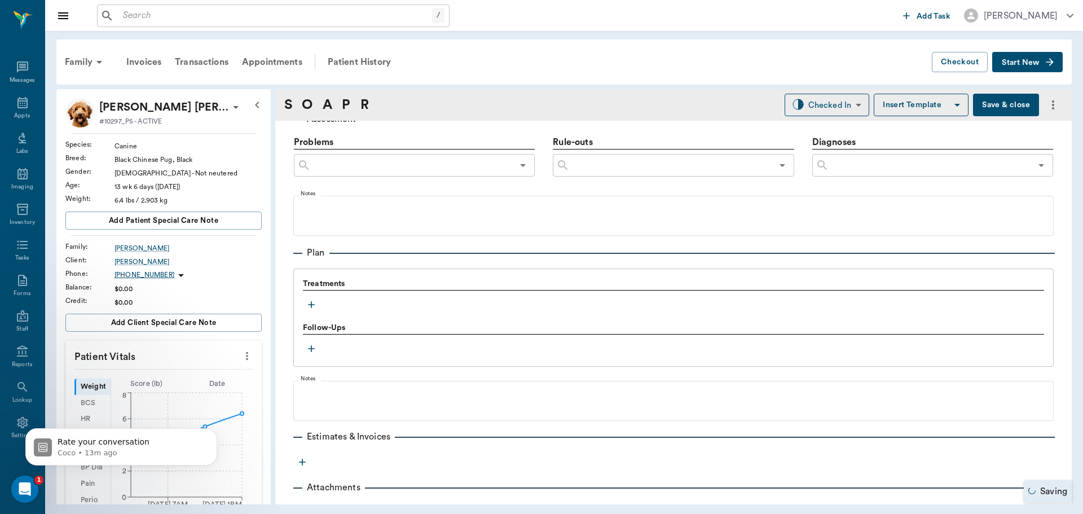
click at [310, 301] on icon "button" at bounding box center [311, 304] width 11 height 11
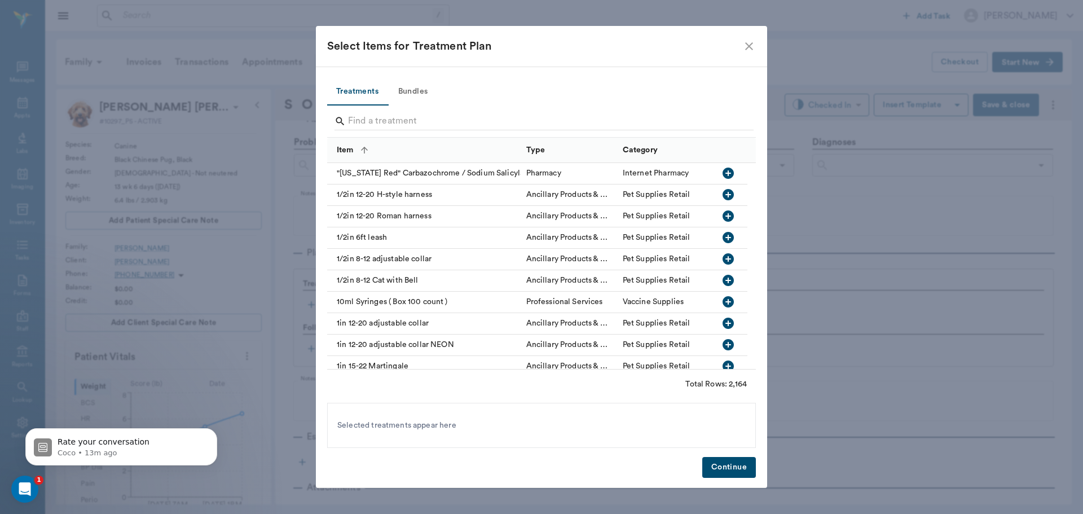
click at [421, 90] on button "Bundles" at bounding box center [412, 91] width 51 height 27
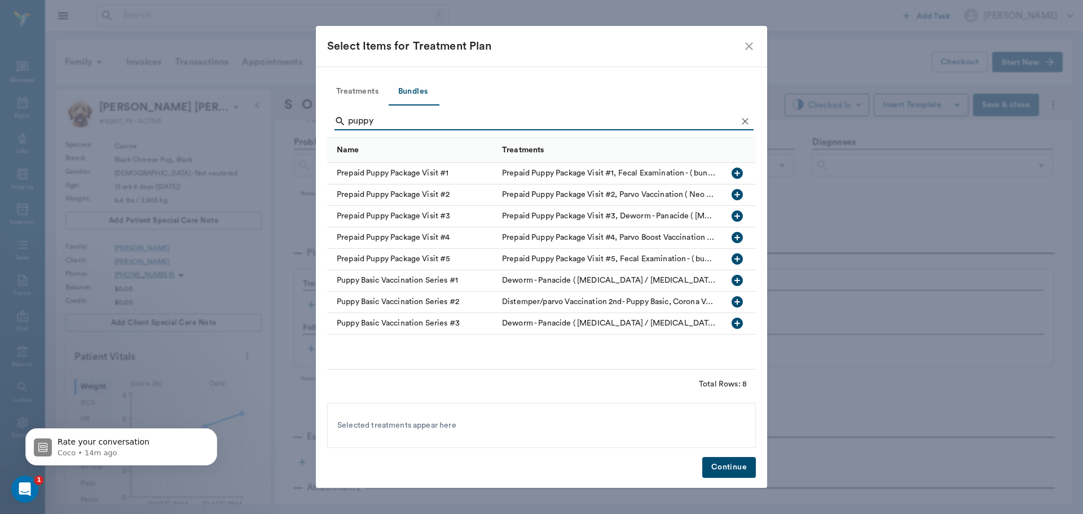
type input "puppy"
click at [741, 237] on icon "button" at bounding box center [737, 237] width 11 height 11
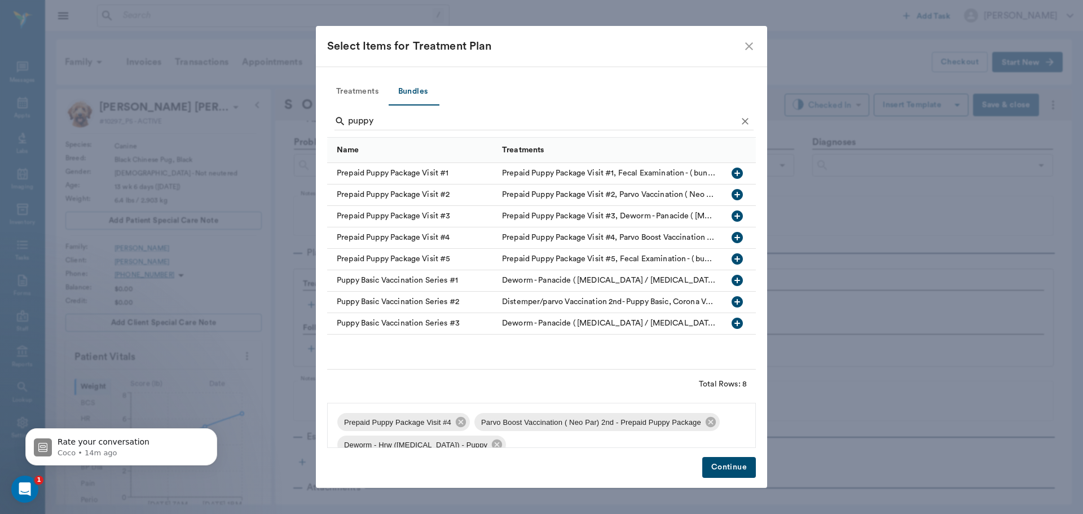
click at [733, 470] on button "Continue" at bounding box center [729, 467] width 54 height 21
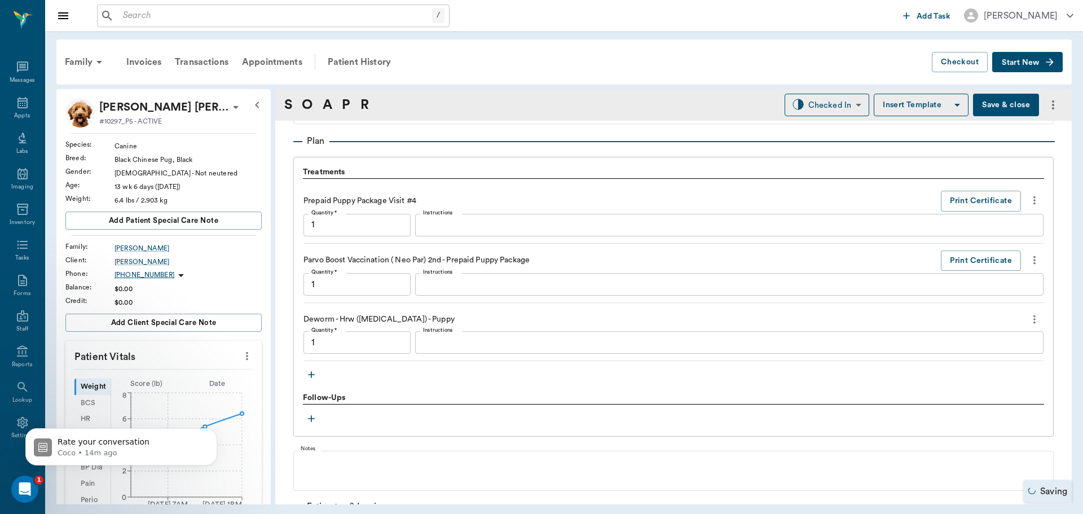
type input "1.00"
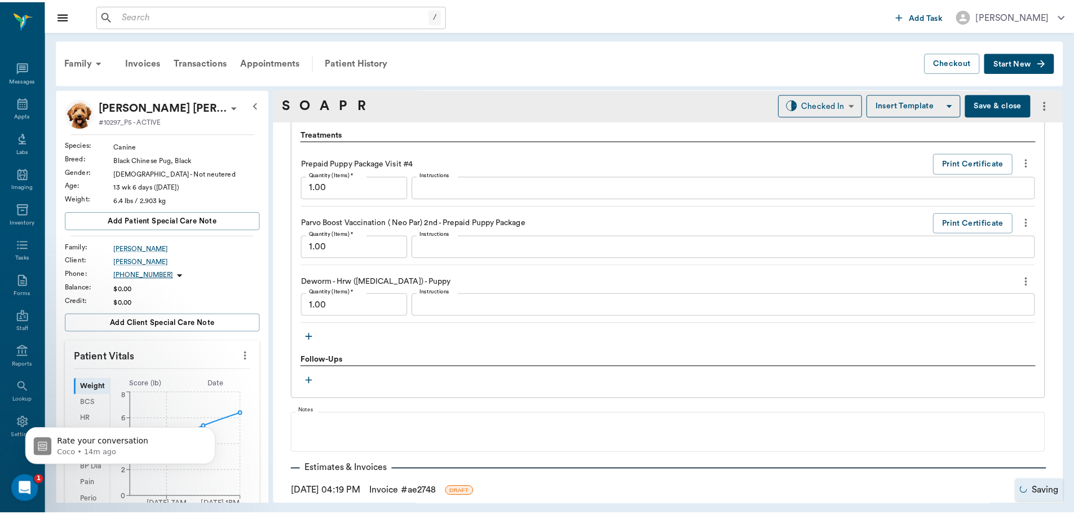
scroll to position [846, 0]
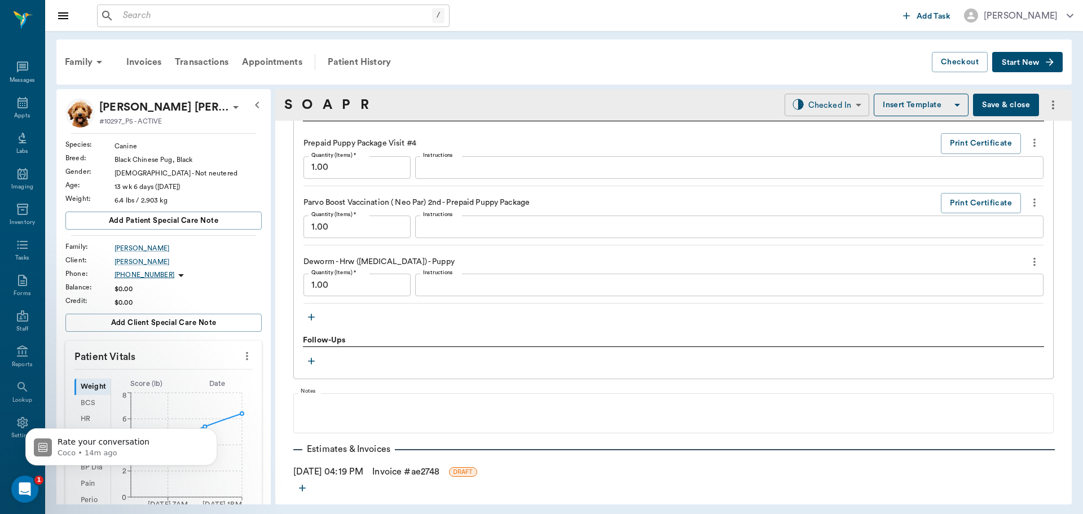
click at [839, 109] on body "/ ​ Add Task [PERSON_NAME] Nectar Messages Appts Labs Imaging Inventory Tasks F…" at bounding box center [541, 257] width 1083 height 514
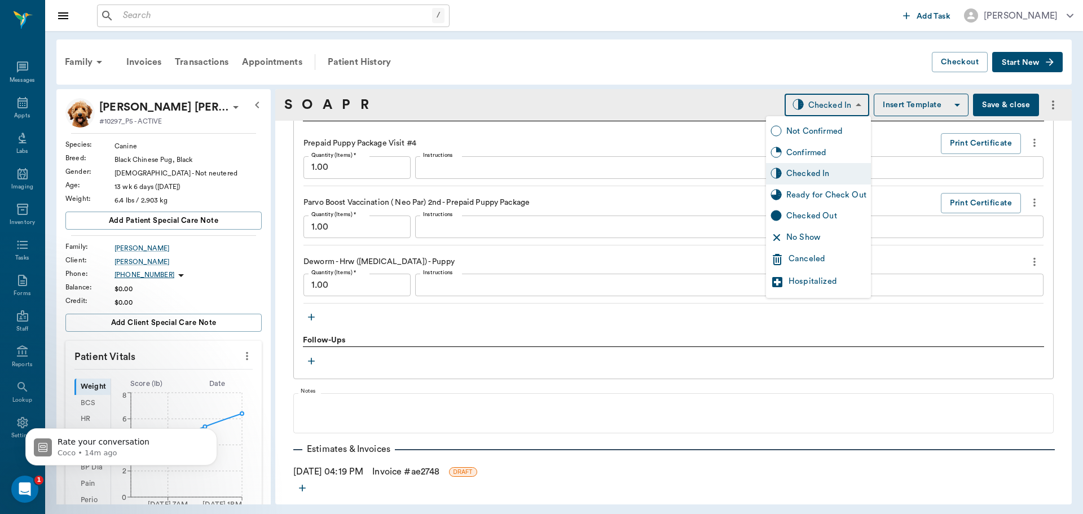
click at [843, 191] on div "Ready for Check Out" at bounding box center [826, 195] width 80 height 12
type input "READY_TO_CHECKOUT"
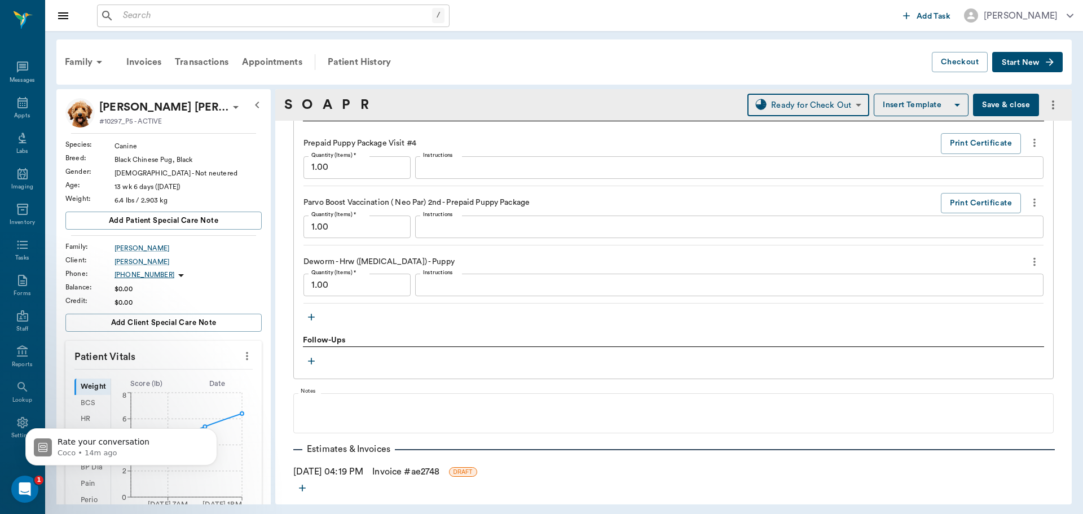
click at [395, 469] on link "Invoice # ae2748" at bounding box center [405, 472] width 67 height 14
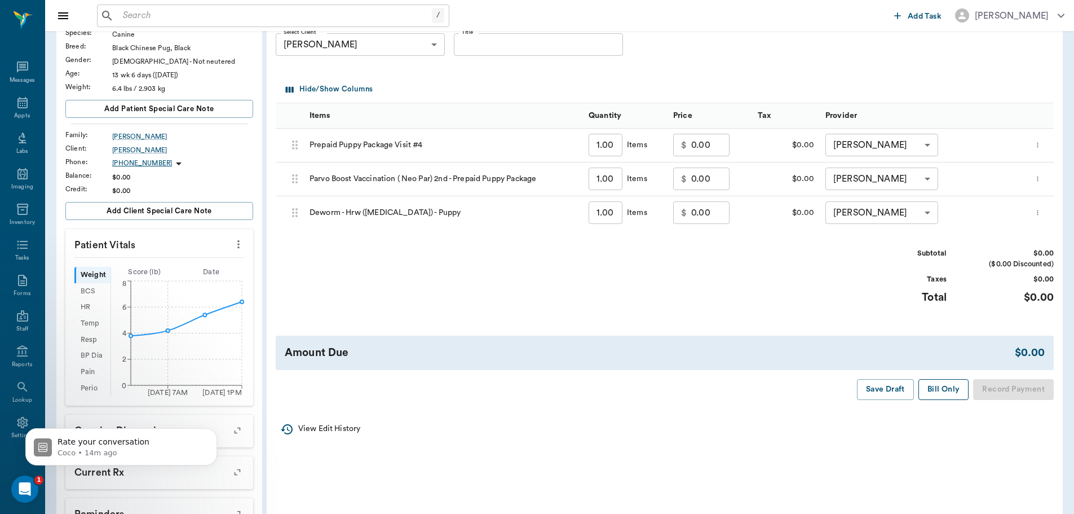
scroll to position [113, 0]
click at [939, 387] on button "Bill Only" at bounding box center [944, 388] width 51 height 21
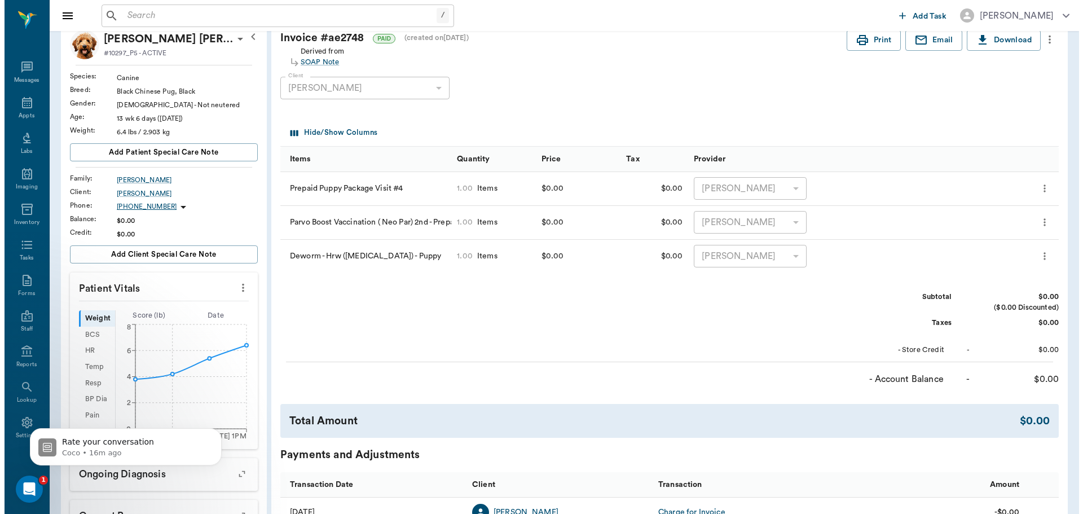
scroll to position [0, 0]
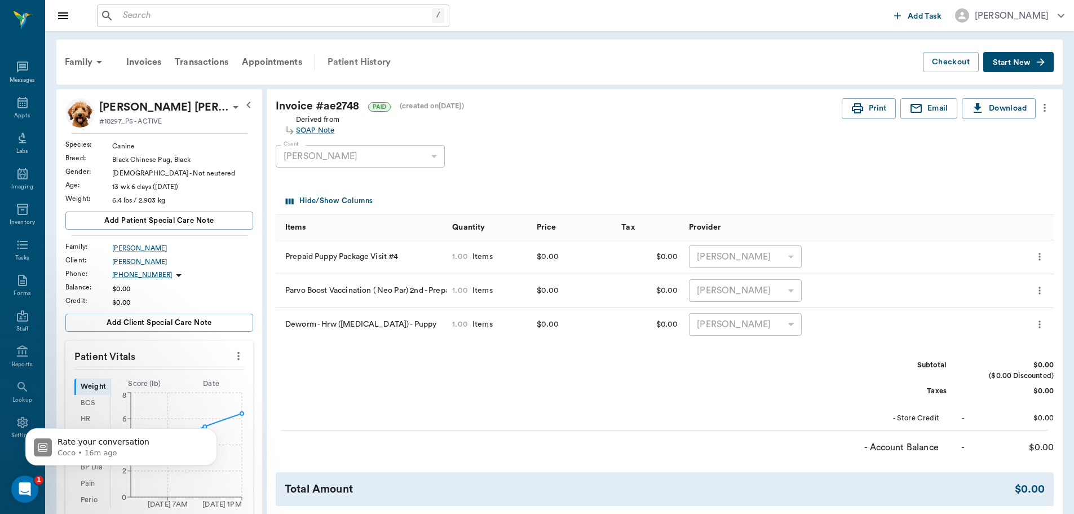
click at [362, 69] on div "Patient History" at bounding box center [359, 62] width 77 height 27
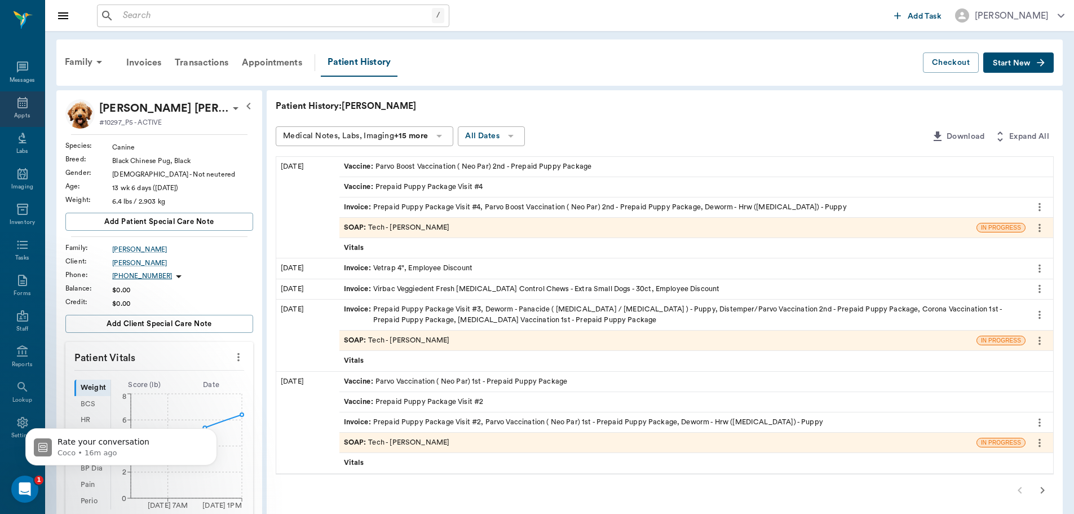
click at [8, 107] on div "Appts" at bounding box center [22, 109] width 45 height 36
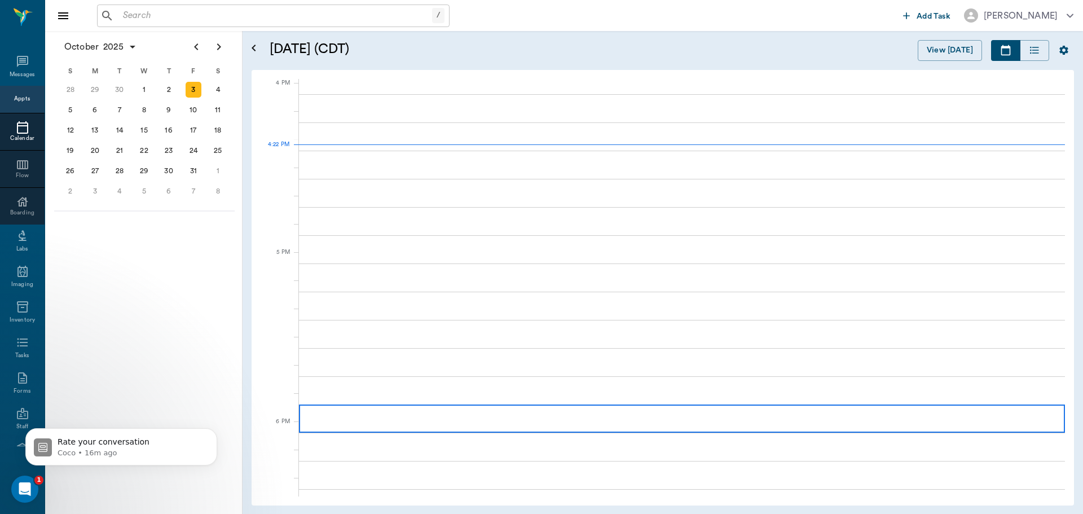
scroll to position [1354, 0]
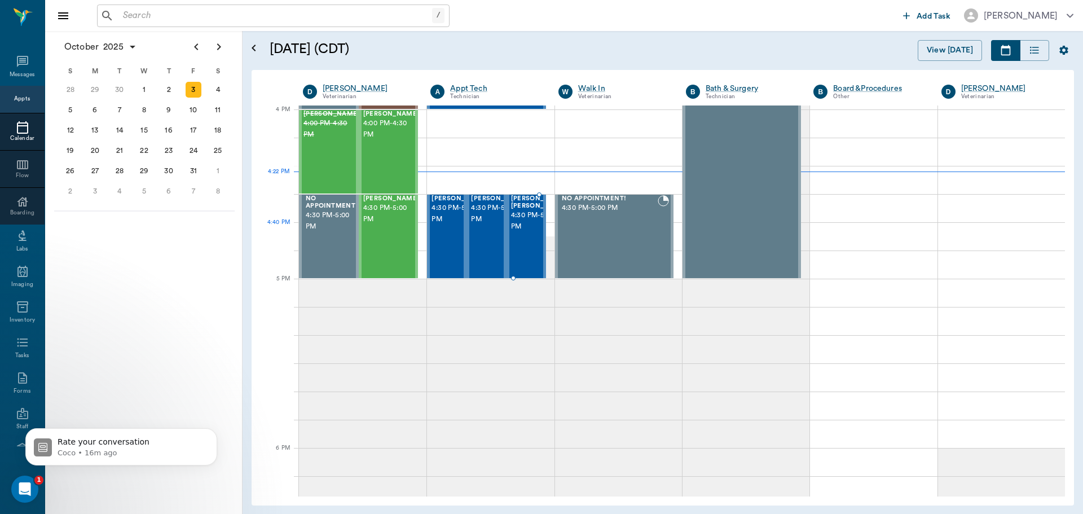
click at [517, 232] on span "4:30 PM - 5:00 PM" at bounding box center [539, 221] width 56 height 23
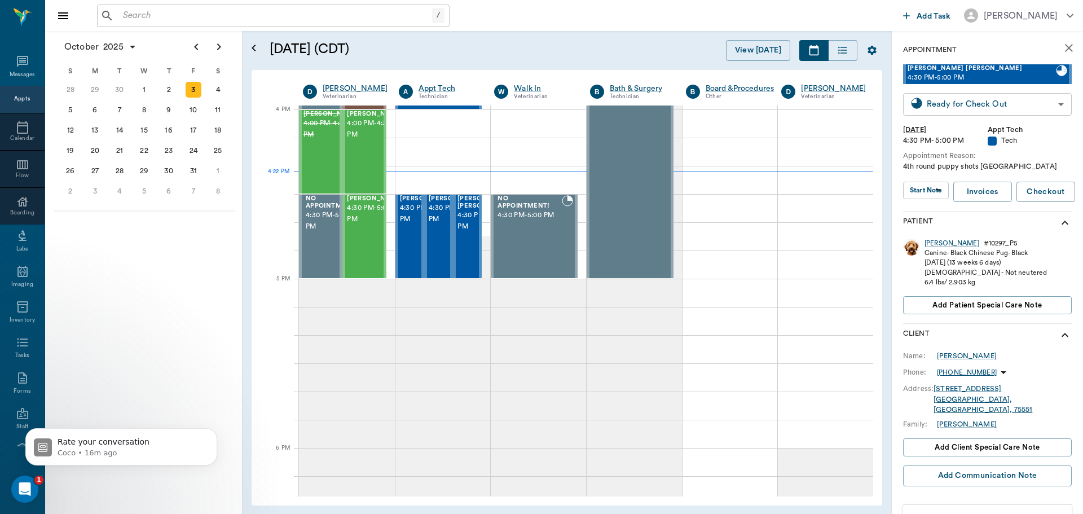
click at [970, 103] on body "/ ​ Add Task [PERSON_NAME] Nectar Messages Appts Calendar Flow Boarding Labs Im…" at bounding box center [541, 257] width 1083 height 514
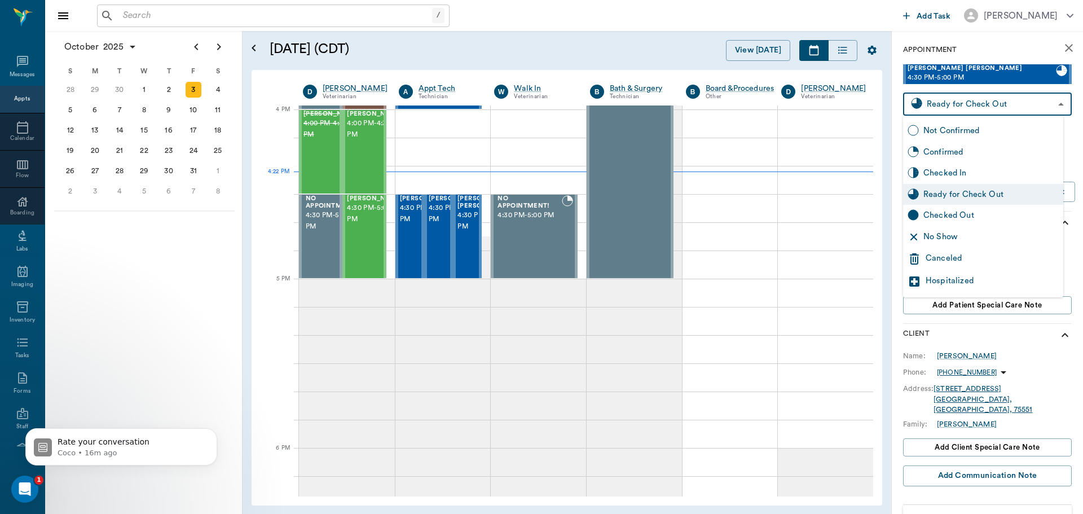
click at [984, 214] on div "Checked Out" at bounding box center [990, 215] width 135 height 12
type input "CHECKED_OUT"
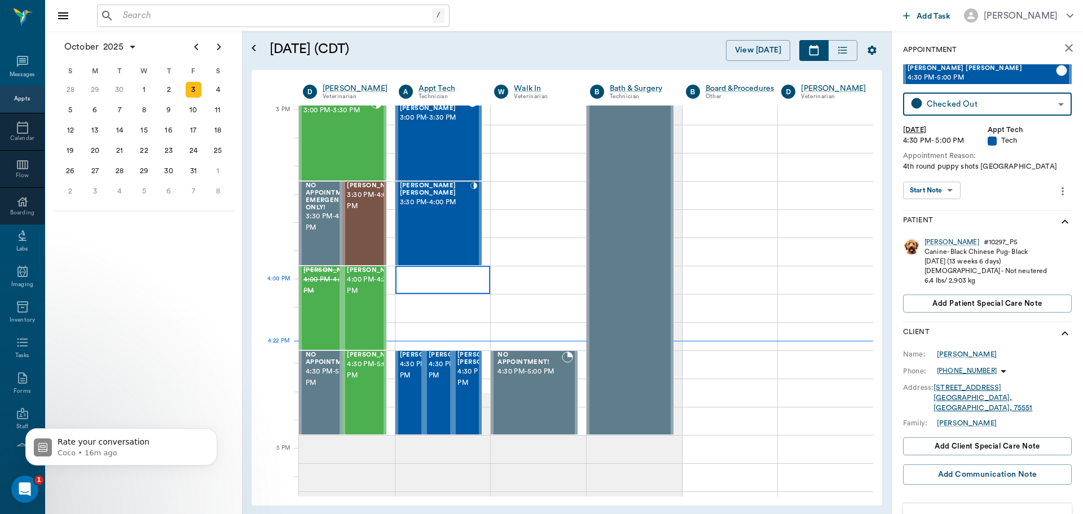
scroll to position [1185, 0]
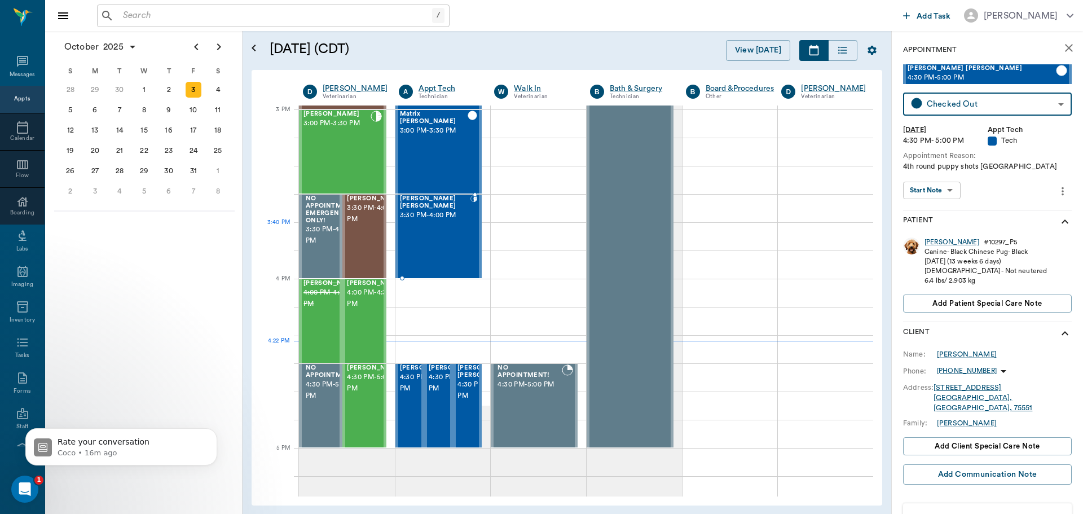
click at [453, 250] on div "[PERSON_NAME] [PERSON_NAME] 3:30 PM - 4:00 PM" at bounding box center [435, 236] width 71 height 82
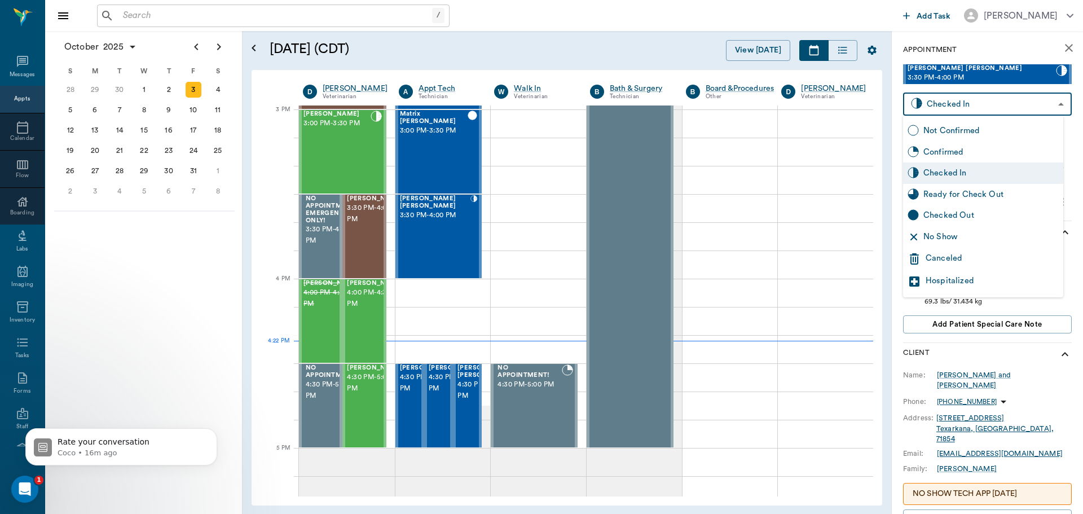
click at [955, 110] on body "/ ​ Add Task [PERSON_NAME] Nectar Messages Appts Calendar Flow Boarding Labs Im…" at bounding box center [541, 257] width 1083 height 514
click at [975, 224] on div "Checked Out" at bounding box center [983, 215] width 160 height 21
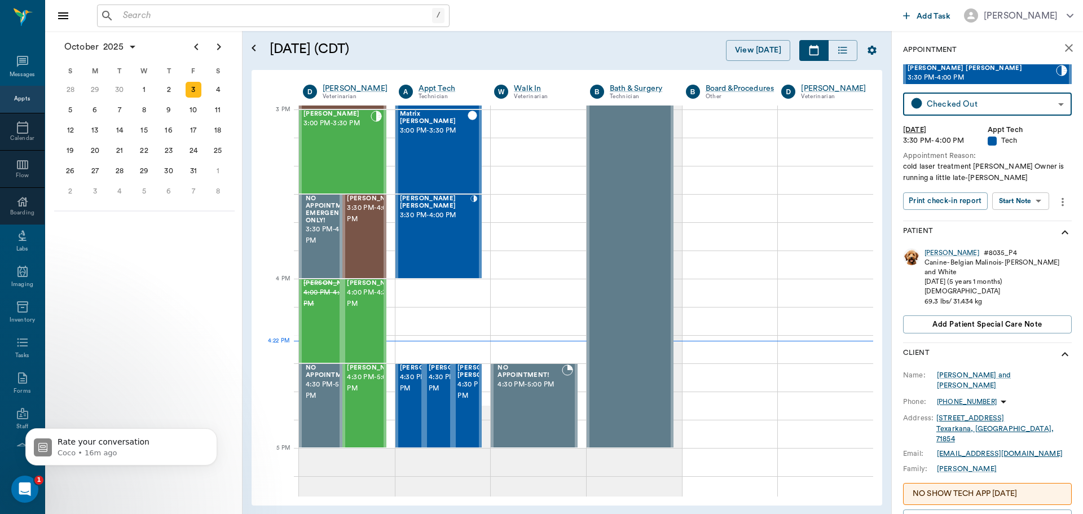
type input "CHECKED_OUT"
click at [937, 252] on div "[PERSON_NAME]" at bounding box center [951, 253] width 55 height 10
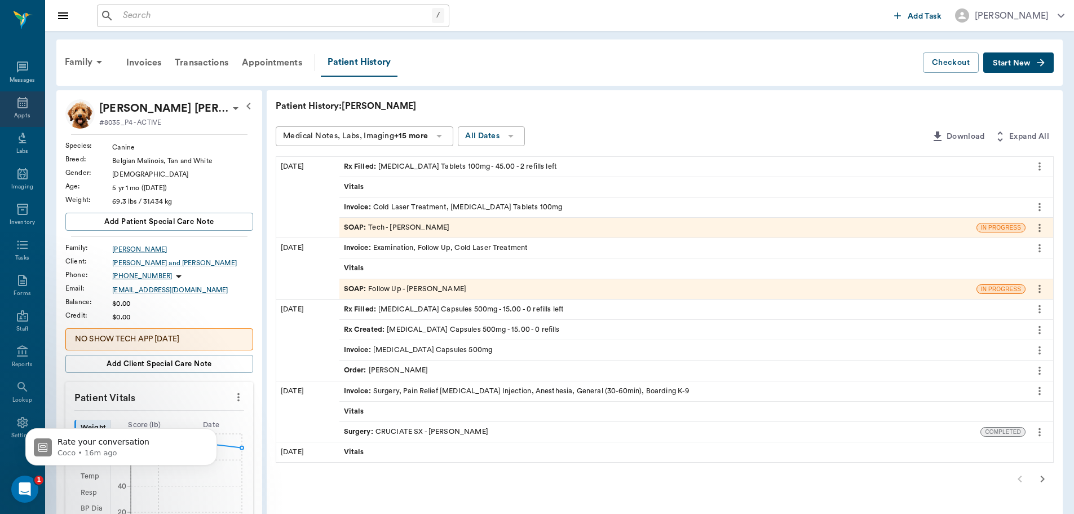
click at [17, 110] on div "Appts" at bounding box center [22, 109] width 45 height 36
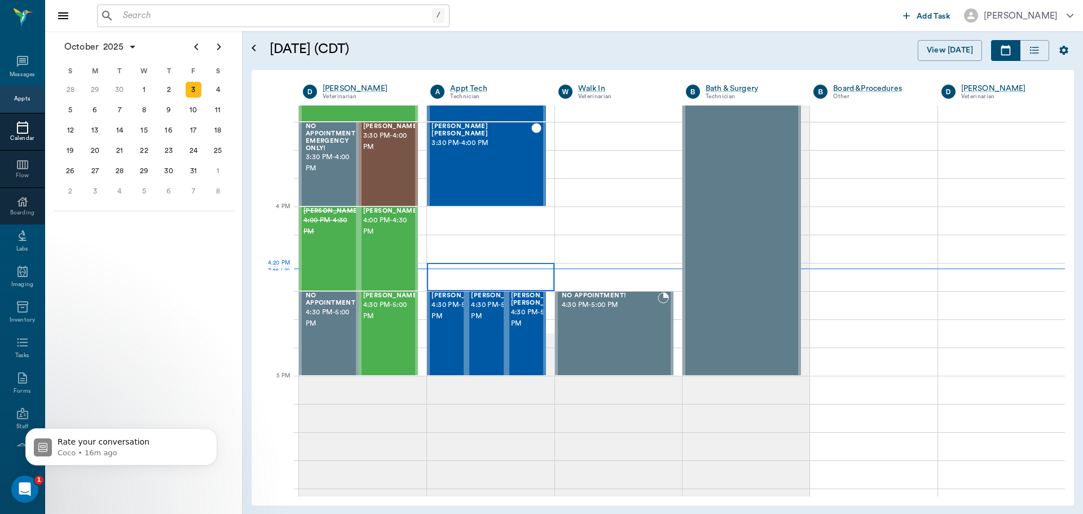
scroll to position [1242, 0]
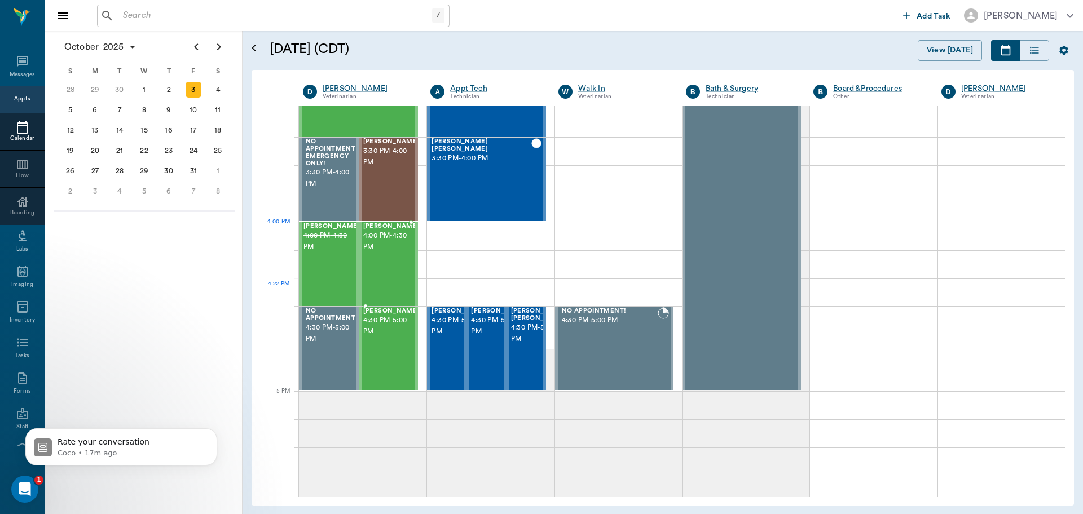
click at [393, 243] on span "4:00 PM - 4:30 PM" at bounding box center [391, 241] width 56 height 23
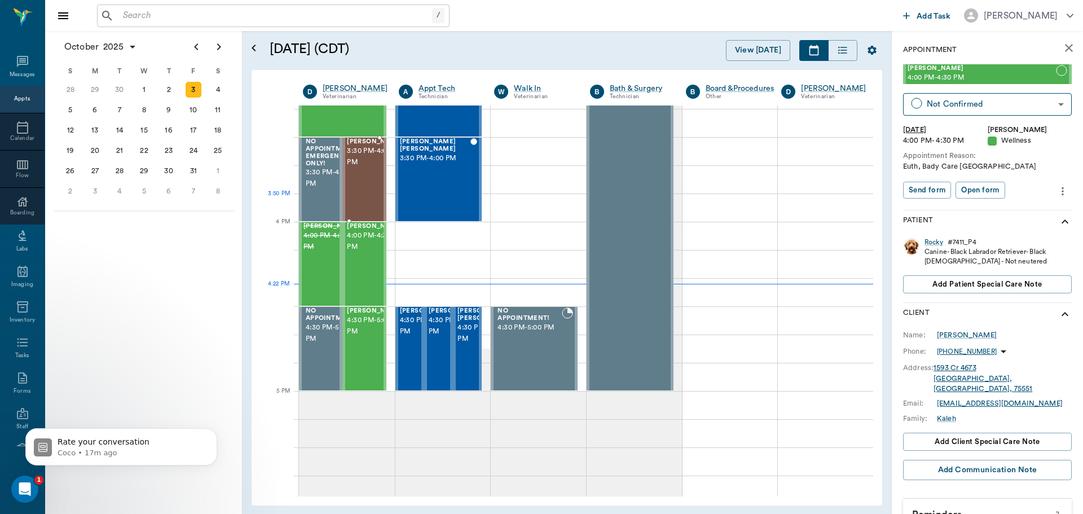
click at [367, 202] on div "[PERSON_NAME] 3:30 PM - 4:00 PM" at bounding box center [375, 179] width 56 height 82
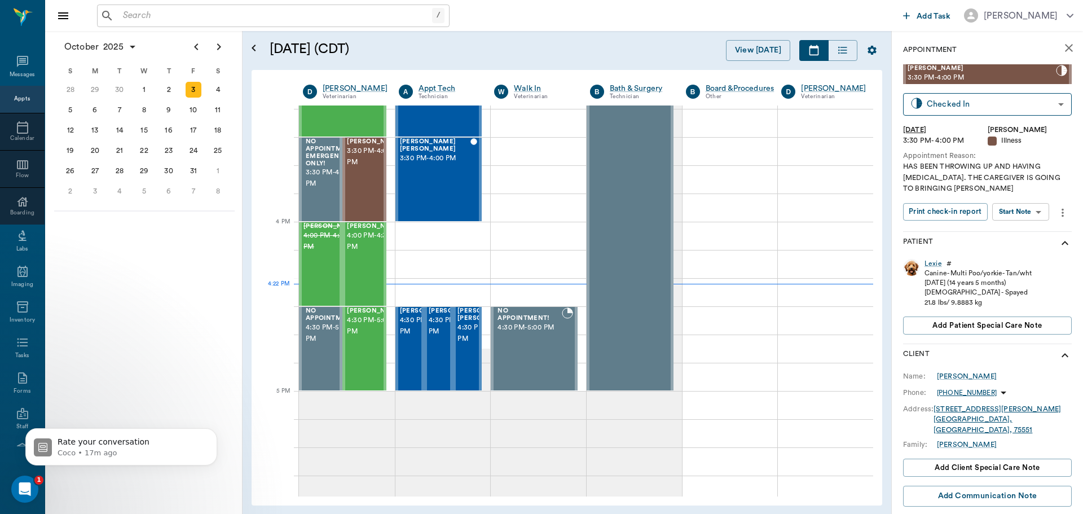
click at [1025, 215] on body "/ ​ Add Task [PERSON_NAME] Nectar Messages Appts Calendar Flow Boarding Labs Im…" at bounding box center [541, 257] width 1083 height 514
click at [1021, 240] on button "View SOAP" at bounding box center [1008, 234] width 38 height 13
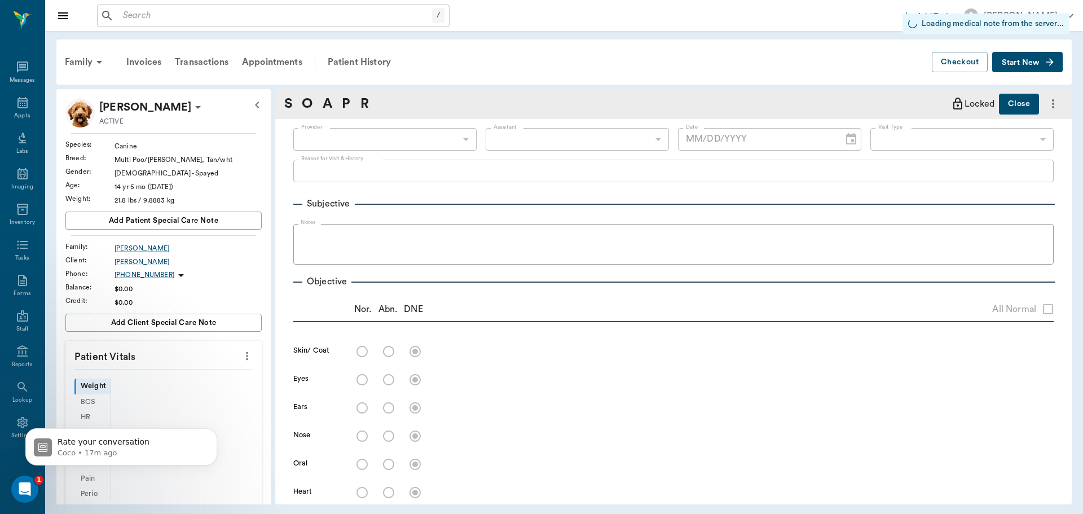
type input "63ec2f075fda476ae8351a4d"
type input "65d2be4f46e3a538d89b8c15"
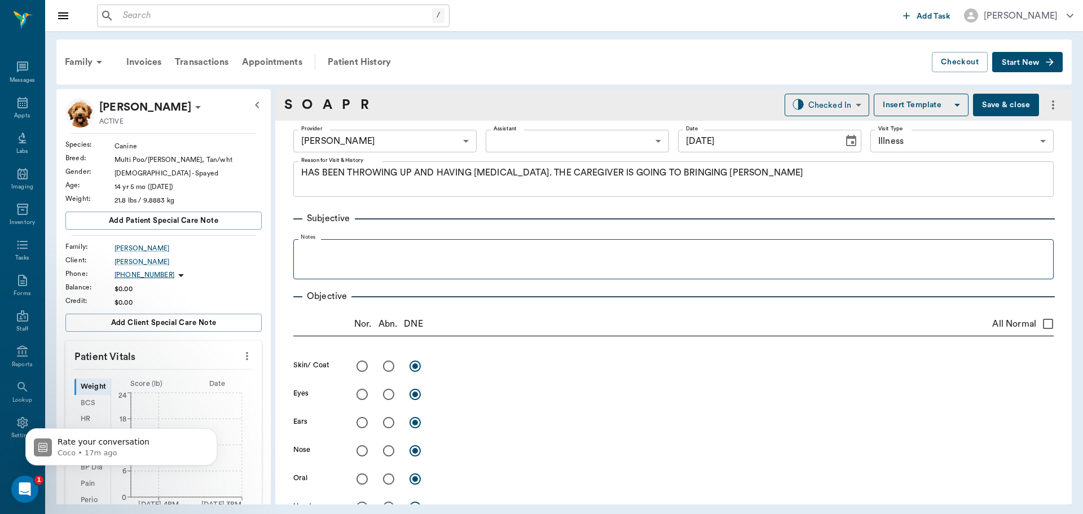
type input "[DATE]"
type textarea "HAS BEEN THROWING UP AND HAVING [MEDICAL_DATA]. THE CAREGIVER IS GOING TO BRING…"
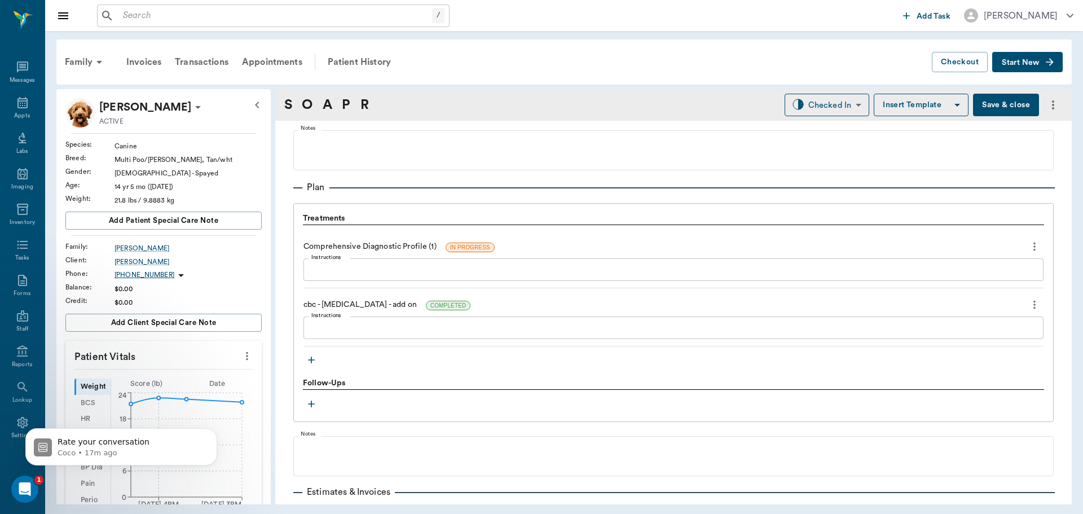
scroll to position [790, 0]
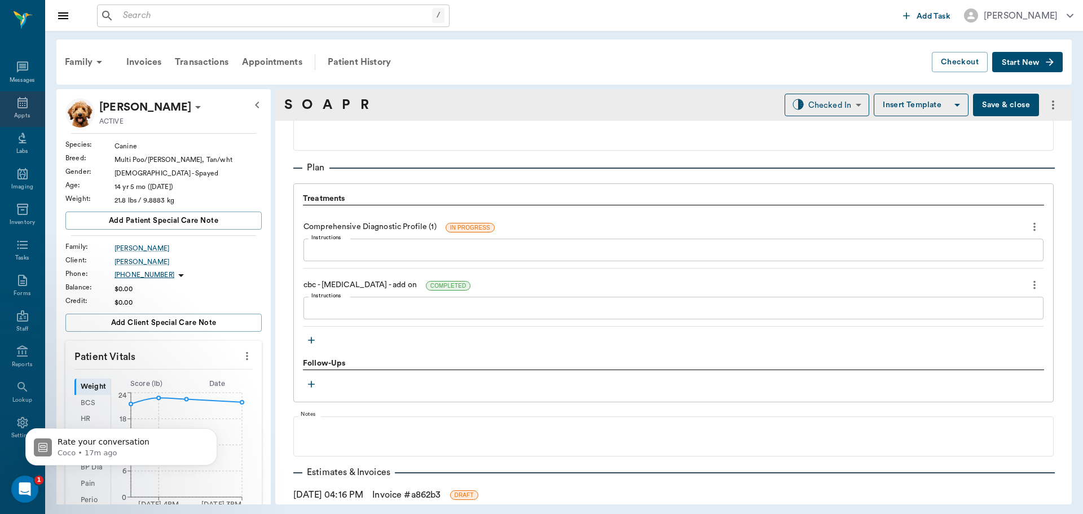
click at [23, 107] on icon at bounding box center [22, 102] width 10 height 11
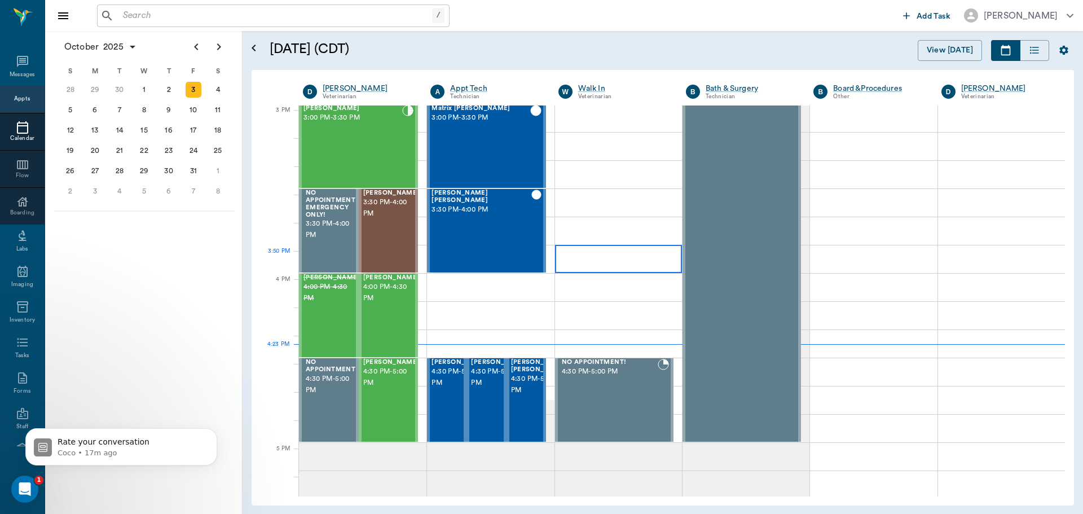
scroll to position [1184, 0]
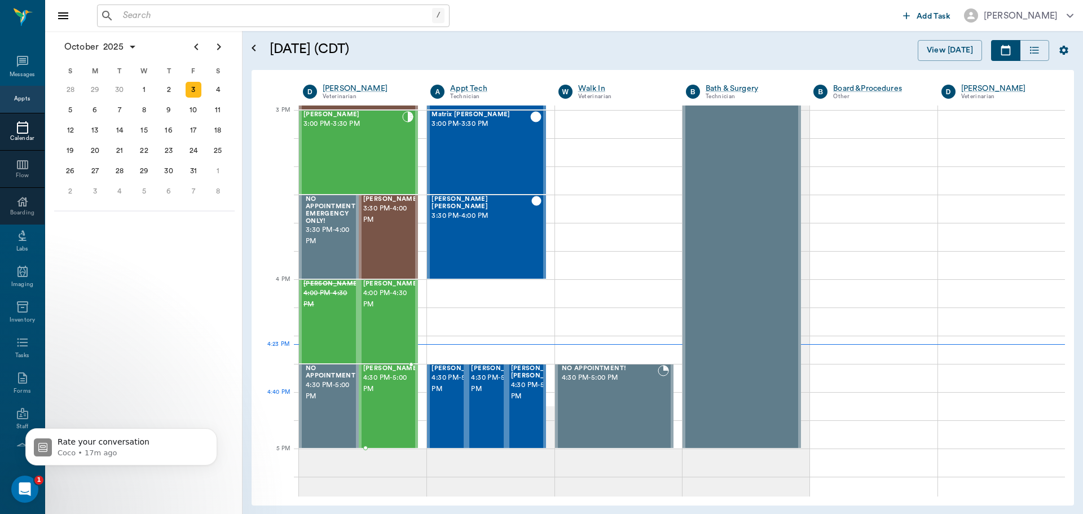
click at [380, 406] on div "[PERSON_NAME] 4:30 PM - 5:00 PM" at bounding box center [391, 406] width 56 height 82
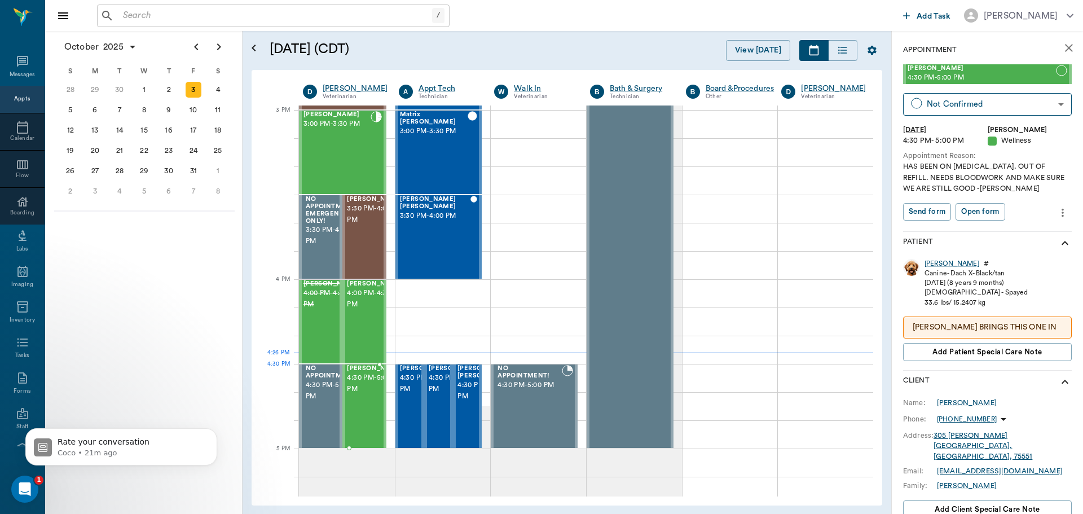
click at [363, 382] on span "4:30 PM - 5:00 PM" at bounding box center [375, 383] width 56 height 23
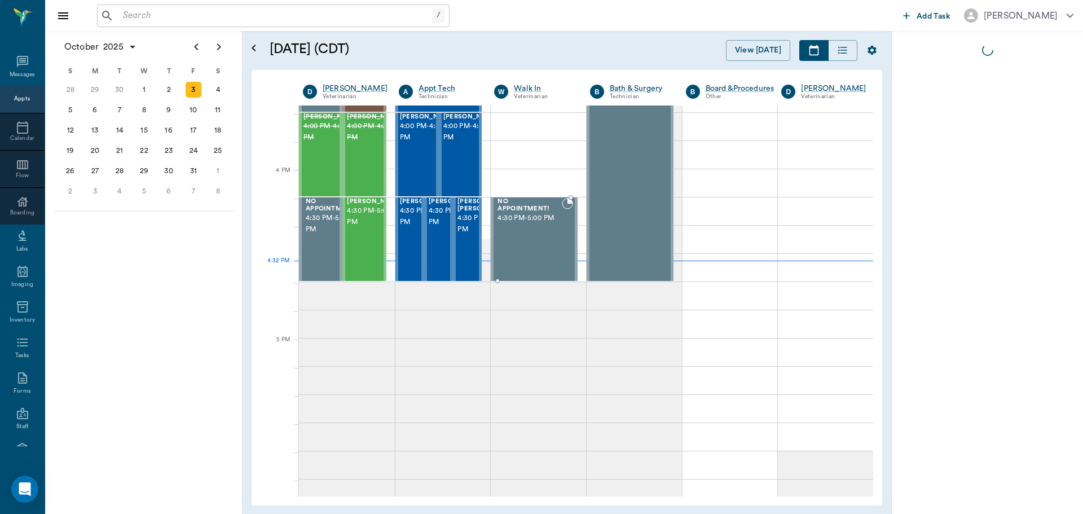
scroll to position [1354, 0]
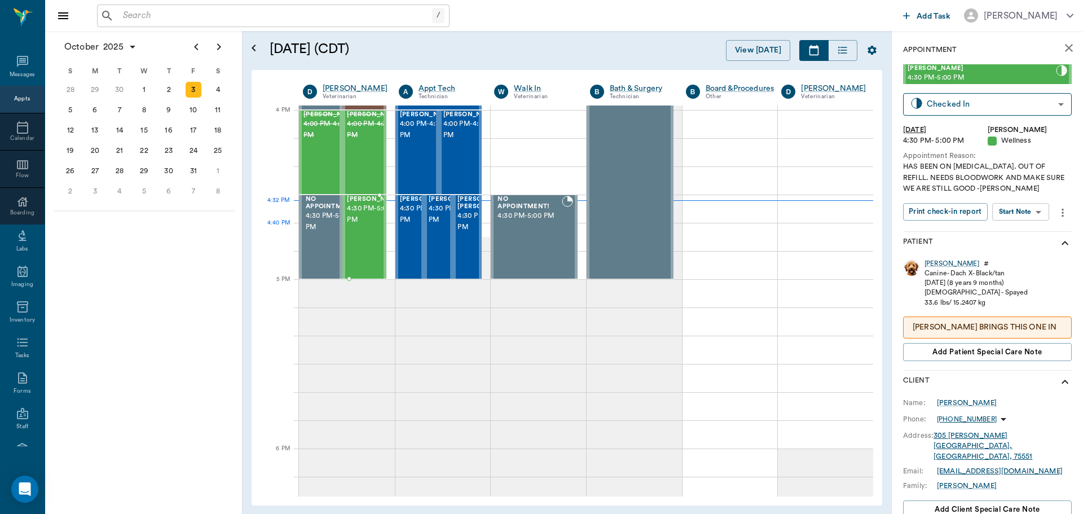
click at [352, 247] on div "[PERSON_NAME] 4:30 PM - 5:00 PM" at bounding box center [375, 237] width 56 height 82
drag, startPoint x: 1018, startPoint y: 216, endPoint x: 1016, endPoint y: 230, distance: 14.1
click at [1018, 217] on body "/ ​ Add Task Dr. Bert Ellsworth Nectar Messages Appts Calendar Flow Boarding La…" at bounding box center [541, 257] width 1083 height 514
click at [1016, 239] on button "Start SOAP" at bounding box center [1008, 234] width 38 height 13
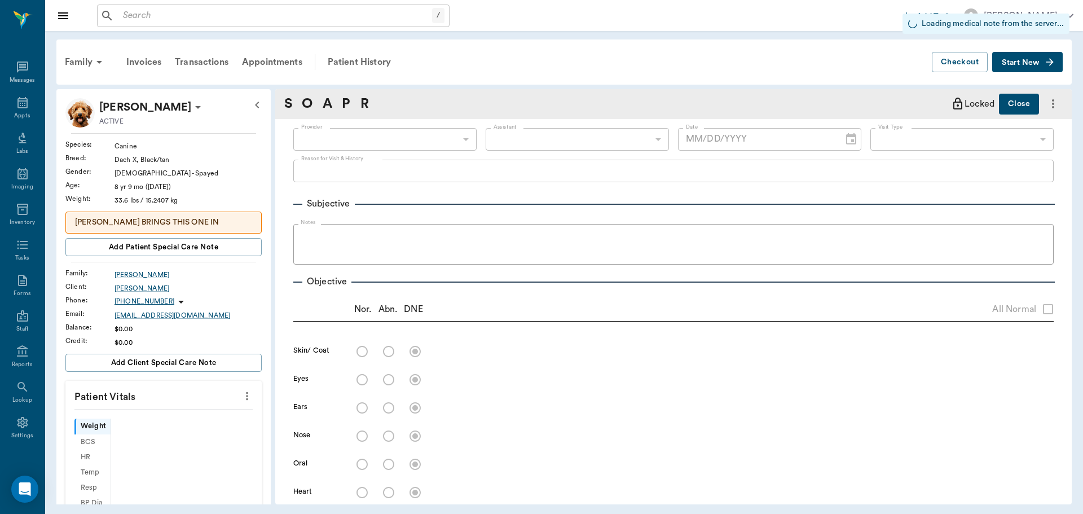
type input "63ec2f075fda476ae8351a4d"
type input "65d2be4f46e3a538d89b8c14"
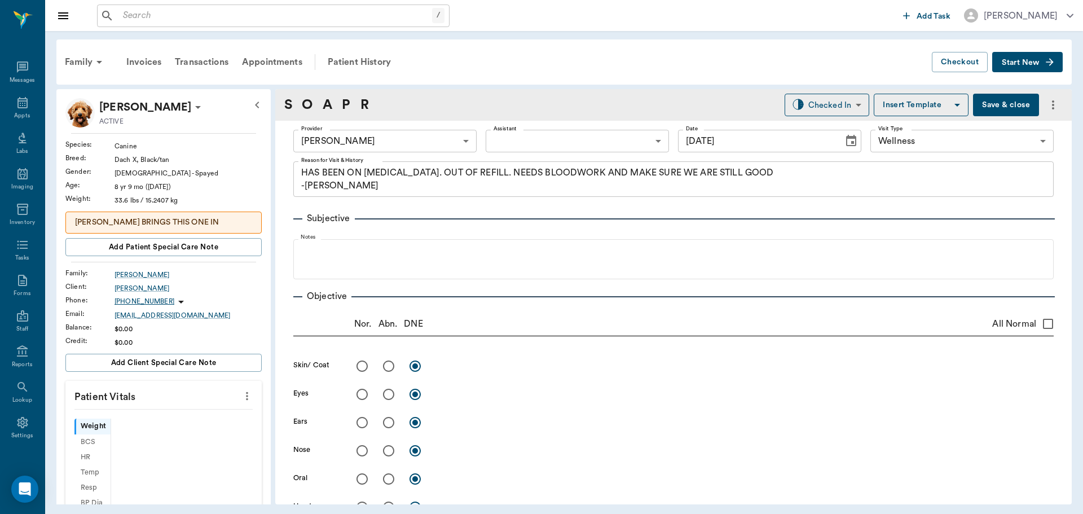
type input "[DATE]"
type textarea "HAS BEEN ON [MEDICAL_DATA]. OUT OF REFILL. NEEDS BLOODWORK AND MAKE SURE WE ARE…"
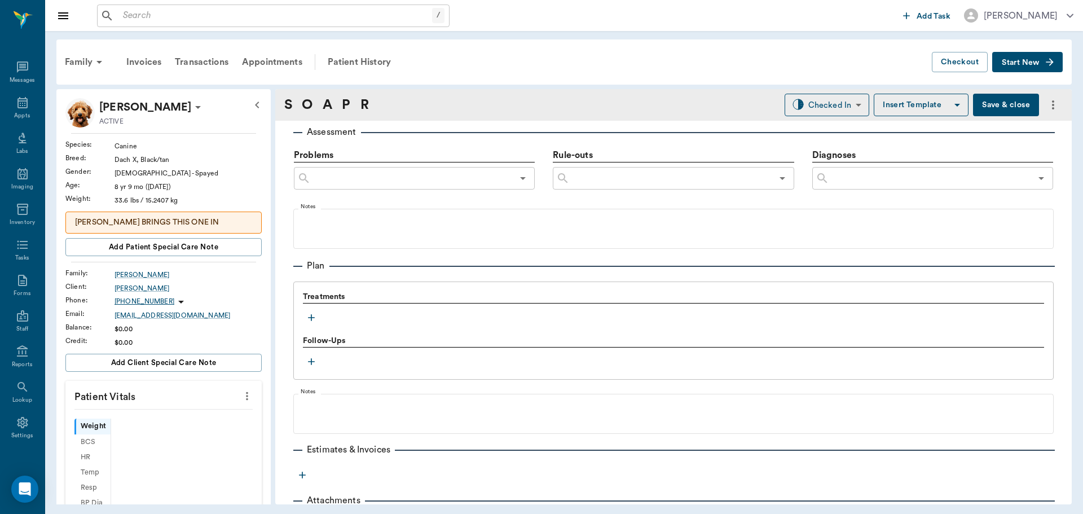
scroll to position [677, 0]
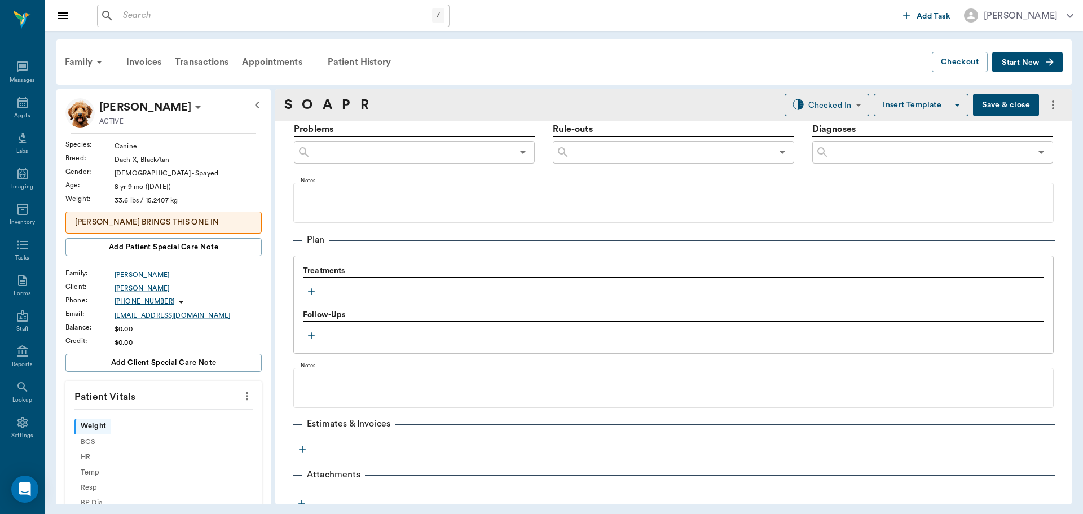
click at [310, 292] on icon "button" at bounding box center [311, 291] width 11 height 11
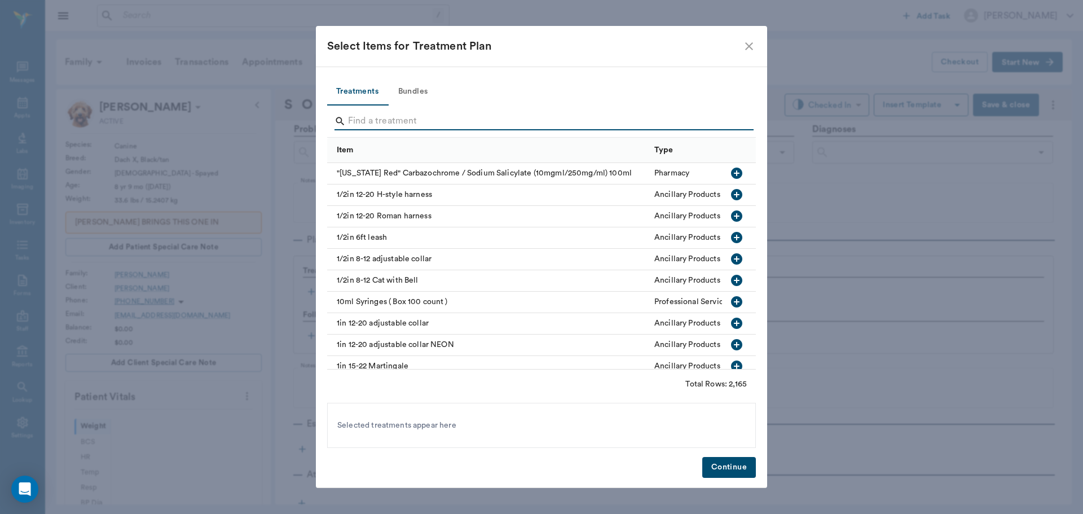
click at [450, 121] on input "Search" at bounding box center [542, 121] width 389 height 18
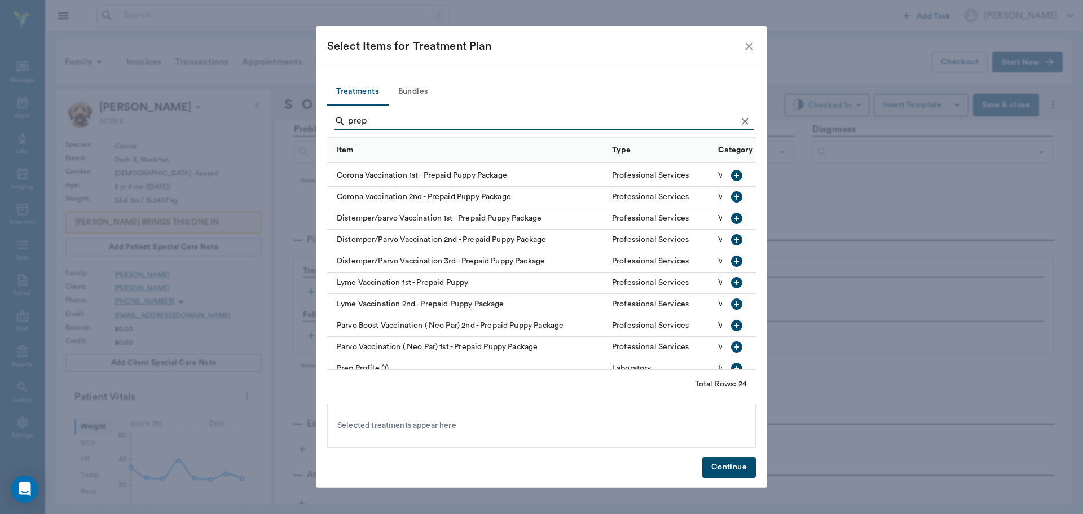
scroll to position [113, 0]
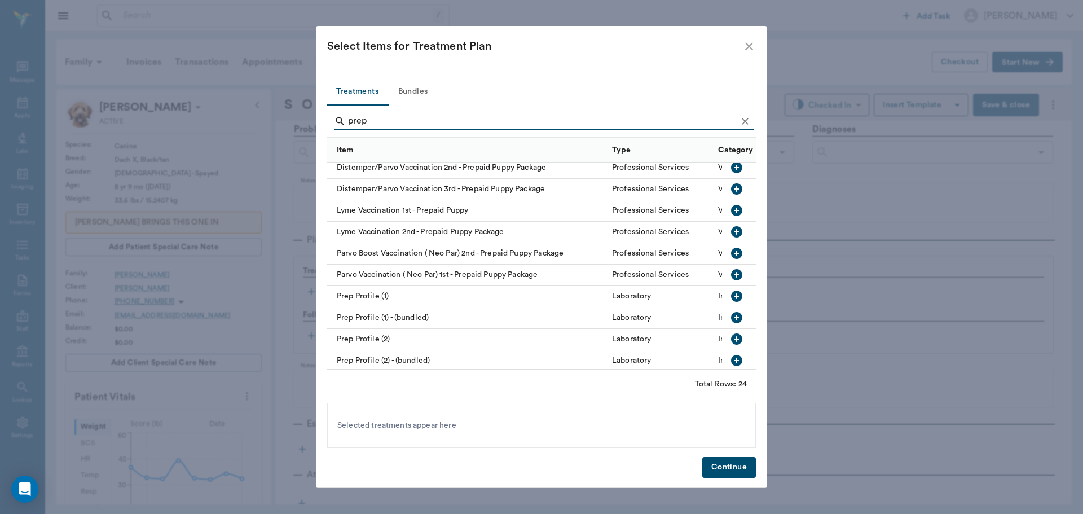
type input "prep"
click at [730, 337] on icon "button" at bounding box center [737, 339] width 14 height 14
click at [745, 471] on button "Continue" at bounding box center [729, 467] width 54 height 21
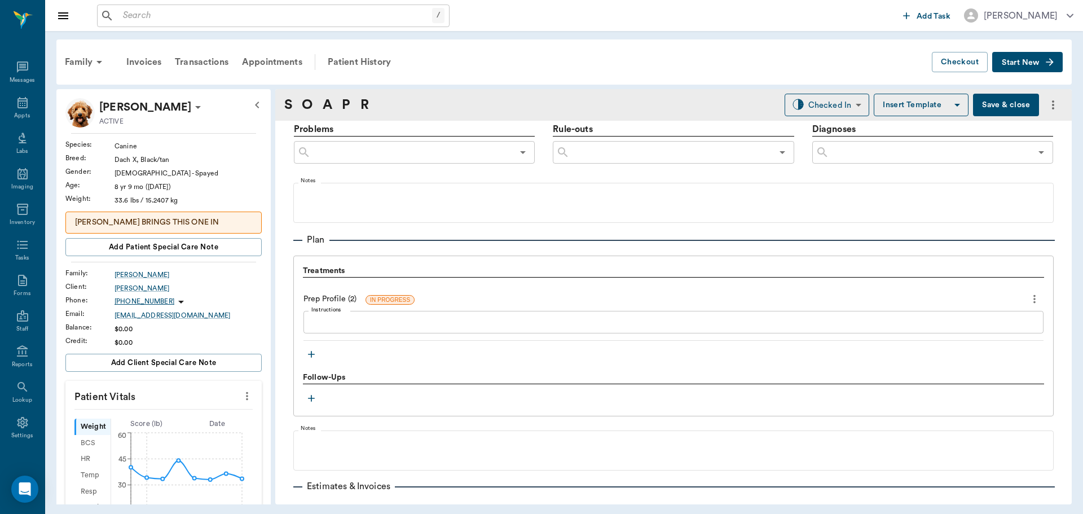
click at [242, 400] on icon "more" at bounding box center [247, 396] width 12 height 14
click at [208, 409] on li "Enter Vitals" at bounding box center [191, 415] width 113 height 21
click at [181, 422] on input "text" at bounding box center [163, 430] width 98 height 23
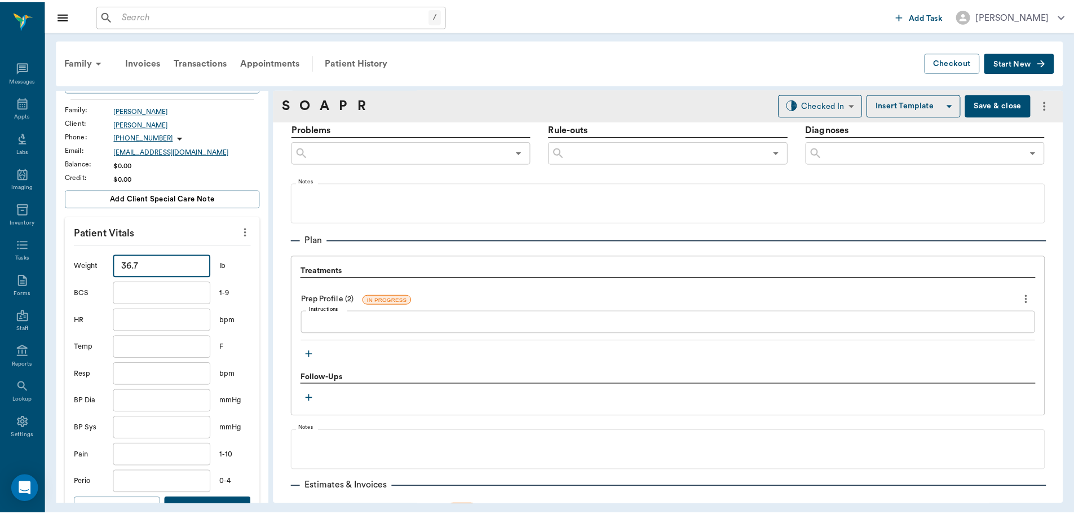
scroll to position [226, 0]
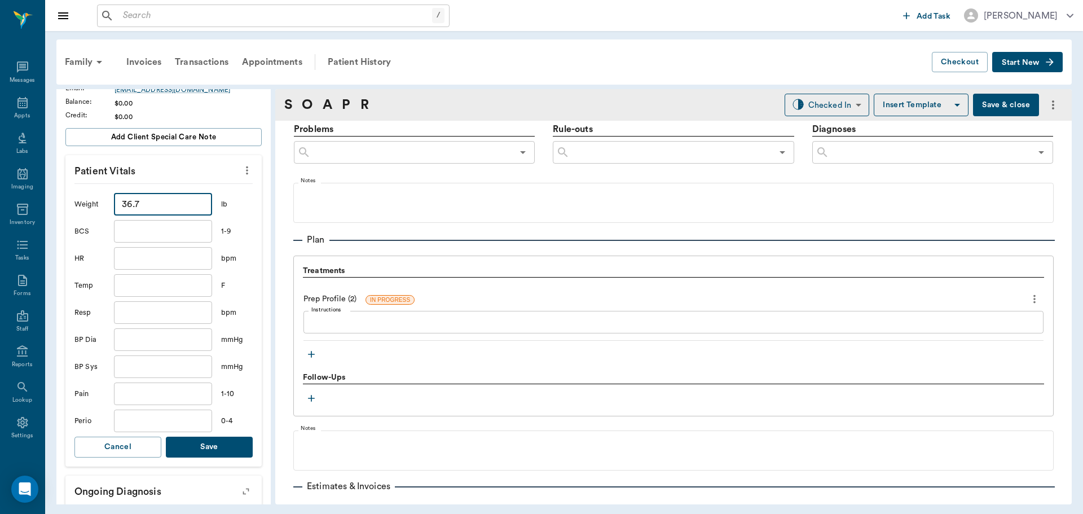
type input "36.7"
click at [211, 447] on button "Save" at bounding box center [209, 447] width 87 height 21
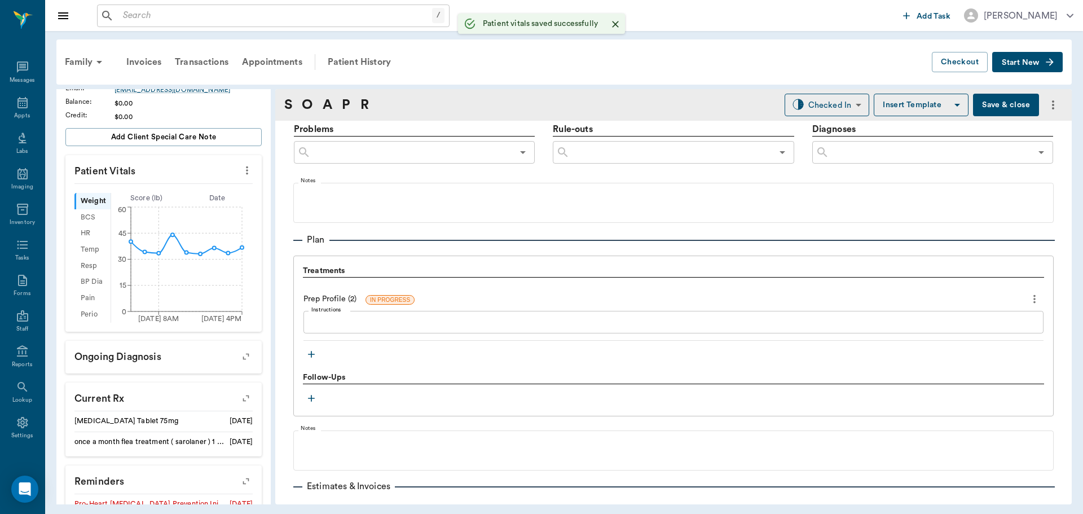
click at [306, 354] on icon "button" at bounding box center [311, 354] width 11 height 11
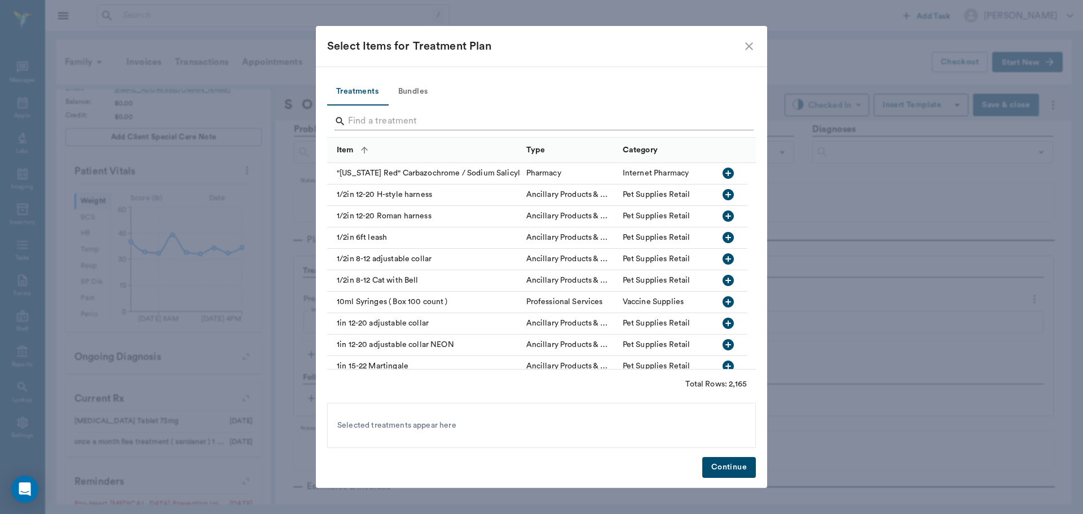
click at [400, 122] on input "Search" at bounding box center [542, 121] width 389 height 18
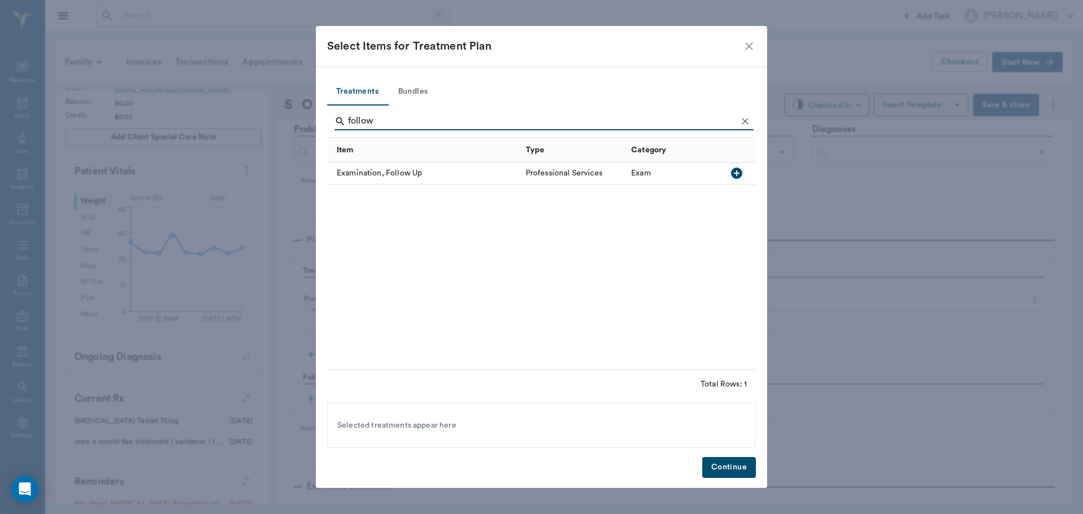
type input "follow"
click at [737, 175] on icon "button" at bounding box center [736, 173] width 11 height 11
click at [734, 478] on div "Treatments Bundles follow Item Type Category Examination, Follow Up Professiona…" at bounding box center [541, 278] width 451 height 422
click at [734, 470] on button "Continue" at bounding box center [729, 467] width 54 height 21
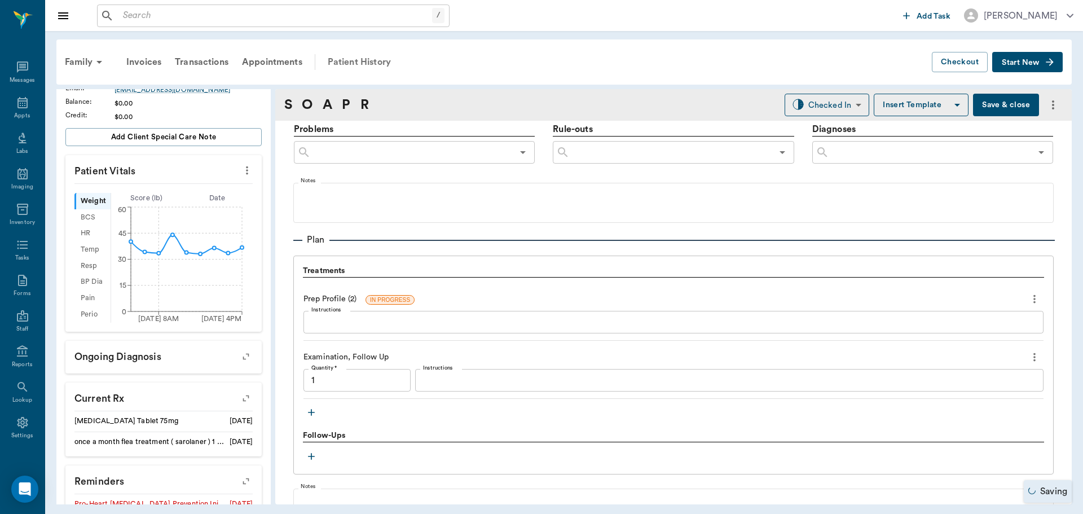
type input "1.00"
click at [351, 61] on div "Patient History" at bounding box center [359, 62] width 77 height 27
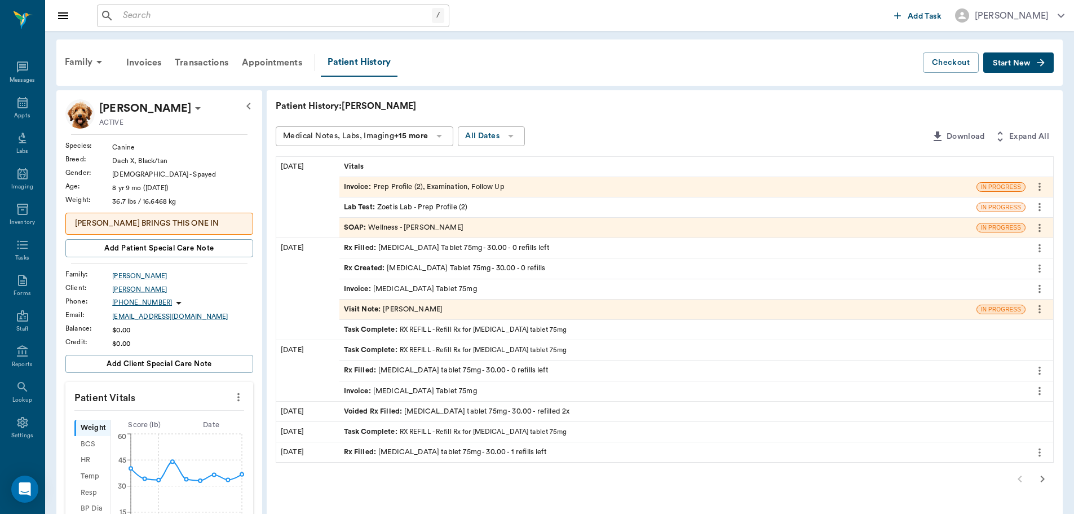
click at [557, 331] on div "Task Complete : RX REFILL - Refill Rx for carprofen tablet 75mg" at bounding box center [683, 330] width 686 height 20
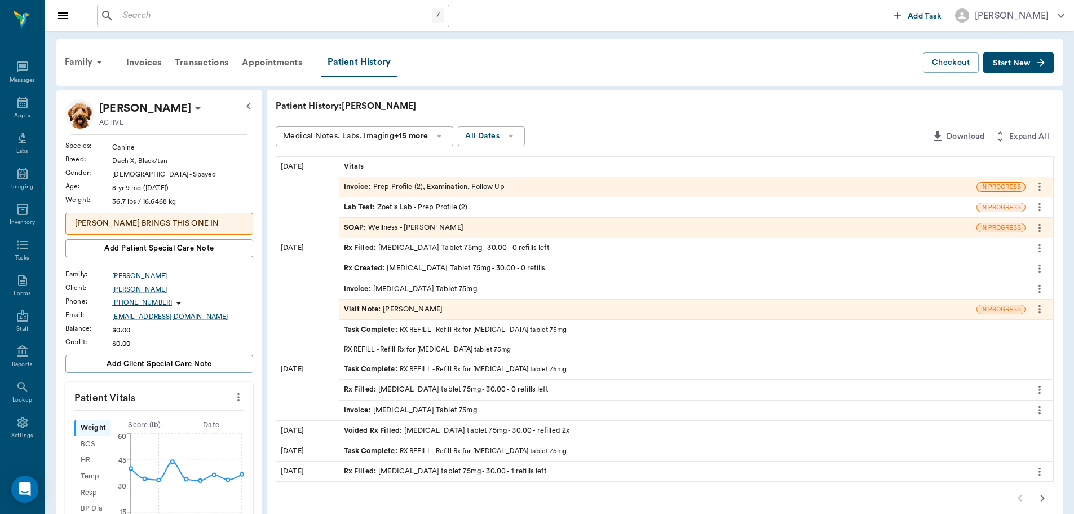
click at [520, 394] on div "Rx Filled : carprofen tablet 75mg - 30.00 - 0 refills left" at bounding box center [683, 390] width 686 height 20
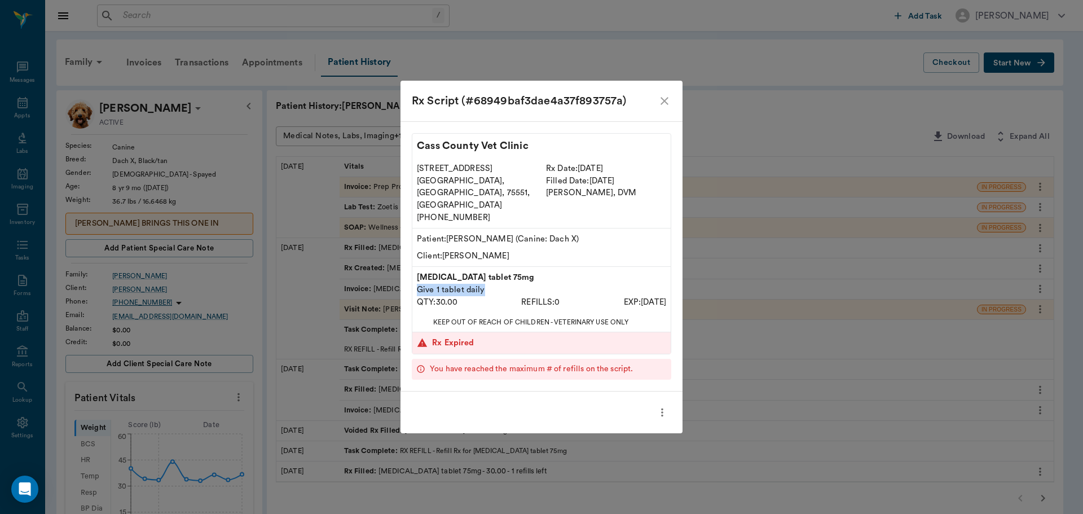
drag, startPoint x: 493, startPoint y: 282, endPoint x: 417, endPoint y: 283, distance: 75.6
click at [417, 284] on p "Give 1 tablet daily" at bounding box center [541, 290] width 249 height 12
copy p "Give 1 tablet daily"
click at [663, 108] on icon "close" at bounding box center [665, 101] width 14 height 14
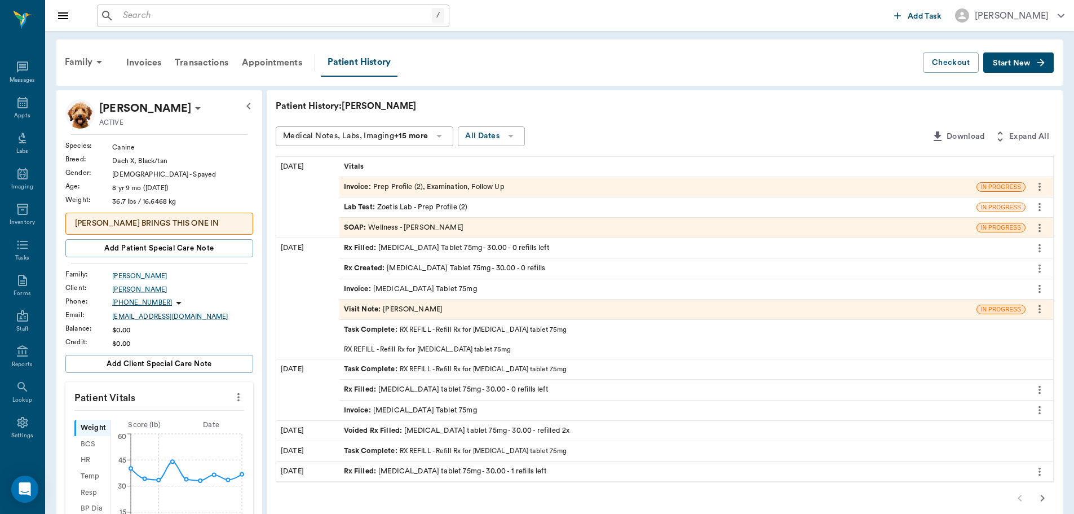
click at [484, 231] on div "SOAP : Wellness - [PERSON_NAME]" at bounding box center [658, 228] width 637 height 20
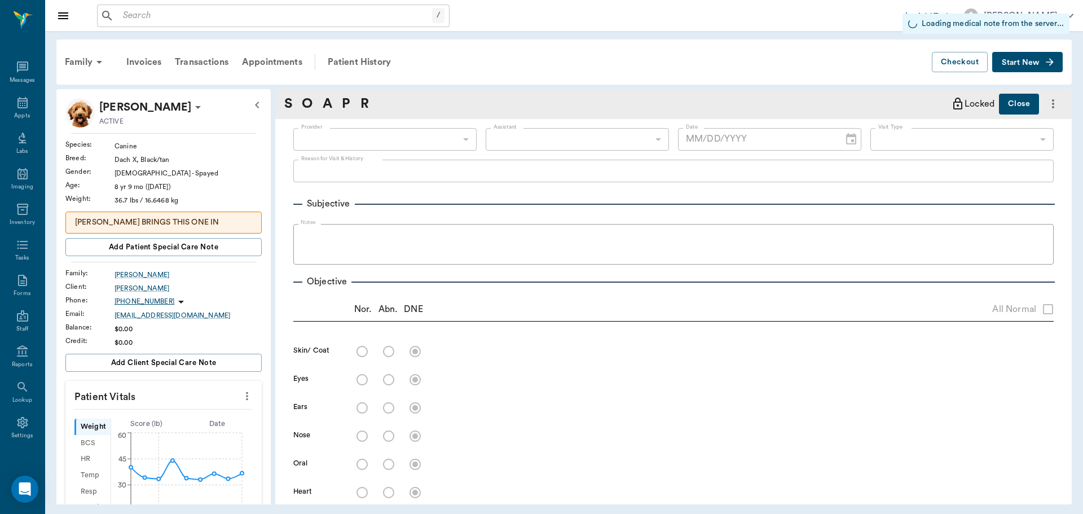
type input "63ec2f075fda476ae8351a4d"
type input "65d2be4f46e3a538d89b8c14"
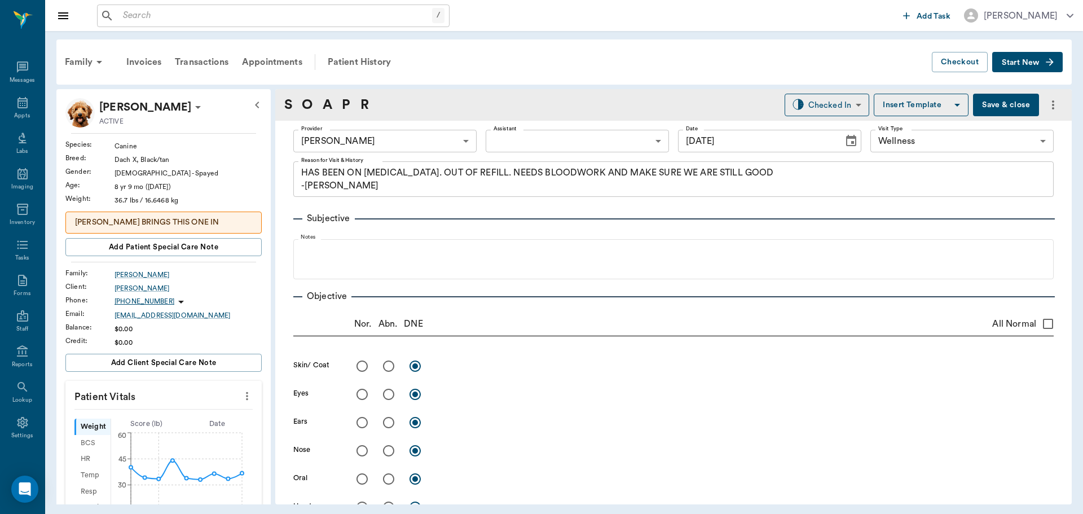
type input "[DATE]"
type textarea "HAS BEEN ON [MEDICAL_DATA]. OUT OF REFILL. NEEDS BLOODWORK AND MAKE SURE WE ARE…"
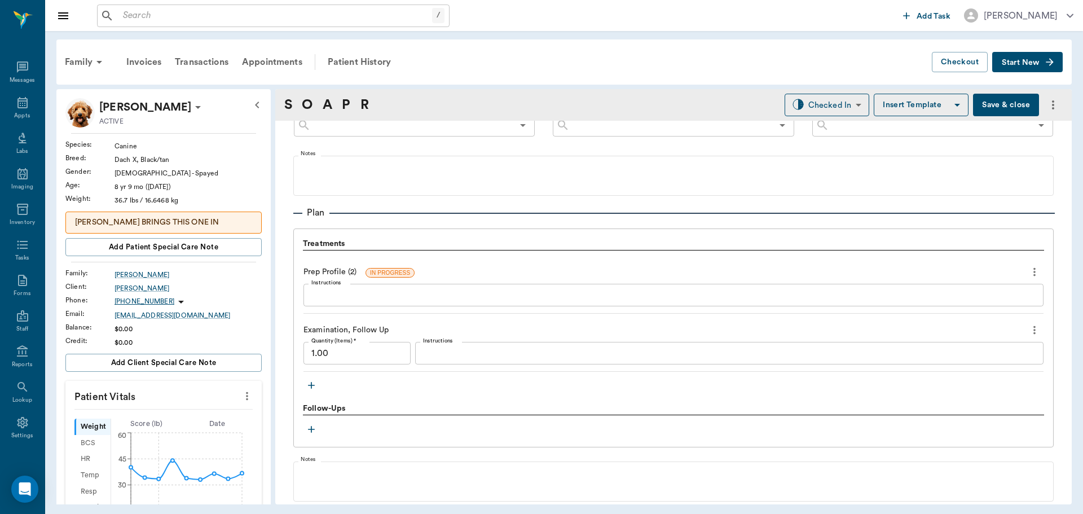
scroll to position [733, 0]
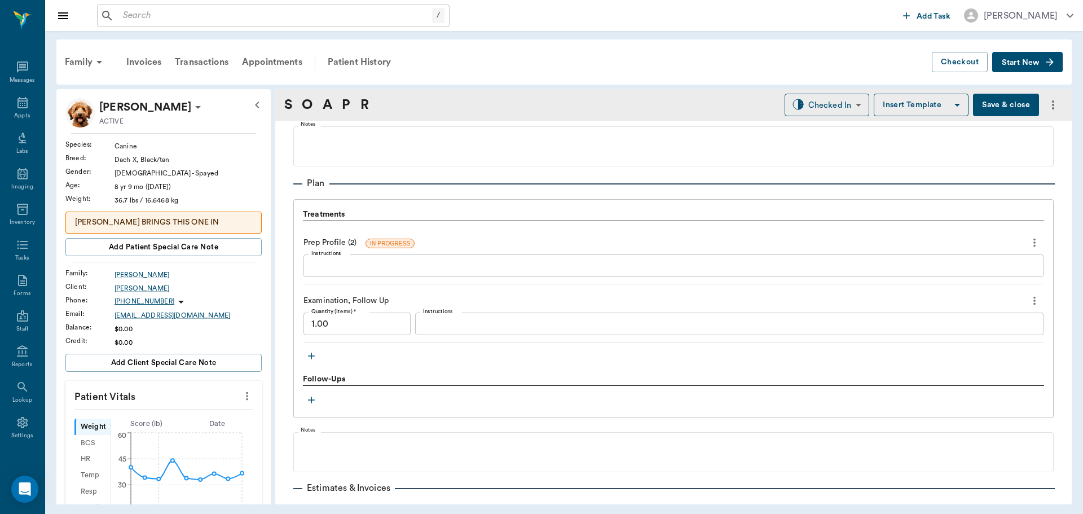
click at [301, 356] on div "Treatments Prep Profile (2) IN PROGRESS Instructions x Instructions Examination…" at bounding box center [673, 308] width 760 height 219
click at [308, 353] on icon "button" at bounding box center [311, 355] width 11 height 11
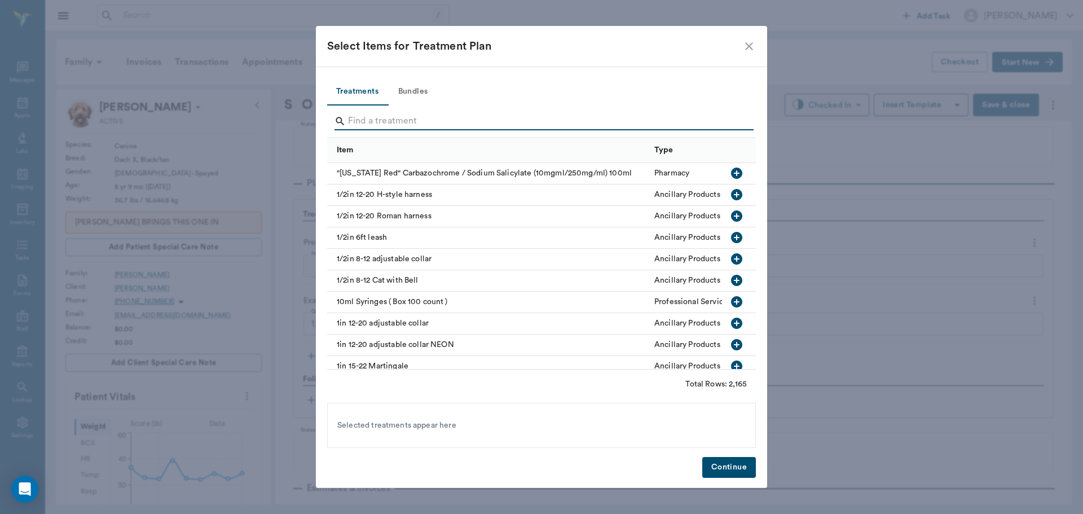
click at [405, 126] on input "Search" at bounding box center [542, 121] width 389 height 18
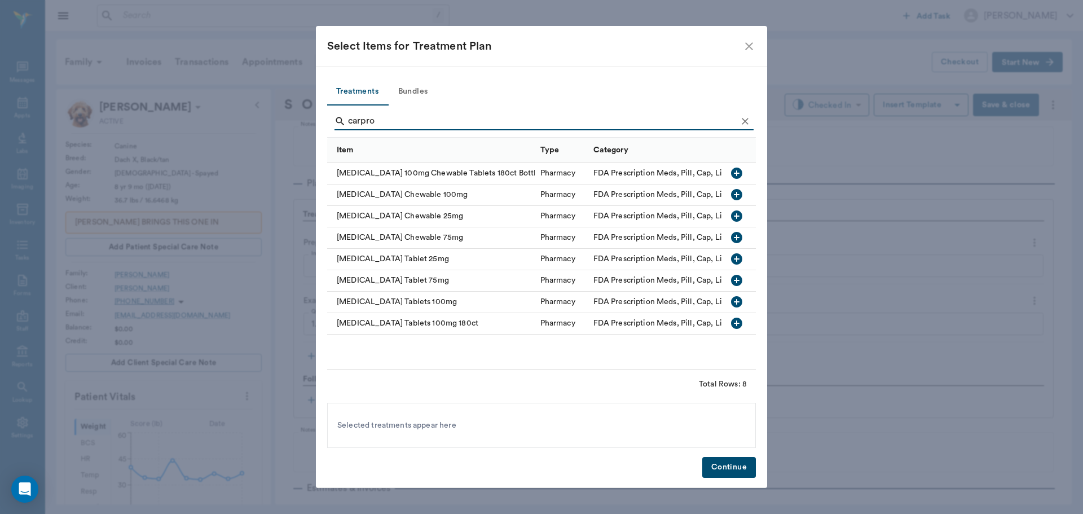
type input "carpro"
click at [741, 284] on icon "button" at bounding box center [736, 280] width 11 height 11
click at [726, 465] on button "Continue" at bounding box center [729, 467] width 54 height 21
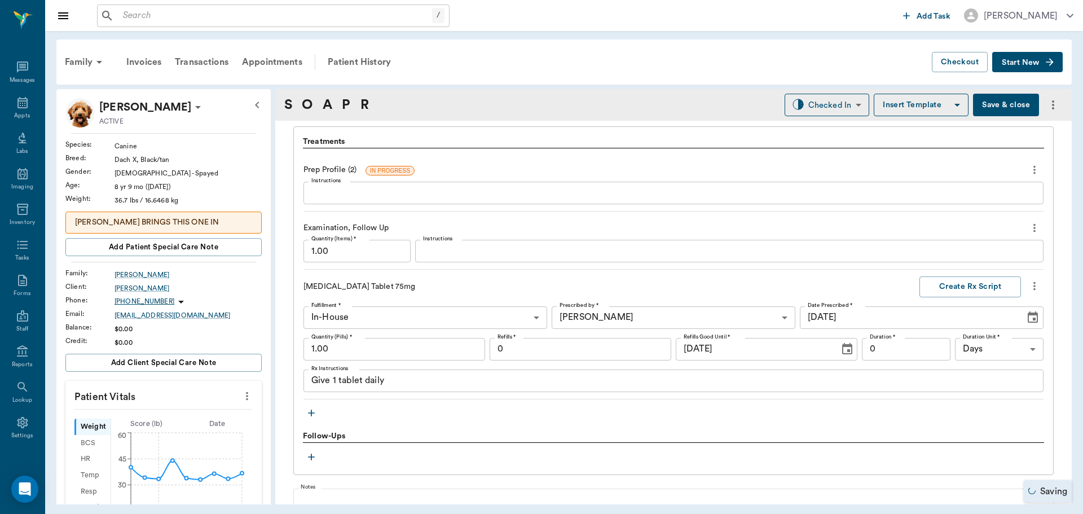
scroll to position [846, 0]
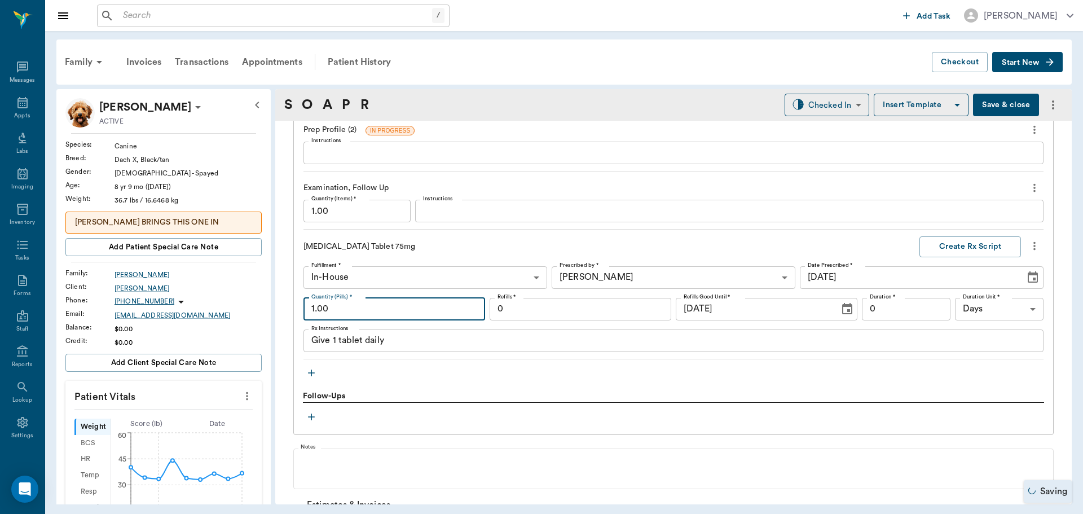
click at [365, 307] on input "1.00" at bounding box center [394, 309] width 182 height 23
type input "30.00"
click at [461, 342] on textarea "Give 1 tablet daily" at bounding box center [673, 340] width 724 height 13
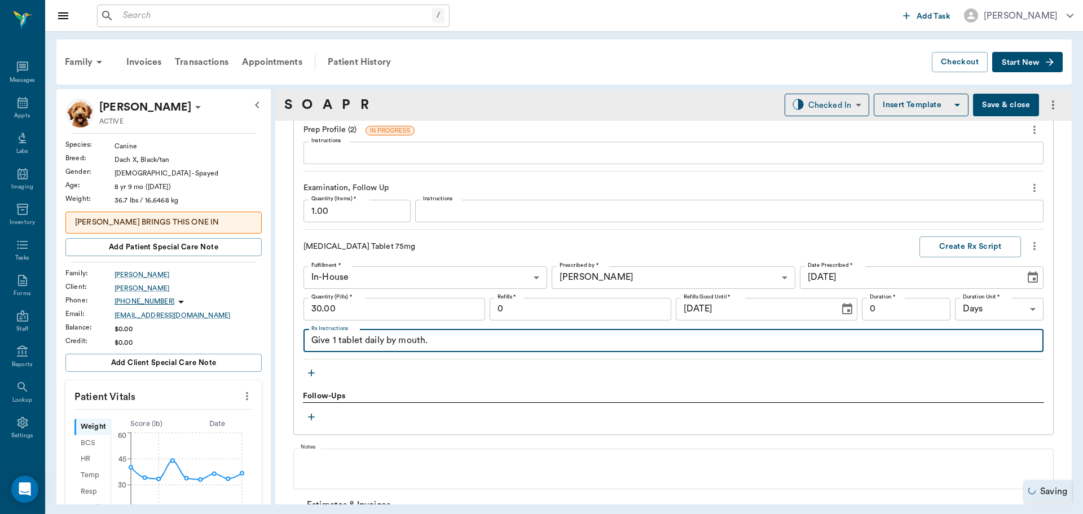
type textarea "Give 1 tablet daily by mouth."
click at [576, 301] on input "0" at bounding box center [581, 309] width 182 height 23
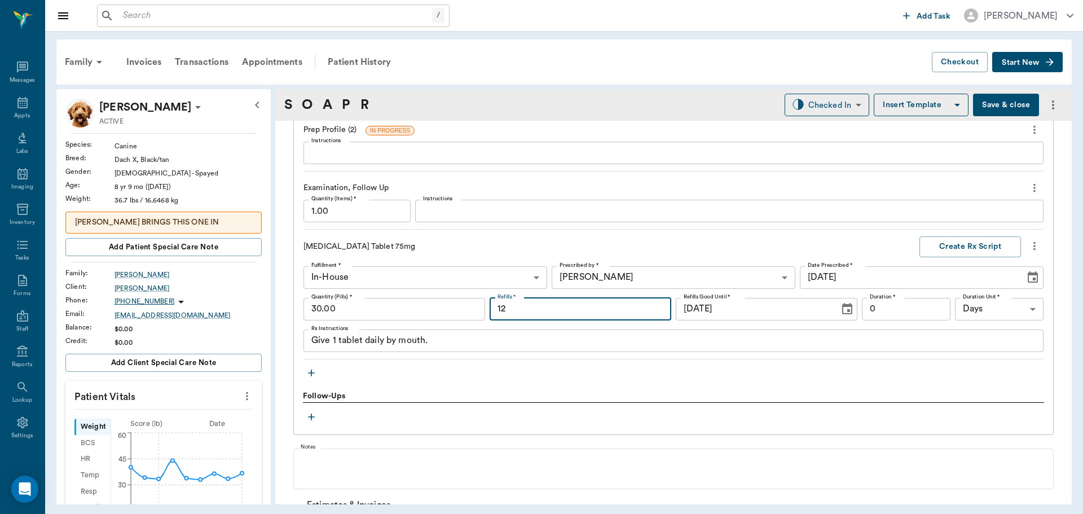
type input "12"
click at [898, 301] on input "0" at bounding box center [906, 309] width 89 height 23
type input "30"
click at [889, 245] on div "[MEDICAL_DATA] Tablet 75mg" at bounding box center [606, 247] width 607 height 12
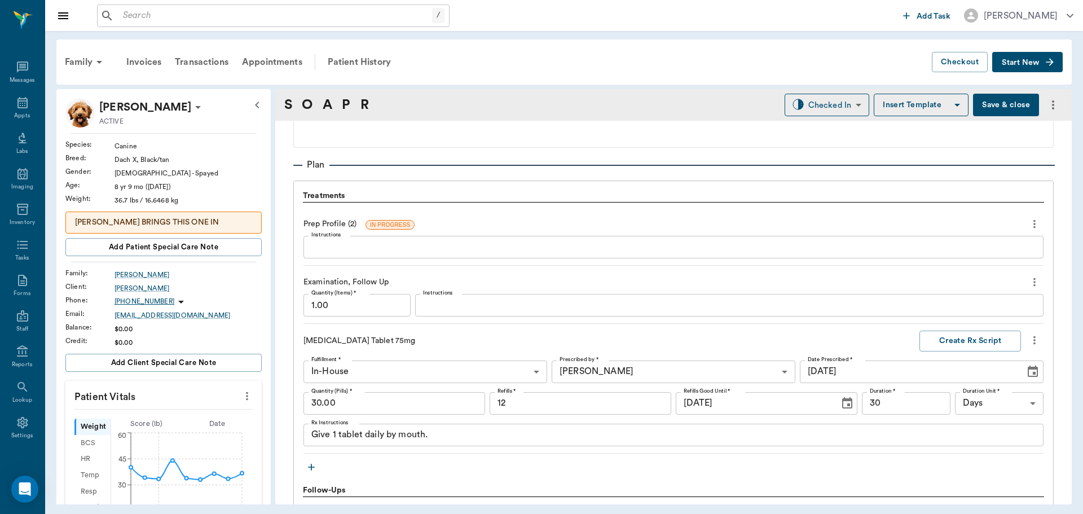
scroll to position [733, 0]
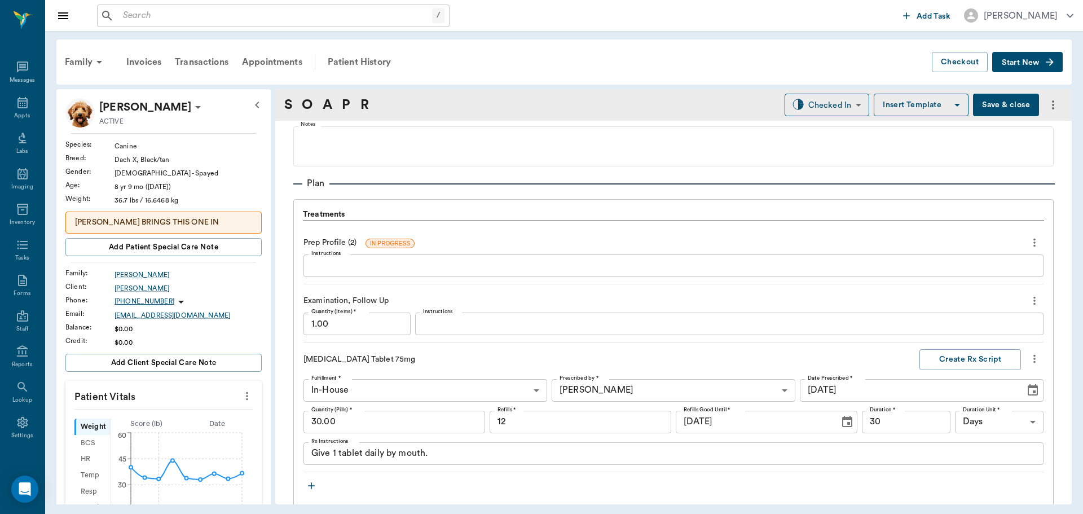
click at [1006, 105] on button "Save & close" at bounding box center [1006, 105] width 66 height 23
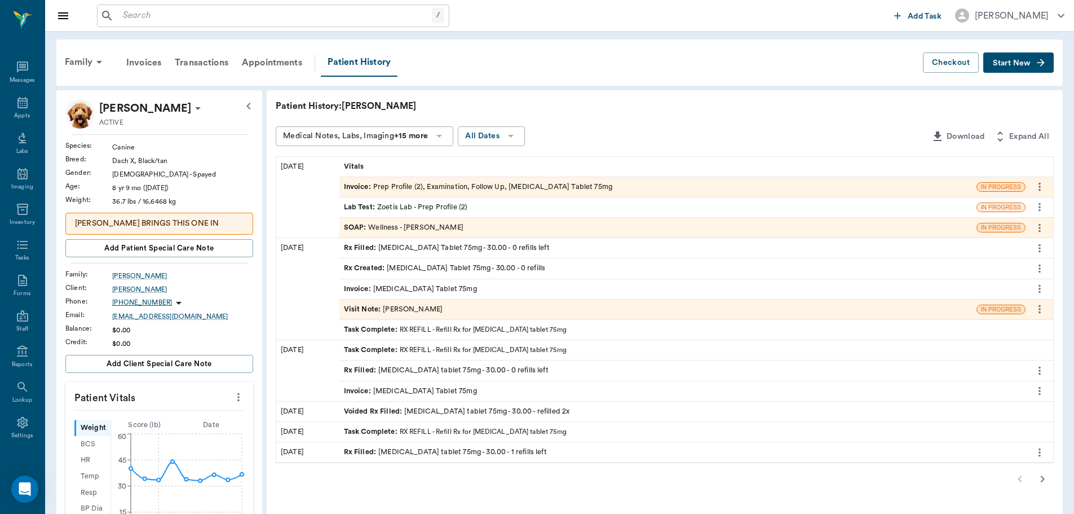
click at [1040, 482] on icon "button" at bounding box center [1043, 479] width 14 height 14
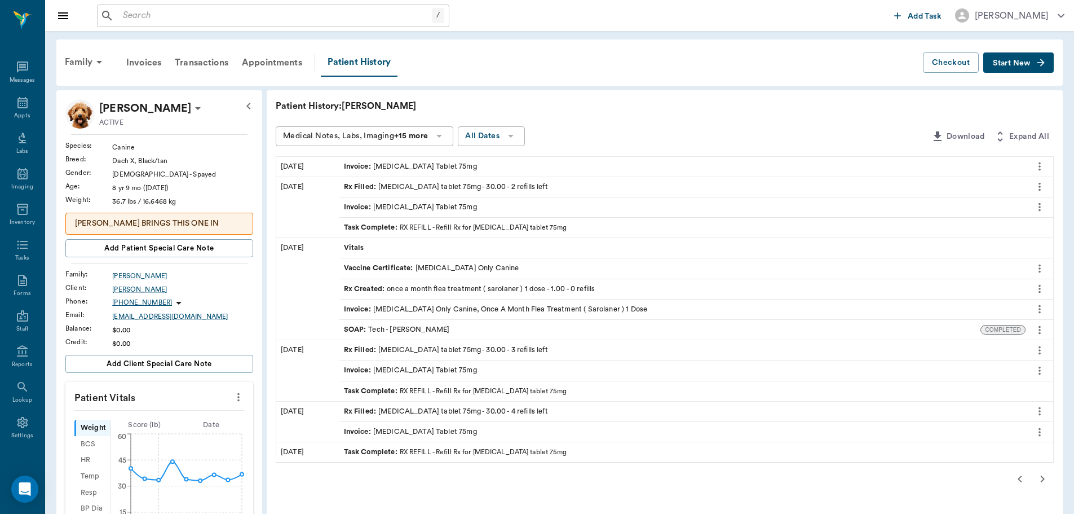
click at [1040, 482] on icon "button" at bounding box center [1043, 479] width 14 height 14
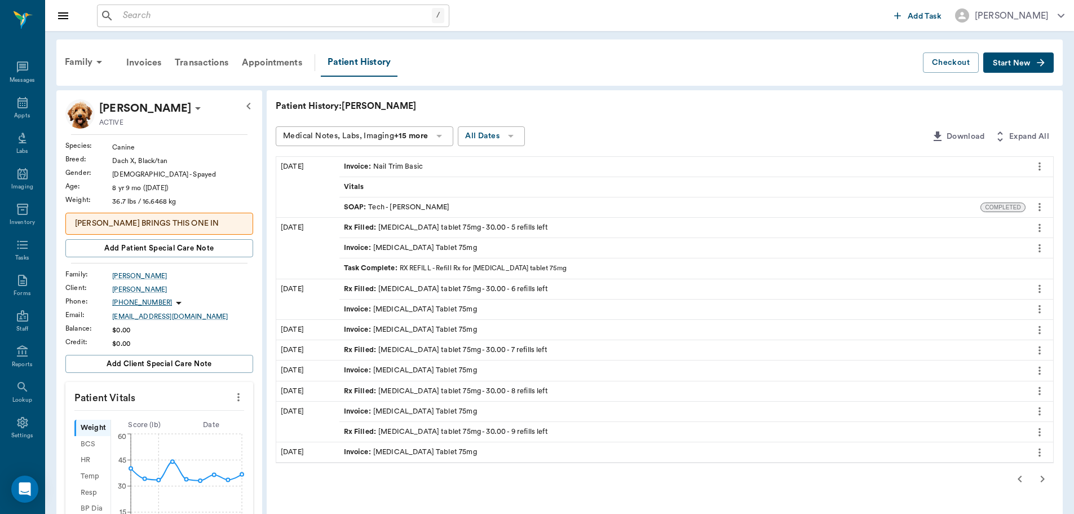
click at [1040, 482] on icon "button" at bounding box center [1043, 479] width 14 height 14
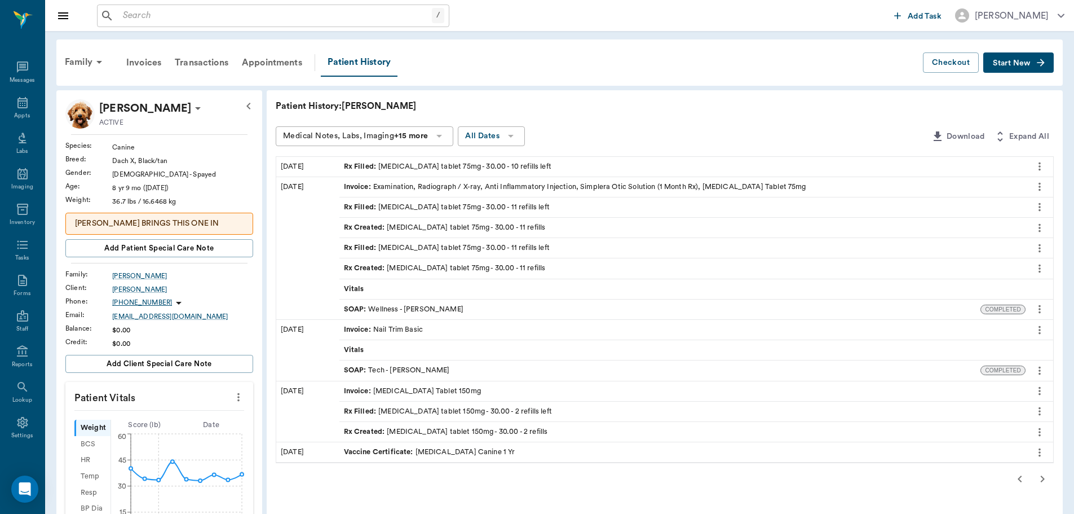
click at [411, 311] on div "SOAP : Wellness - [PERSON_NAME]" at bounding box center [404, 309] width 120 height 11
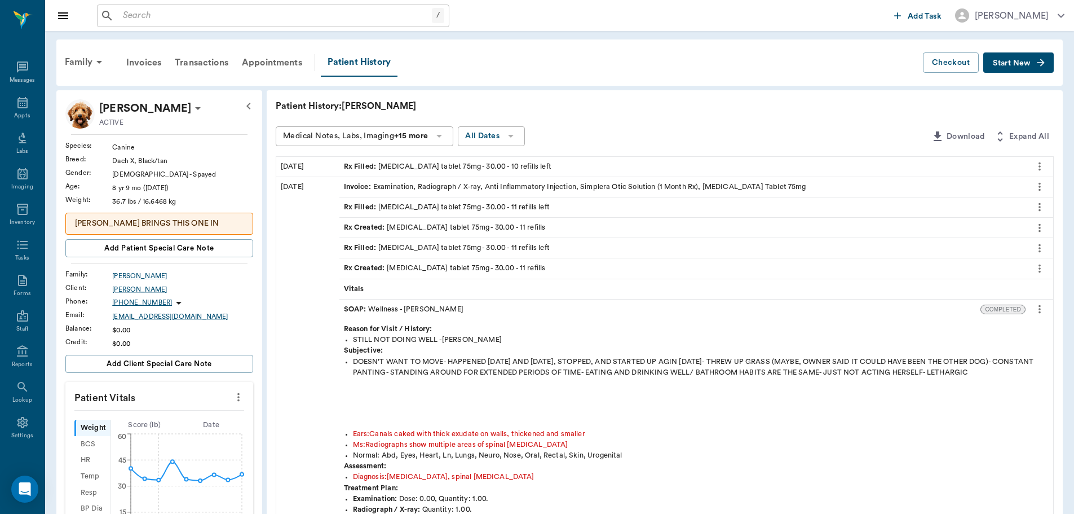
click at [1038, 312] on icon "more" at bounding box center [1040, 309] width 12 height 14
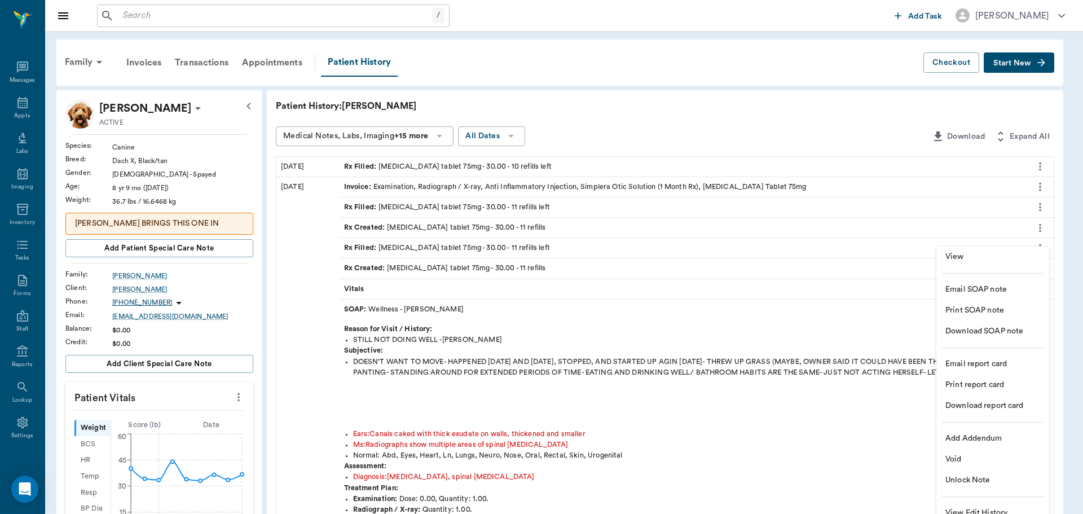
click at [1001, 261] on span "View" at bounding box center [992, 257] width 95 height 12
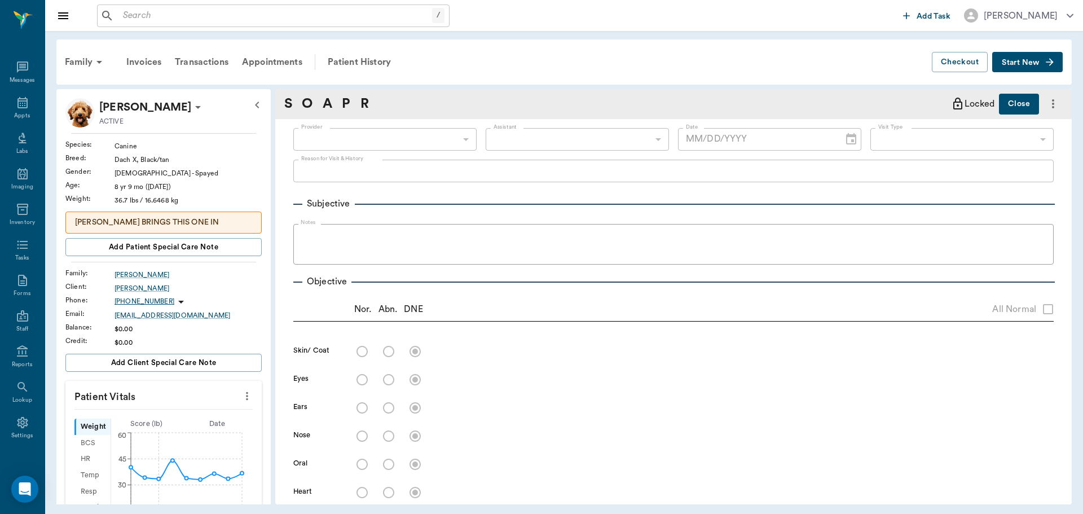
type input "63ec2f075fda476ae8351a4d"
type input "66672ef5d8069dbc7eb4c651"
type input "65d2be4f46e3a538d89b8c14"
radio input "true"
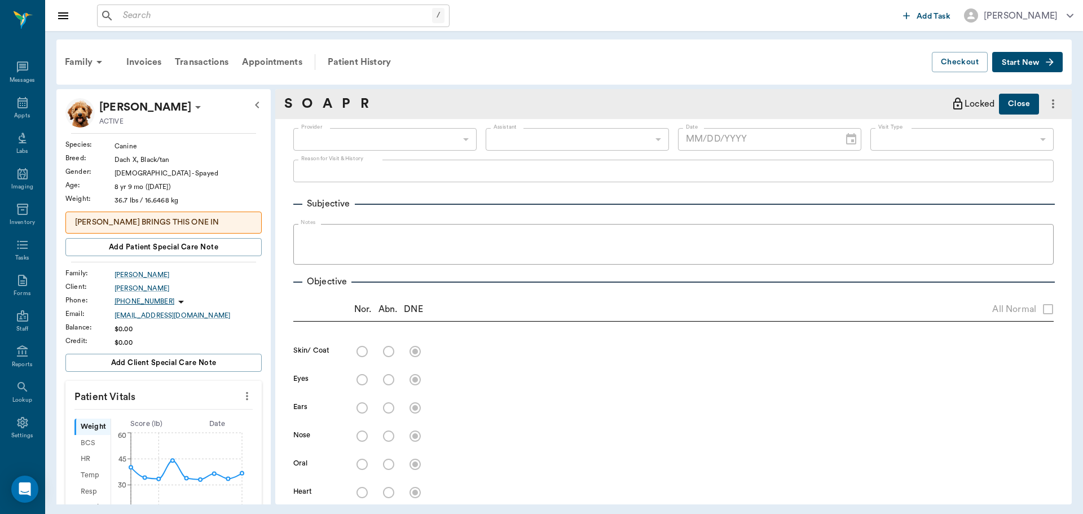
radio input "true"
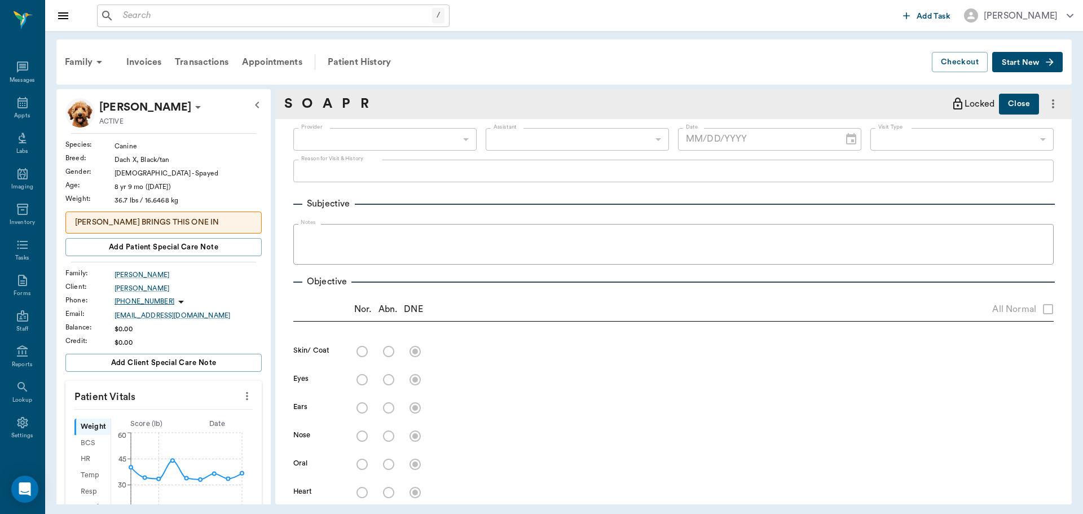
radio input "true"
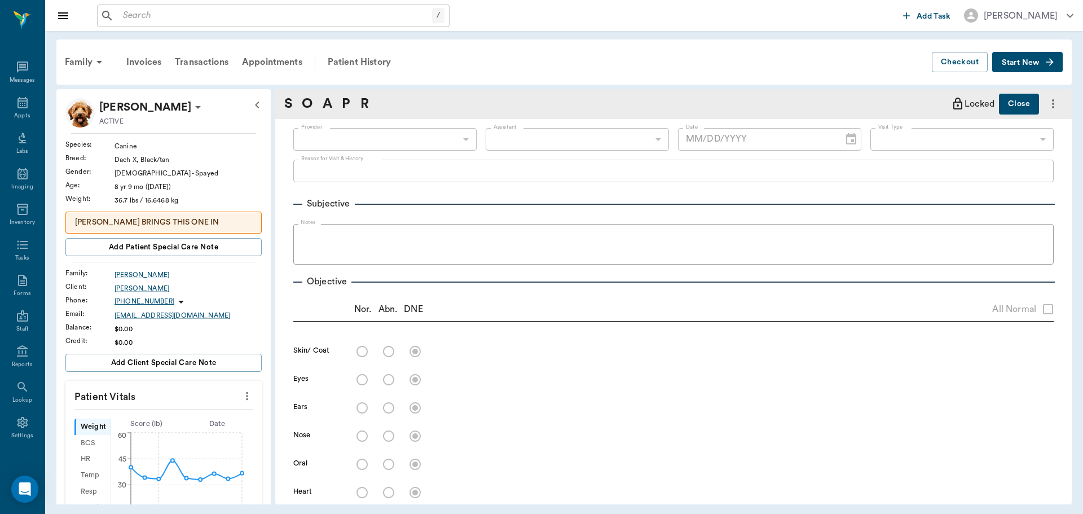
radio input "true"
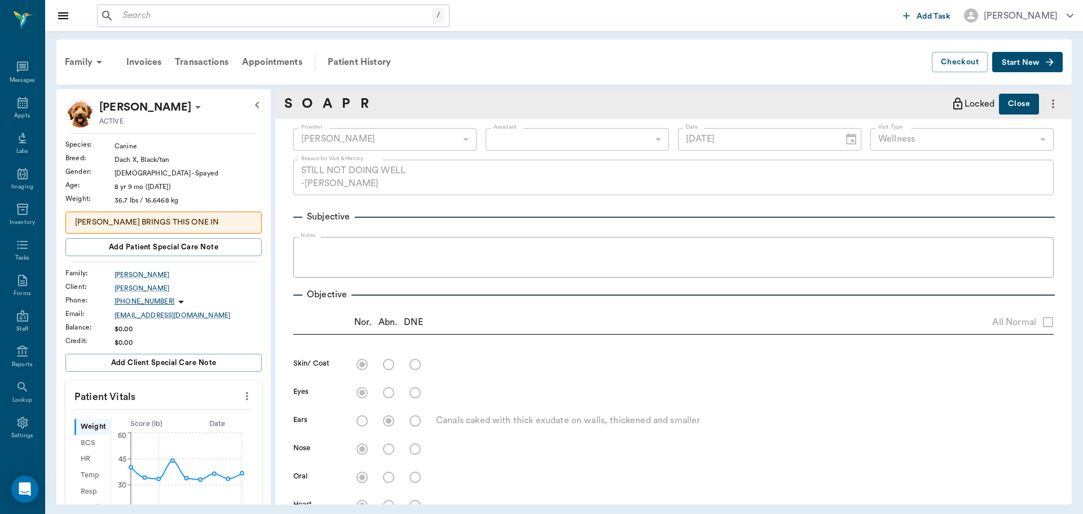
type input "09/06/2024"
type textarea "STILL NOT DOING WELL -LORY"
type textarea "Canals caked with thick exudate on walls, thickened and smaller"
type textarea "Radiographs show multiple areas of spinal arthritis"
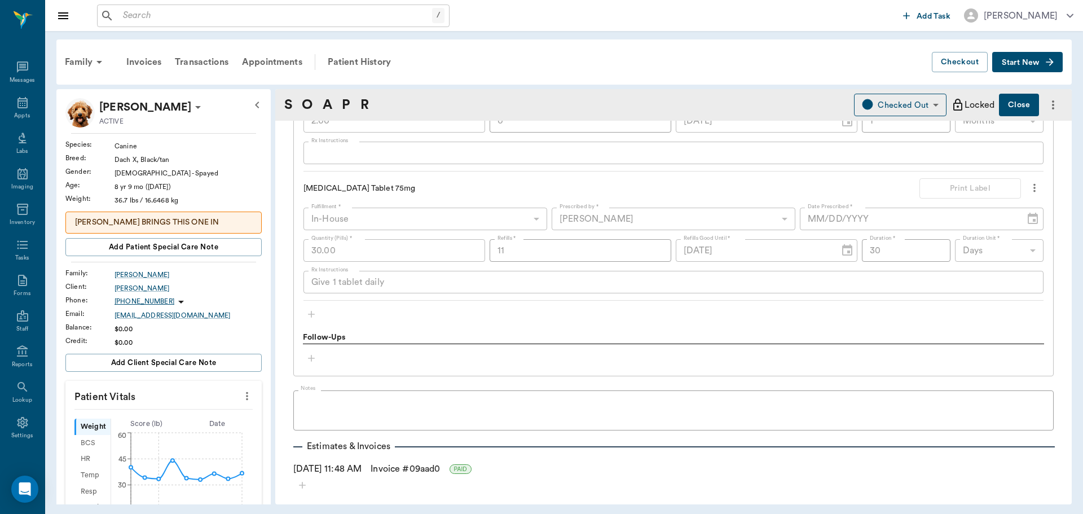
scroll to position [1181, 0]
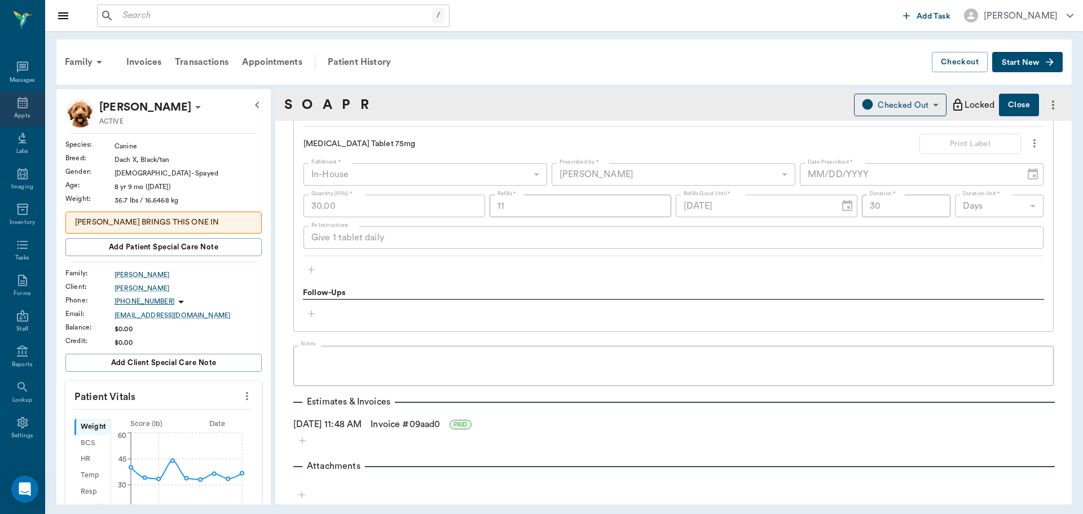
click at [20, 103] on icon at bounding box center [22, 102] width 10 height 11
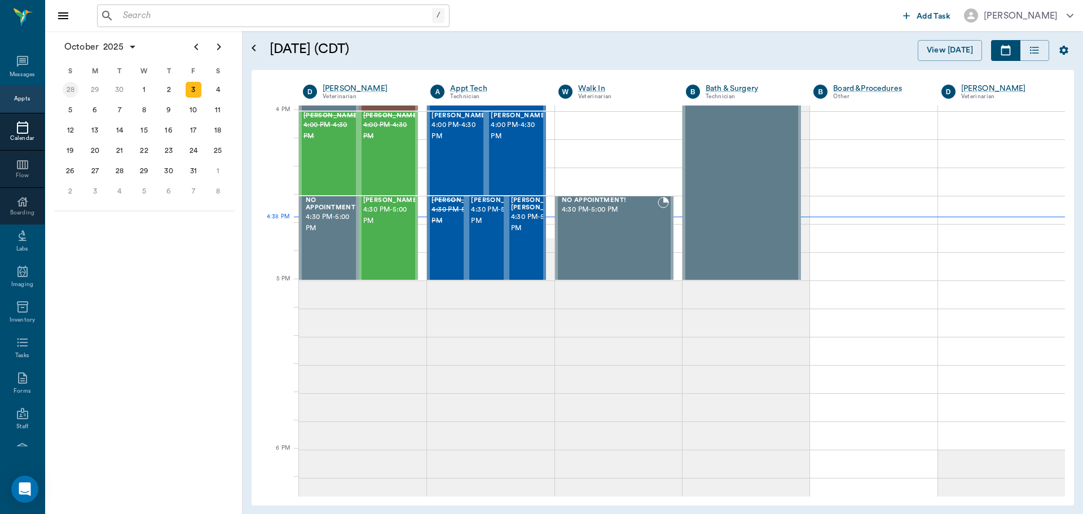
scroll to position [1354, 0]
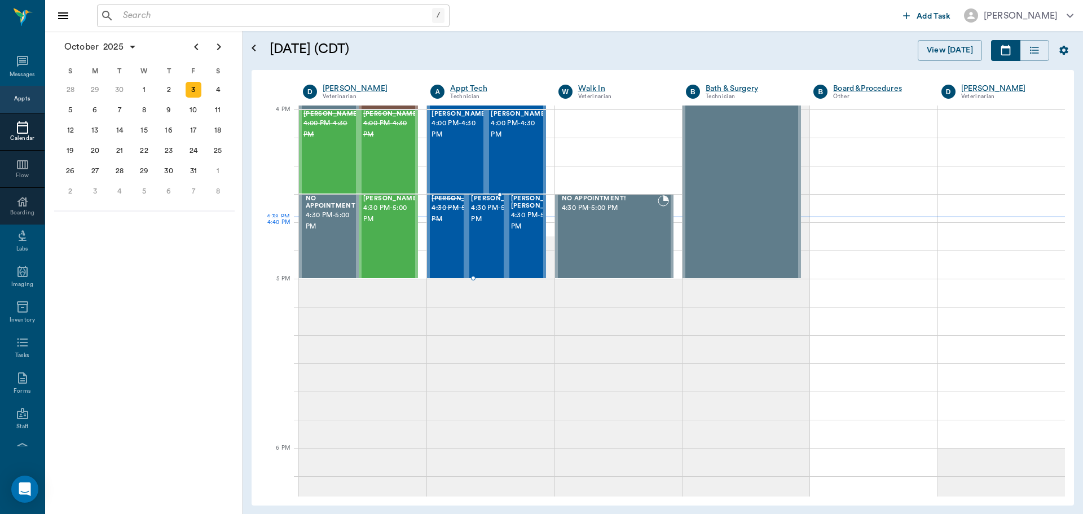
click at [483, 225] on span "4:30 PM - 5:00 PM" at bounding box center [499, 213] width 56 height 23
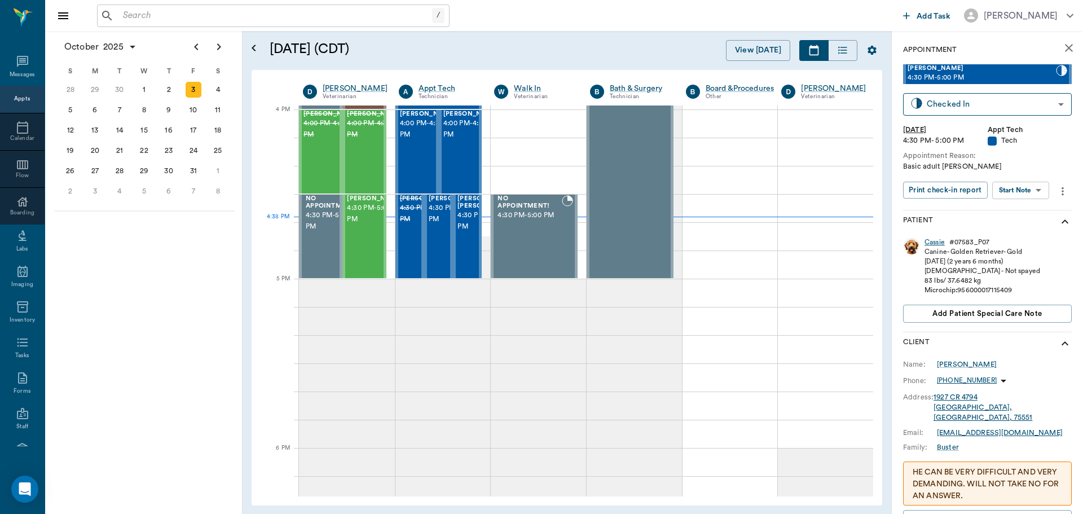
click at [933, 240] on div "Cassie" at bounding box center [934, 242] width 20 height 10
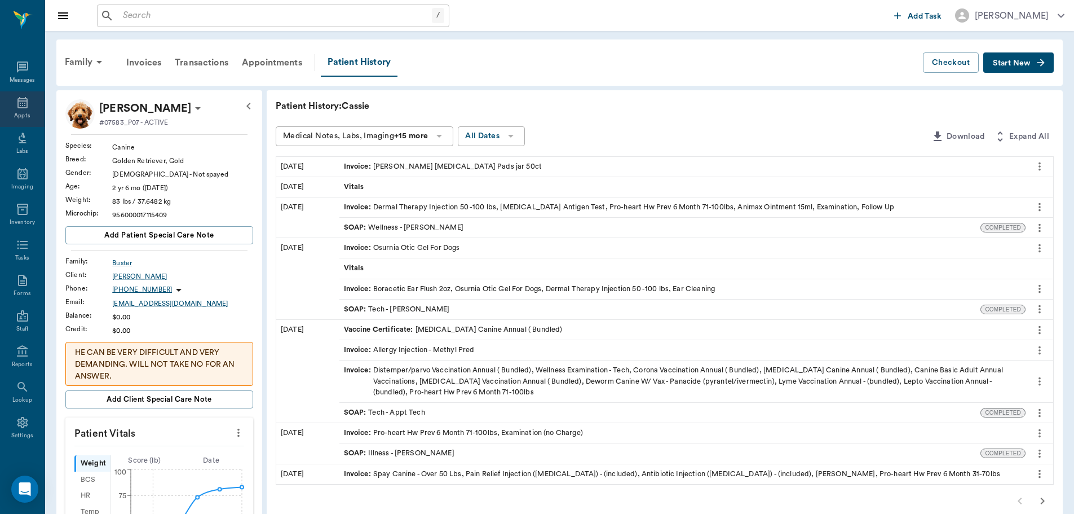
click at [20, 112] on div "Appts" at bounding box center [22, 116] width 16 height 8
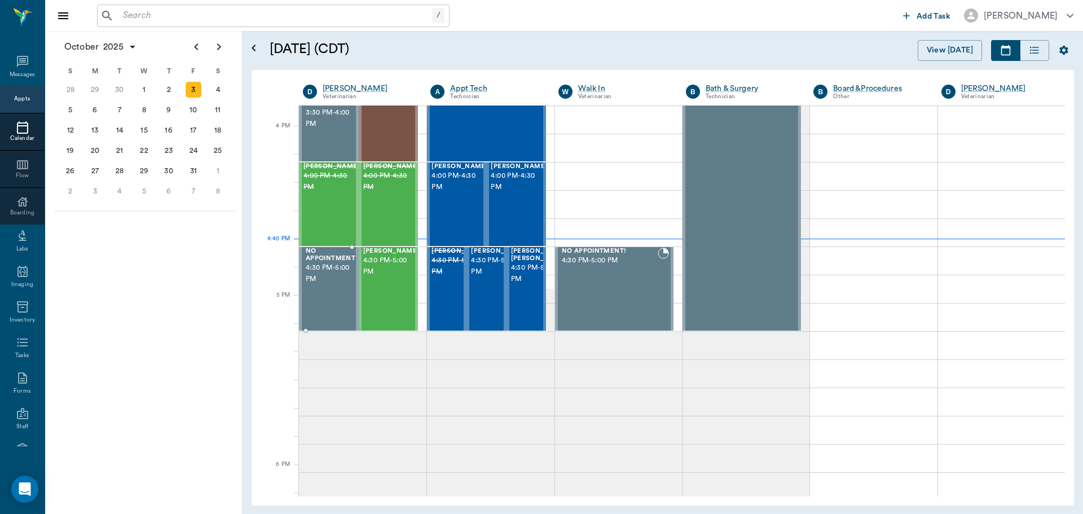
scroll to position [1356, 0]
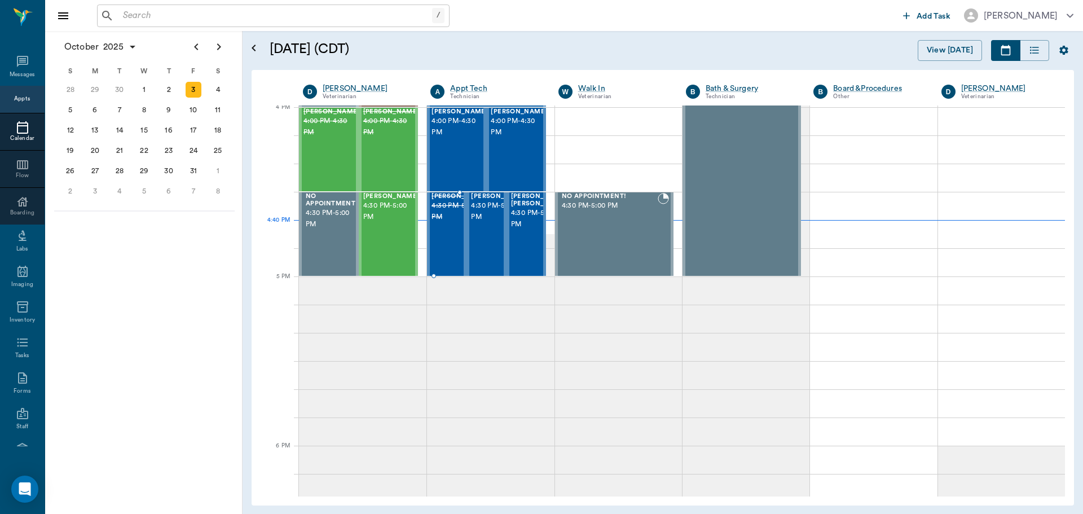
click at [444, 221] on span "4:30 PM - 5:00 PM" at bounding box center [459, 211] width 56 height 23
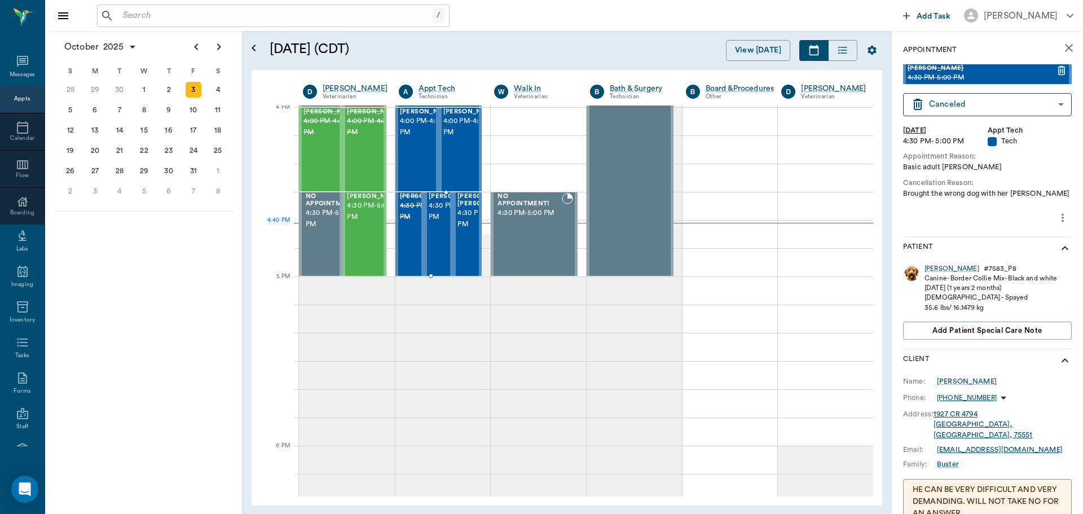
click at [441, 223] on span "4:30 PM - 5:00 PM" at bounding box center [457, 211] width 56 height 23
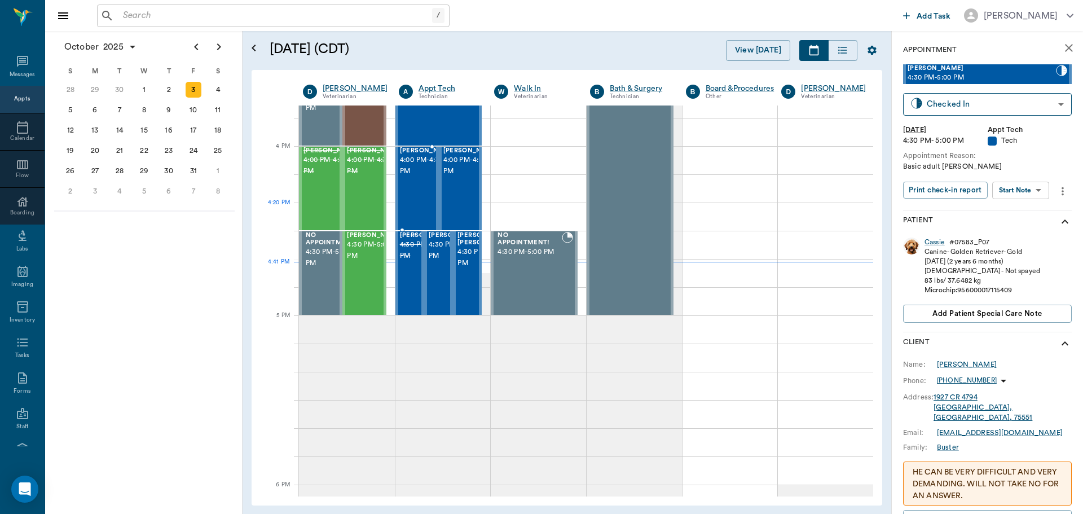
scroll to position [1300, 0]
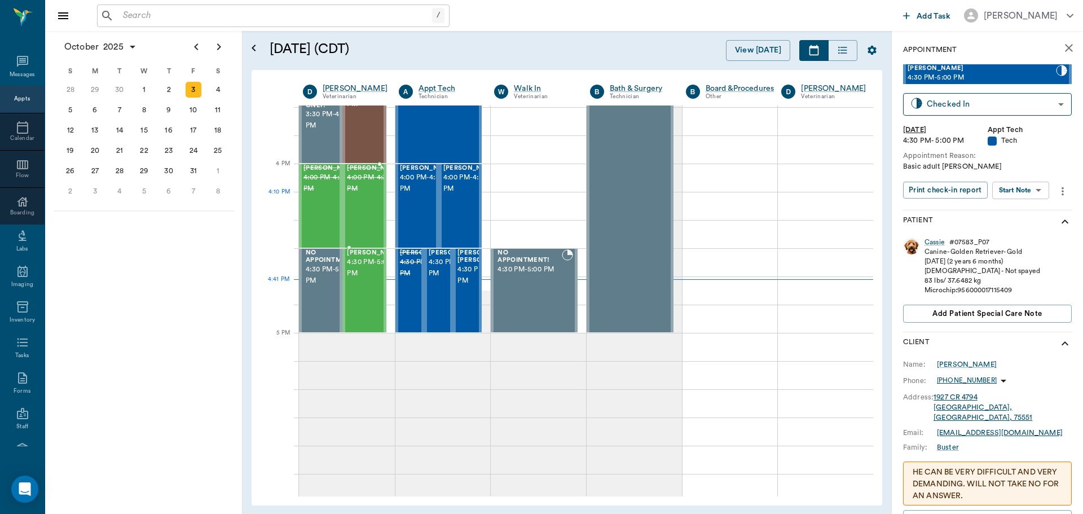
click at [360, 217] on div "Rocky Kaleh 4:00 PM - 4:30 PM" at bounding box center [375, 206] width 56 height 82
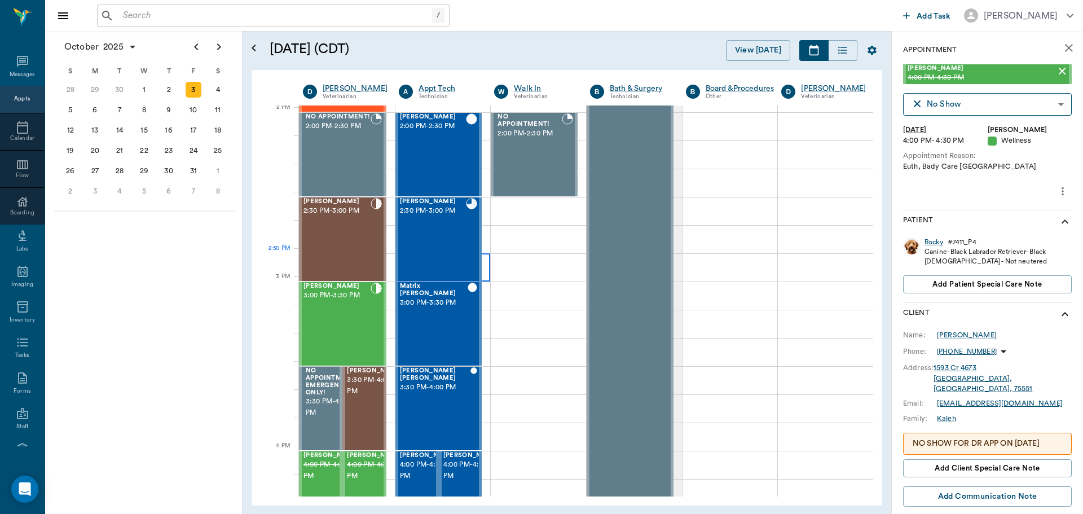
scroll to position [1018, 0]
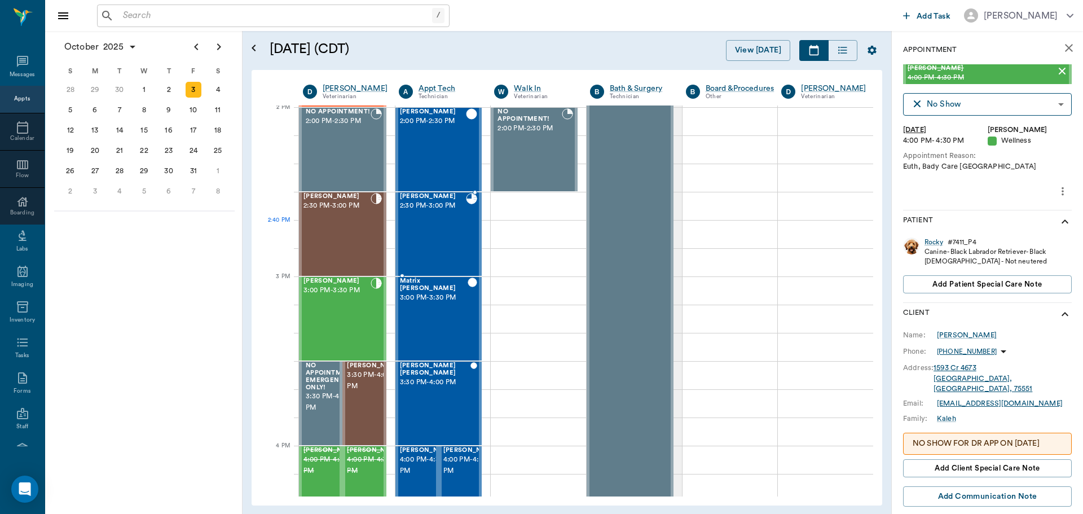
click at [441, 246] on div "Henry O' Byrne 2:30 PM - 3:00 PM" at bounding box center [433, 234] width 67 height 82
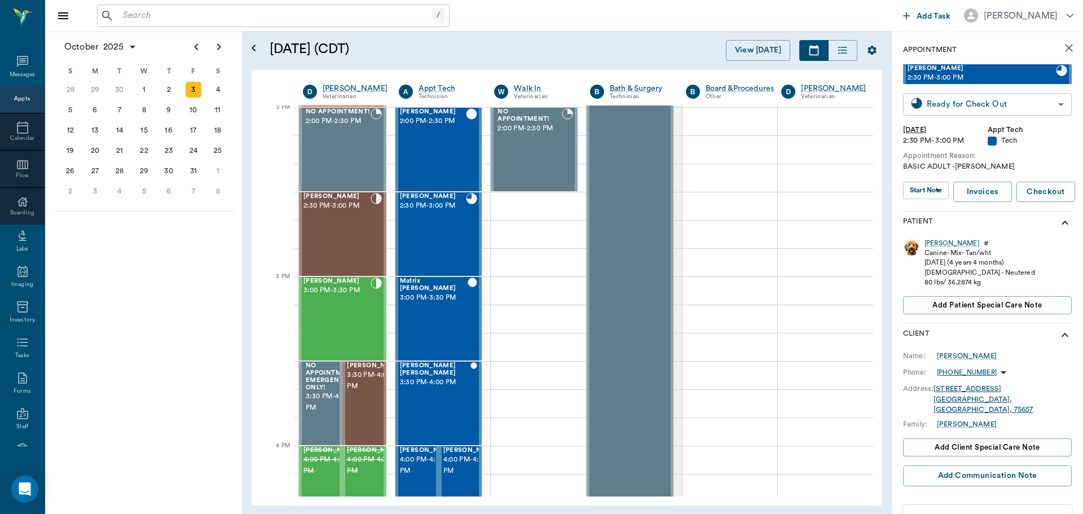
click at [920, 101] on body "/ ​ Add Task Dr. Bert Ellsworth Nectar Messages Appts Calendar Flow Boarding La…" at bounding box center [541, 257] width 1083 height 514
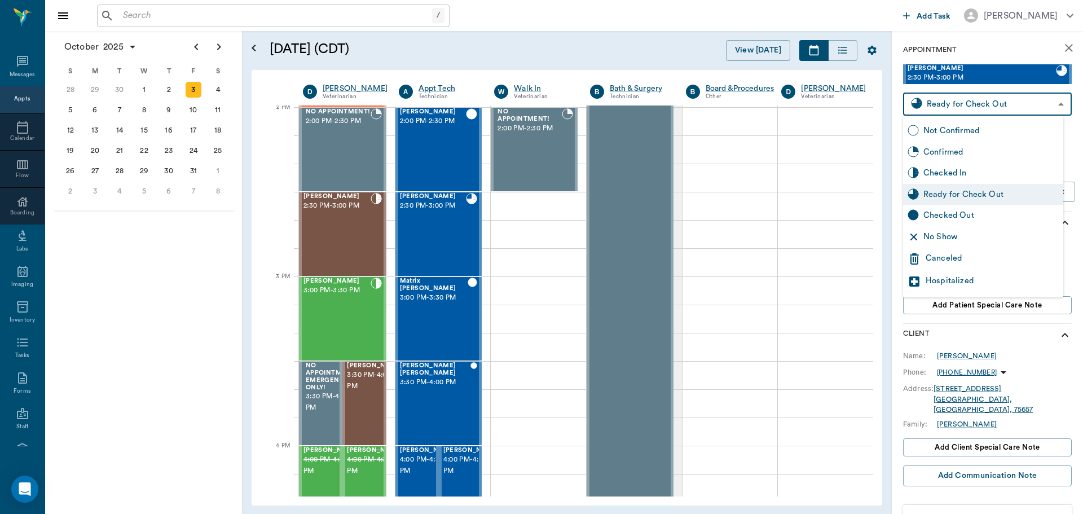
click at [963, 214] on div "Checked Out" at bounding box center [990, 215] width 135 height 12
type input "CHECKED_OUT"
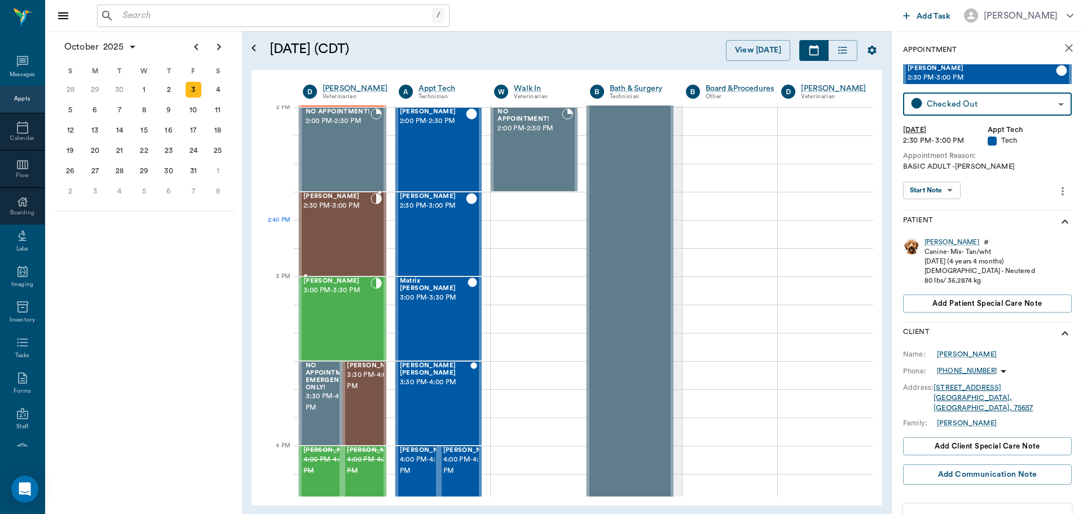
click at [365, 237] on div "Dulce Austin 2:30 PM - 3:00 PM" at bounding box center [336, 234] width 67 height 82
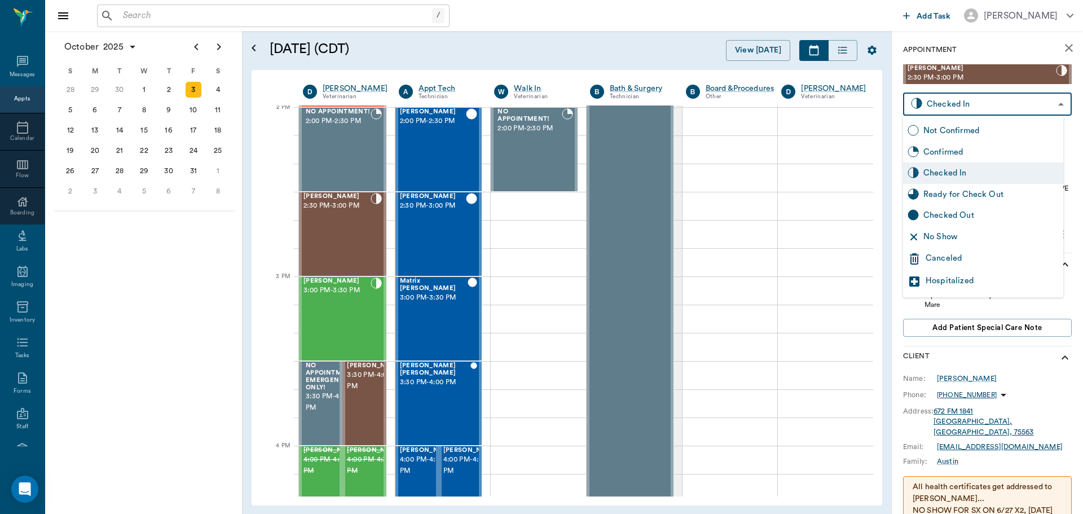
click at [979, 111] on body "/ ​ Add Task Dr. Bert Ellsworth Nectar Messages Appts Calendar Flow Boarding La…" at bounding box center [541, 257] width 1083 height 514
click at [974, 210] on div "Checked Out" at bounding box center [990, 215] width 135 height 12
type input "CHECKED_OUT"
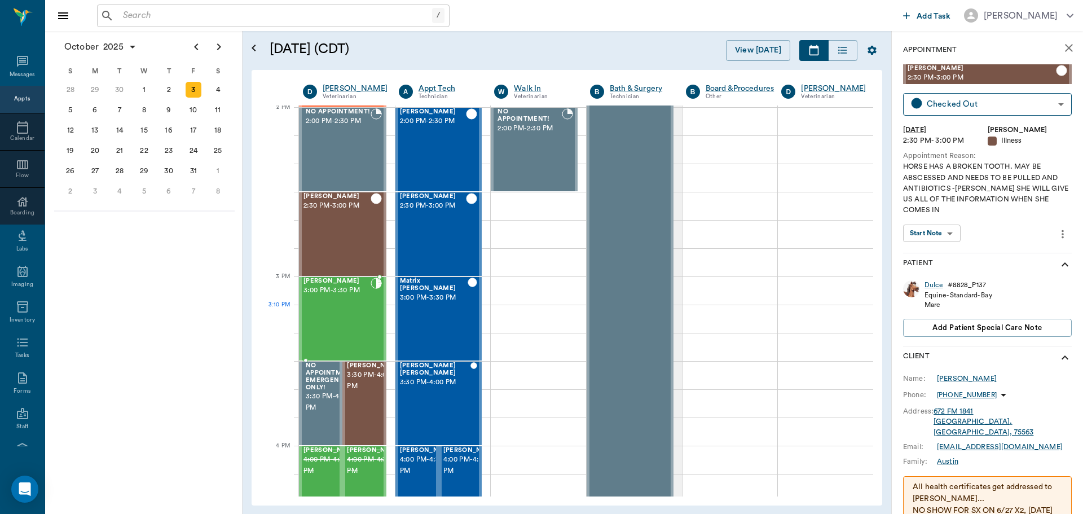
click at [351, 331] on div "Max Ferrell 3:00 PM - 3:30 PM" at bounding box center [336, 319] width 67 height 82
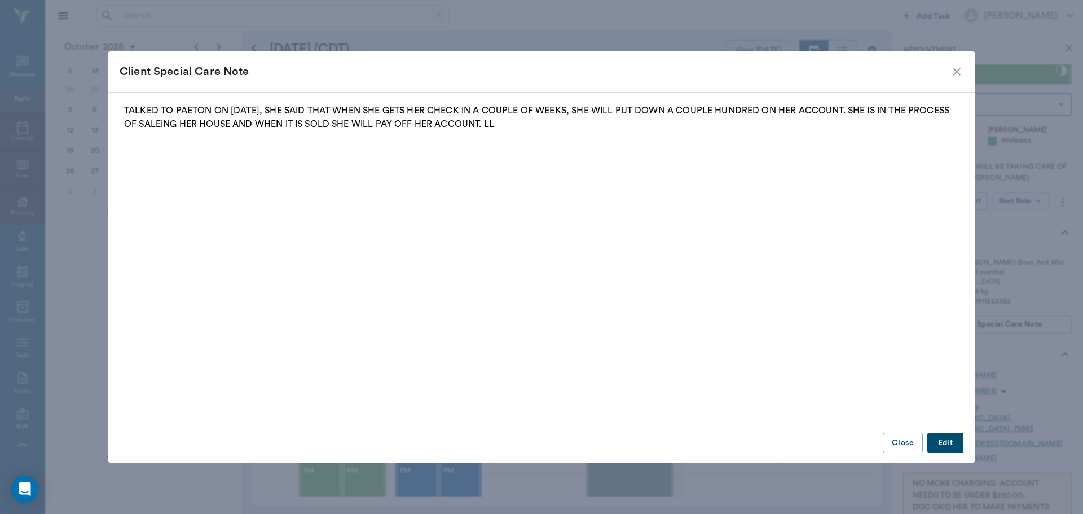
click at [959, 73] on icon "close" at bounding box center [957, 72] width 8 height 8
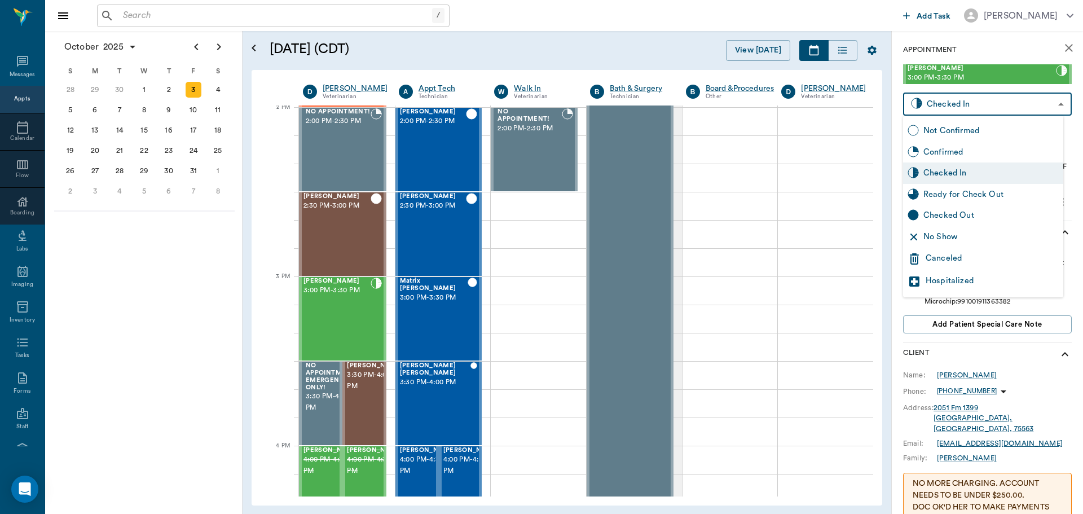
click at [964, 96] on body "/ ​ Add Task Dr. Bert Ellsworth Nectar Messages Appts Calendar Flow Boarding La…" at bounding box center [541, 257] width 1083 height 514
click at [969, 213] on div "Checked Out" at bounding box center [990, 215] width 135 height 12
type input "CHECKED_OUT"
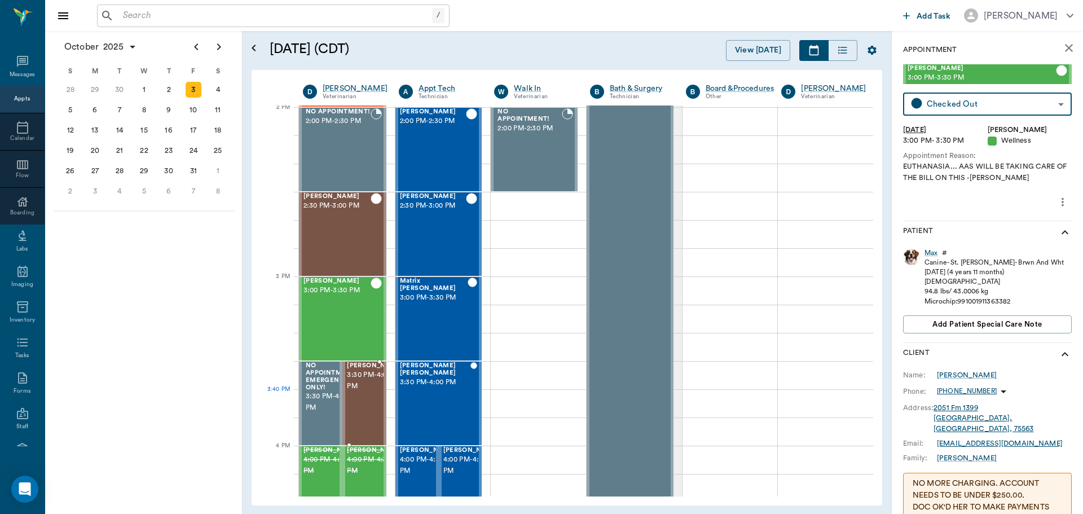
click at [365, 392] on span "3:30 PM - 4:00 PM" at bounding box center [375, 380] width 56 height 23
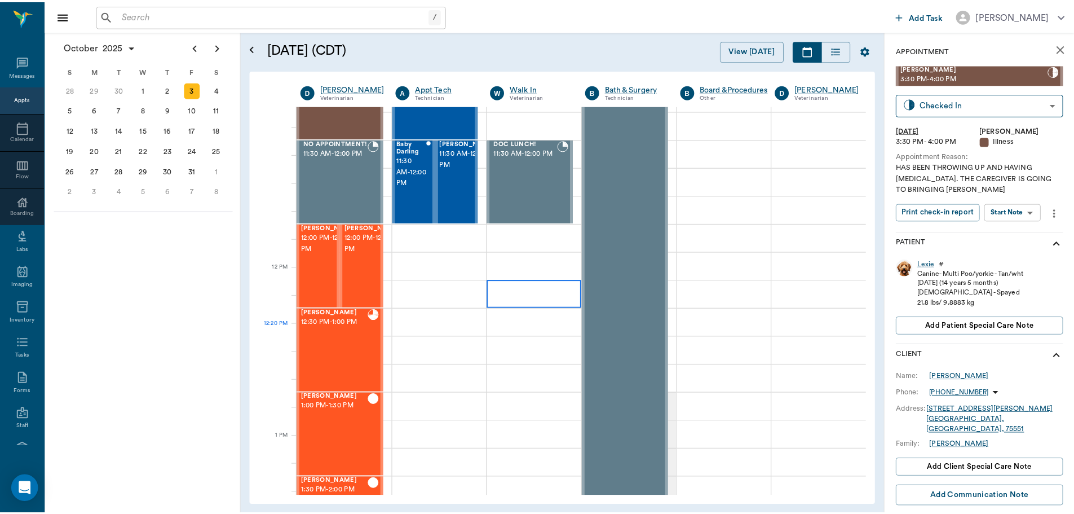
scroll to position [510, 0]
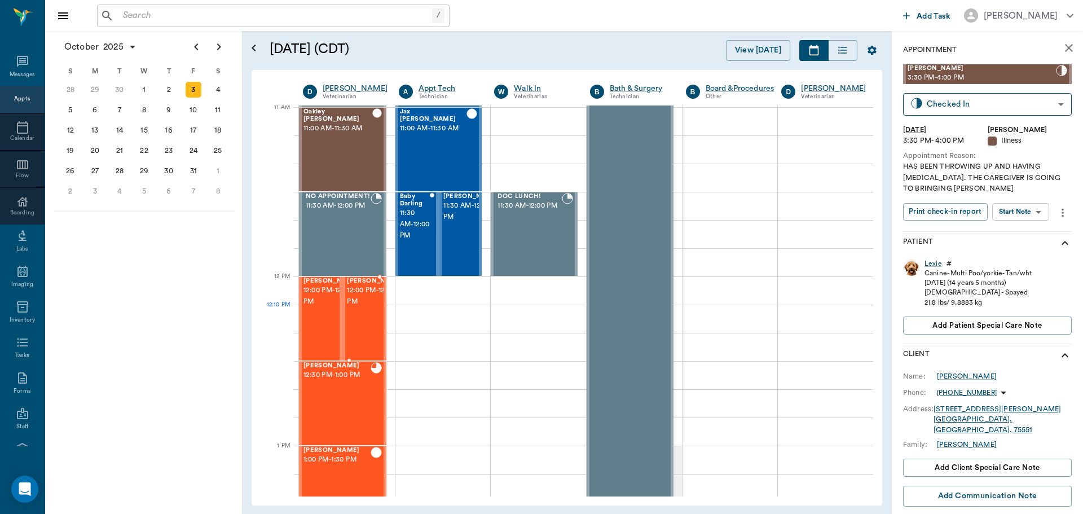
click at [356, 307] on span "12:00 PM - 12:30 PM" at bounding box center [375, 296] width 56 height 23
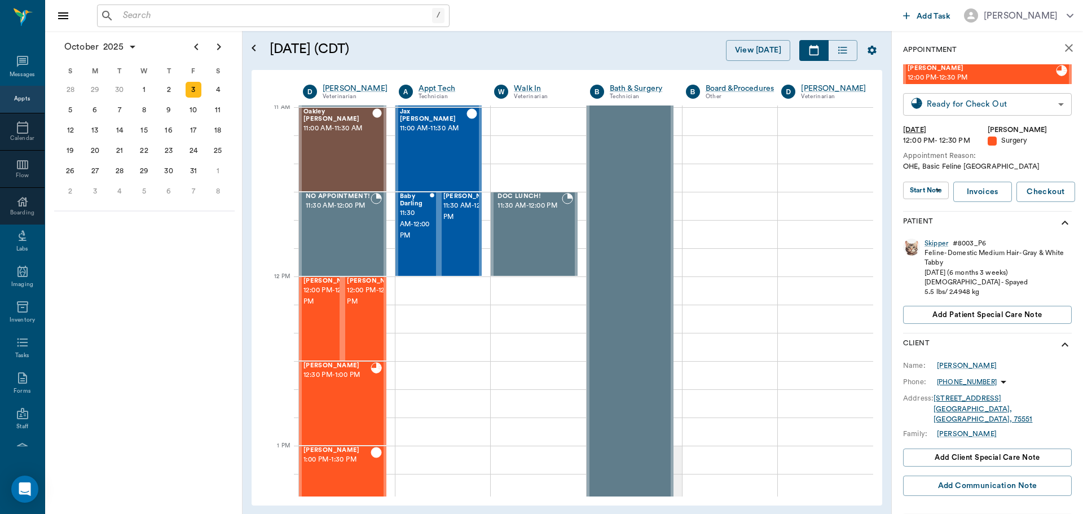
click at [966, 100] on body "/ ​ Add Task Dr. Bert Ellsworth Nectar Messages Appts Calendar Flow Boarding La…" at bounding box center [541, 257] width 1083 height 514
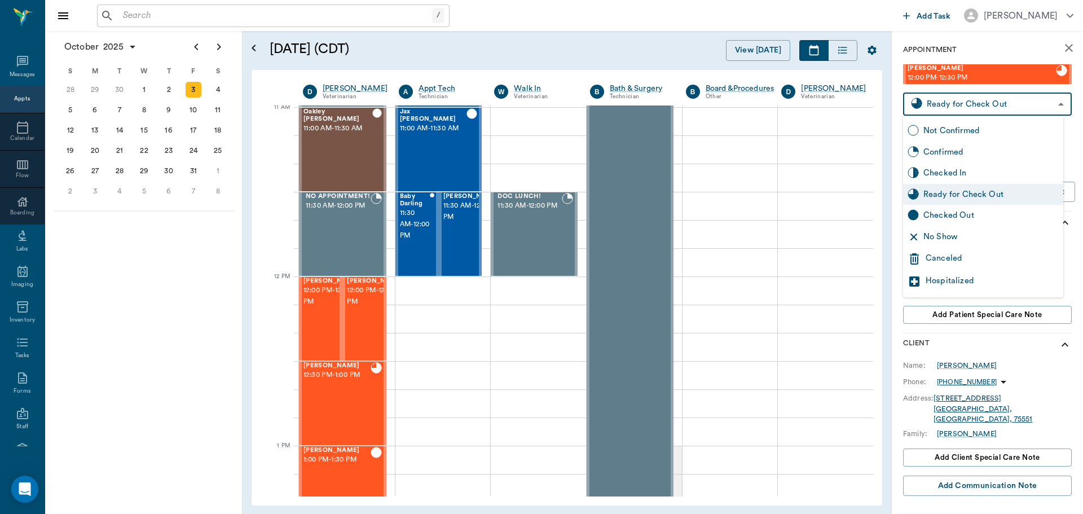
click at [976, 212] on div "Checked Out" at bounding box center [990, 215] width 135 height 12
type input "CHECKED_OUT"
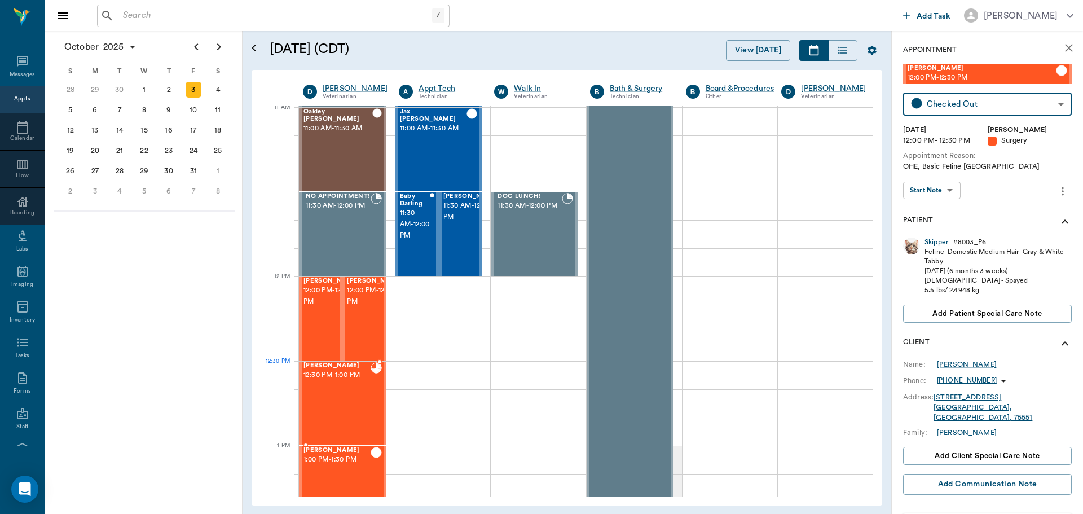
click at [371, 372] on icon at bounding box center [376, 367] width 11 height 11
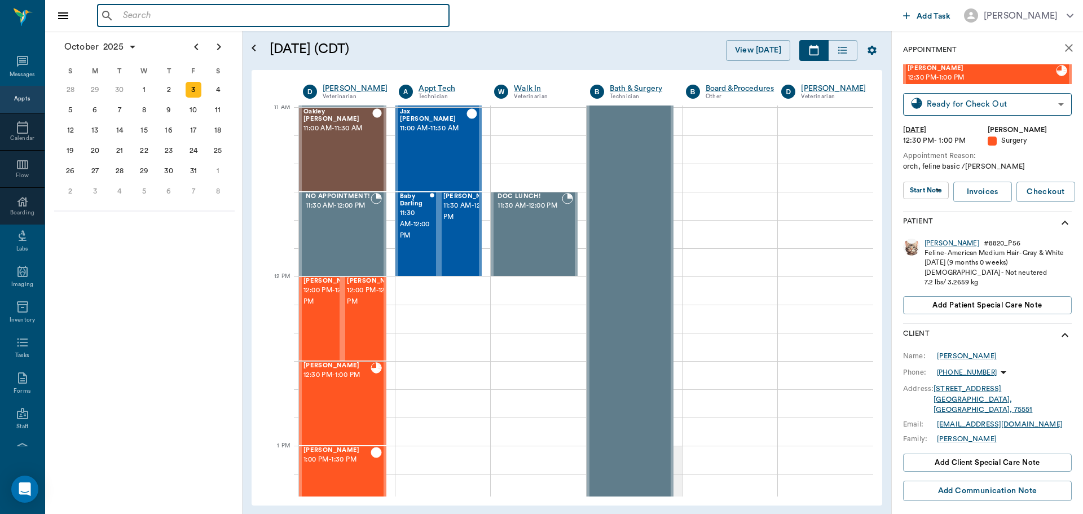
click at [315, 19] on input "text" at bounding box center [281, 16] width 326 height 16
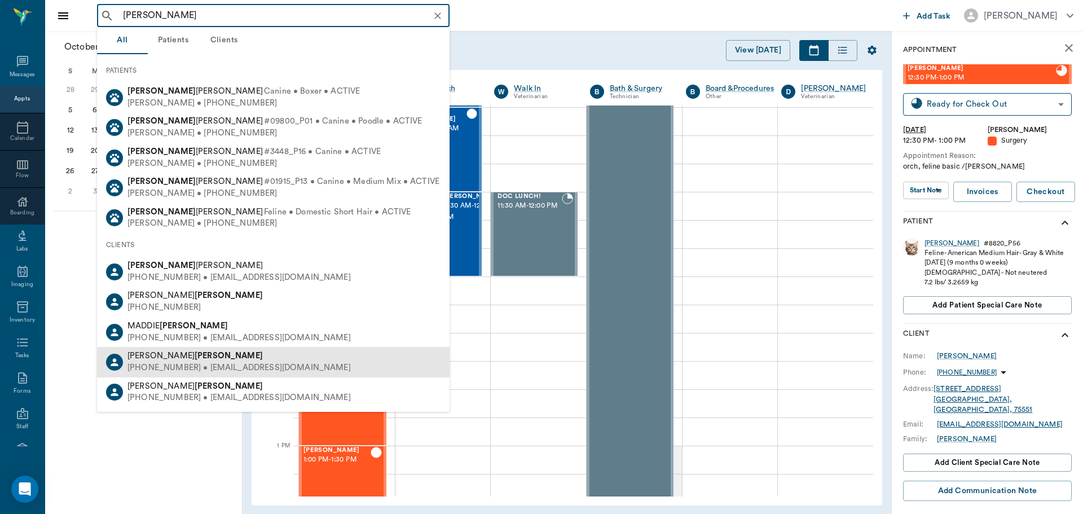
click at [312, 363] on div "Rachel Ellsworth (580) 579-0511 • rachelellsworth@yahoo.com" at bounding box center [273, 362] width 353 height 30
type input "bert ellsworth"
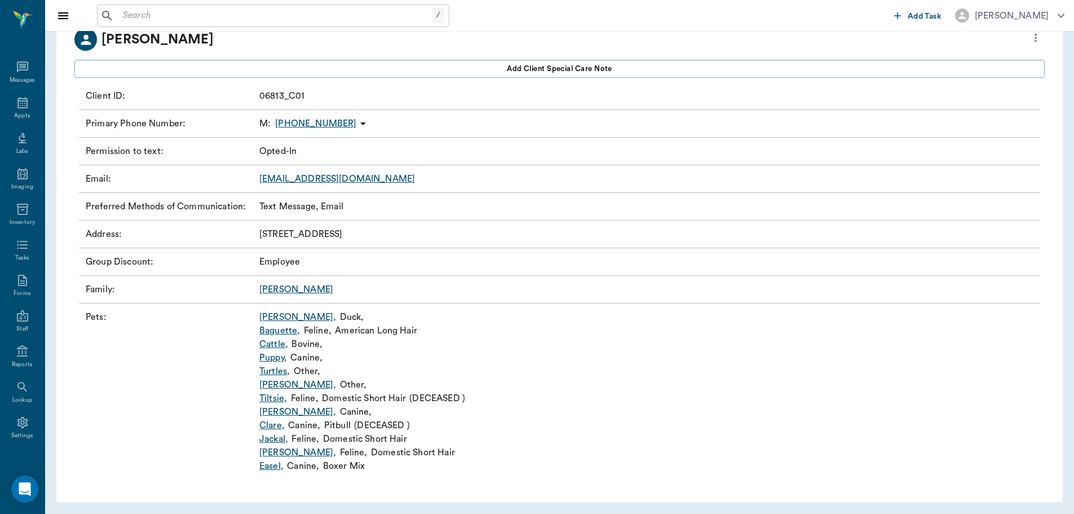
scroll to position [80, 0]
click at [276, 291] on link "Ellsworth" at bounding box center [296, 288] width 74 height 9
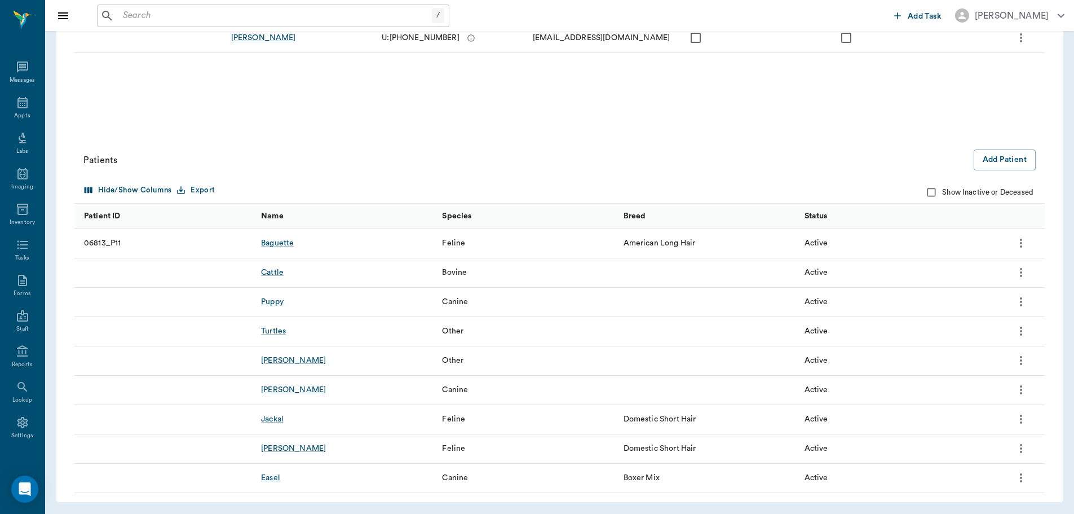
scroll to position [249, 0]
click at [1001, 157] on button "Add Patient" at bounding box center [1005, 158] width 62 height 21
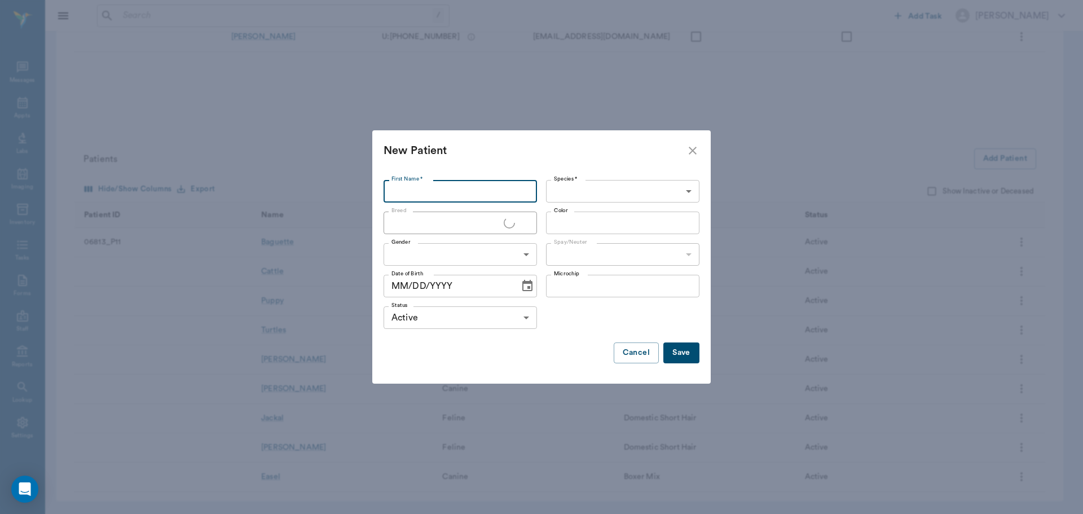
click at [464, 193] on input "First Name *" at bounding box center [460, 191] width 153 height 23
type input "i"
type input "Ollie (Not ollie)"
click at [572, 199] on body "/ ​ Add Task Dr. Bert Ellsworth Nectar Messages Appts Labs Imaging Inventory Ta…" at bounding box center [541, 132] width 1083 height 763
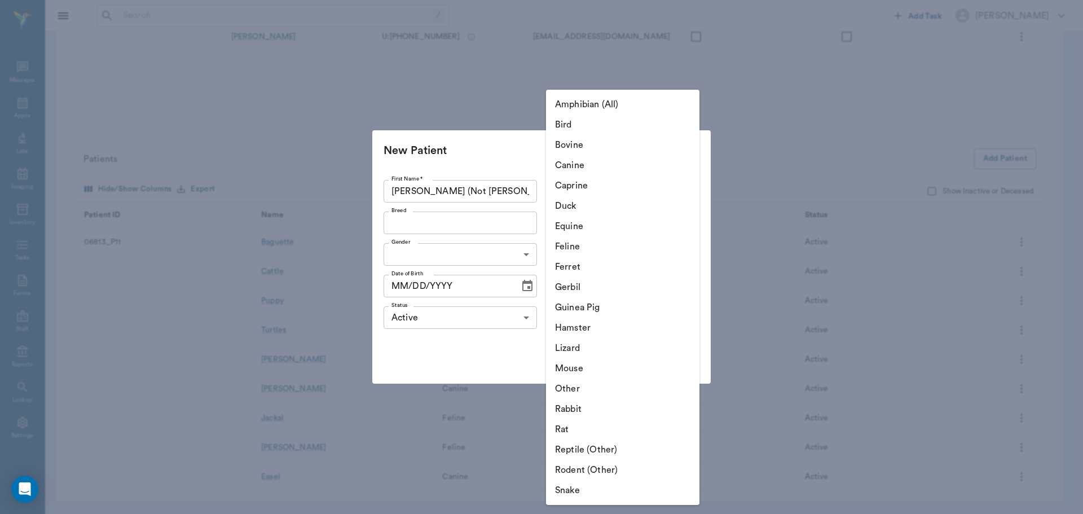
click at [594, 241] on li "Feline" at bounding box center [622, 246] width 153 height 20
type input "Feline"
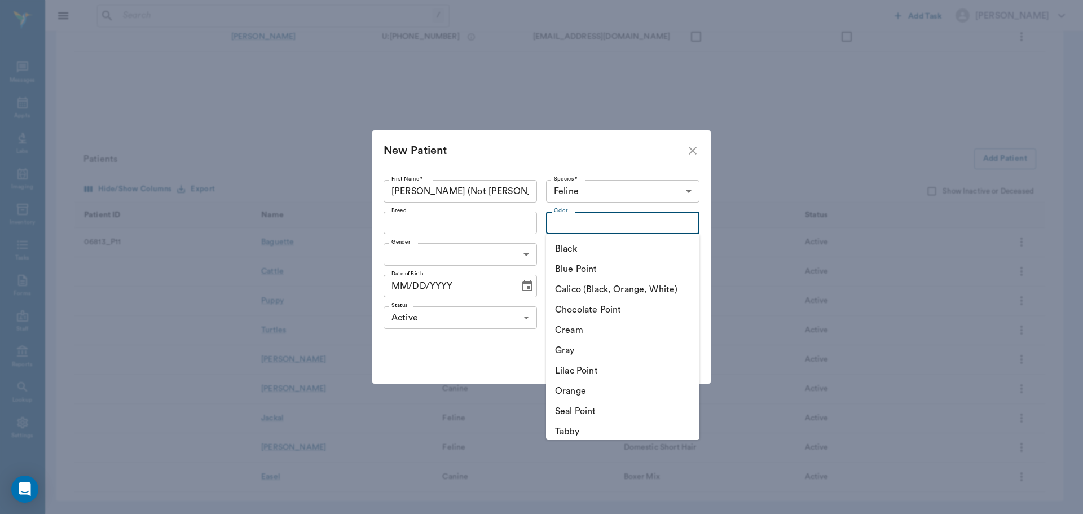
click at [588, 224] on input "Color" at bounding box center [613, 223] width 128 height 16
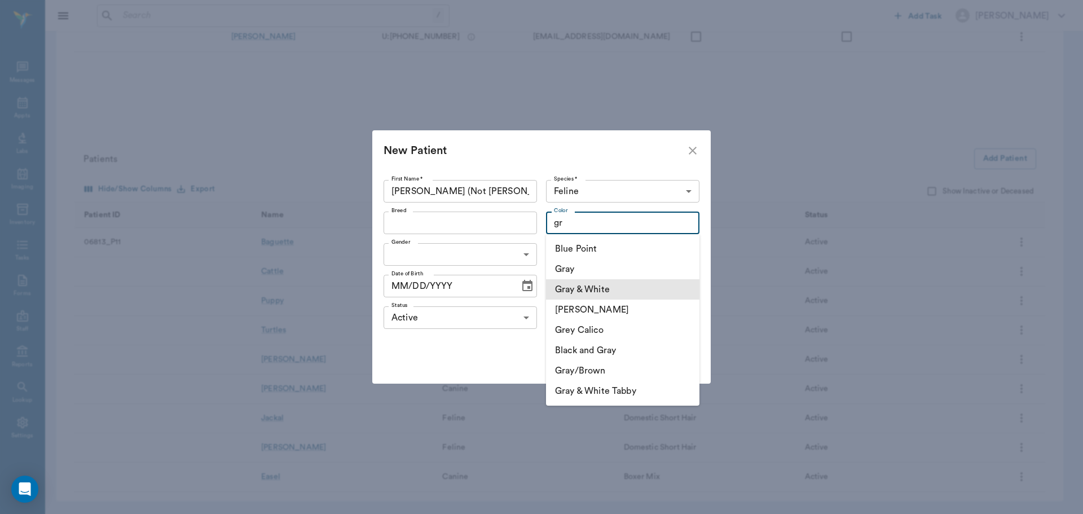
click at [616, 287] on li "Gray & White" at bounding box center [622, 289] width 153 height 20
type input "Gray & White"
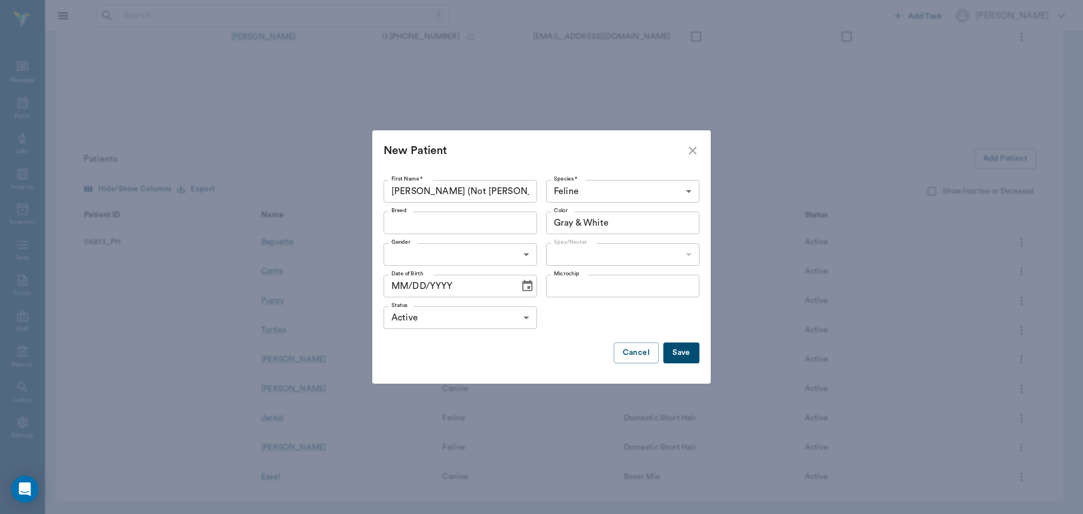
click at [455, 223] on input "Breed" at bounding box center [451, 223] width 128 height 16
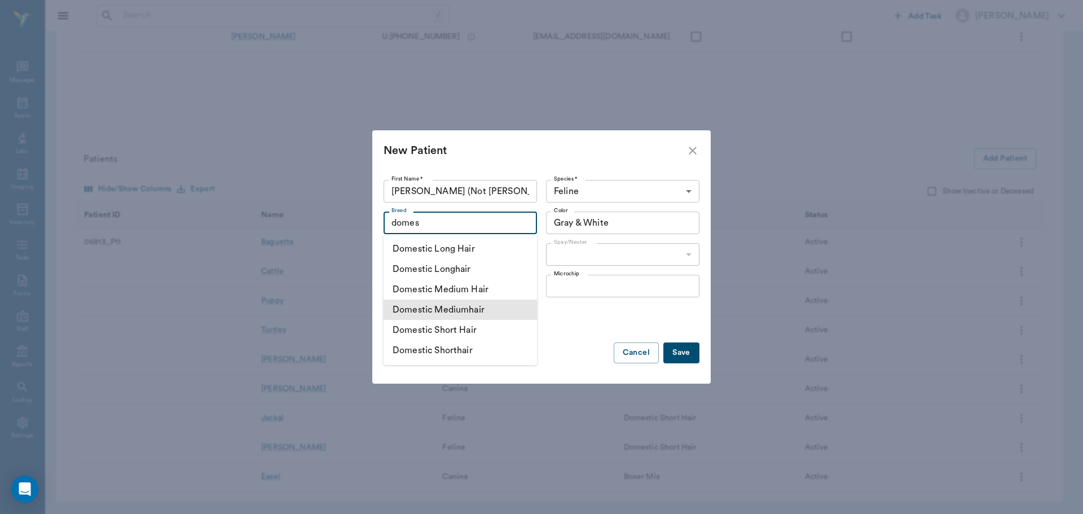
click at [485, 312] on li "Domestic Mediumhair" at bounding box center [460, 309] width 153 height 20
type input "Domestic Mediumhair"
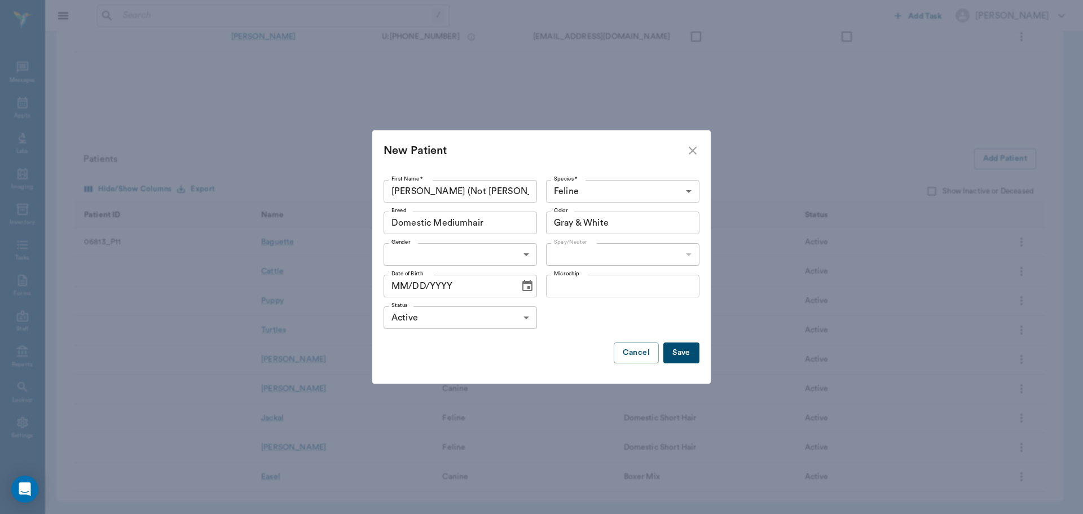
click at [469, 254] on body "/ ​ Add Task Dr. Bert Ellsworth Nectar Messages Appts Labs Imaging Inventory Ta…" at bounding box center [541, 132] width 1083 height 763
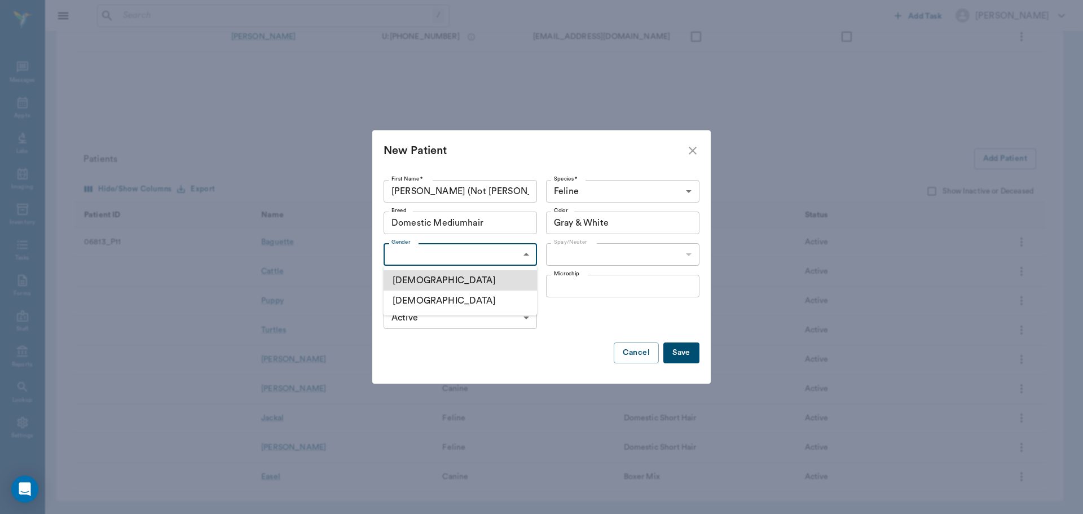
click at [472, 279] on li "Male" at bounding box center [460, 280] width 153 height 20
type input "MALE"
click at [568, 251] on body "/ ​ Add Task Dr. Bert Ellsworth Nectar Messages Appts Labs Imaging Inventory Ta…" at bounding box center [541, 132] width 1083 height 763
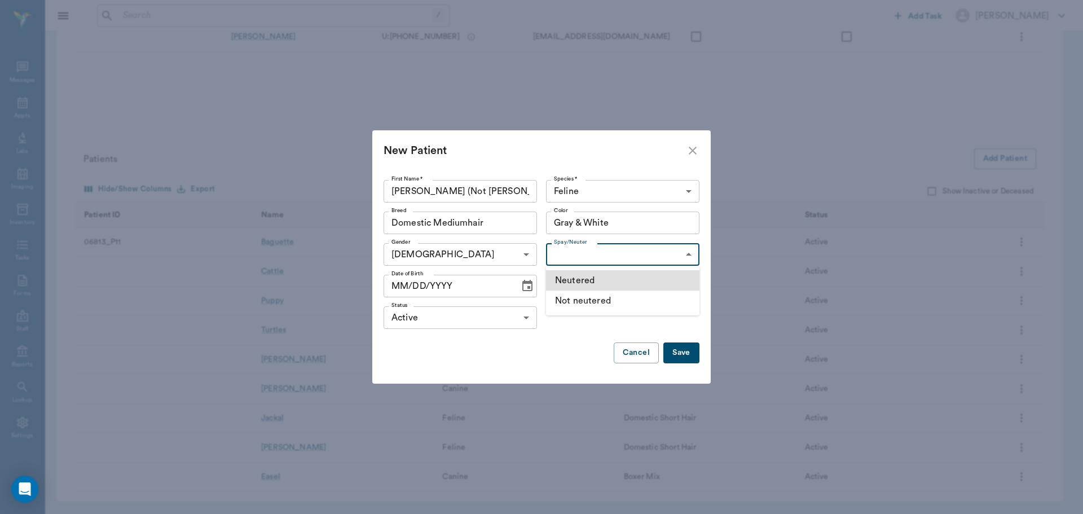
click at [588, 273] on li "Neutered" at bounding box center [622, 280] width 153 height 20
type input "true"
click at [401, 288] on input "MM/DD/YYYY" at bounding box center [448, 286] width 128 height 23
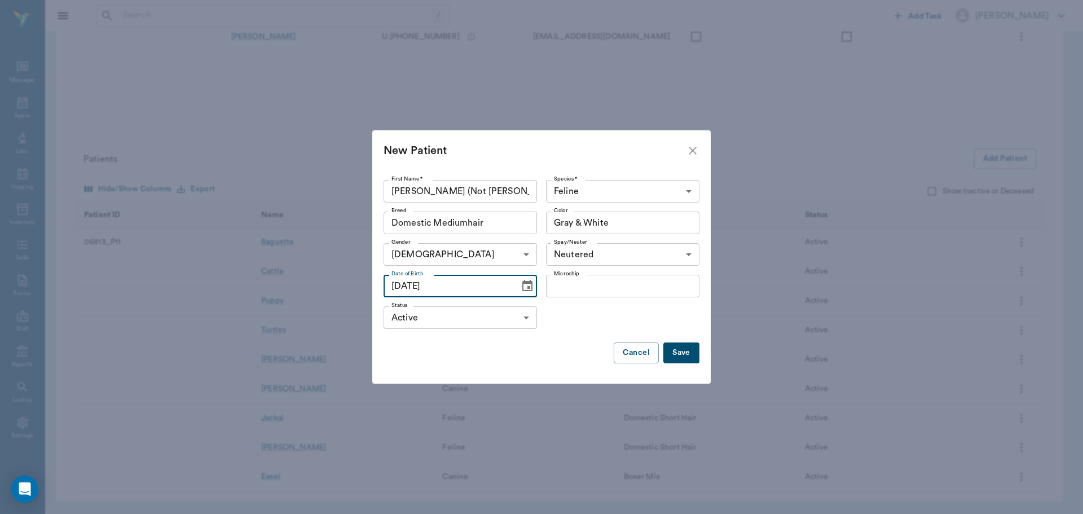
type input "04/01/2025"
click at [468, 226] on input "Domestic Mediumhair" at bounding box center [443, 223] width 113 height 16
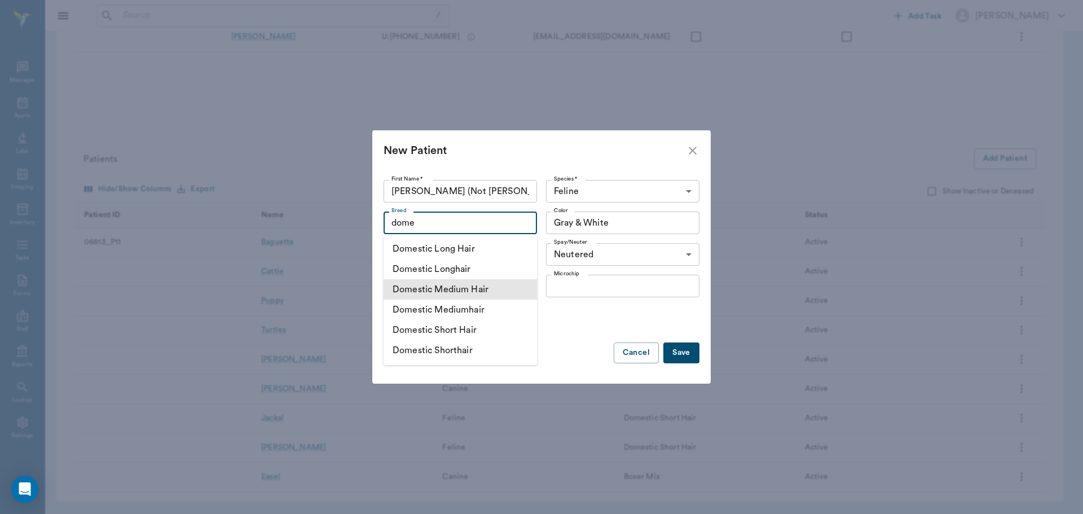
click at [501, 285] on li "Domestic Medium Hair" at bounding box center [460, 289] width 153 height 20
type input "Domestic Medium Hair"
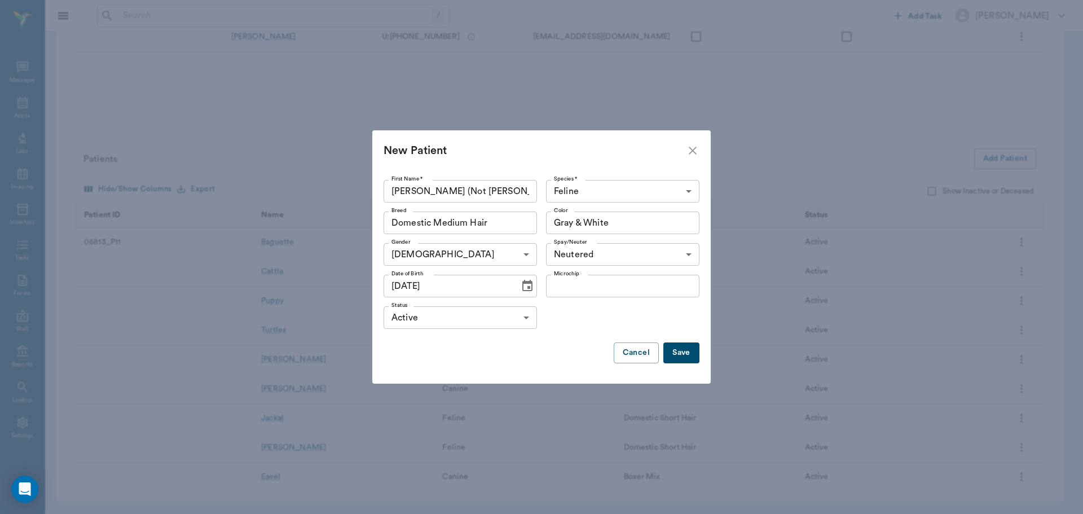
click at [693, 351] on button "Save" at bounding box center [681, 352] width 36 height 21
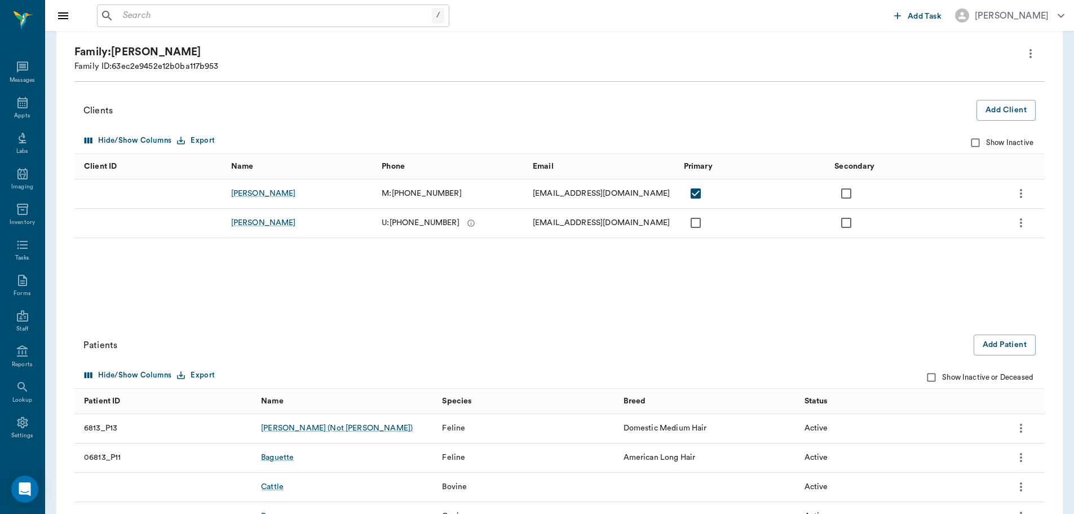
scroll to position [0, 0]
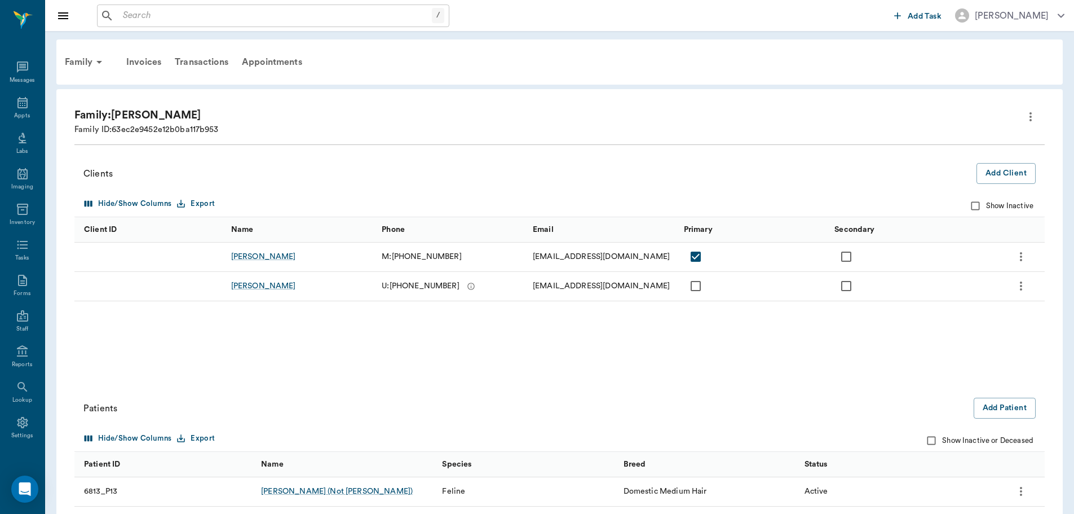
drag, startPoint x: 213, startPoint y: 60, endPoint x: 214, endPoint y: 98, distance: 38.4
click at [213, 60] on div "Transactions" at bounding box center [201, 62] width 67 height 27
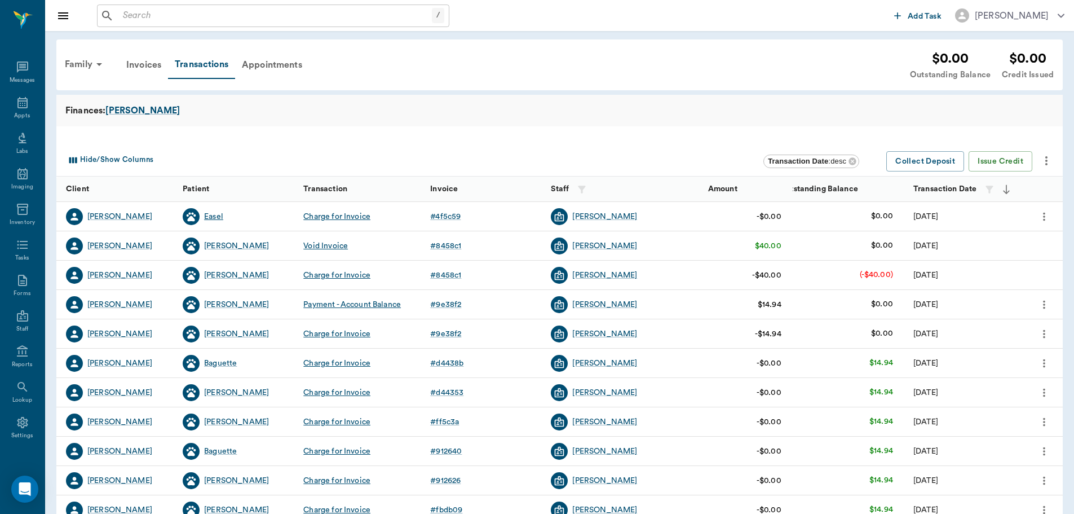
click at [221, 215] on div "Easel" at bounding box center [213, 216] width 19 height 11
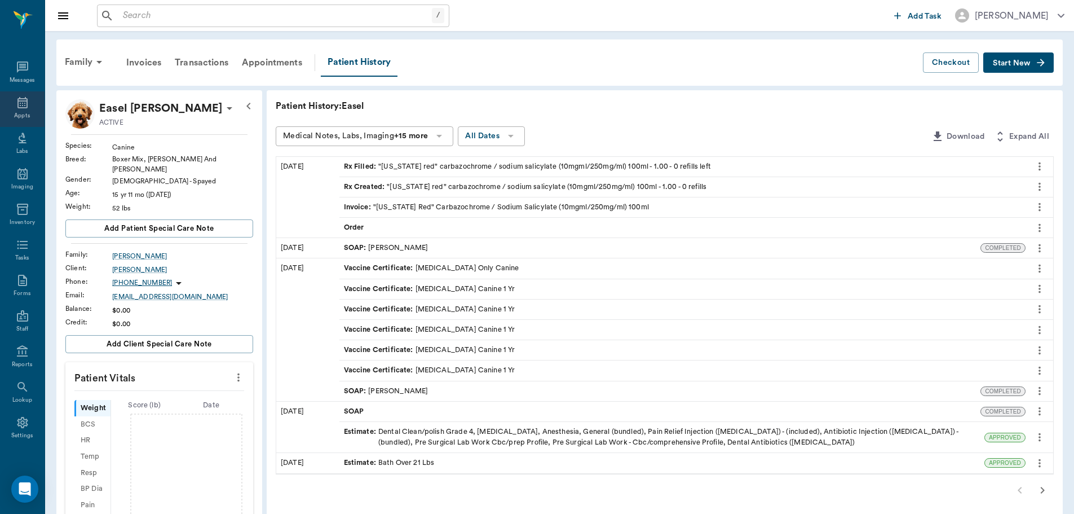
click at [28, 116] on div "Appts" at bounding box center [22, 109] width 45 height 36
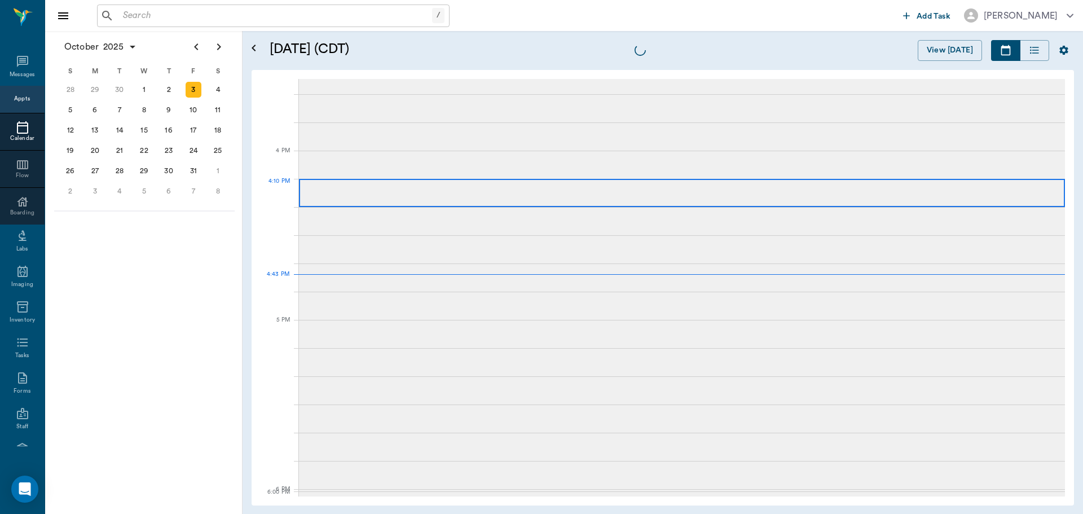
scroll to position [1355, 0]
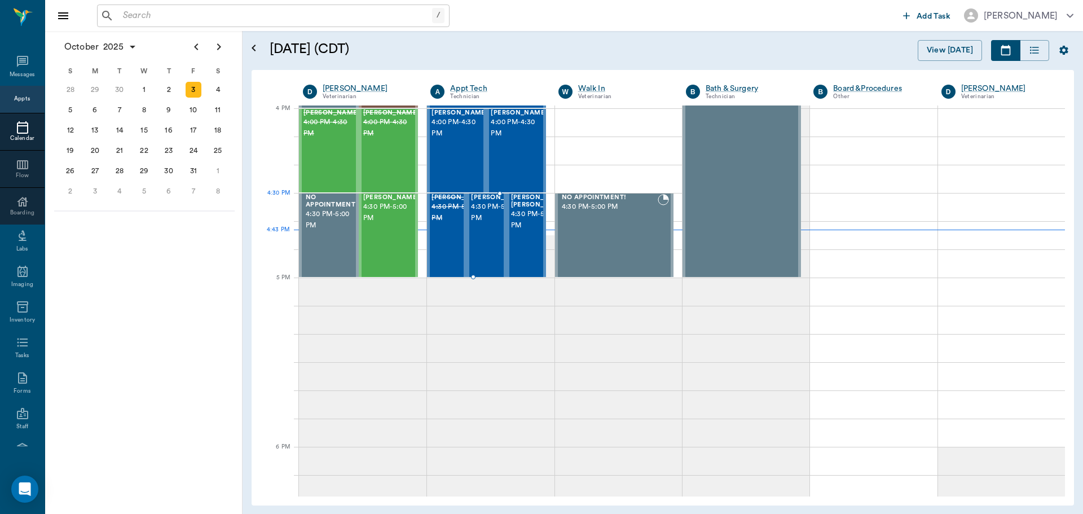
click at [482, 201] on span "[PERSON_NAME]" at bounding box center [499, 197] width 56 height 7
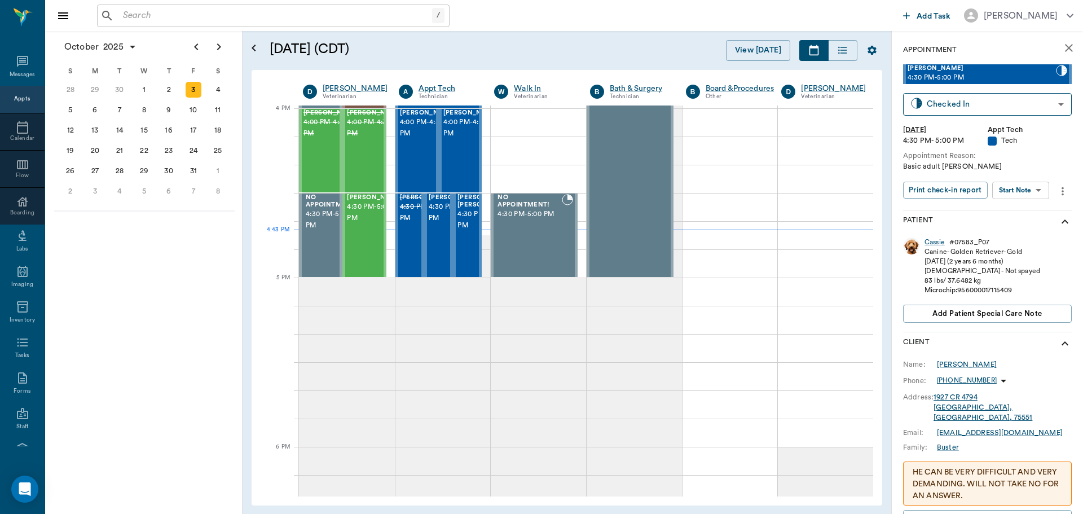
click at [1033, 189] on body "/ ​ Add Task Dr. Bert Ellsworth Nectar Messages Appts Calendar Flow Boarding La…" at bounding box center [541, 257] width 1083 height 514
click at [1025, 214] on button "Start SOAP" at bounding box center [1008, 213] width 38 height 13
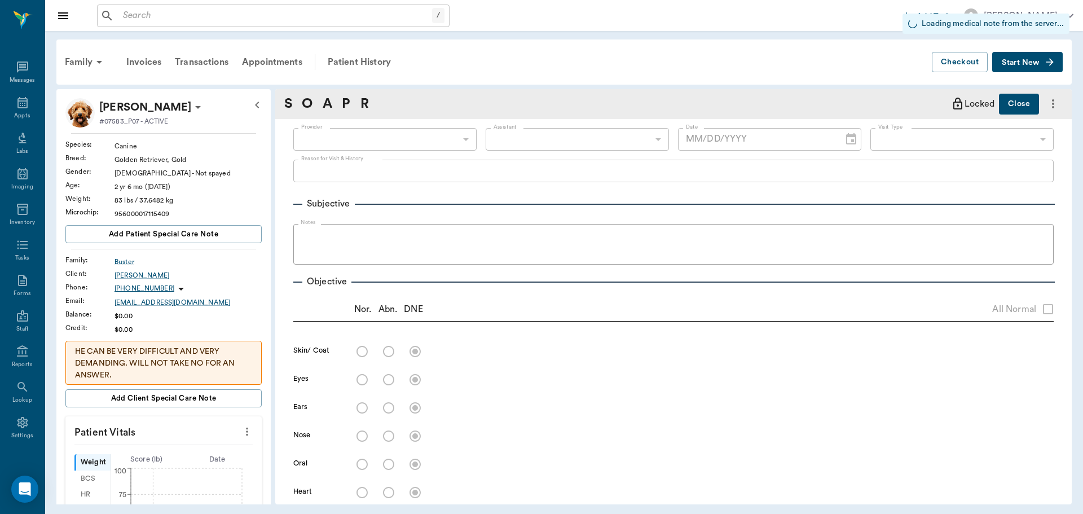
type input "63ec2f075fda476ae8351a4c"
type input "65d2be4f46e3a538d89b8c1a"
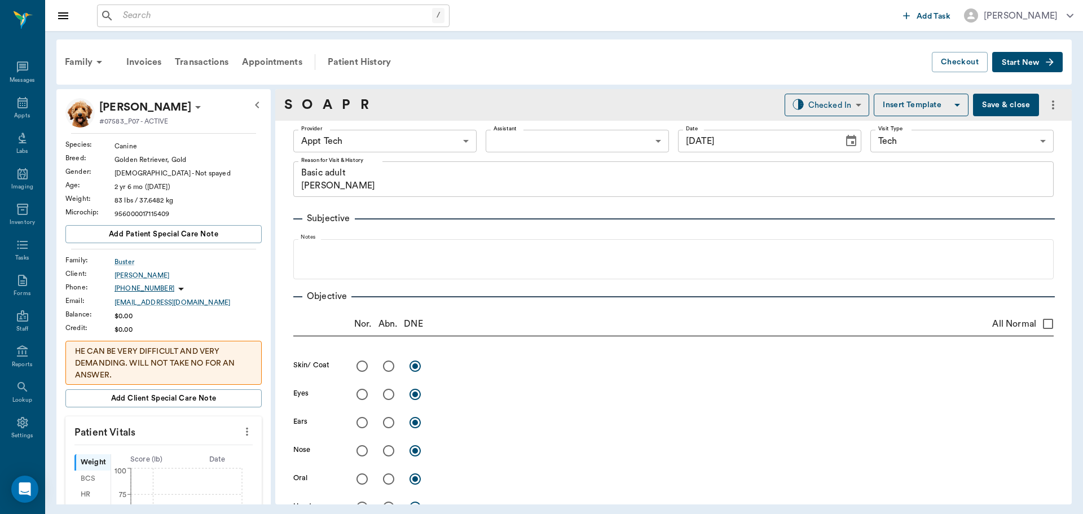
type input "[DATE]"
type textarea "Basic adult Christy"
click at [241, 433] on icon "more" at bounding box center [247, 432] width 12 height 14
click at [205, 441] on li "Enter Vitals" at bounding box center [191, 451] width 113 height 21
click at [177, 460] on input "text" at bounding box center [163, 465] width 98 height 23
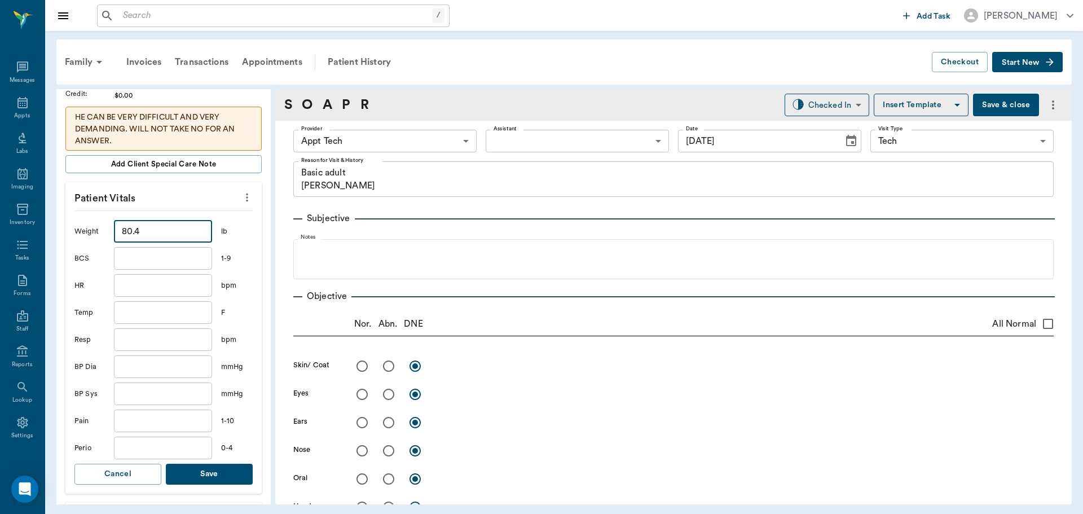
scroll to position [282, 0]
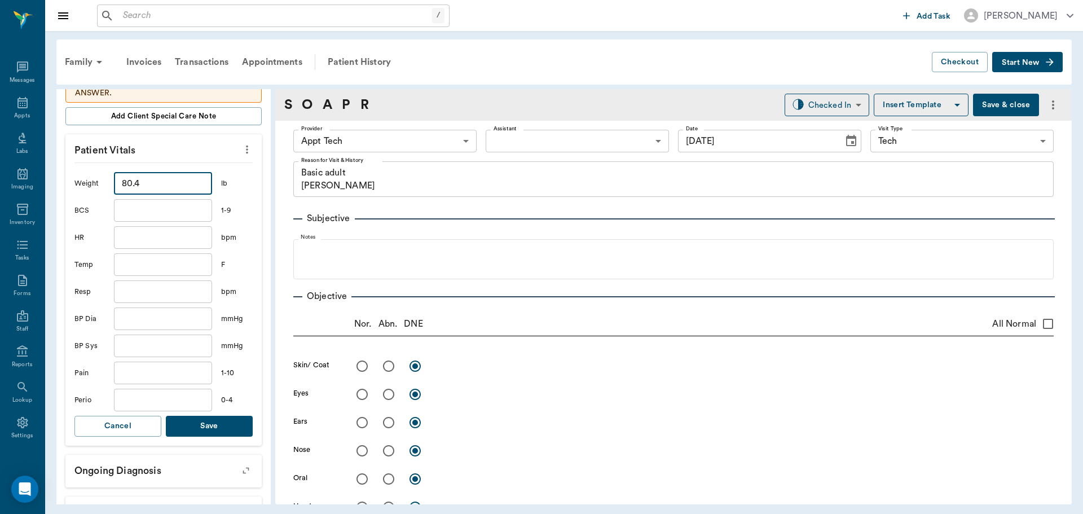
type input "80.4"
click at [218, 436] on button "Save" at bounding box center [209, 426] width 87 height 21
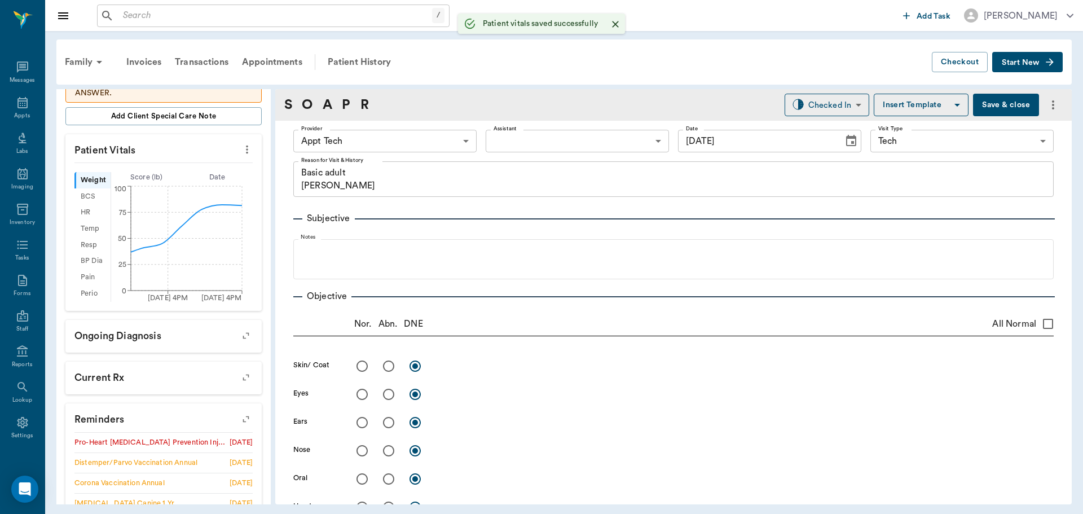
click at [393, 142] on body "/ ​ Add Task Dr. Bert Ellsworth Nectar Messages Appts Labs Imaging Inventory Ta…" at bounding box center [541, 257] width 1083 height 514
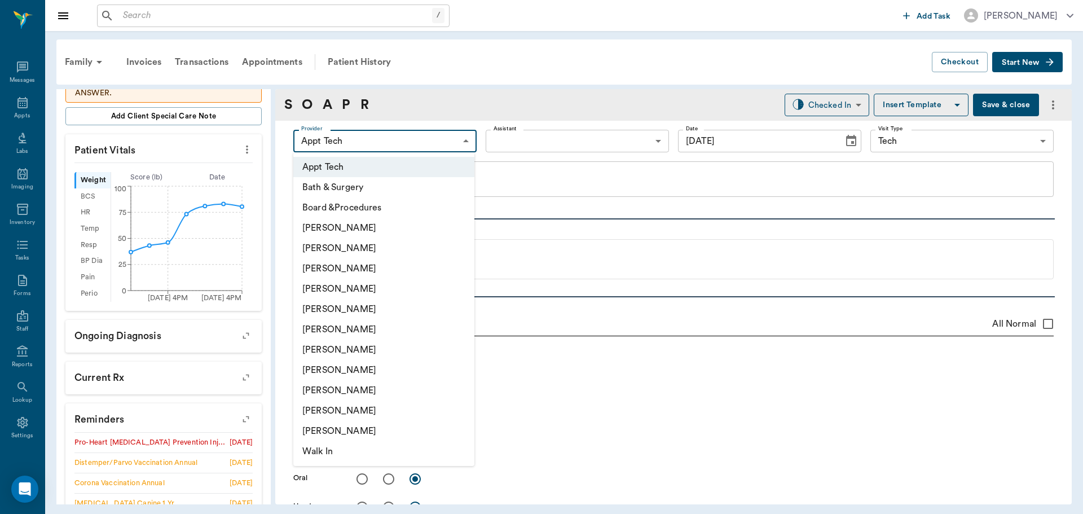
click at [400, 261] on li "Daniel Virnala" at bounding box center [383, 268] width 181 height 20
type input "642ef10e332a41444de2bad1"
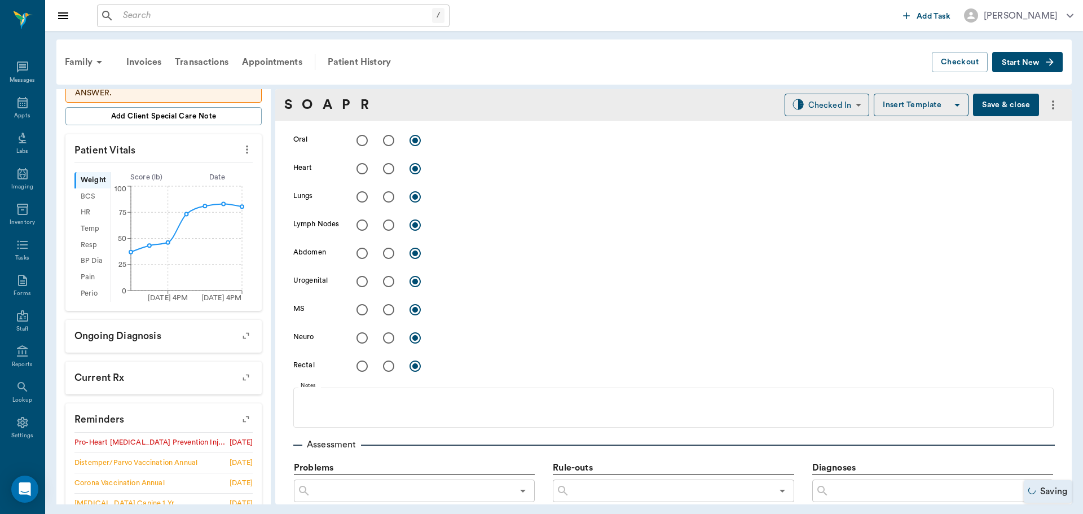
scroll to position [677, 0]
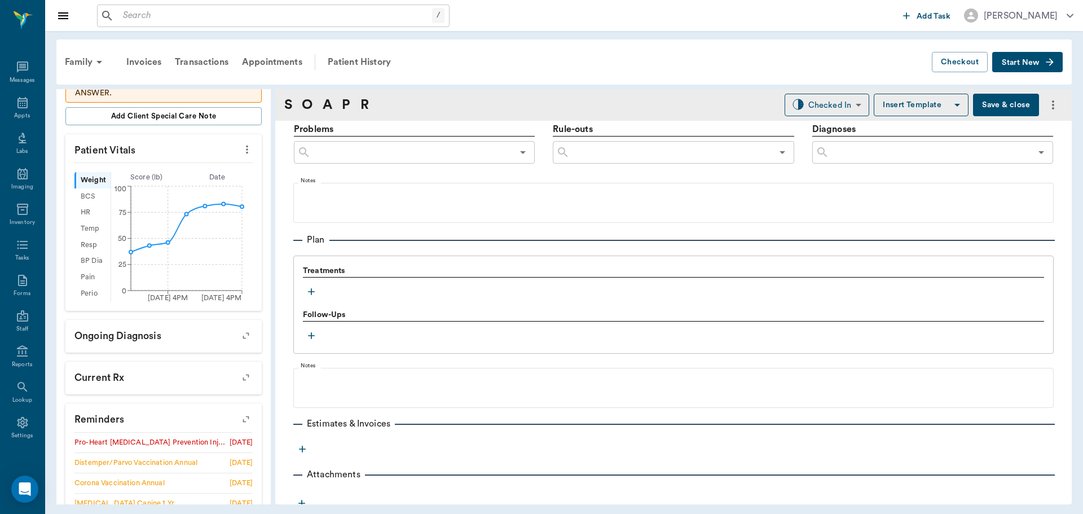
click at [304, 293] on button "button" at bounding box center [311, 291] width 17 height 17
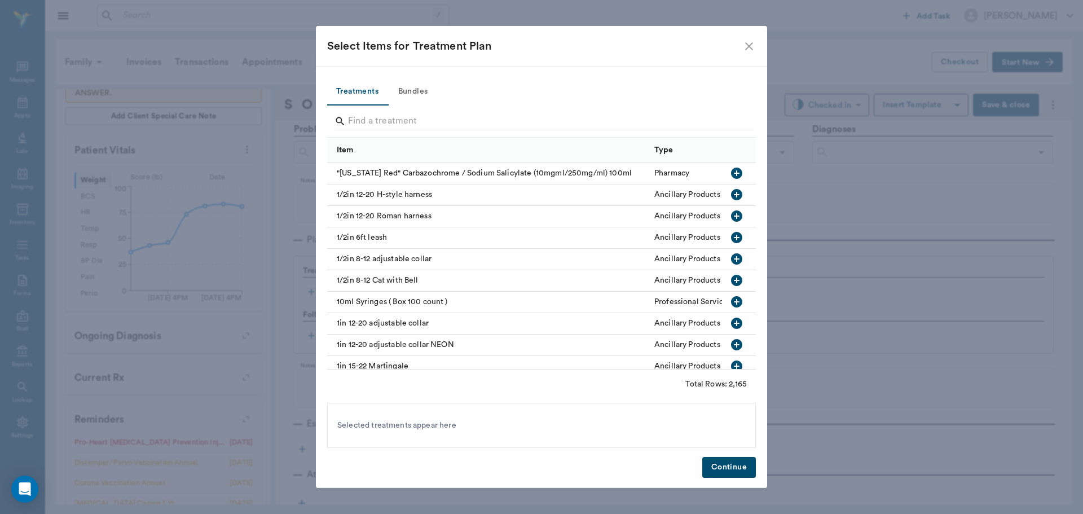
click at [421, 94] on button "Bundles" at bounding box center [412, 91] width 51 height 27
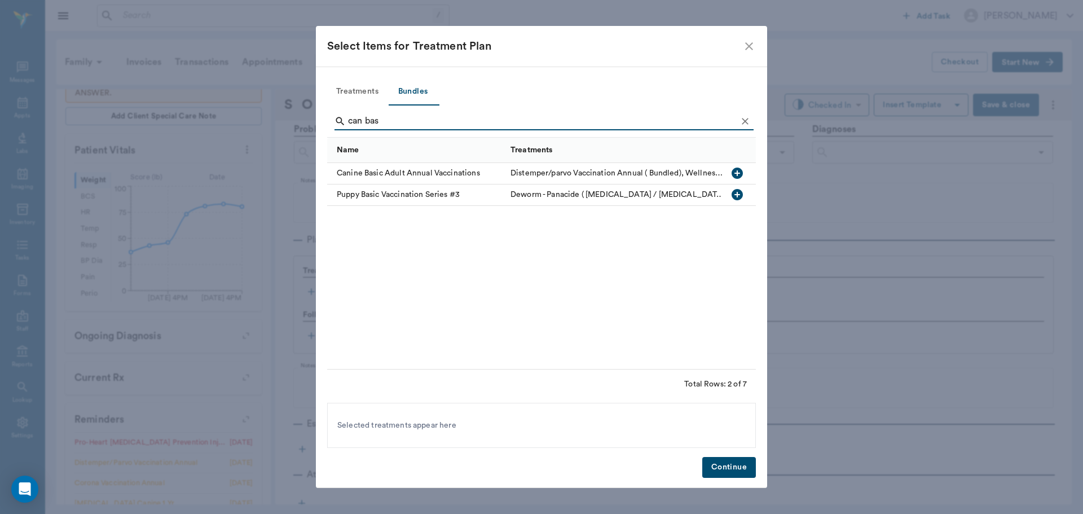
type input "can bas"
click at [741, 174] on icon "button" at bounding box center [737, 173] width 11 height 11
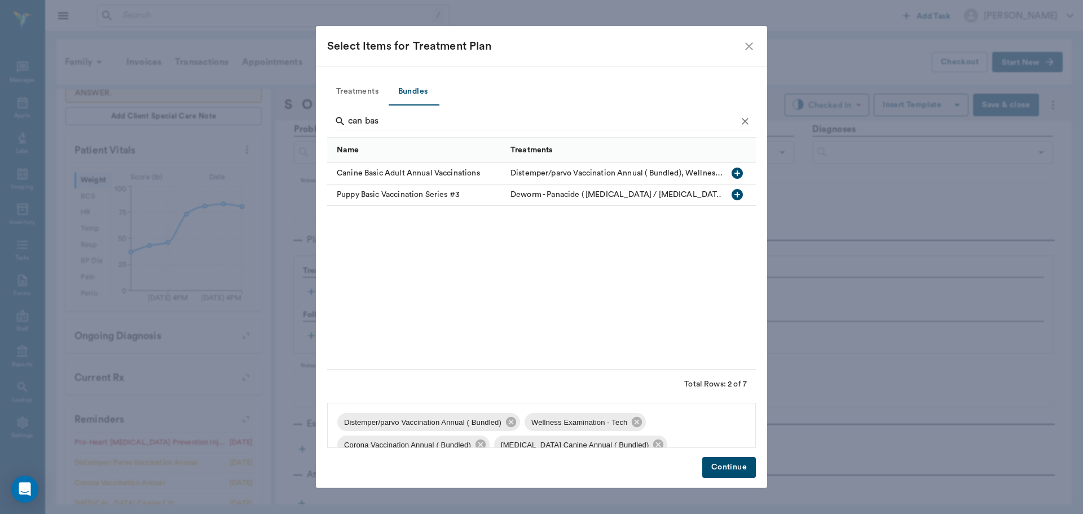
click at [722, 473] on button "Continue" at bounding box center [729, 467] width 54 height 21
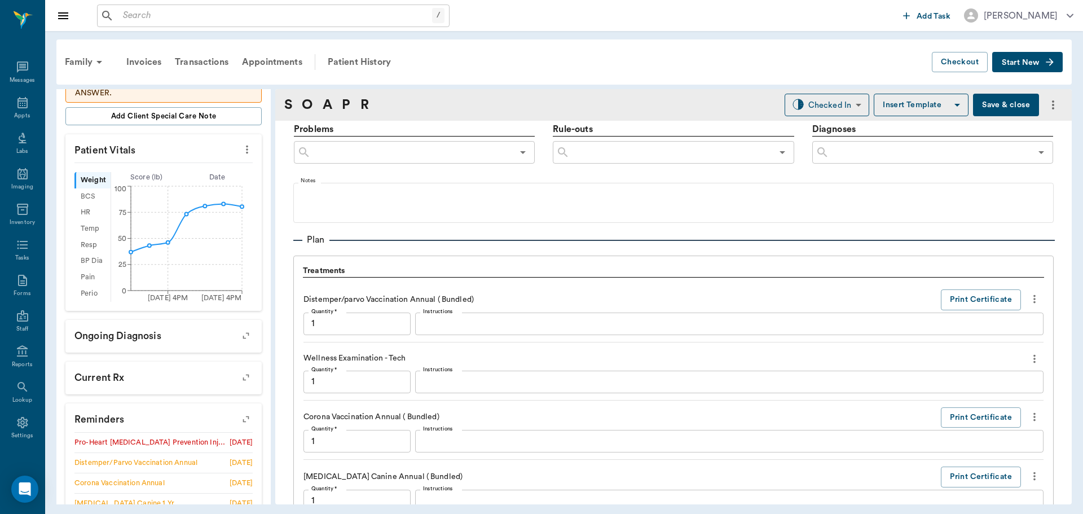
scroll to position [1209, 0]
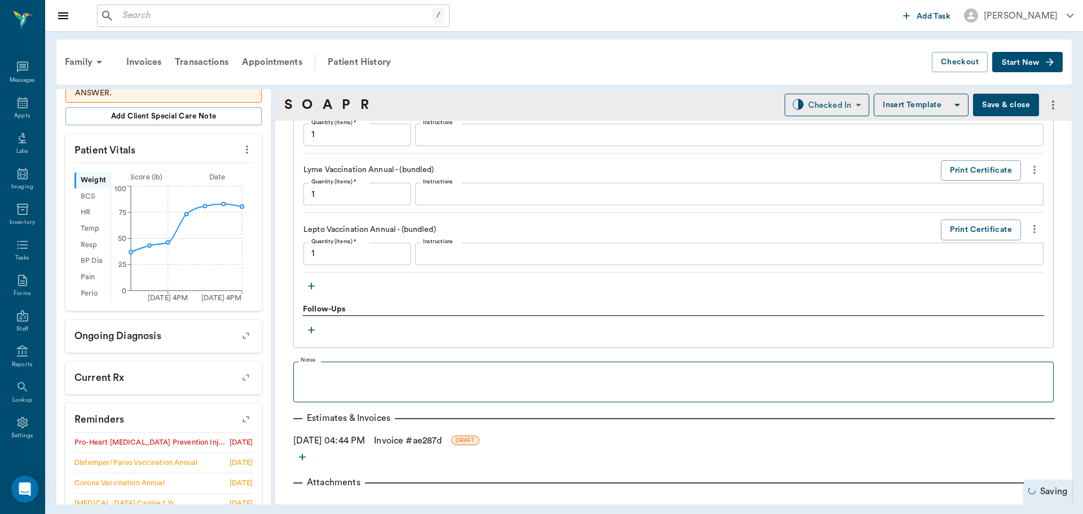
type input "1.00"
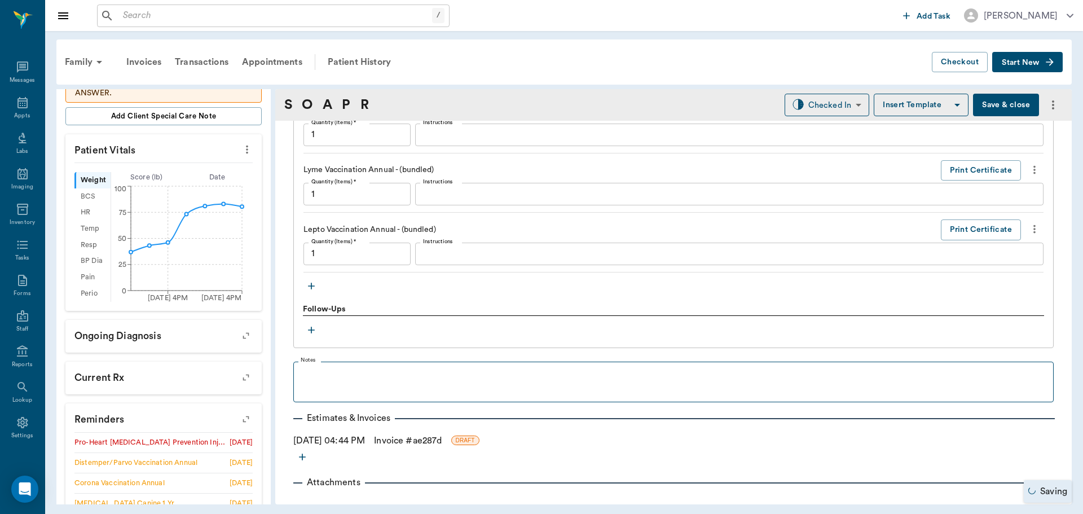
type input "1.00"
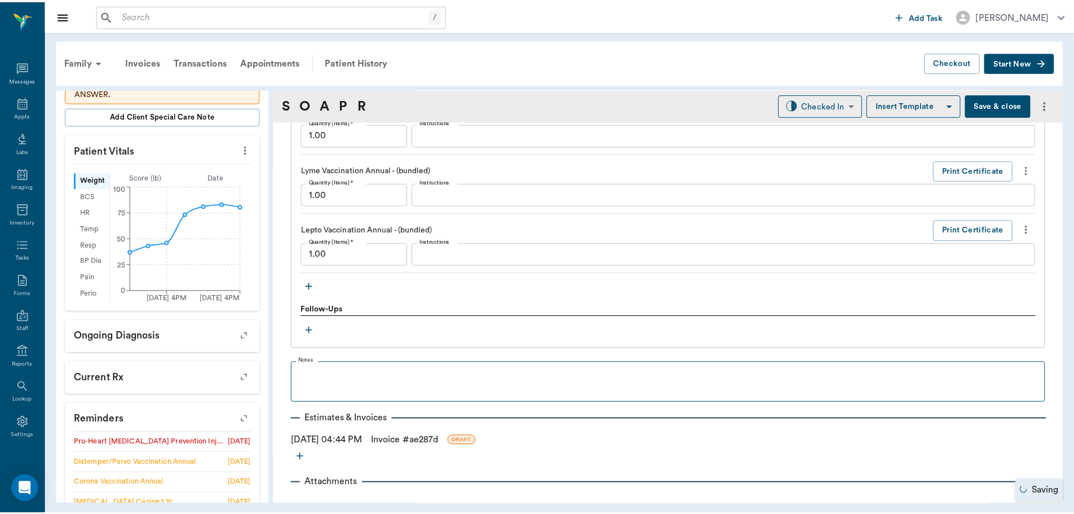
scroll to position [1223, 0]
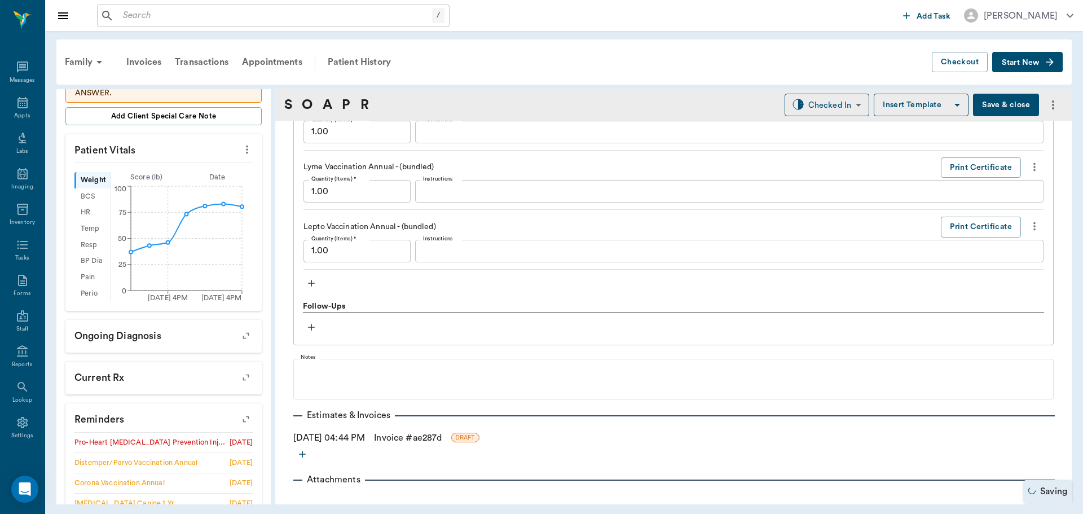
click at [438, 435] on link "Invoice # ae287d" at bounding box center [408, 438] width 68 height 14
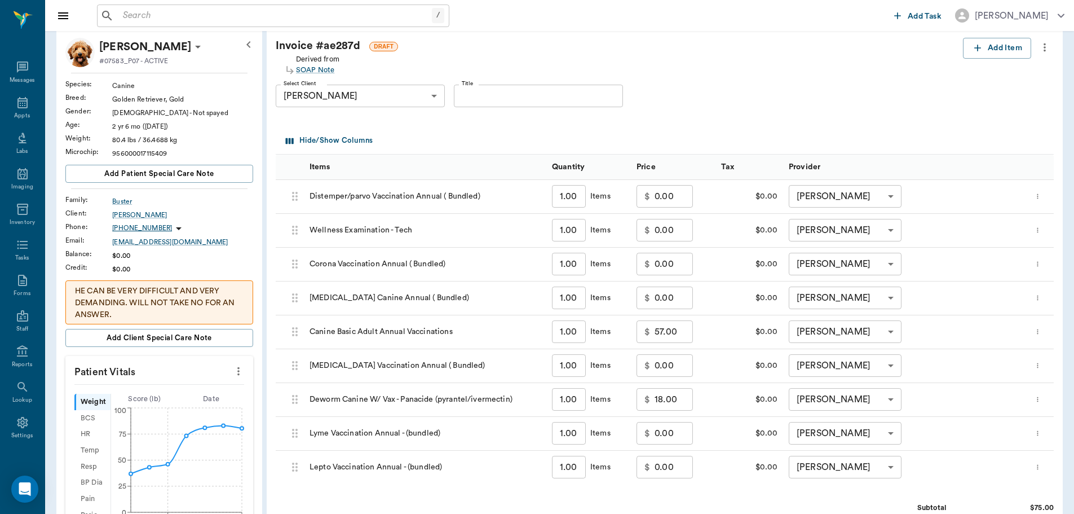
scroll to position [338, 0]
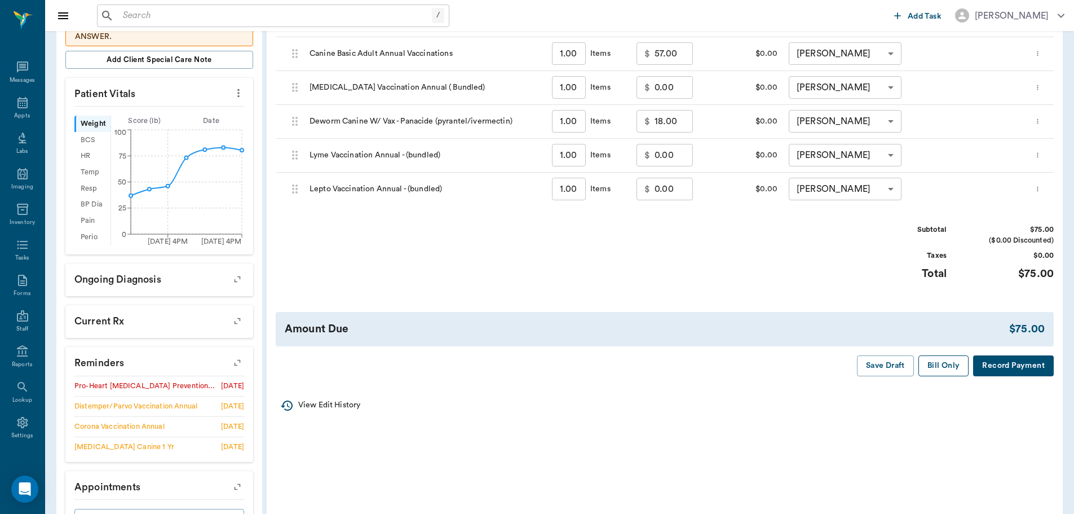
click at [942, 365] on button "Bill Only" at bounding box center [944, 365] width 51 height 21
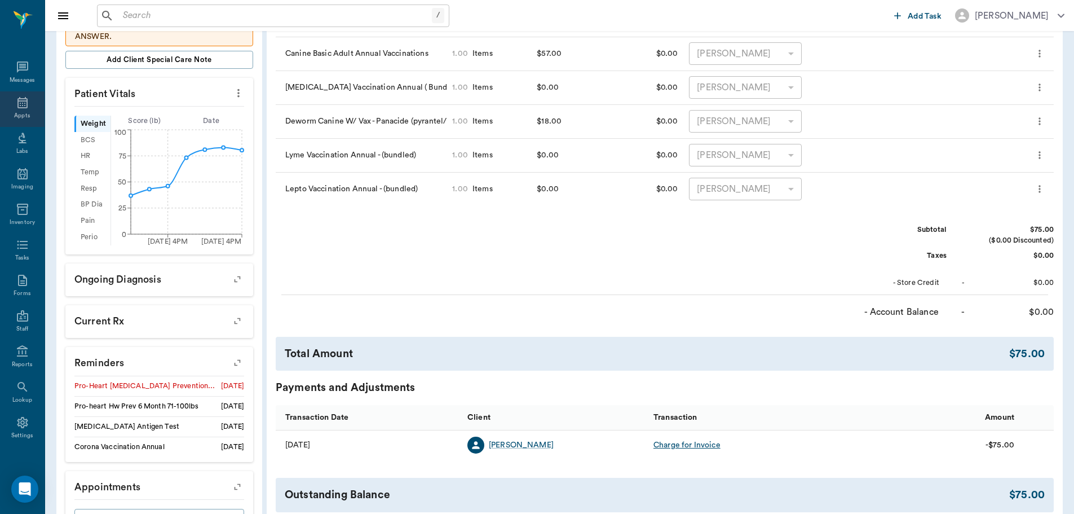
click at [17, 100] on icon at bounding box center [23, 103] width 14 height 14
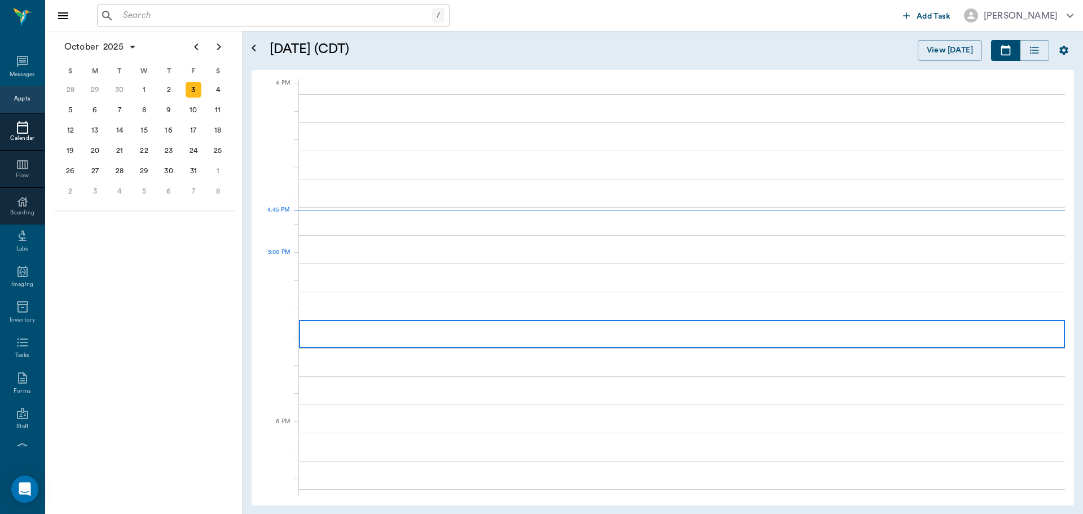
scroll to position [1354, 0]
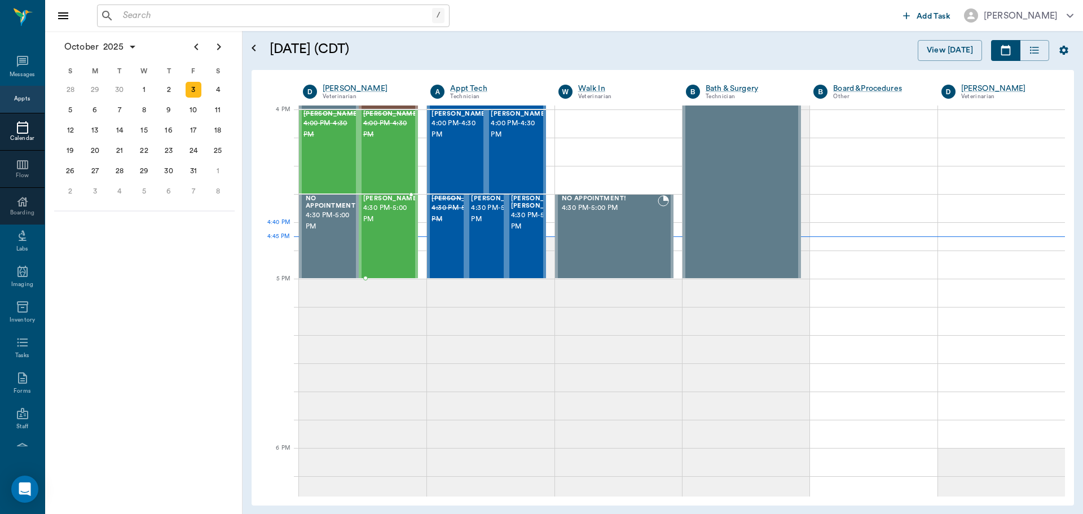
click at [395, 233] on div "[PERSON_NAME] 4:30 PM - 5:00 PM" at bounding box center [391, 236] width 56 height 82
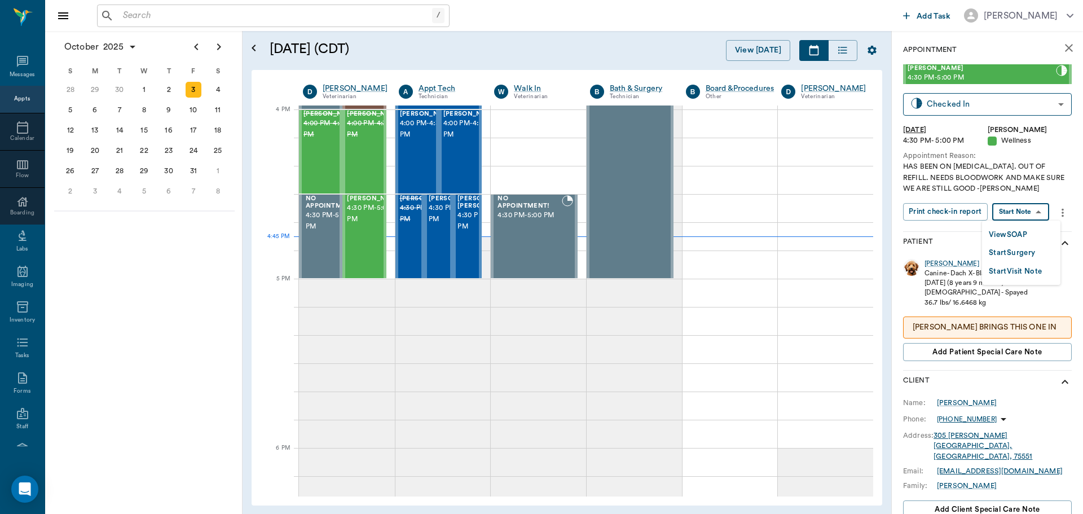
click at [1034, 206] on body "/ ​ Add Task Dr. Bert Ellsworth Nectar Messages Appts Calendar Flow Boarding La…" at bounding box center [541, 257] width 1083 height 514
click at [1026, 232] on button "View SOAP" at bounding box center [1008, 234] width 38 height 13
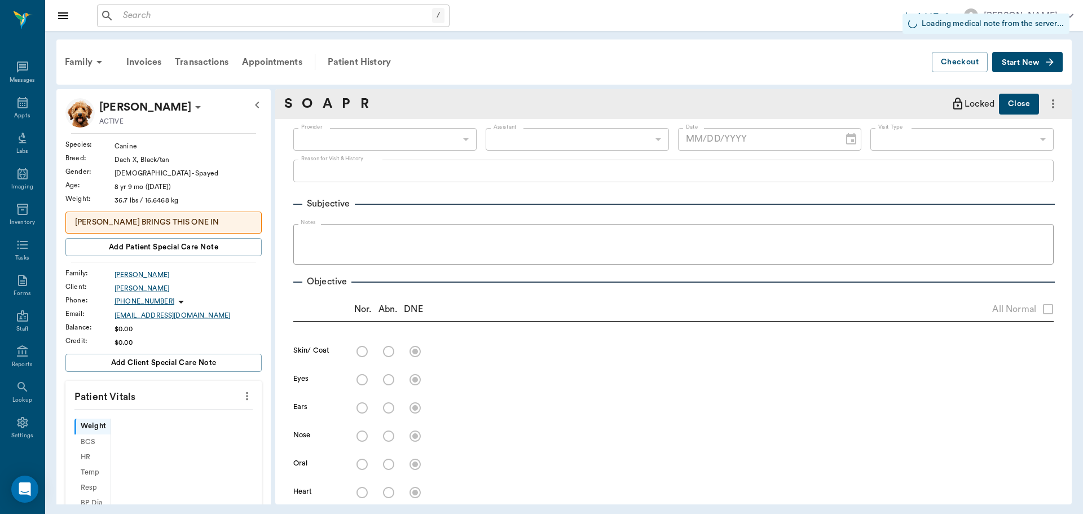
type input "63ec2f075fda476ae8351a4d"
type input "65d2be4f46e3a538d89b8c14"
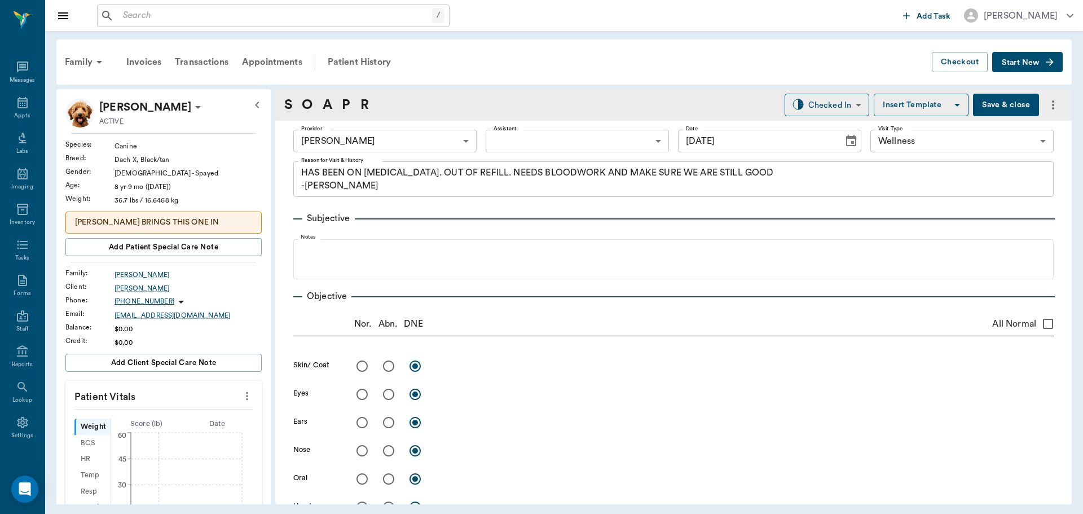
type input "[DATE]"
type textarea "HAS BEEN ON [MEDICAL_DATA]. OUT OF REFILL. NEEDS BLOODWORK AND MAKE SURE WE ARE…"
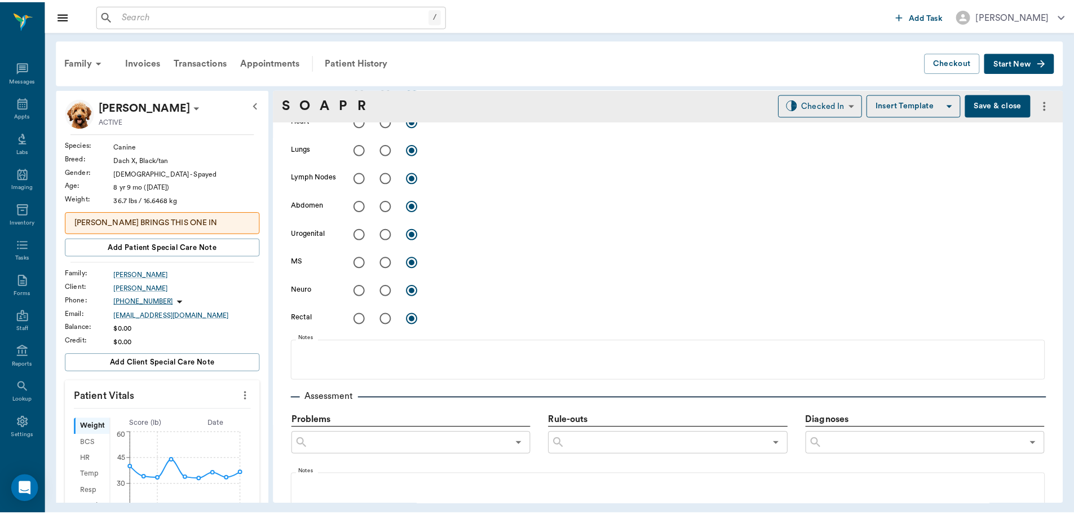
scroll to position [385, 0]
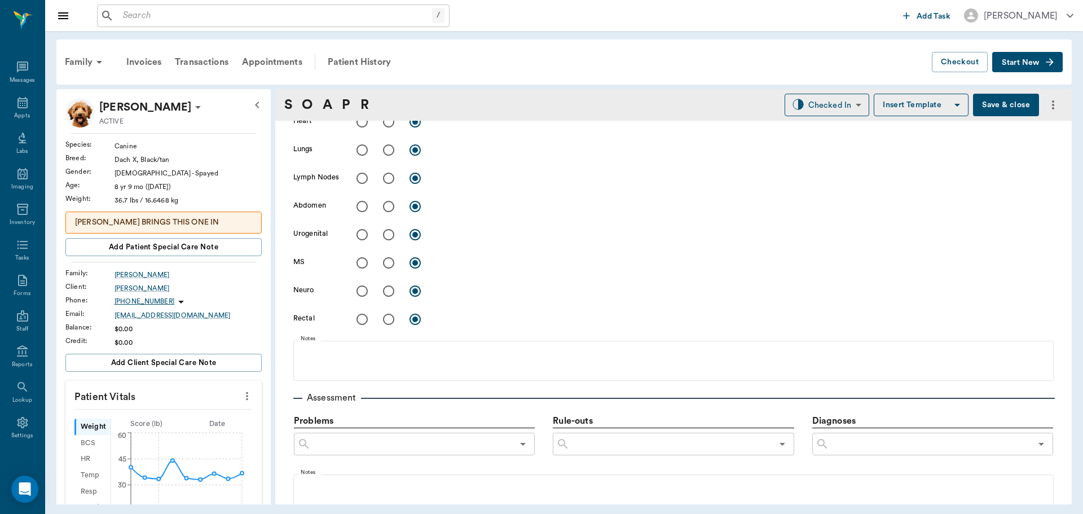
click at [987, 101] on button "Save & close" at bounding box center [1006, 105] width 66 height 23
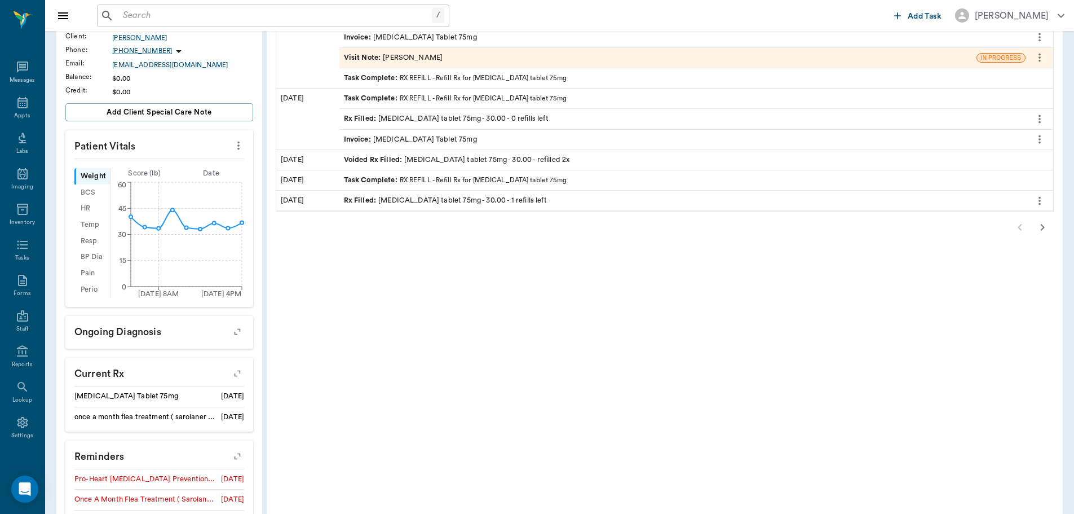
scroll to position [227, 0]
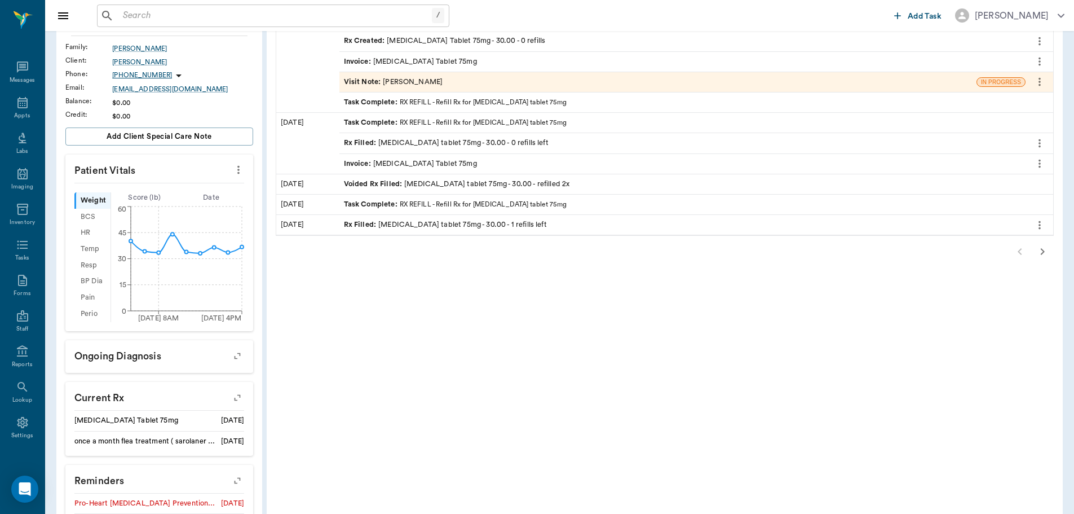
click at [1043, 250] on icon "button" at bounding box center [1043, 252] width 14 height 14
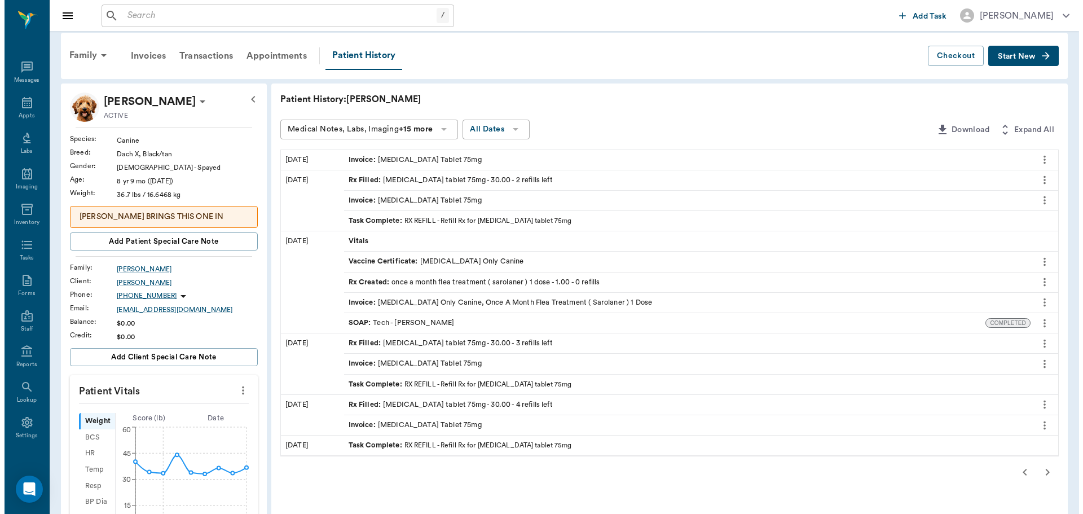
scroll to position [0, 0]
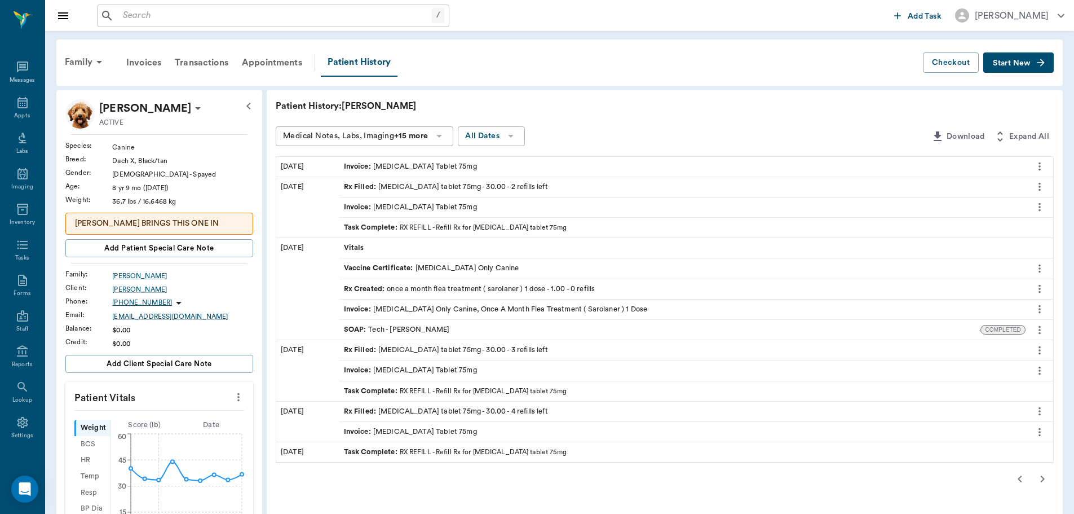
click at [1015, 481] on icon "button" at bounding box center [1021, 479] width 14 height 14
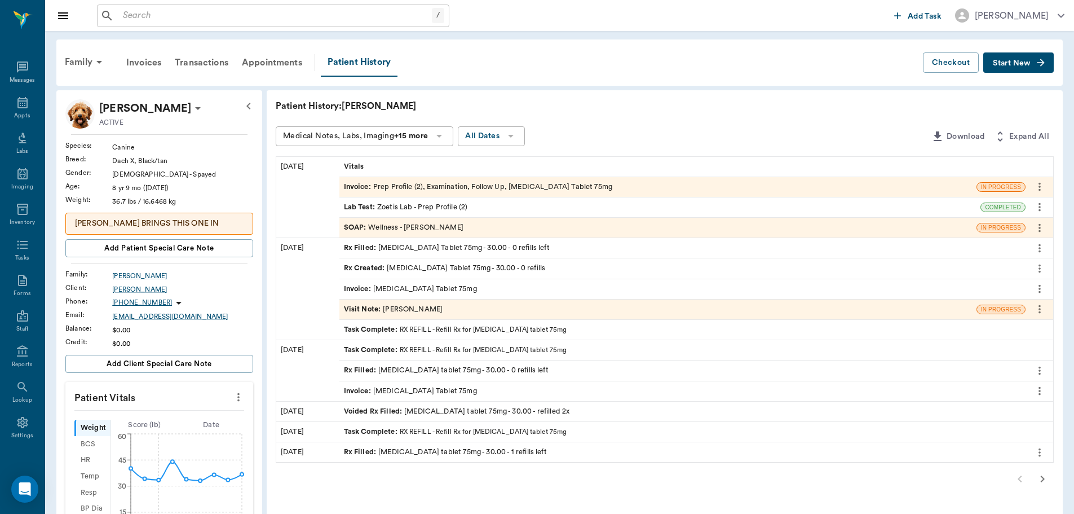
click at [510, 188] on div "Invoice : Prep Profile (2), Examination, Follow Up, [MEDICAL_DATA] Tablet 75mg" at bounding box center [478, 187] width 268 height 11
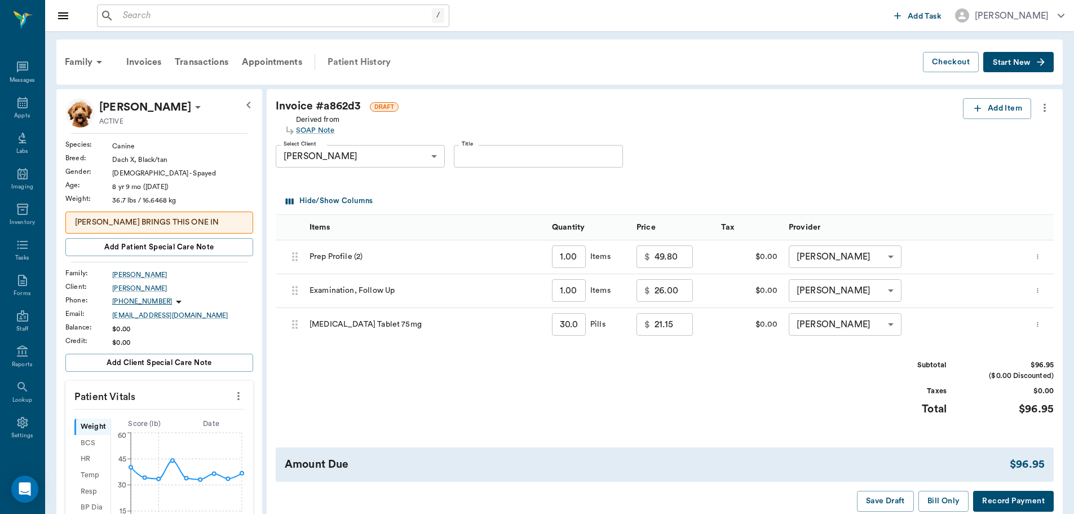
click at [373, 61] on div "Patient History" at bounding box center [359, 62] width 77 height 27
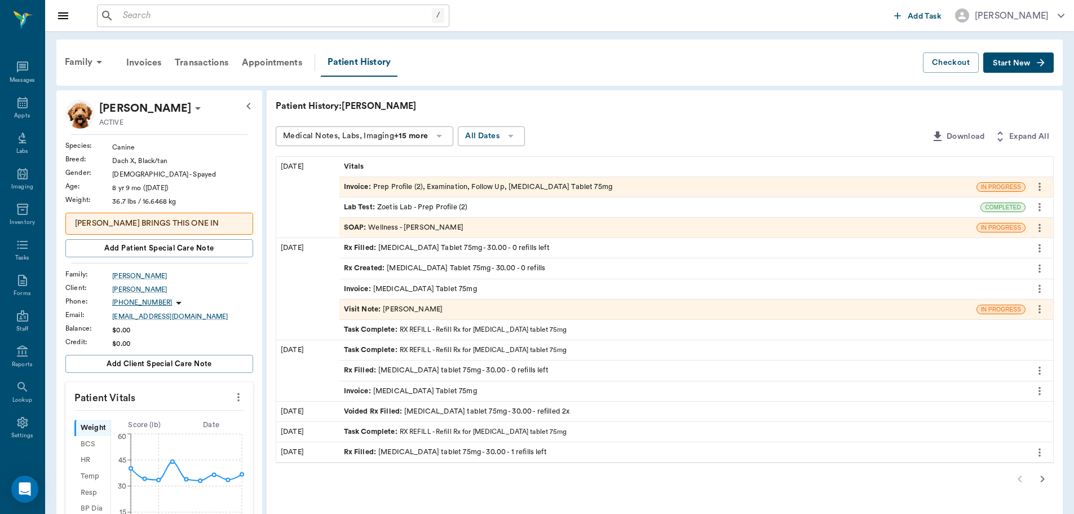
click at [441, 230] on div "SOAP : Wellness - [PERSON_NAME]" at bounding box center [404, 227] width 120 height 11
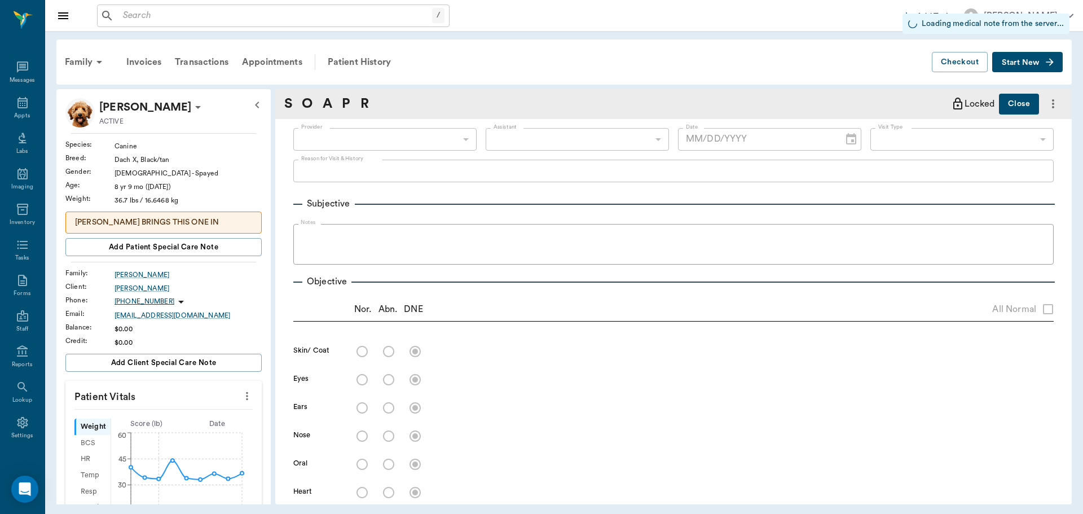
type input "63ec2f075fda476ae8351a4d"
type input "65d2be4f46e3a538d89b8c14"
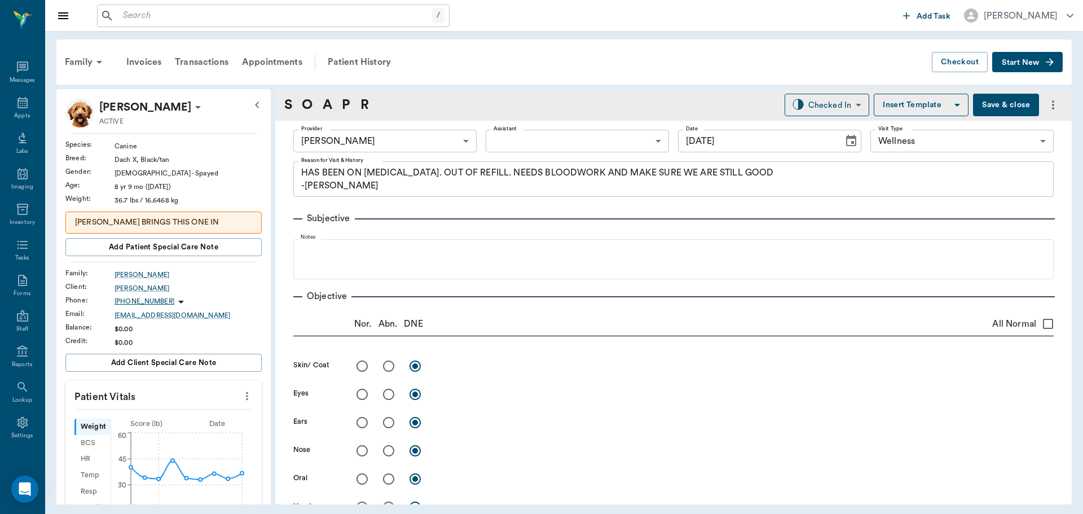
type input "[DATE]"
type textarea "HAS BEEN ON [MEDICAL_DATA]. OUT OF REFILL. NEEDS BLOODWORK AND MAKE SURE WE ARE…"
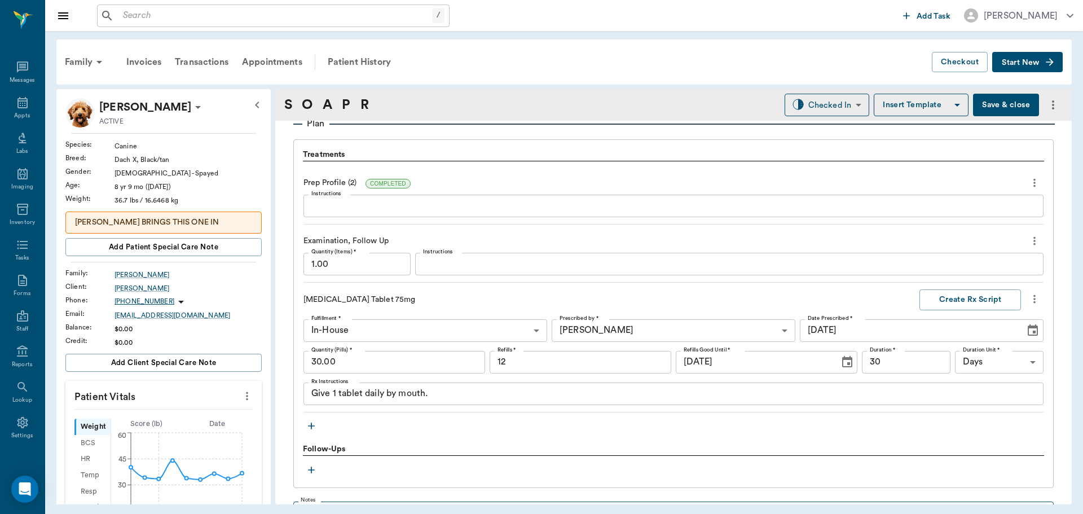
scroll to position [902, 0]
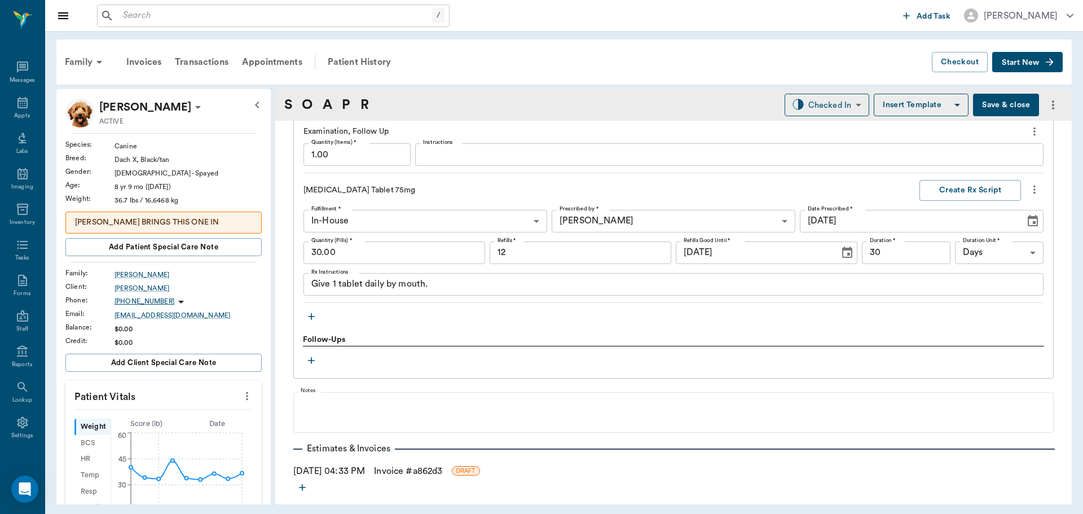
click at [316, 320] on icon "button" at bounding box center [311, 316] width 11 height 11
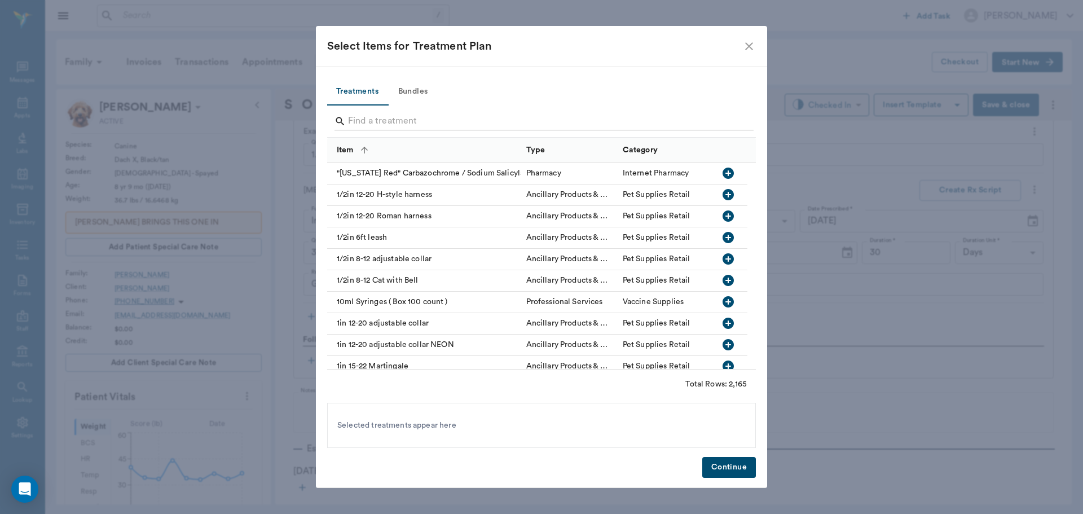
click at [402, 113] on input "Search" at bounding box center [542, 121] width 389 height 18
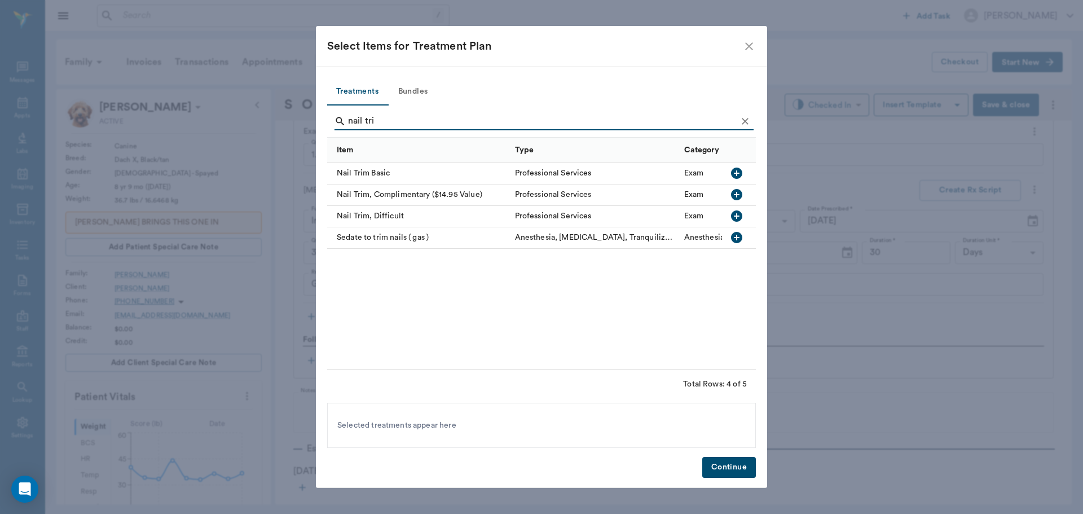
type input "nail tri"
click at [738, 172] on icon "button" at bounding box center [736, 173] width 11 height 11
click at [734, 477] on button "Continue" at bounding box center [729, 467] width 54 height 21
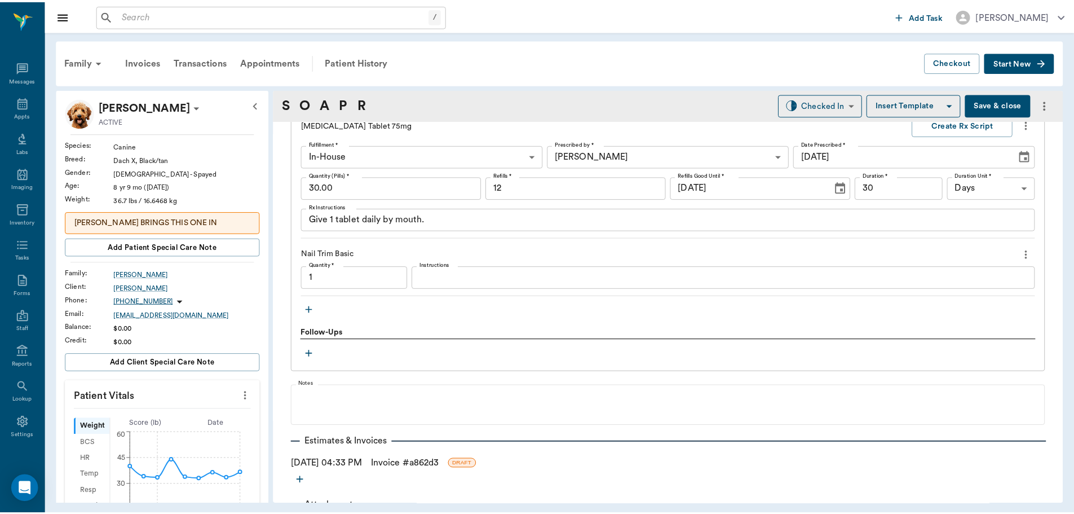
scroll to position [1007, 0]
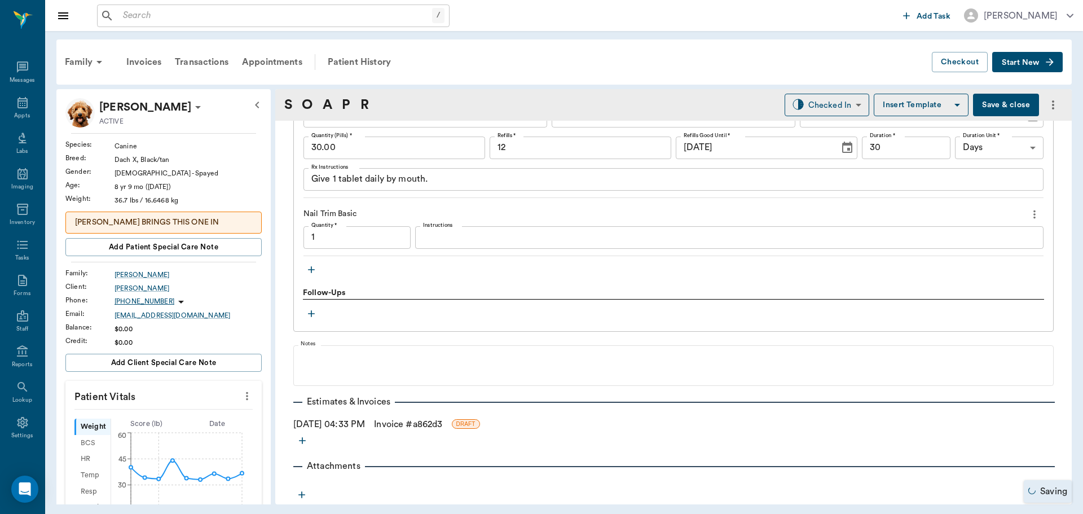
type input "1.00"
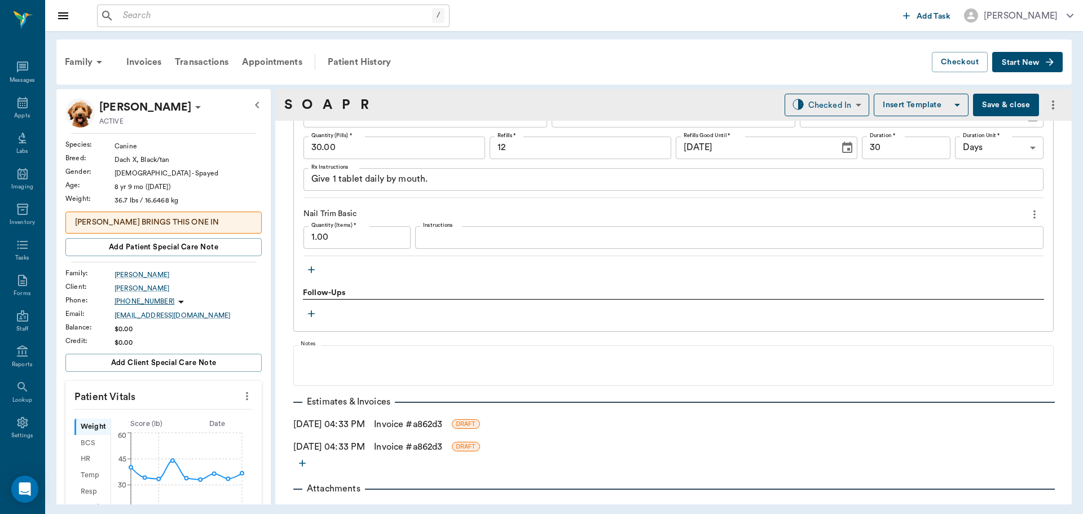
click at [442, 424] on link "Invoice # a862d3" at bounding box center [408, 424] width 68 height 14
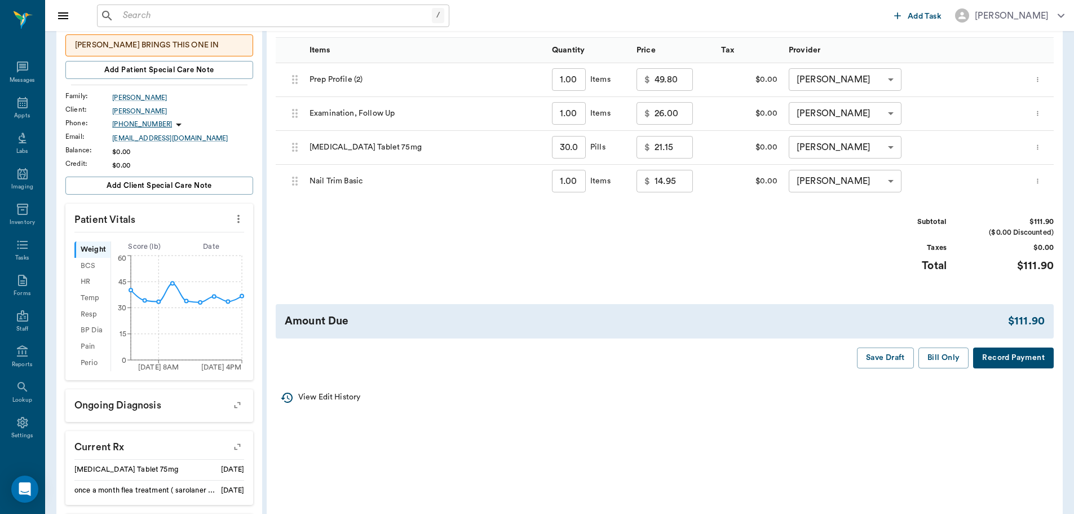
scroll to position [226, 0]
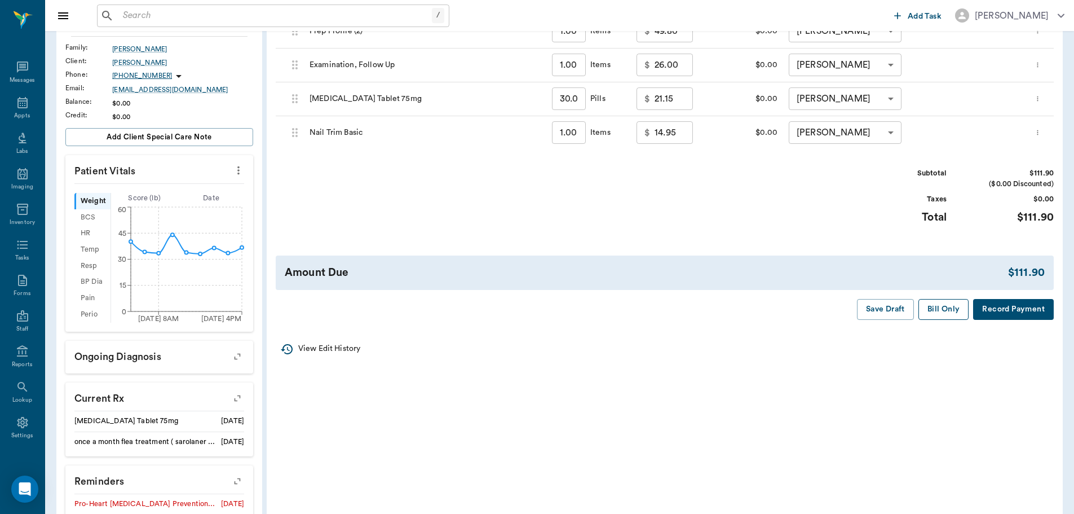
click at [933, 309] on button "Bill Only" at bounding box center [944, 309] width 51 height 21
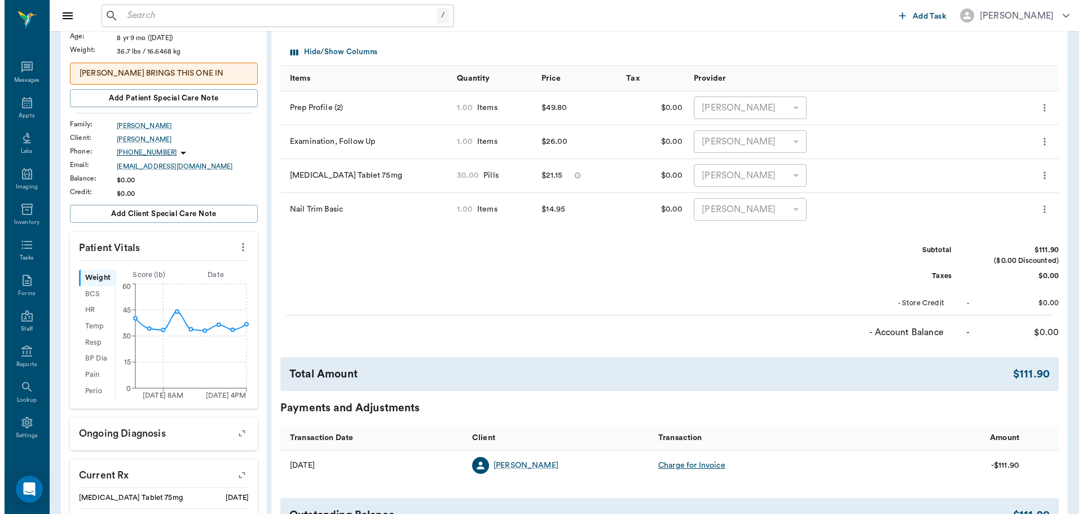
scroll to position [0, 0]
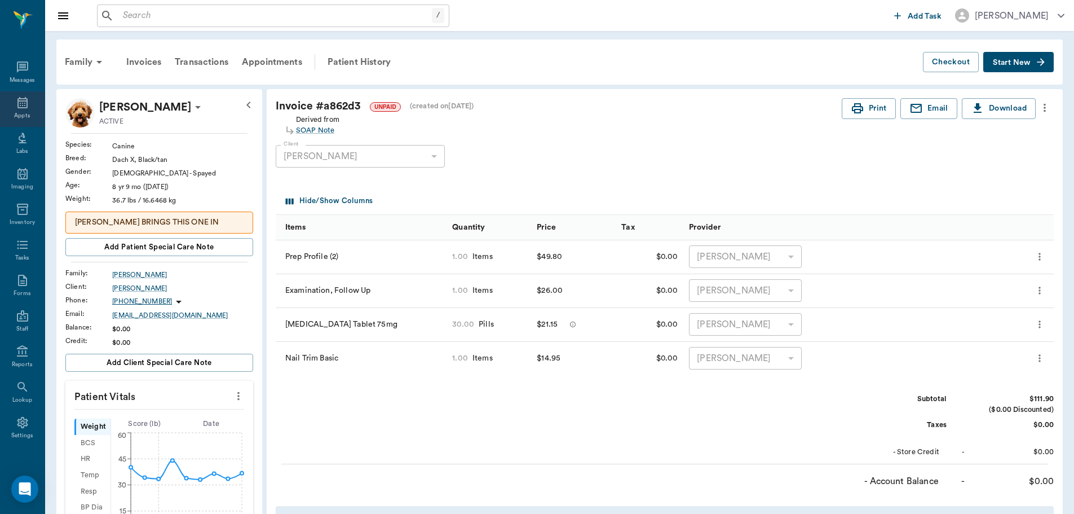
click at [19, 103] on icon at bounding box center [22, 102] width 10 height 11
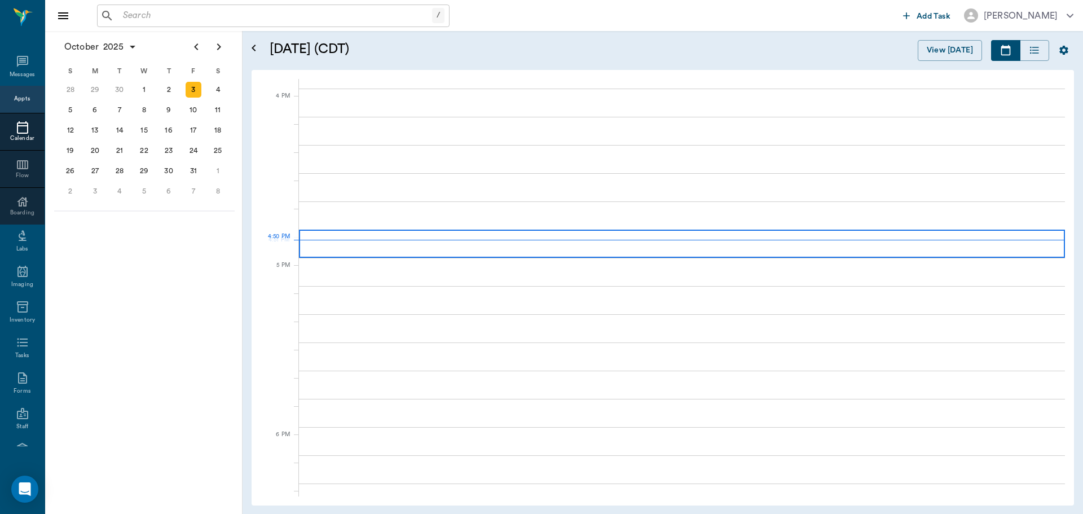
scroll to position [1355, 0]
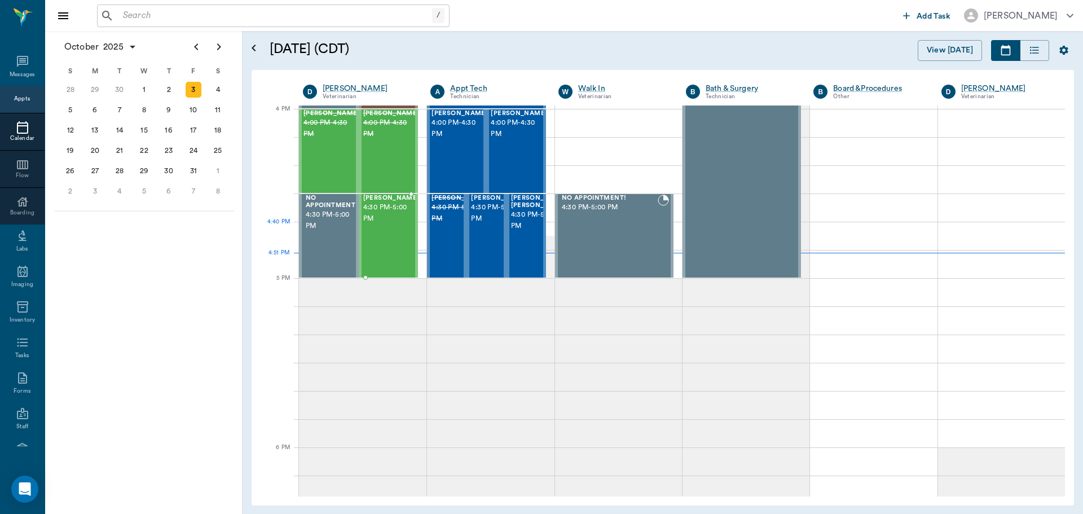
click at [402, 228] on div "[PERSON_NAME] 4:30 PM - 5:00 PM" at bounding box center [391, 236] width 56 height 82
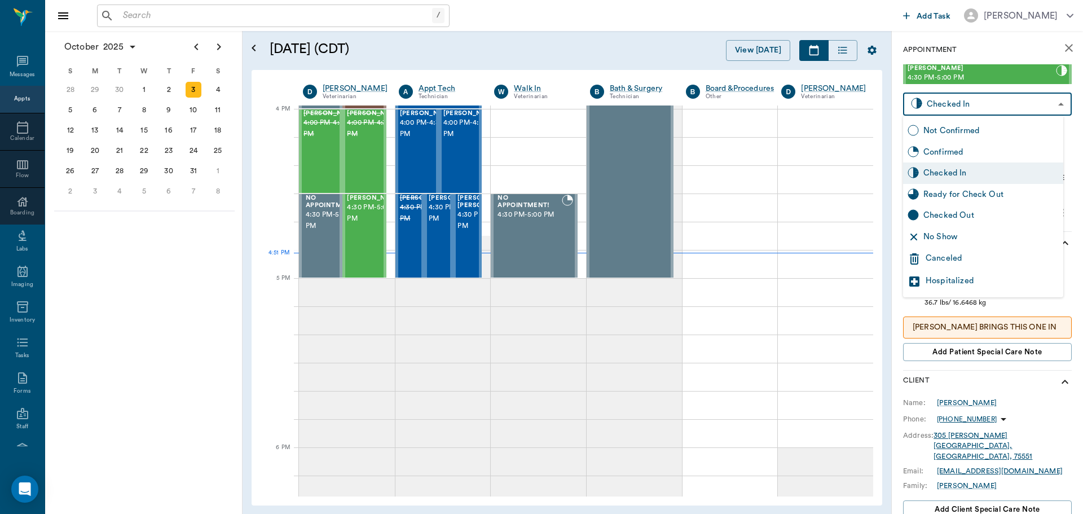
click at [1028, 108] on body "/ ​ Add Task [PERSON_NAME] Nectar Messages Appts Calendar Flow Boarding Labs Im…" at bounding box center [541, 257] width 1083 height 514
click at [1001, 195] on div "Ready for Check Out" at bounding box center [990, 194] width 135 height 12
type input "READY_TO_CHECKOUT"
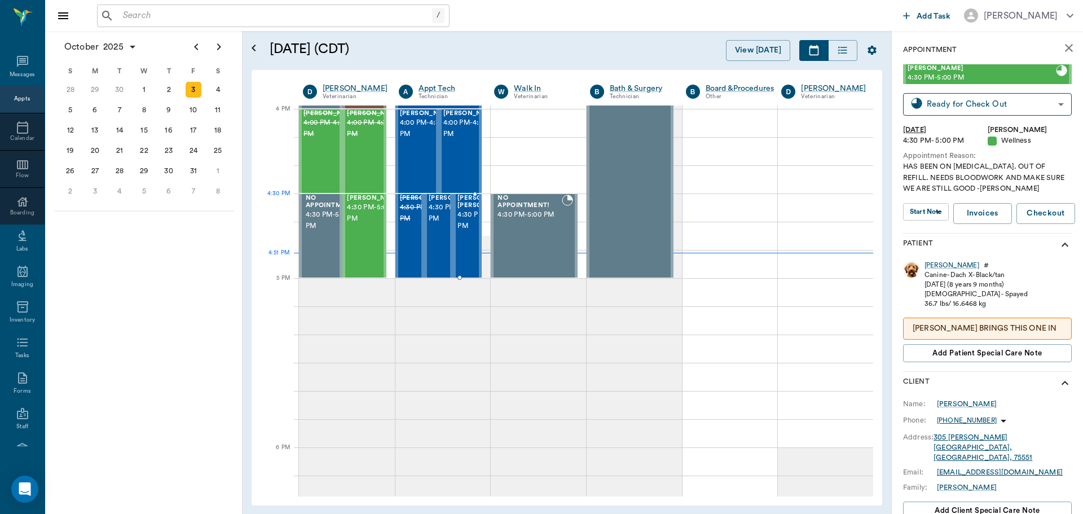
click at [469, 221] on span "4:30 PM - 5:00 PM" at bounding box center [485, 220] width 56 height 23
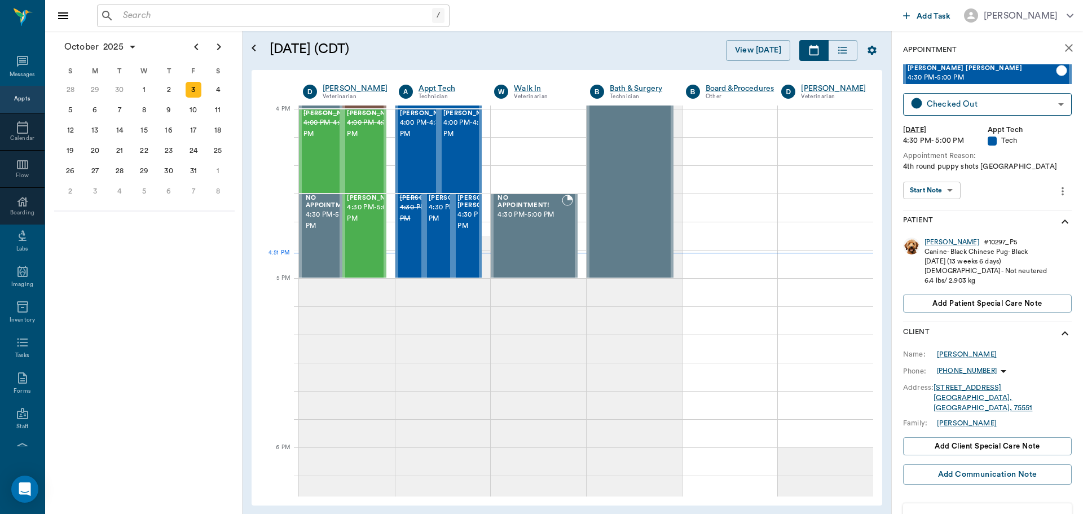
click at [1014, 188] on div "Start Note Start Note ​" at bounding box center [978, 190] width 151 height 17
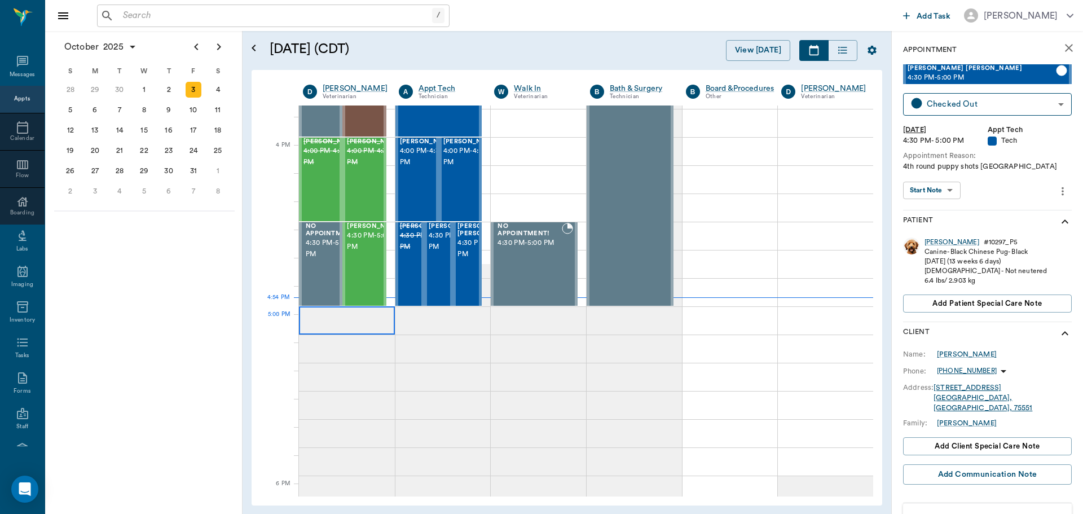
scroll to position [1298, 0]
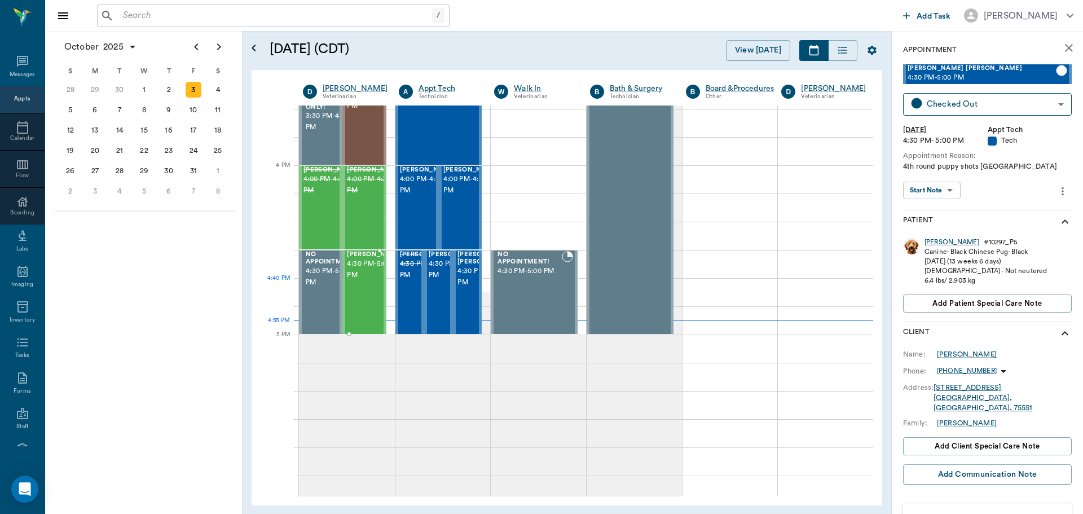
click at [363, 279] on span "4:30 PM - 5:00 PM" at bounding box center [375, 269] width 56 height 23
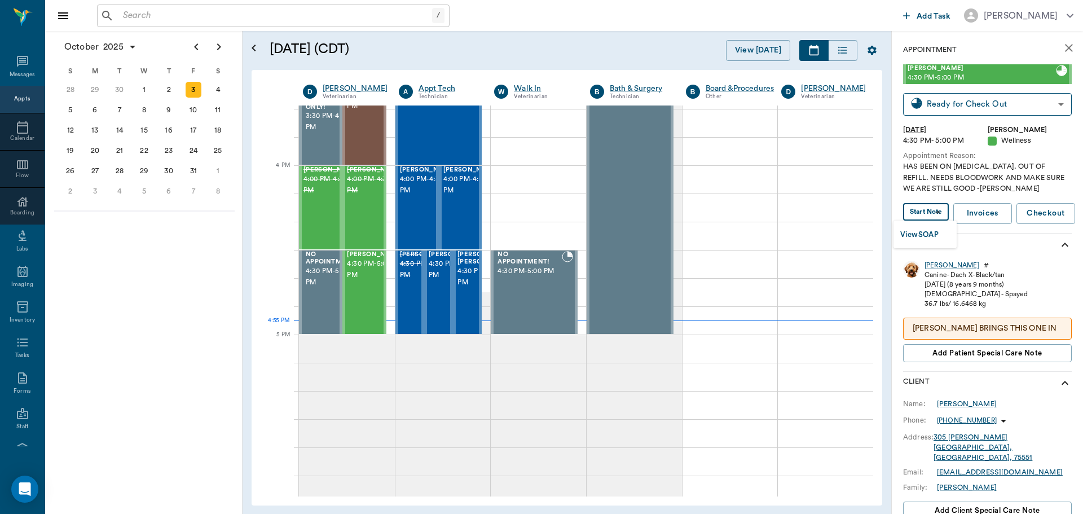
click at [933, 214] on body "/ ​ Add Task [PERSON_NAME] Nectar Messages Appts Calendar Flow Boarding Labs Im…" at bounding box center [541, 257] width 1083 height 514
click at [933, 214] on div at bounding box center [541, 257] width 1083 height 514
click at [933, 214] on body "/ ​ Add Task [PERSON_NAME] Nectar Messages Appts Calendar Flow Boarding Labs Im…" at bounding box center [541, 257] width 1083 height 514
click at [939, 243] on li "View SOAP" at bounding box center [924, 234] width 63 height 19
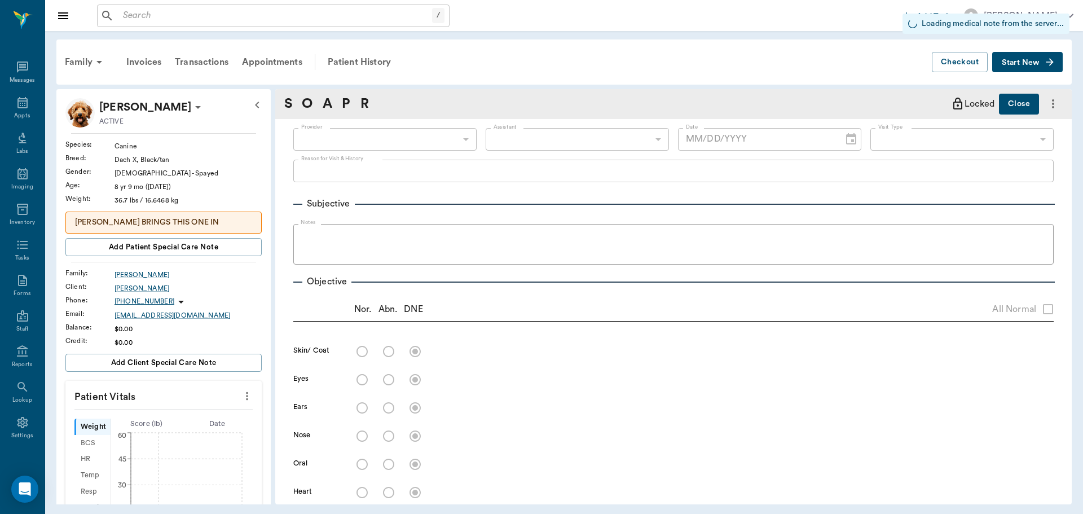
type input "63ec2f075fda476ae8351a4d"
type input "65d2be4f46e3a538d89b8c14"
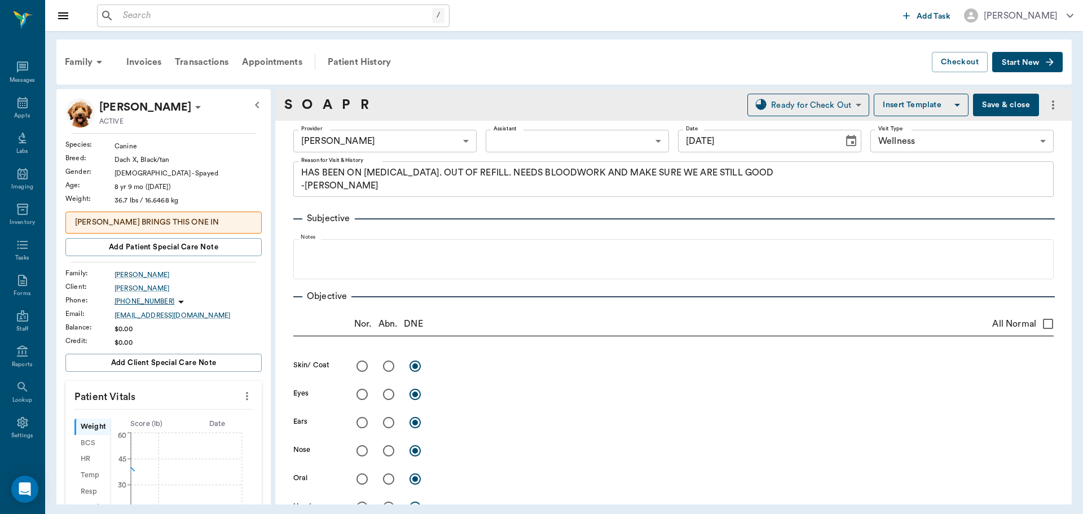
type input "[DATE]"
type textarea "HAS BEEN ON [MEDICAL_DATA]. OUT OF REFILL. NEEDS BLOODWORK AND MAKE SURE WE ARE…"
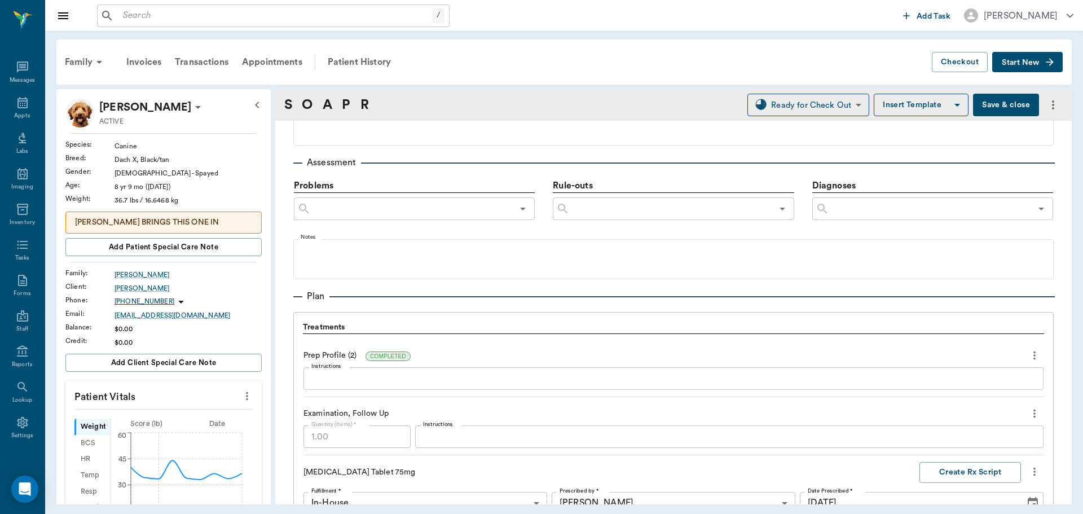
scroll to position [902, 0]
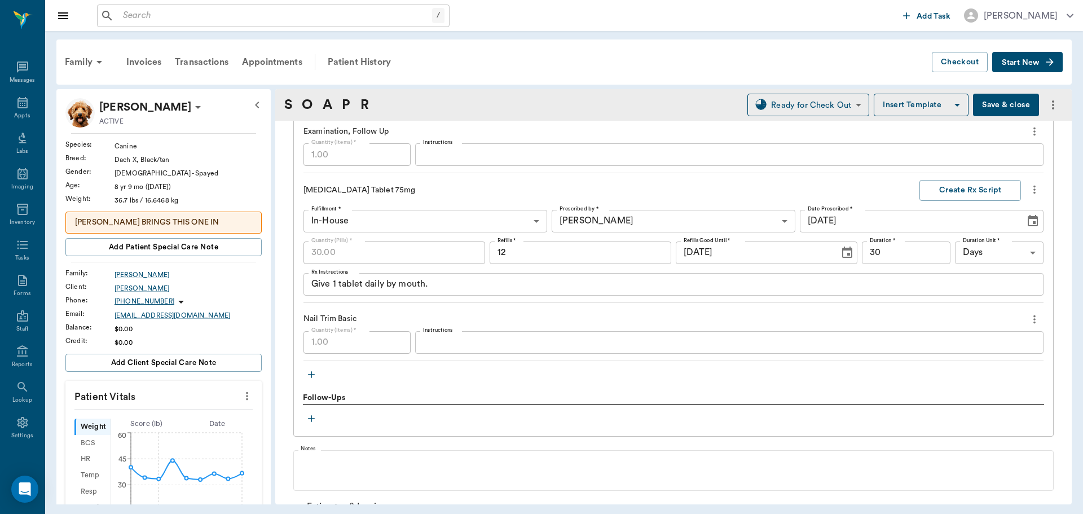
click at [306, 372] on icon "button" at bounding box center [311, 374] width 11 height 11
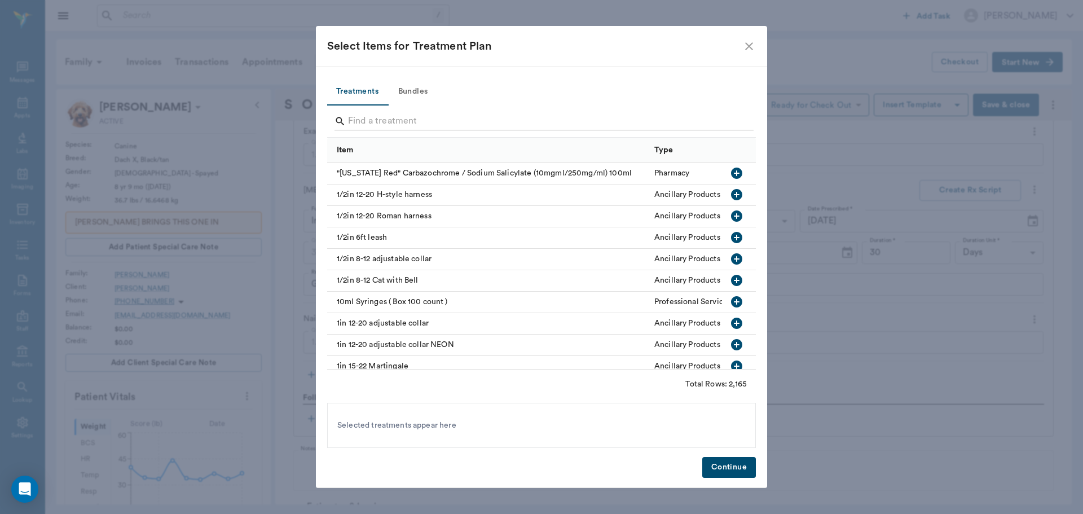
click at [532, 123] on input "Search" at bounding box center [542, 121] width 389 height 18
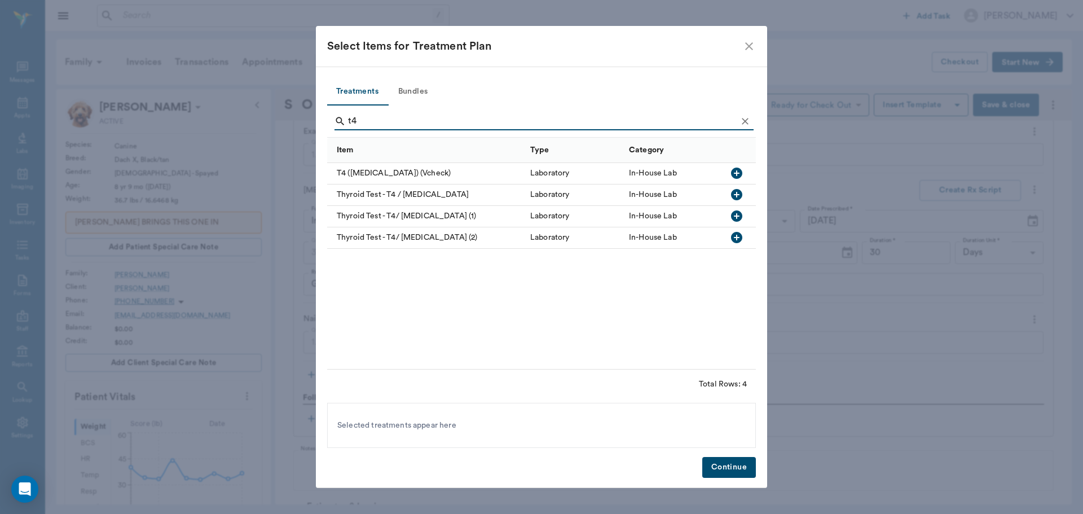
type input "t4"
click at [737, 219] on icon "button" at bounding box center [736, 215] width 11 height 11
click at [732, 469] on button "Continue" at bounding box center [729, 467] width 54 height 21
